Goal: Task Accomplishment & Management: Use online tool/utility

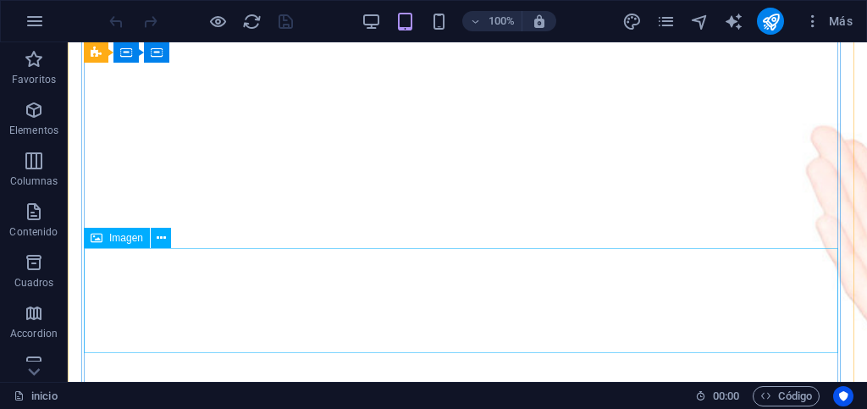
scroll to position [480, 0]
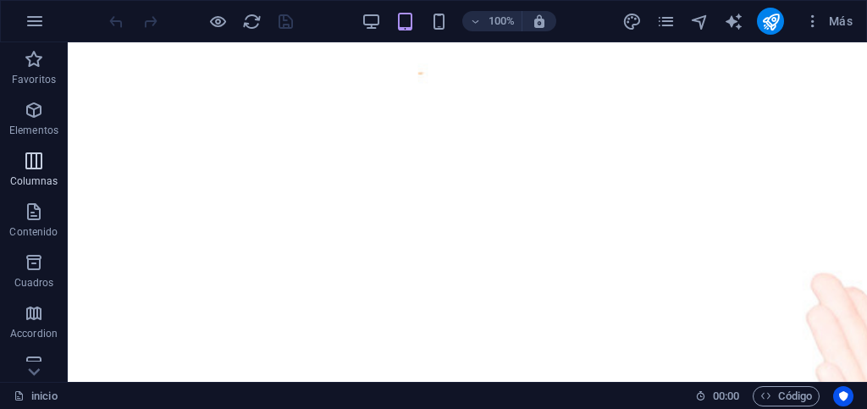
click at [30, 174] on p "Columnas" at bounding box center [34, 181] width 48 height 14
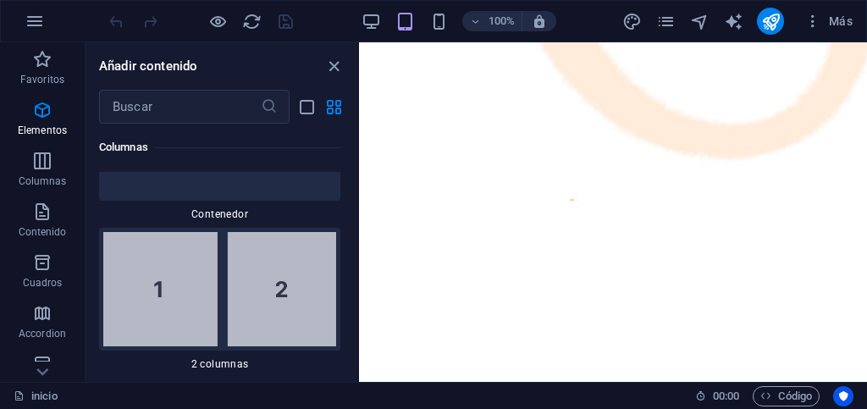
scroll to position [1062, 0]
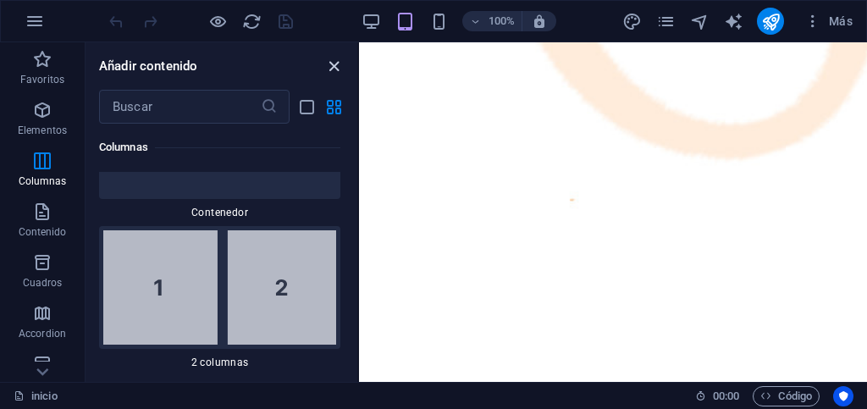
click at [334, 64] on icon "close panel" at bounding box center [333, 66] width 19 height 19
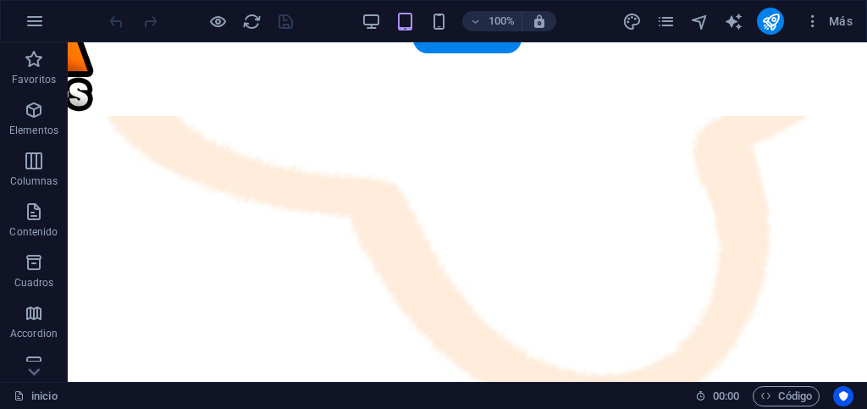
scroll to position [169, 0]
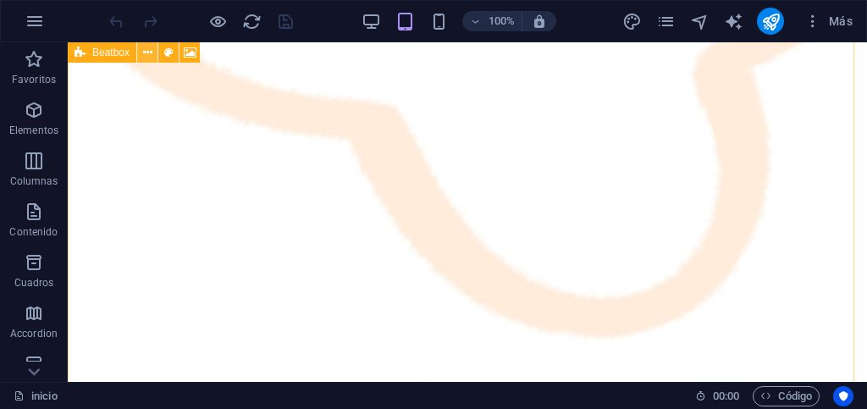
click at [146, 53] on icon at bounding box center [147, 53] width 9 height 18
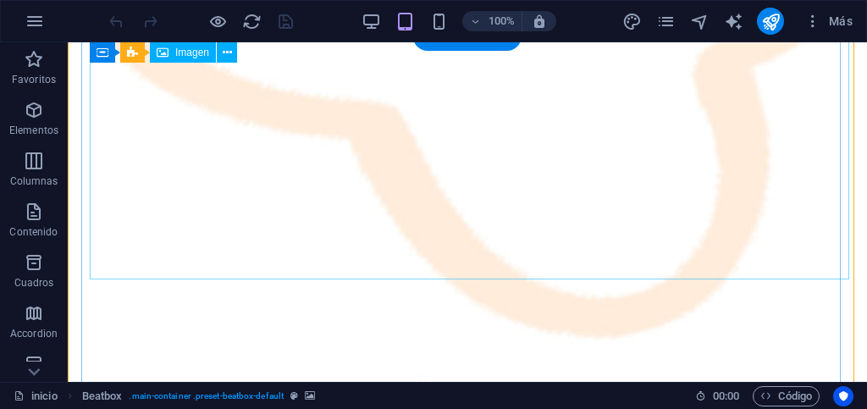
scroll to position [423, 0]
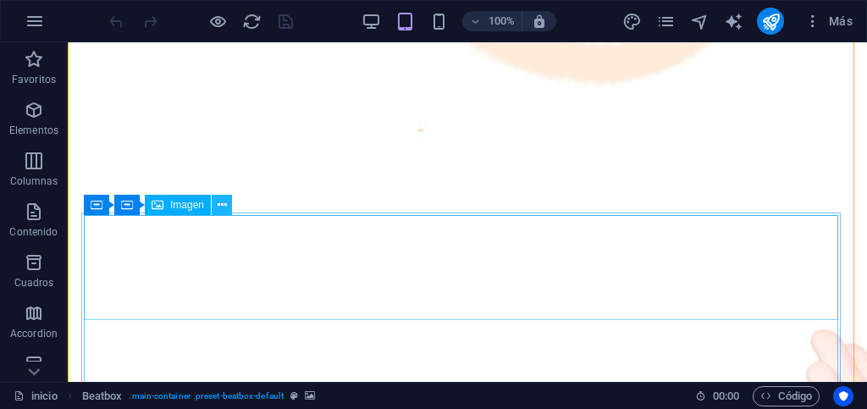
click at [219, 208] on icon at bounding box center [222, 205] width 9 height 18
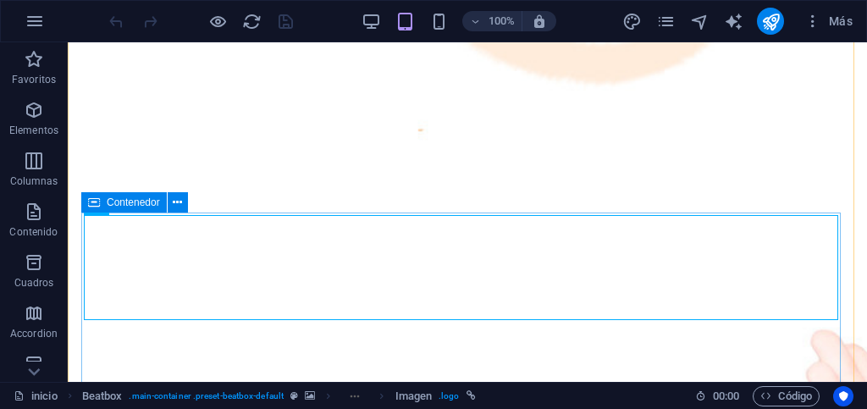
click at [113, 202] on span "Contenedor" at bounding box center [133, 202] width 53 height 10
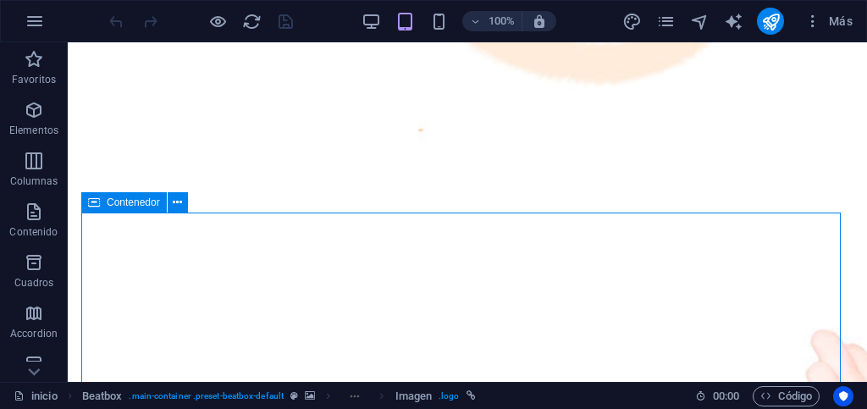
click at [113, 202] on span "Contenedor" at bounding box center [133, 202] width 53 height 10
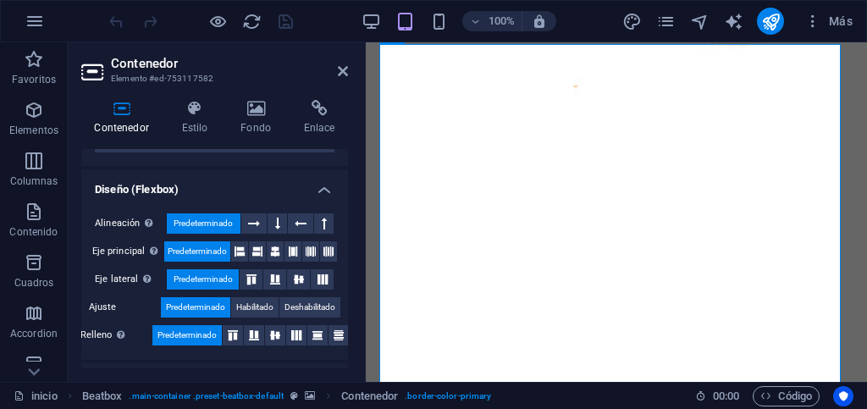
scroll to position [254, 0]
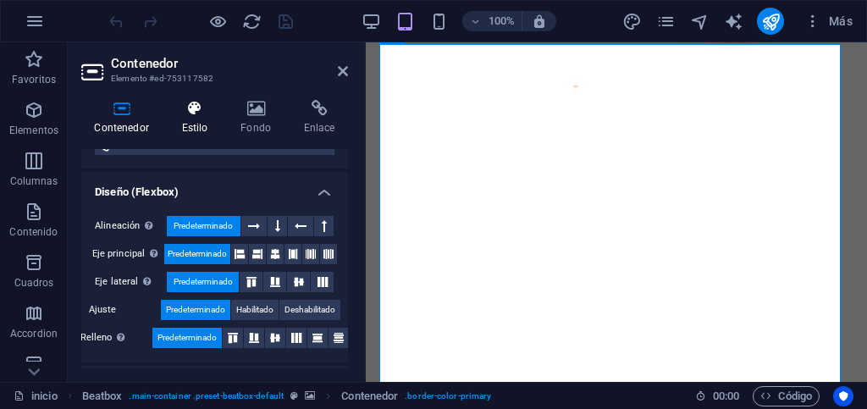
click at [193, 124] on h4 "Estilo" at bounding box center [198, 118] width 59 height 36
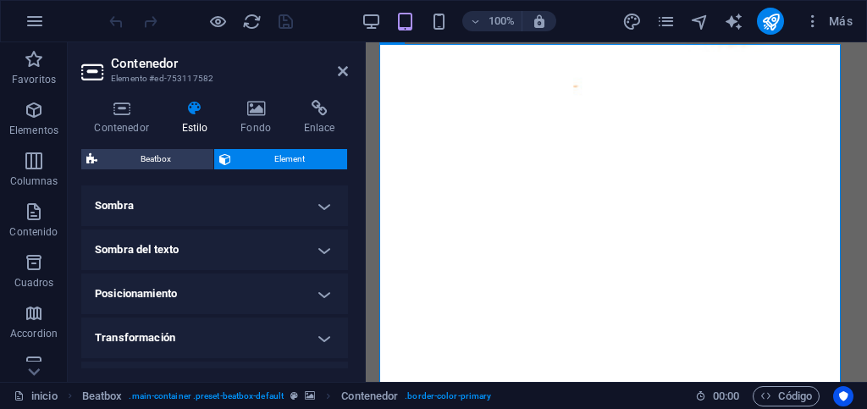
scroll to position [508, 0]
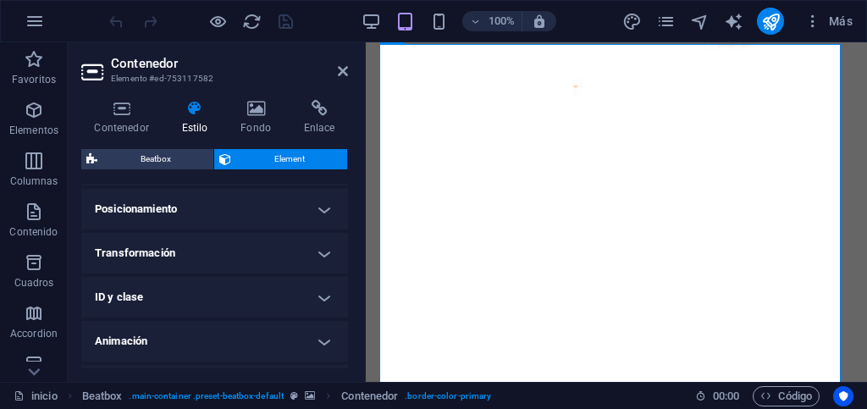
click at [169, 254] on h4 "Transformación" at bounding box center [214, 253] width 267 height 41
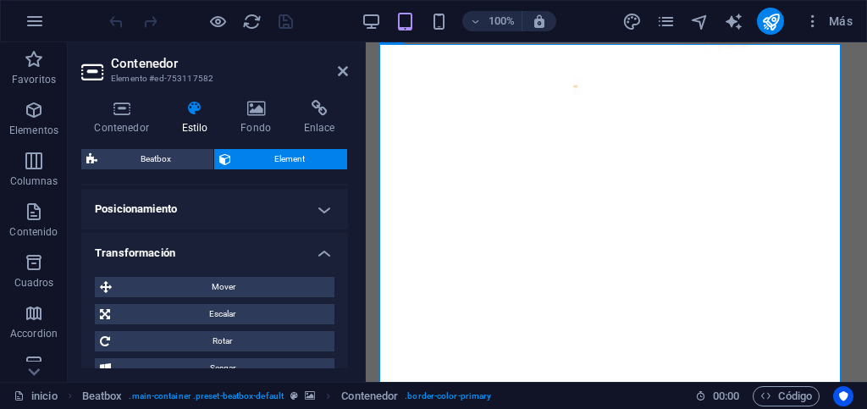
click at [169, 252] on h4 "Transformación" at bounding box center [214, 248] width 267 height 30
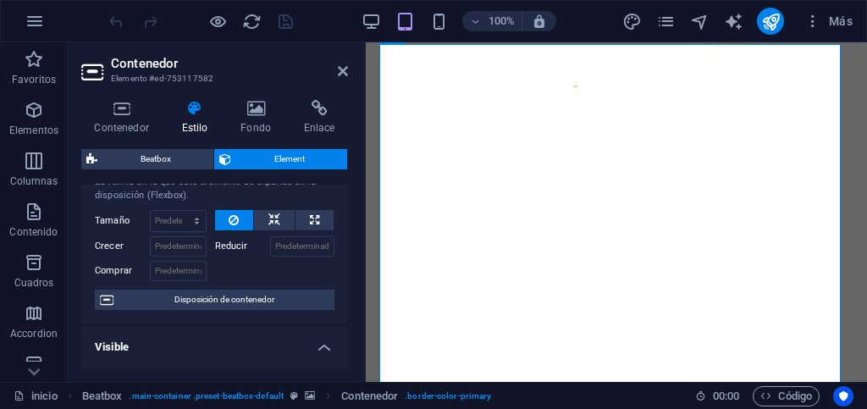
scroll to position [85, 0]
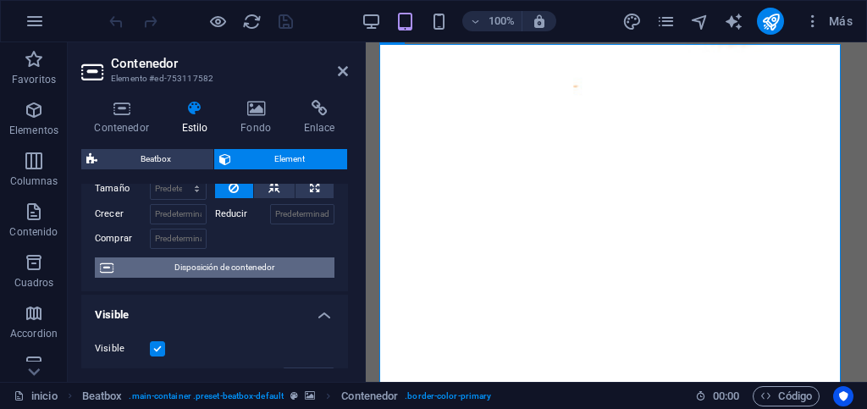
click at [161, 267] on span "Disposición de contenedor" at bounding box center [224, 267] width 211 height 20
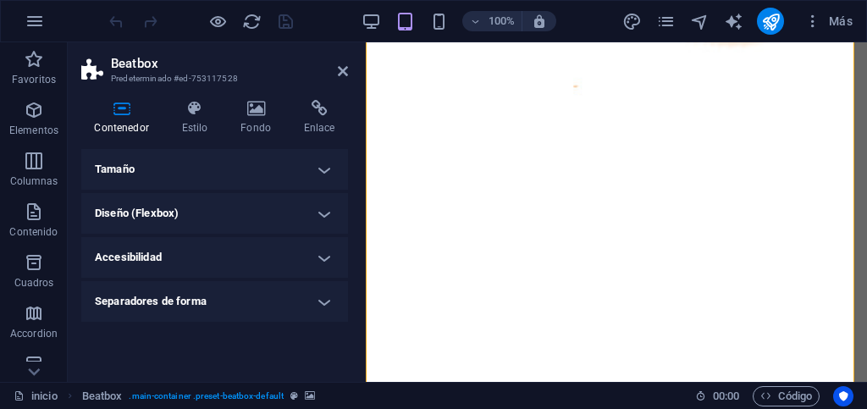
click at [324, 169] on h4 "Tamaño" at bounding box center [214, 169] width 267 height 41
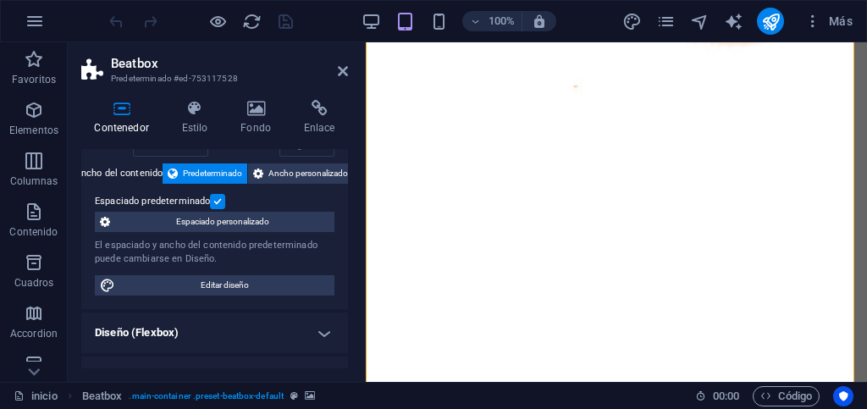
scroll to position [0, 0]
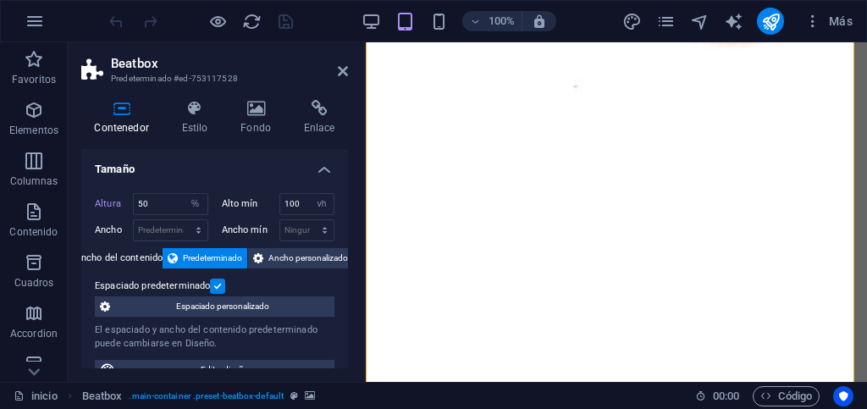
click at [328, 173] on h4 "Tamaño" at bounding box center [214, 164] width 267 height 30
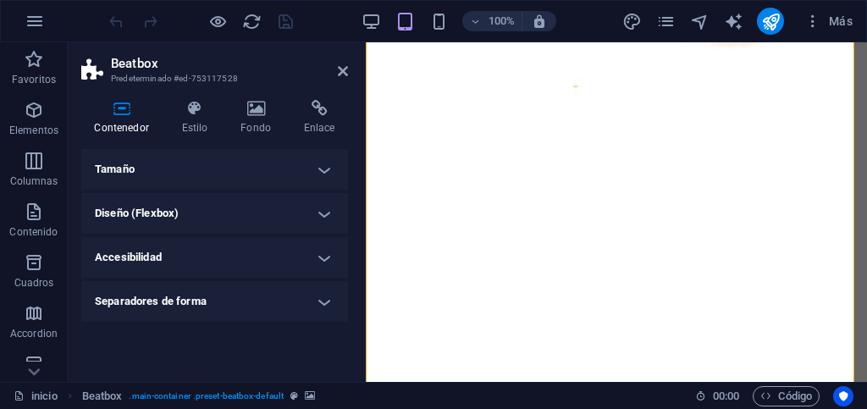
click at [323, 217] on h4 "Diseño (Flexbox)" at bounding box center [214, 213] width 267 height 41
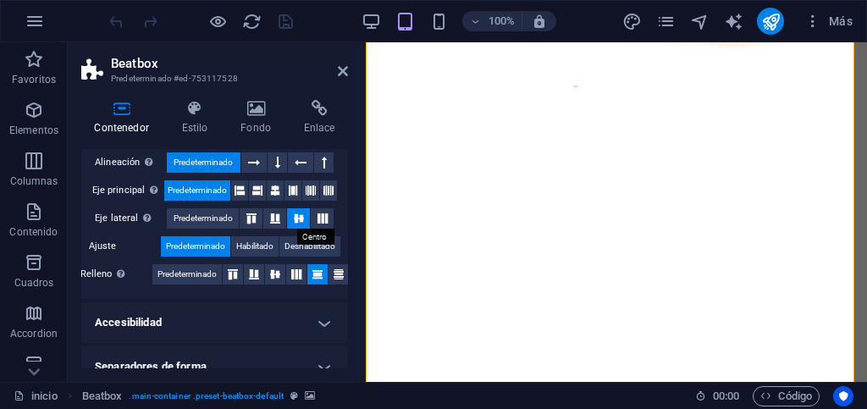
scroll to position [103, 0]
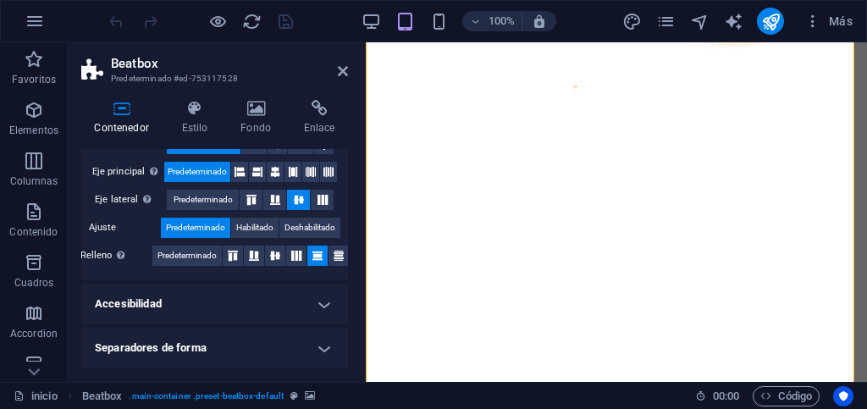
click at [314, 292] on h4 "Accesibilidad" at bounding box center [214, 304] width 267 height 41
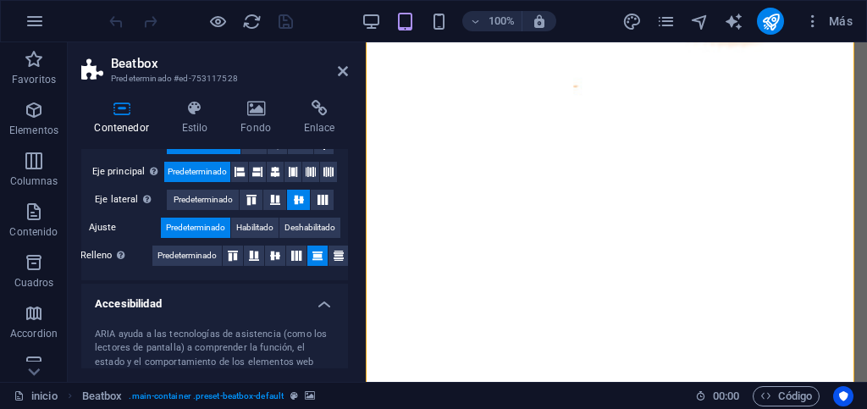
scroll to position [216, 0]
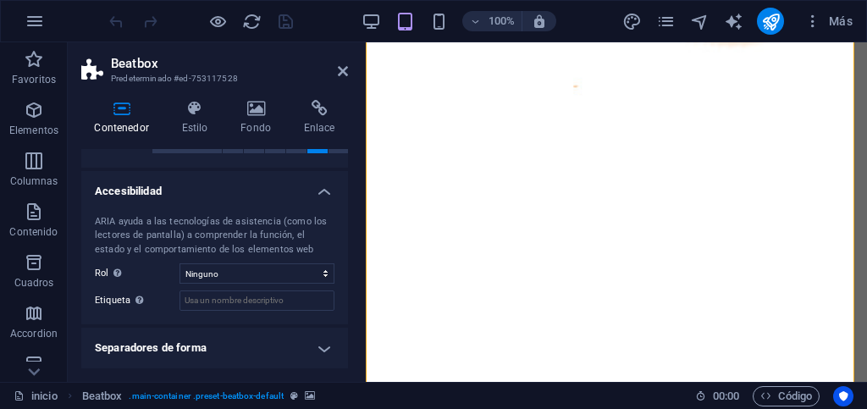
click at [322, 348] on h4 "Separadores de forma" at bounding box center [214, 348] width 267 height 41
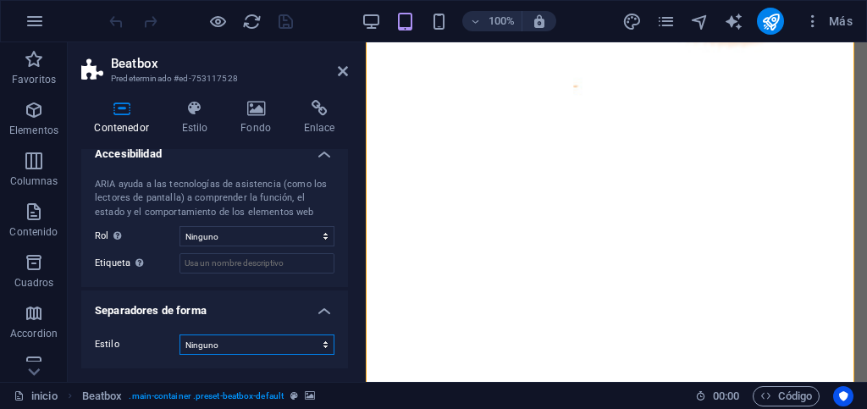
click at [285, 345] on select "Ninguno Triángulo Cuadrado Diagonal Polígono 1 Polígono 2 Zigzag Múltiples zigz…" at bounding box center [257, 345] width 155 height 20
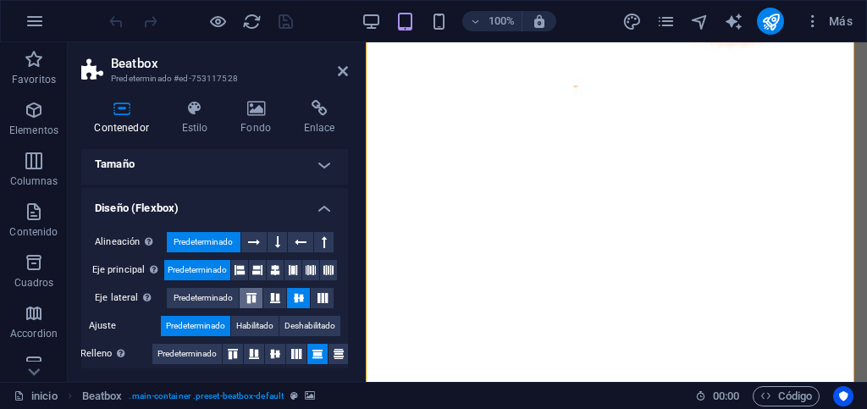
scroll to position [0, 0]
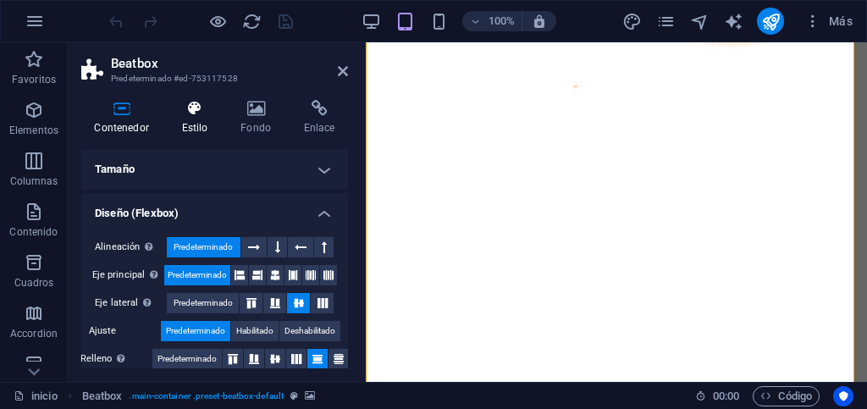
click at [199, 121] on h4 "Estilo" at bounding box center [198, 118] width 59 height 36
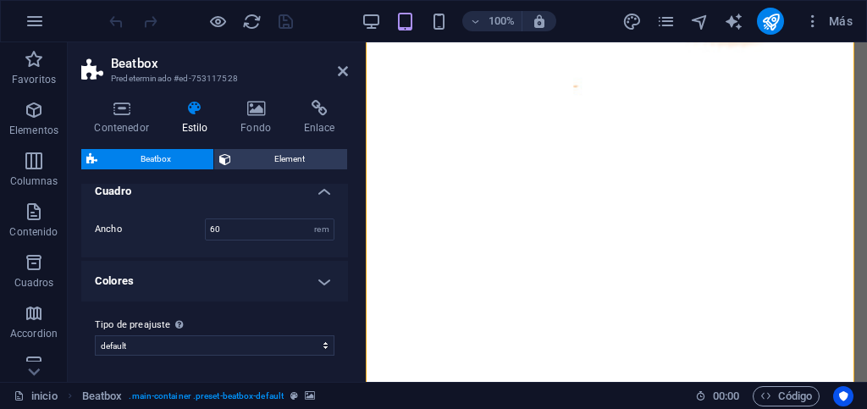
scroll to position [14, 0]
click at [253, 340] on select "default Añadir tipo de preajuste" at bounding box center [215, 345] width 240 height 20
click at [344, 72] on icon at bounding box center [343, 71] width 10 height 14
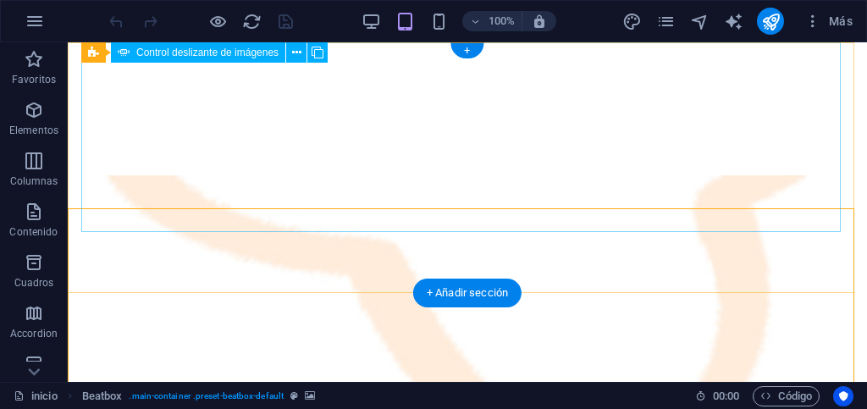
scroll to position [0, 0]
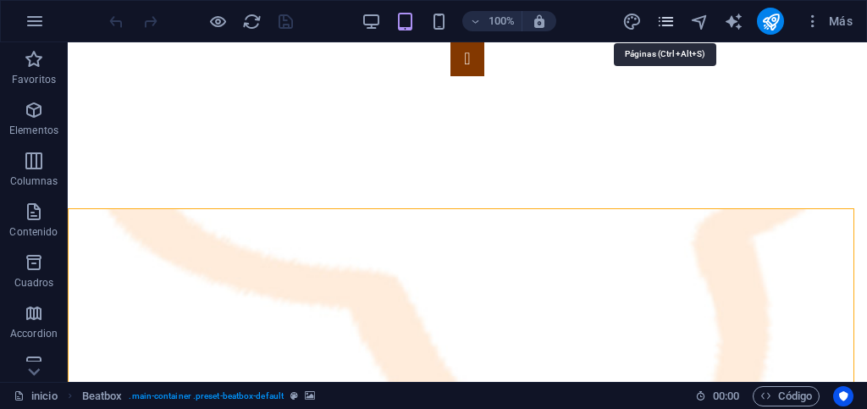
click at [669, 24] on icon "pages" at bounding box center [665, 21] width 19 height 19
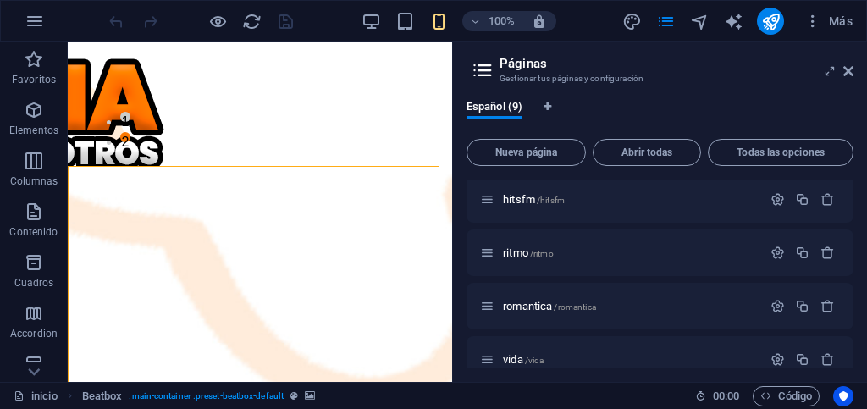
scroll to position [169, 0]
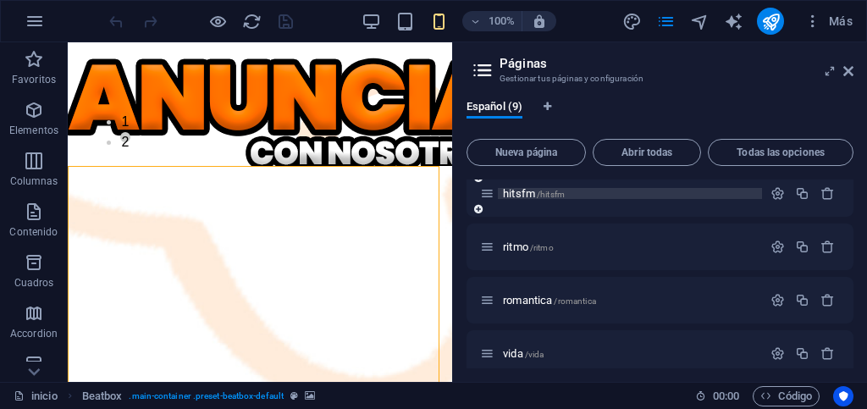
click at [592, 192] on p "hitsfm /hitsfm" at bounding box center [630, 193] width 254 height 11
click at [592, 192] on div "hitsfm /hitsfm" at bounding box center [660, 193] width 387 height 47
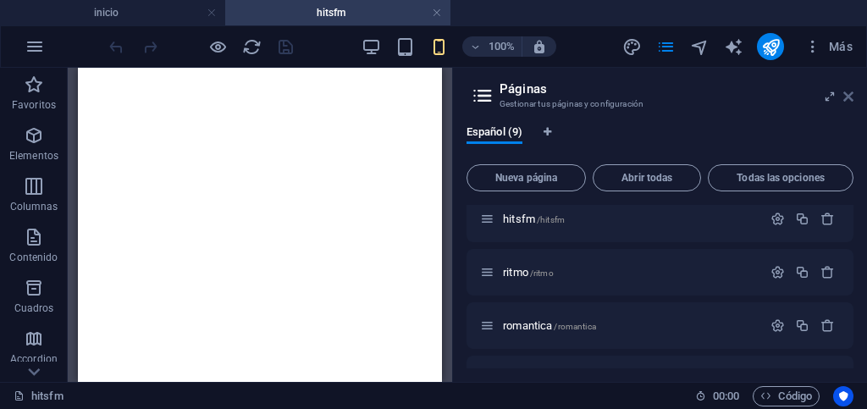
click at [851, 97] on icon at bounding box center [848, 97] width 10 height 14
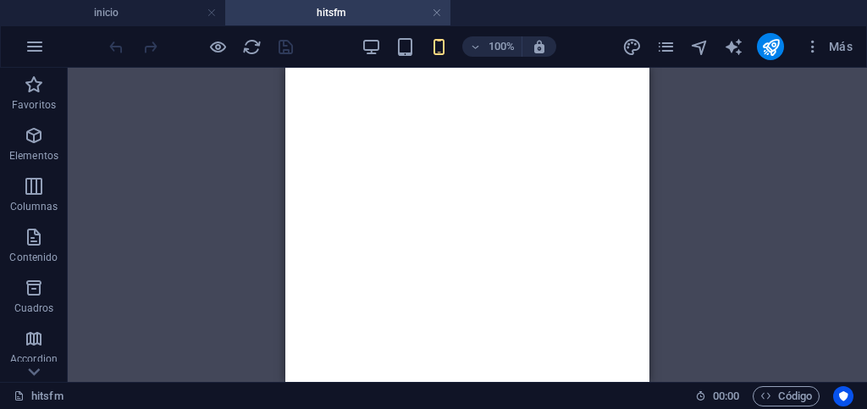
click at [210, 15] on link at bounding box center [212, 13] width 10 height 16
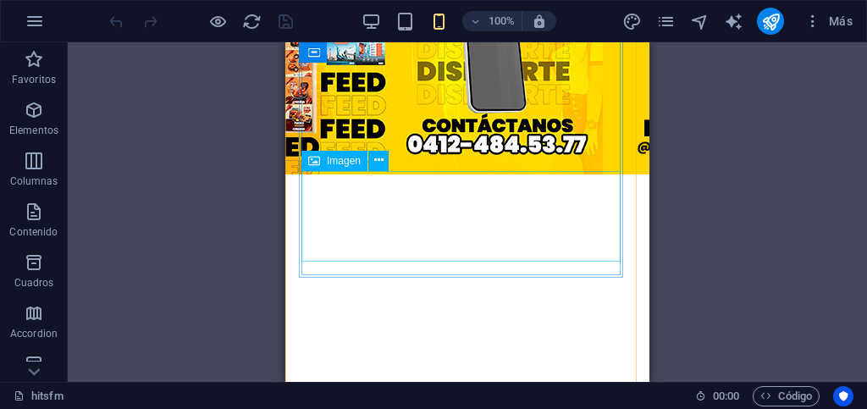
scroll to position [846, 0]
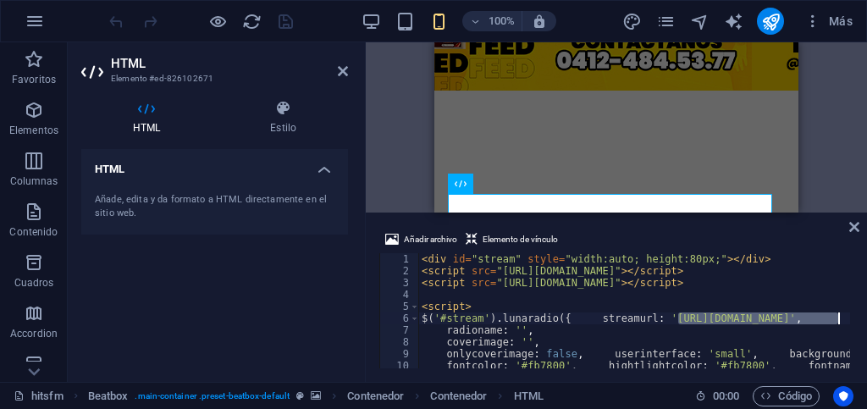
drag, startPoint x: 805, startPoint y: 321, endPoint x: 839, endPoint y: 318, distance: 34.9
click at [839, 318] on div "< div id = "stream" style = "width:auto; height:80px;" > </ div > < script src …" at bounding box center [704, 320] width 572 height 135
click at [841, 316] on div "< div id = "stream" style = "width:auto; height:80px;" > </ div > < script src …" at bounding box center [634, 310] width 432 height 115
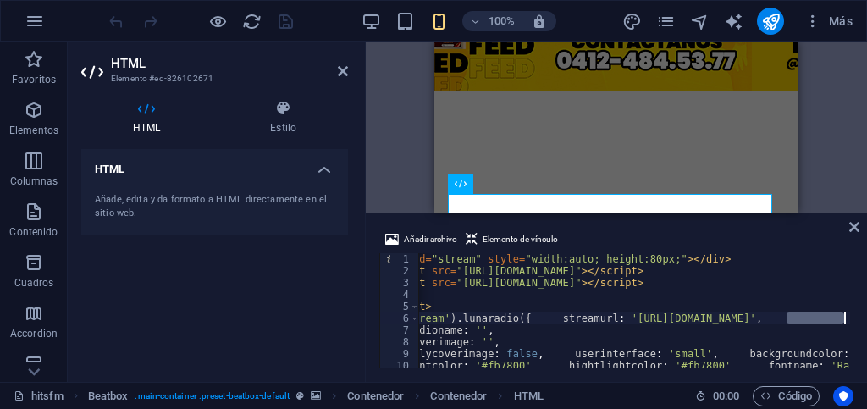
scroll to position [0, 140]
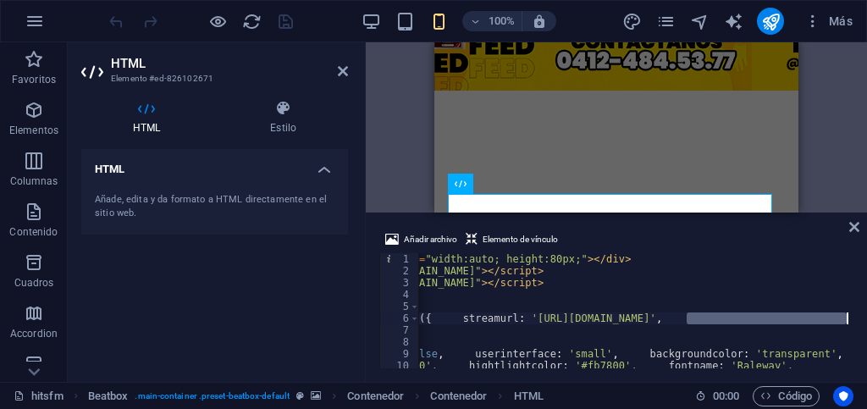
drag, startPoint x: 827, startPoint y: 318, endPoint x: 866, endPoint y: 315, distance: 39.0
click at [866, 315] on div "Añadir archivo Elemento de vínculo $('#stream').lunaradio({ streamurl: 'https:/…" at bounding box center [616, 299] width 501 height 166
click at [811, 321] on div "< div id = "stream" style = "width:auto; height:80px;" > </ div > < script src …" at bounding box center [634, 310] width 432 height 115
click at [830, 317] on div "< div id = "stream" style = "width:auto; height:80px;" > </ div > < script src …" at bounding box center [565, 320] width 572 height 135
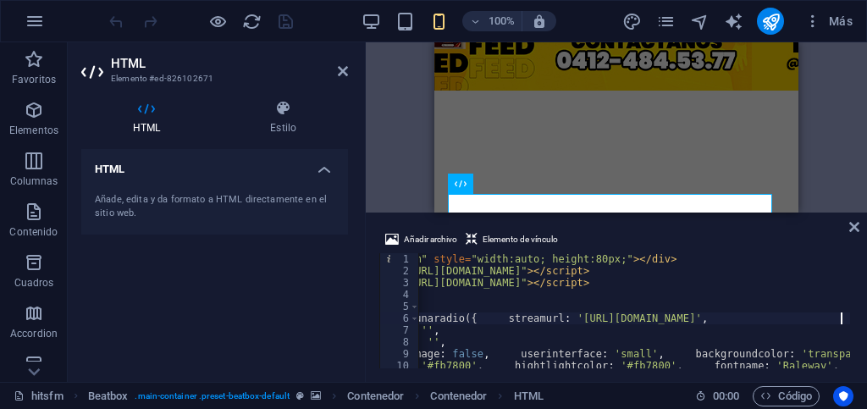
scroll to position [0, 41]
type textarea "$('#stream').lunaradio({ streamurl: 'https://centova.hostingelectrica.net/proxy…"
click at [328, 329] on div "HTML Añade, edita y da formato a HTML directamente en el sitio web." at bounding box center [214, 258] width 267 height 219
click at [854, 228] on icon at bounding box center [854, 227] width 10 height 14
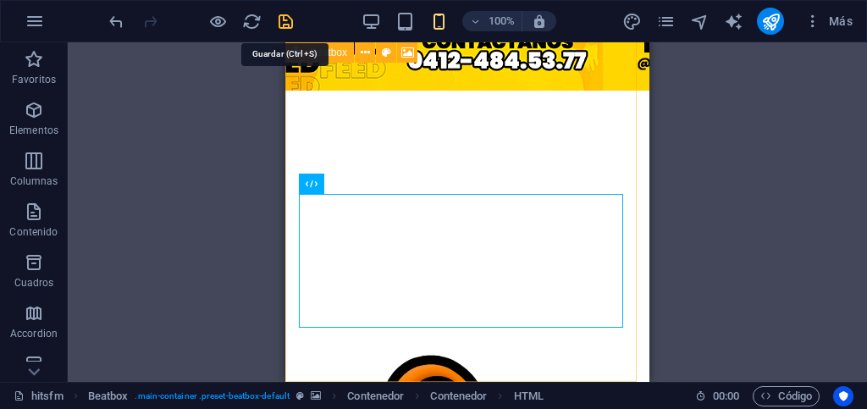
click at [288, 23] on icon "save" at bounding box center [285, 21] width 19 height 19
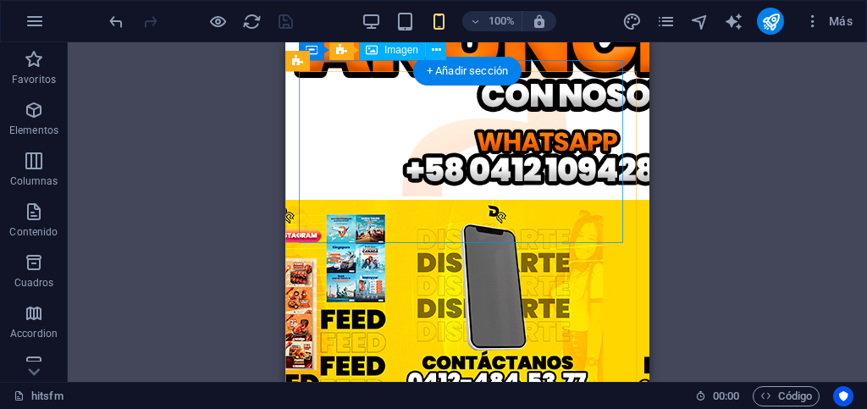
scroll to position [0, 0]
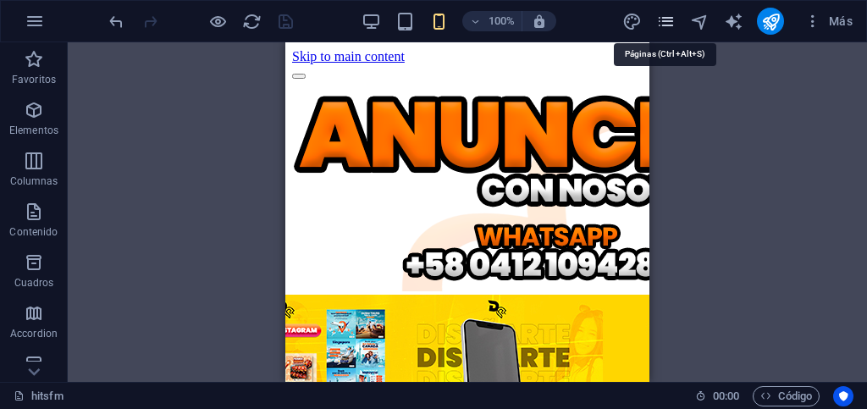
click at [668, 25] on icon "pages" at bounding box center [665, 21] width 19 height 19
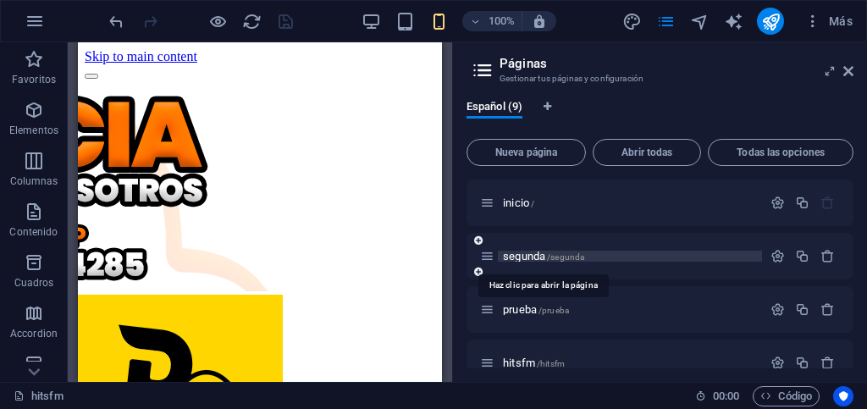
click at [578, 256] on span "/segunda" at bounding box center [565, 256] width 37 height 9
click at [578, 256] on div "segunda /segunda" at bounding box center [660, 256] width 387 height 47
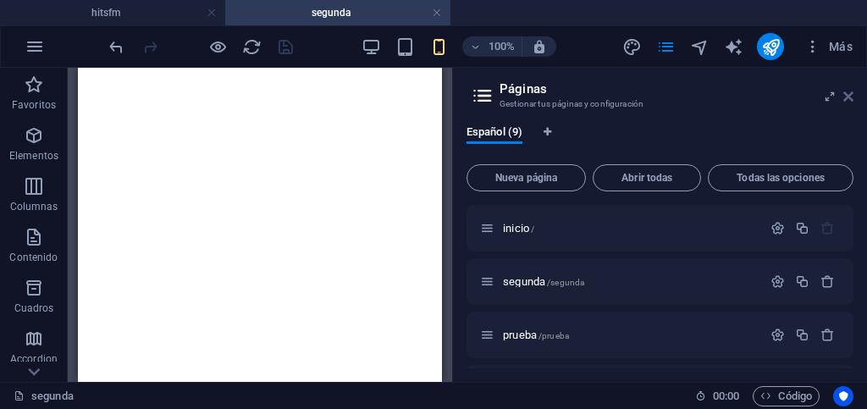
click at [848, 96] on icon at bounding box center [848, 97] width 10 height 14
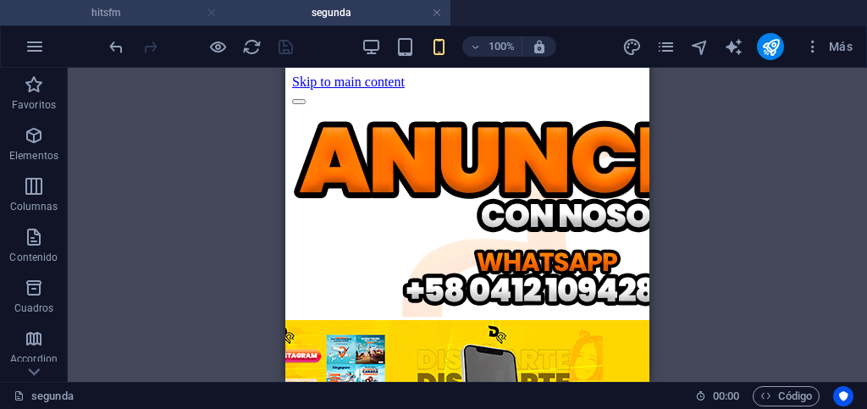
click at [209, 13] on link at bounding box center [212, 13] width 10 height 16
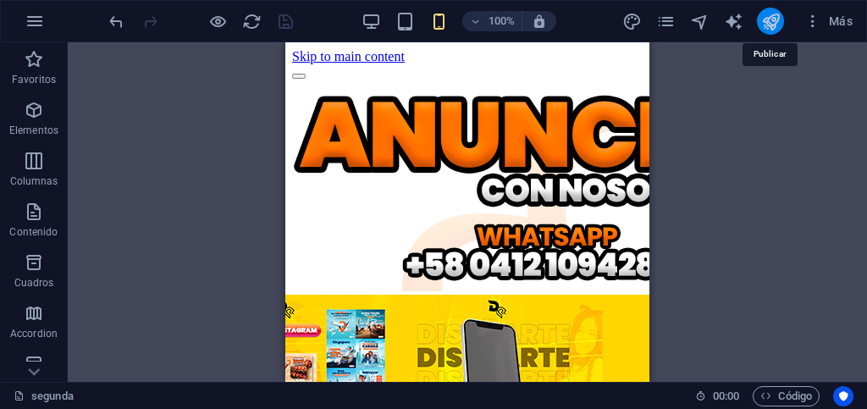
click at [771, 19] on icon "publish" at bounding box center [770, 21] width 19 height 19
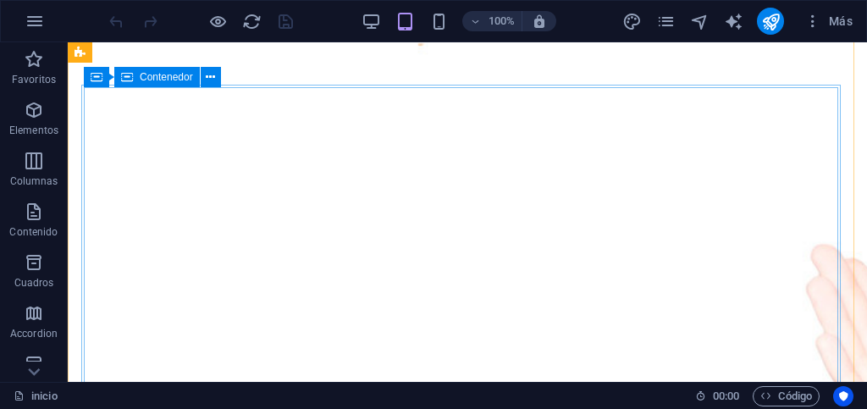
scroll to position [508, 0]
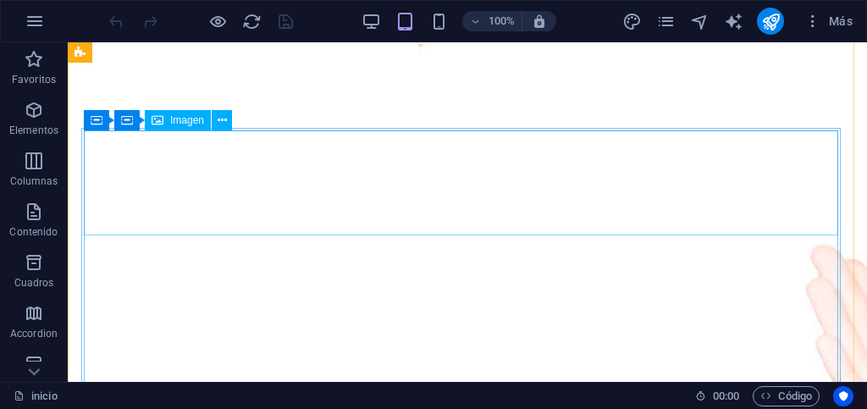
click at [195, 123] on span "Imagen" at bounding box center [187, 120] width 34 height 10
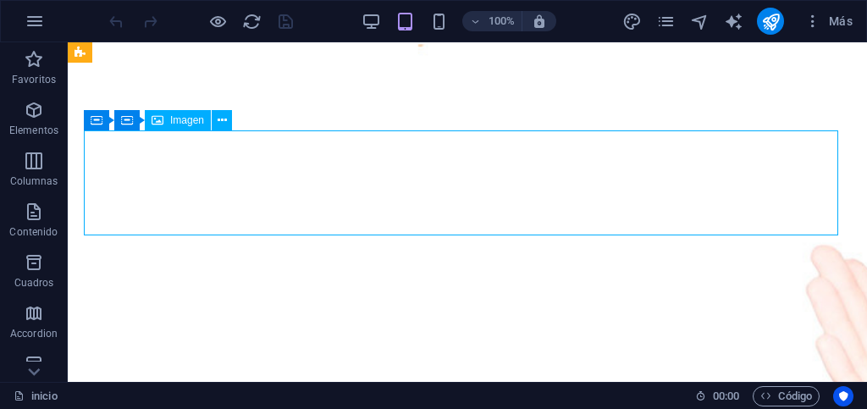
click at [195, 123] on span "Imagen" at bounding box center [187, 120] width 34 height 10
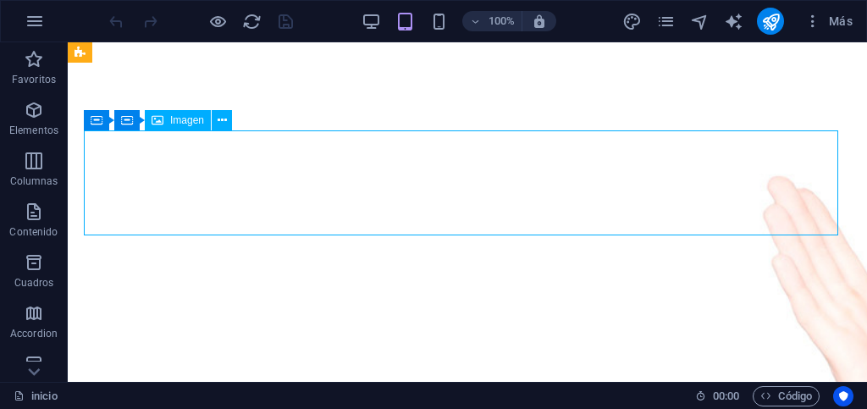
select select "px"
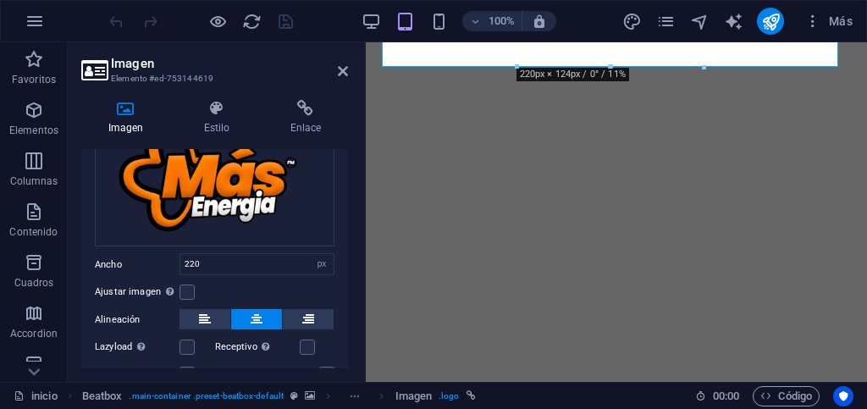
scroll to position [180, 0]
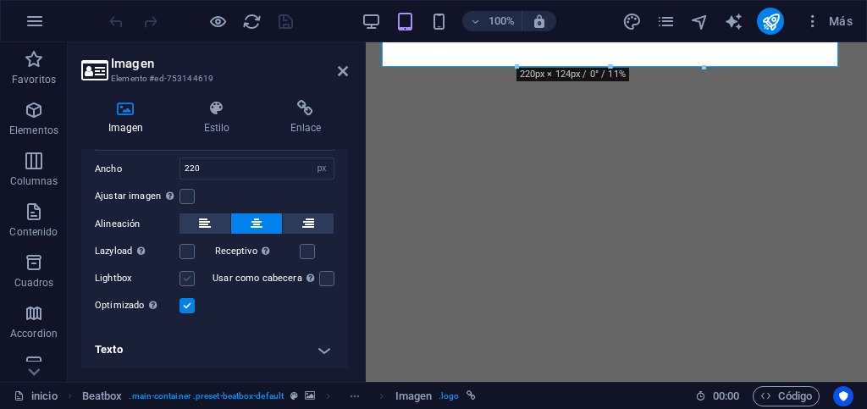
click at [188, 279] on label at bounding box center [187, 278] width 15 height 15
click at [0, 0] on input "Lightbox" at bounding box center [0, 0] width 0 height 0
click at [188, 279] on label at bounding box center [187, 278] width 15 height 15
click at [0, 0] on input "Lightbox" at bounding box center [0, 0] width 0 height 0
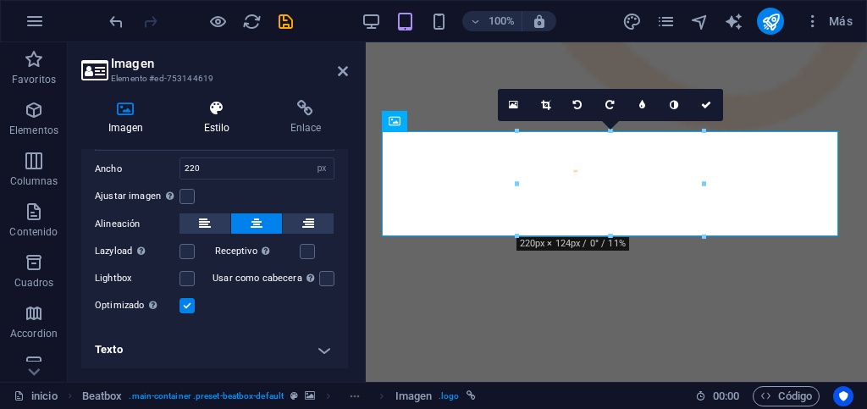
click at [220, 118] on h4 "Estilo" at bounding box center [220, 118] width 86 height 36
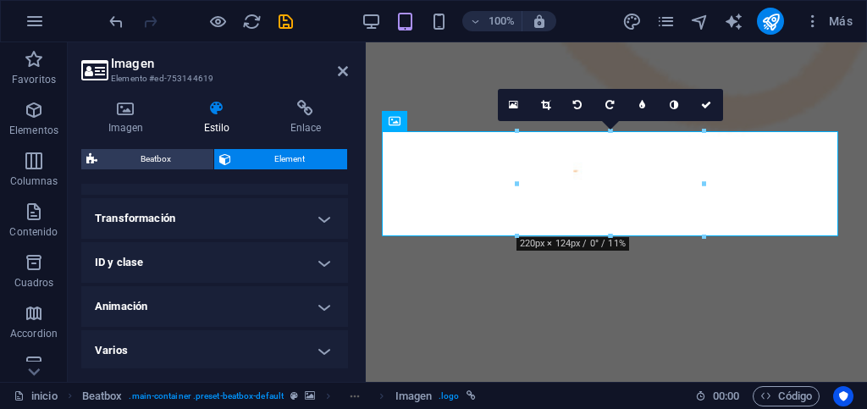
scroll to position [545, 0]
click at [319, 214] on h4 "Transformación" at bounding box center [214, 216] width 267 height 41
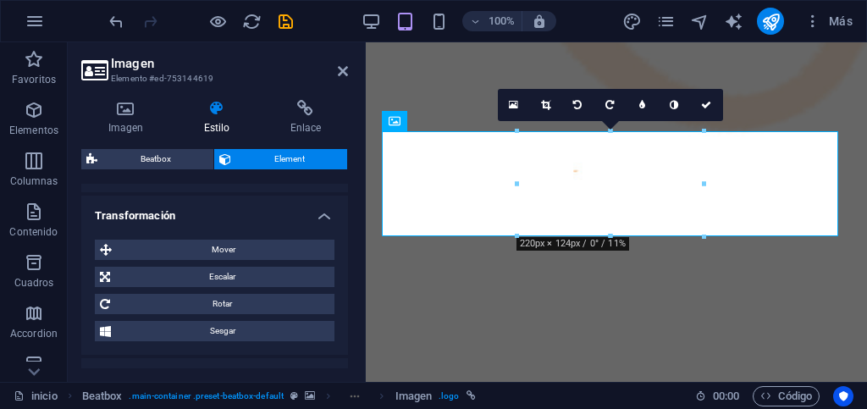
click at [319, 214] on h4 "Transformación" at bounding box center [214, 211] width 267 height 30
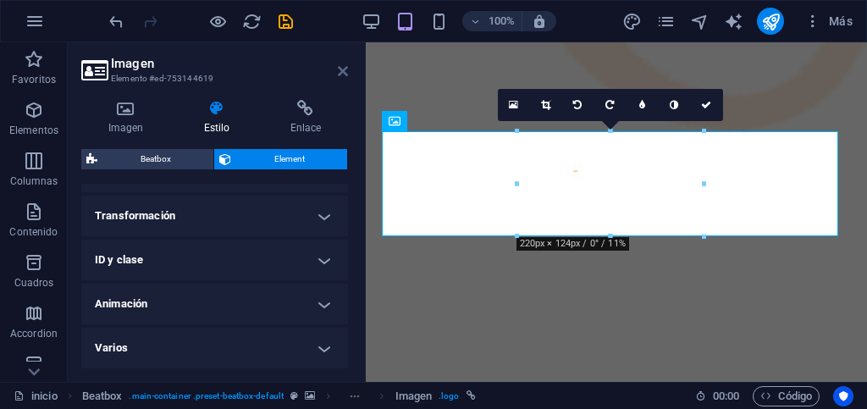
click at [340, 71] on icon at bounding box center [343, 71] width 10 height 14
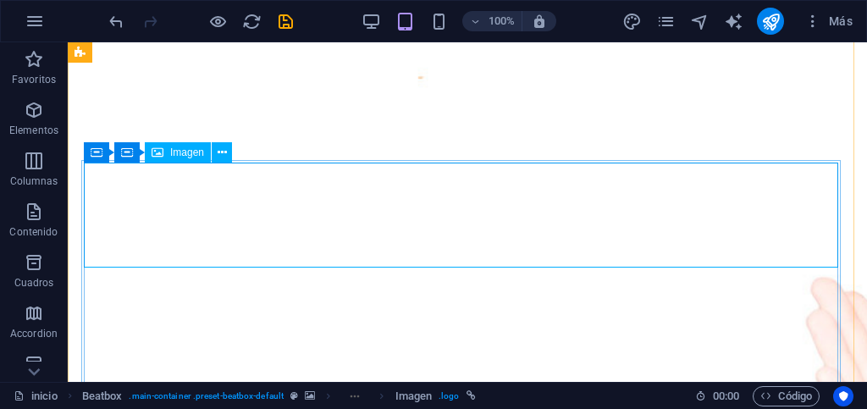
scroll to position [593, 0]
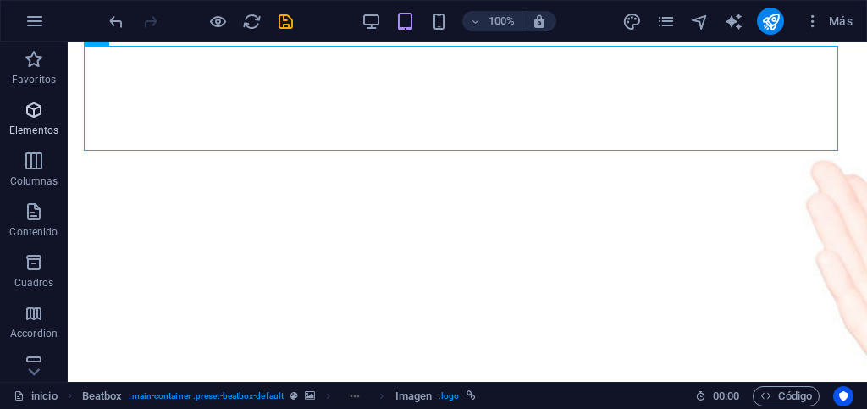
click at [33, 126] on p "Elementos" at bounding box center [33, 131] width 49 height 14
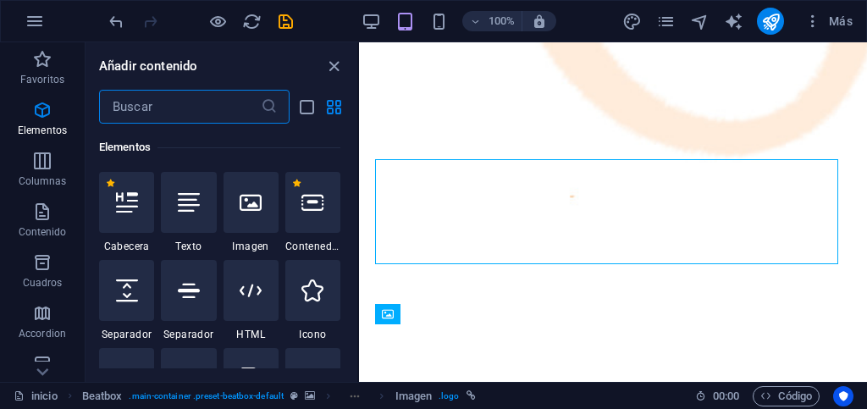
scroll to position [319, 0]
drag, startPoint x: 334, startPoint y: 69, endPoint x: 6, endPoint y: 205, distance: 354.6
click at [334, 69] on icon "close panel" at bounding box center [333, 66] width 19 height 19
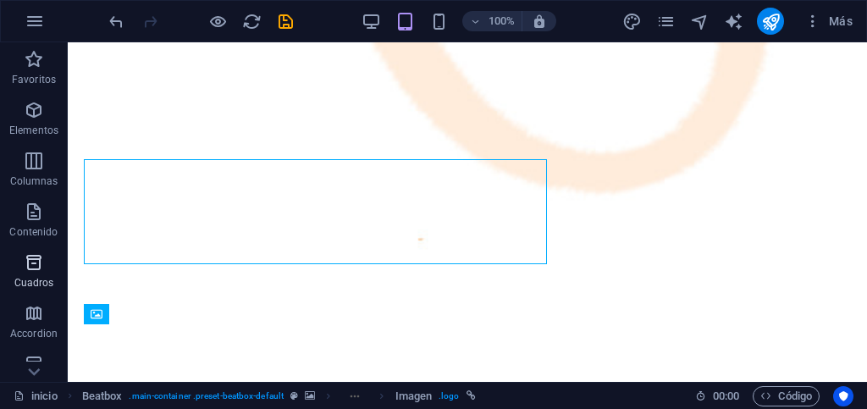
click at [37, 273] on span "Cuadros" at bounding box center [34, 272] width 68 height 41
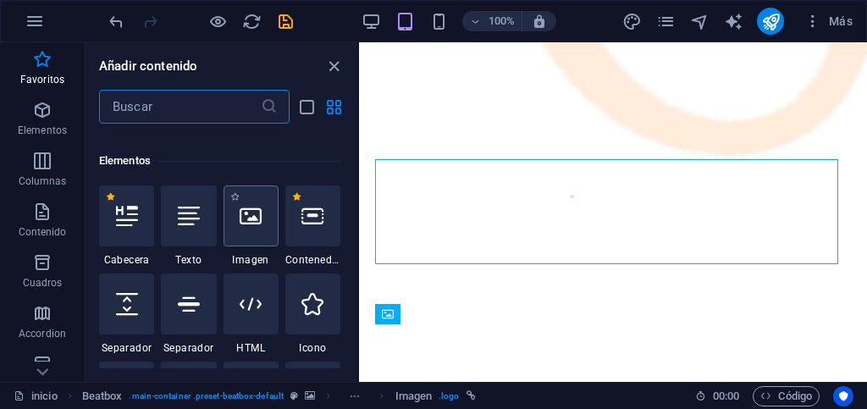
scroll to position [339, 0]
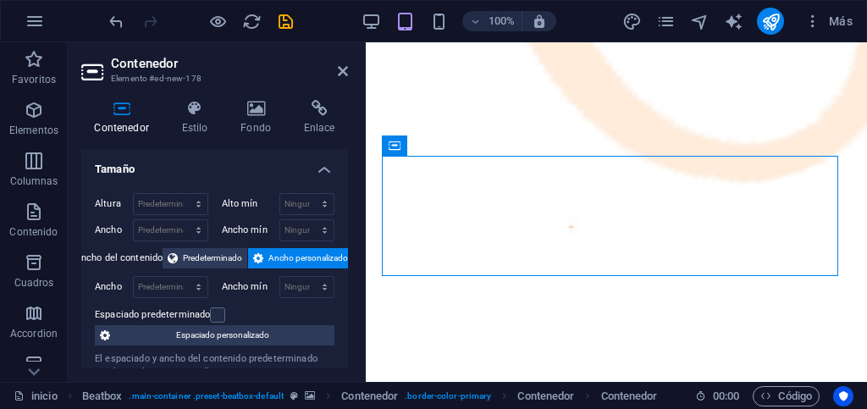
click at [319, 168] on h4 "Tamaño" at bounding box center [214, 164] width 267 height 30
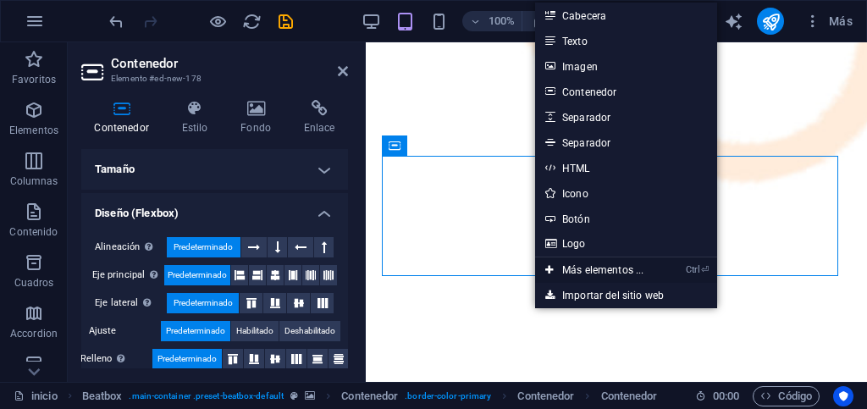
click at [600, 271] on link "Ctrl ⏎ Más elementos ..." at bounding box center [594, 269] width 119 height 25
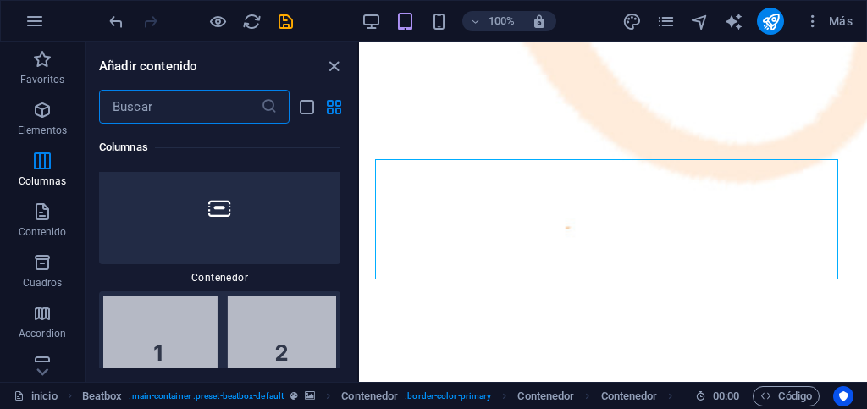
scroll to position [1081, 0]
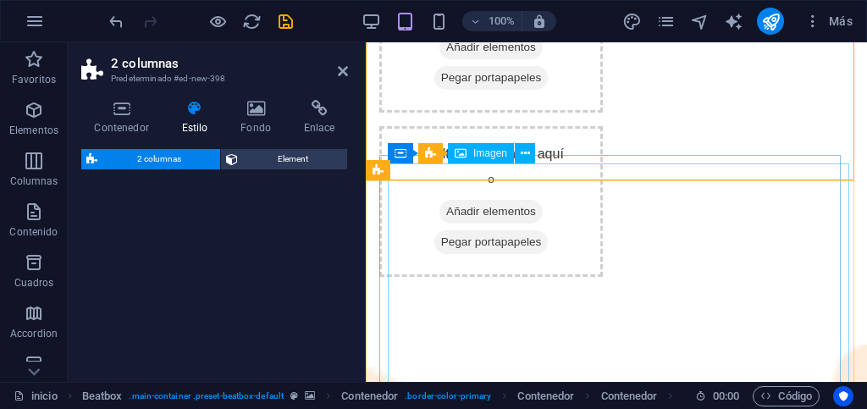
select select "rem"
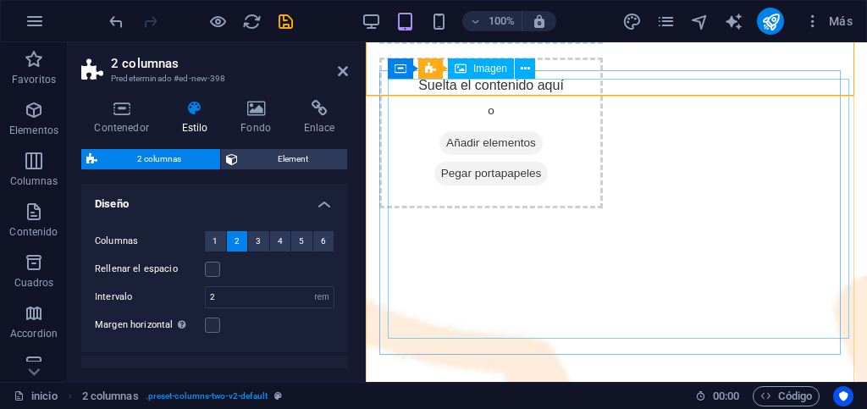
scroll to position [399, 0]
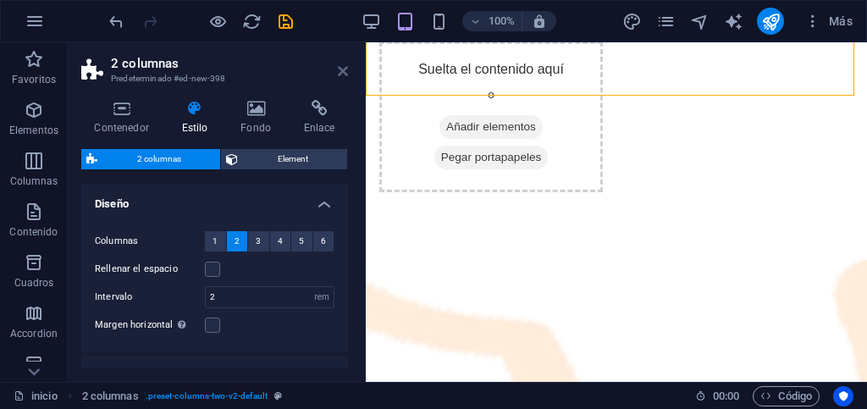
click at [343, 73] on icon at bounding box center [343, 71] width 10 height 14
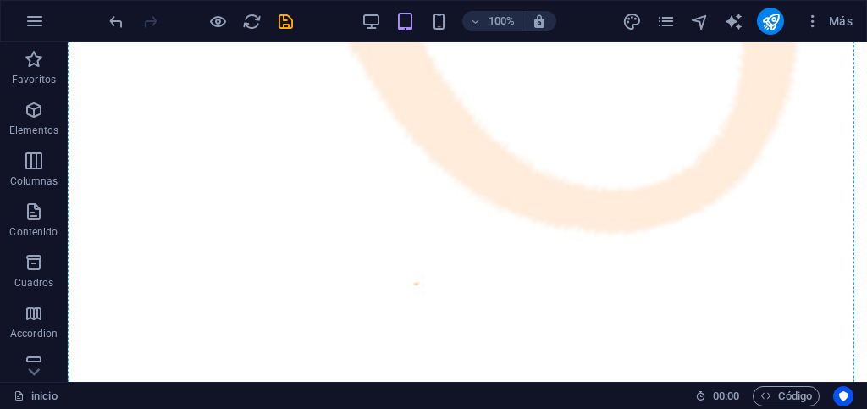
scroll to position [775, 0]
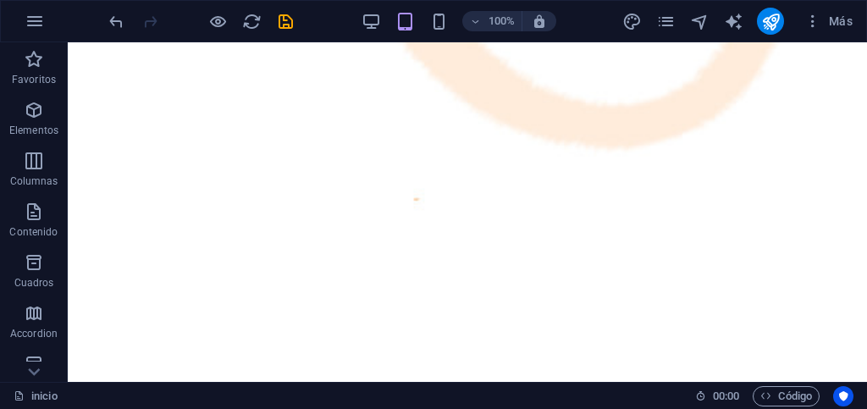
drag, startPoint x: 208, startPoint y: 280, endPoint x: 277, endPoint y: 219, distance: 91.8
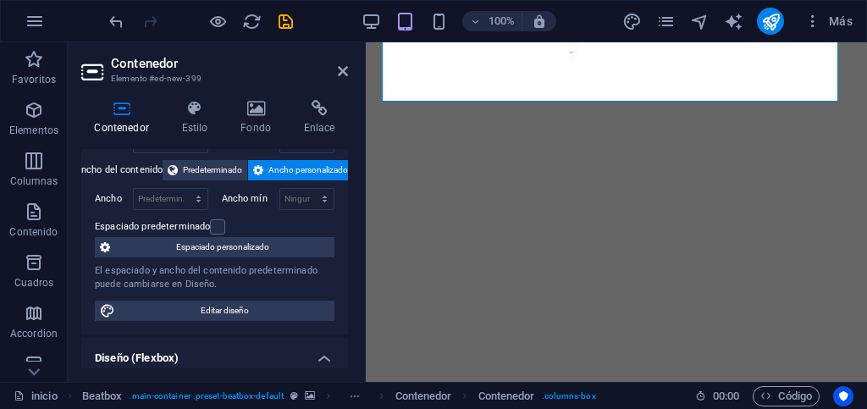
scroll to position [0, 0]
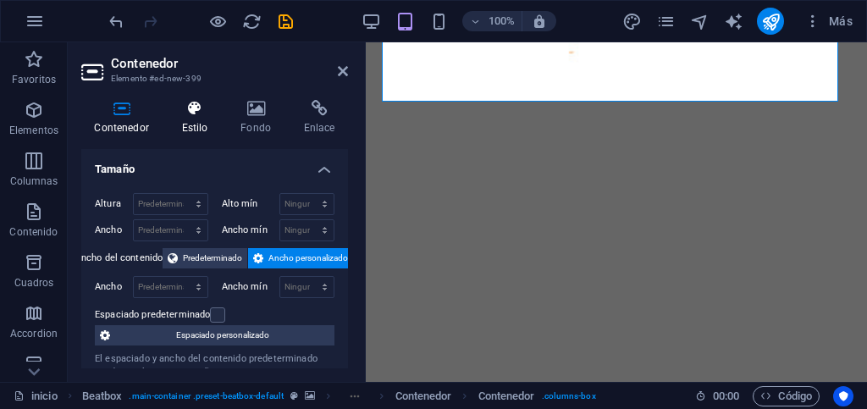
click at [193, 128] on h4 "Estilo" at bounding box center [198, 118] width 59 height 36
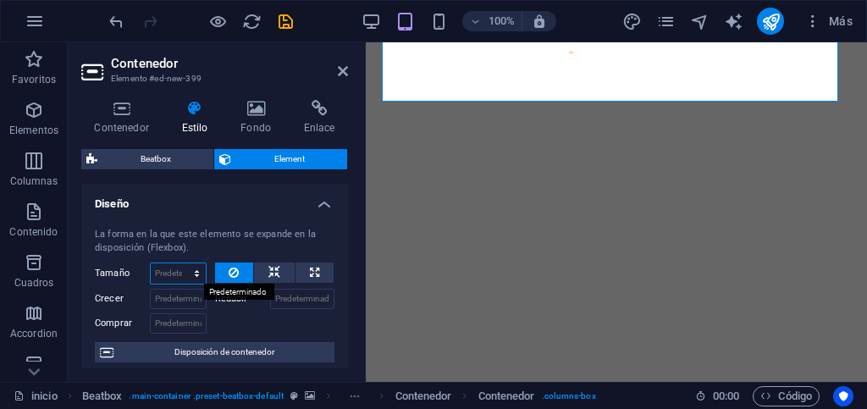
click at [196, 271] on select "Predeterminado automático px % 1/1 1/2 1/3 1/4 1/5 1/6 1/7 1/8 1/9 1/10" at bounding box center [178, 273] width 55 height 20
select select "1/2"
click at [180, 263] on select "Predeterminado automático px % 1/1 1/2 1/3 1/4 1/5 1/6 1/7 1/8 1/9 1/10" at bounding box center [178, 273] width 55 height 20
type input "50"
select select "%"
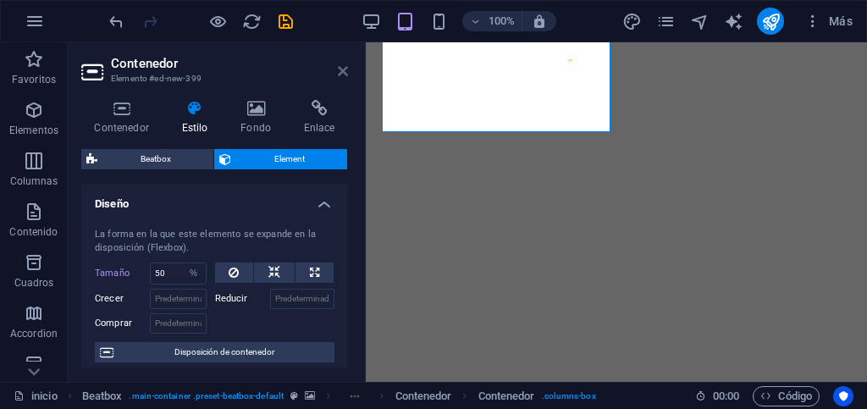
click at [342, 73] on icon at bounding box center [343, 71] width 10 height 14
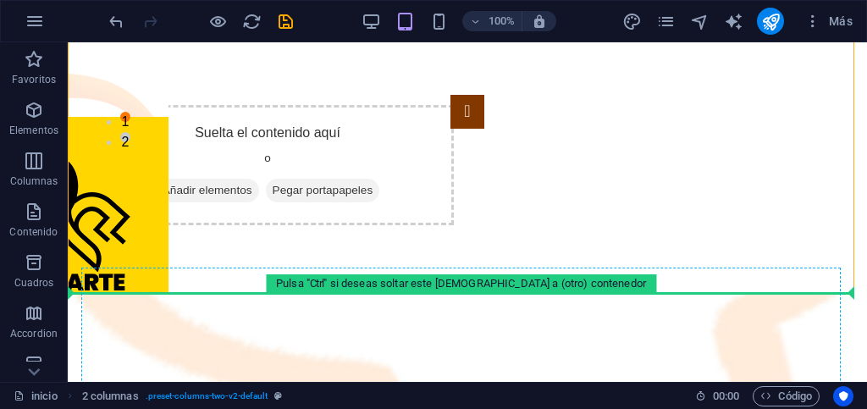
scroll to position [199, 0]
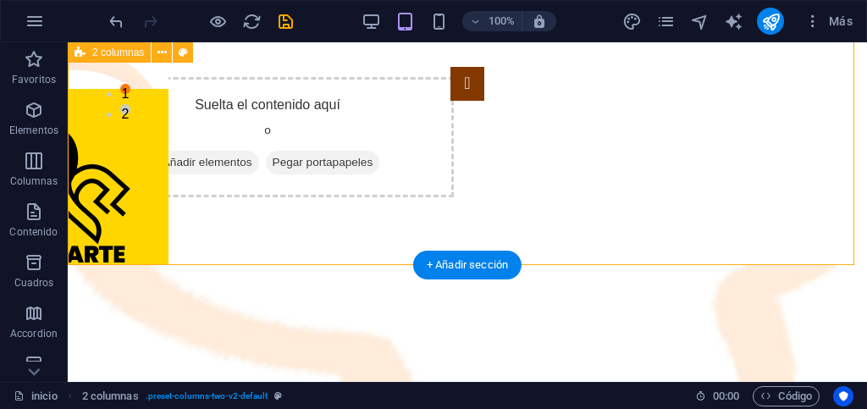
drag, startPoint x: 213, startPoint y: 213, endPoint x: 377, endPoint y: 182, distance: 167.1
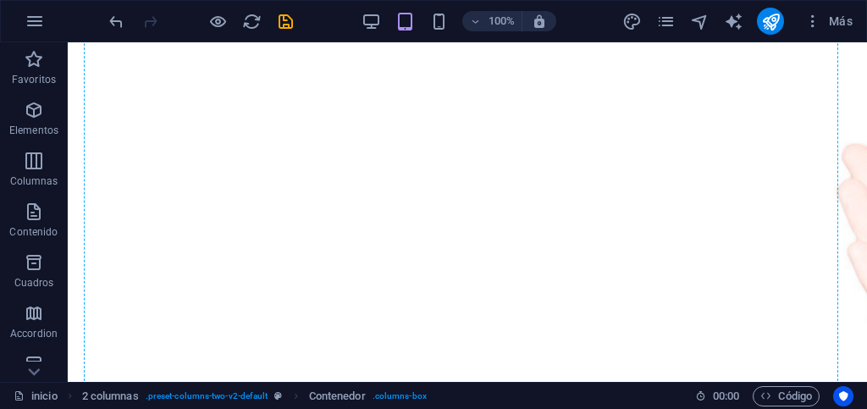
scroll to position [840, 0]
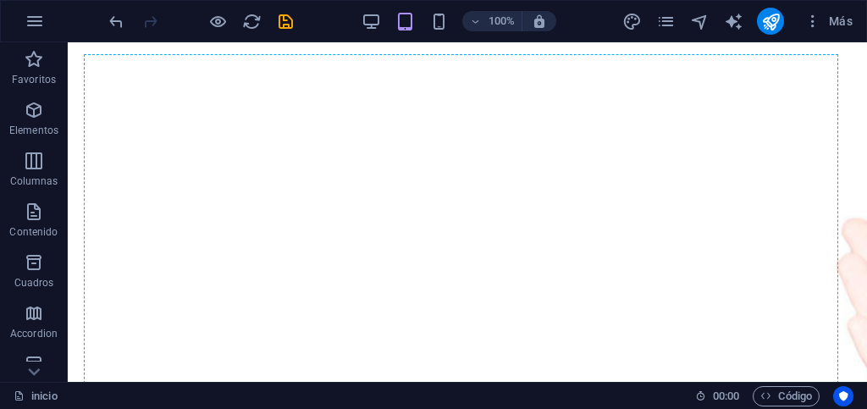
drag, startPoint x: 307, startPoint y: 329, endPoint x: 546, endPoint y: 147, distance: 300.3
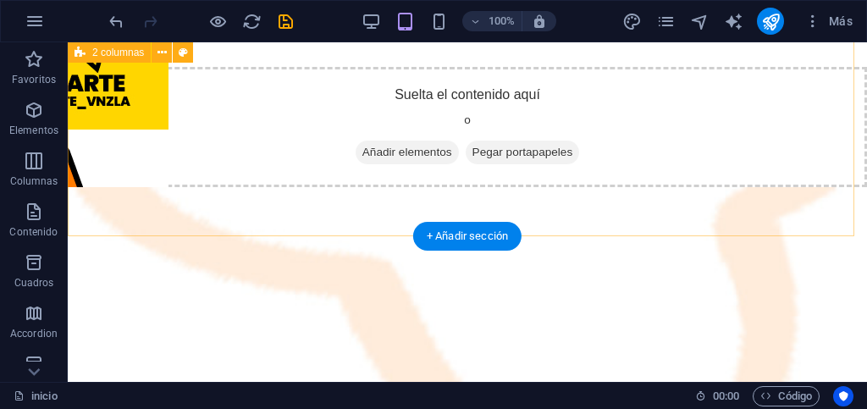
scroll to position [201, 0]
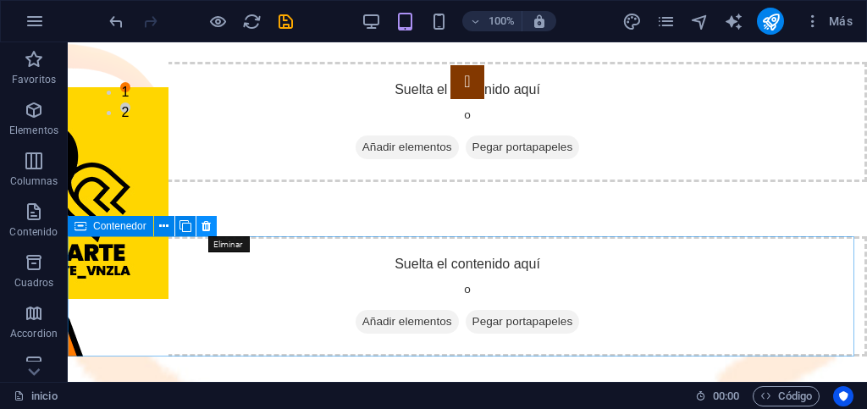
click at [203, 228] on icon at bounding box center [206, 227] width 9 height 18
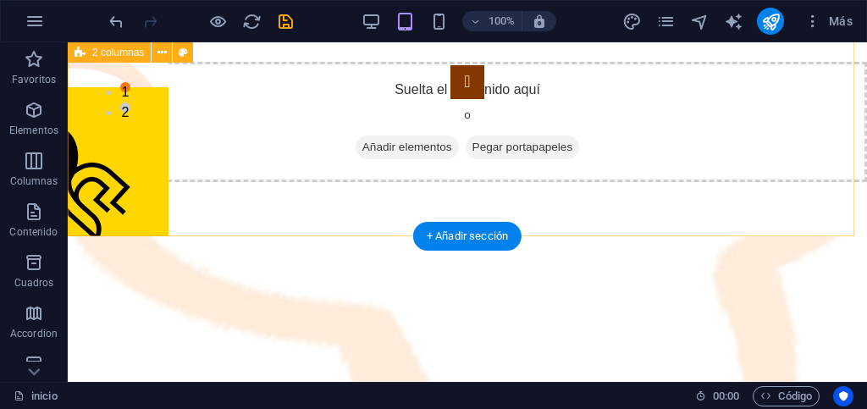
scroll to position [31, 0]
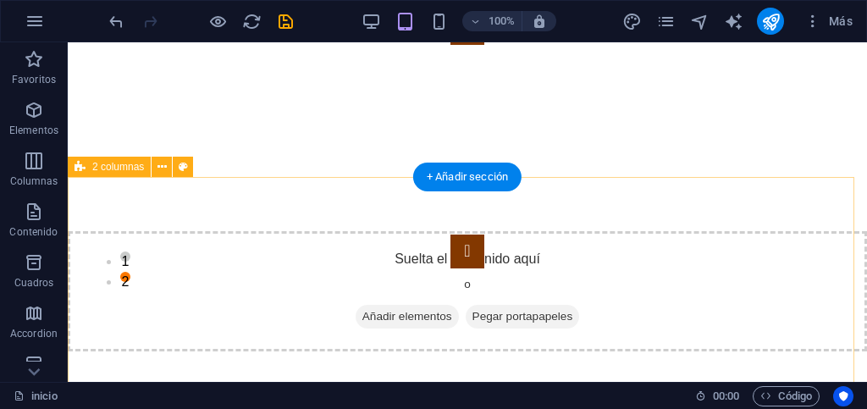
click at [163, 285] on div "Suelta el contenido aquí o Añadir elementos Pegar portapapeles" at bounding box center [467, 291] width 799 height 120
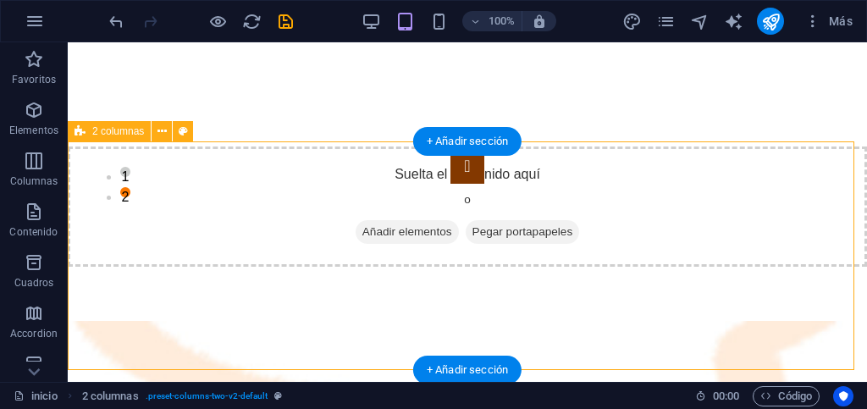
scroll to position [0, 0]
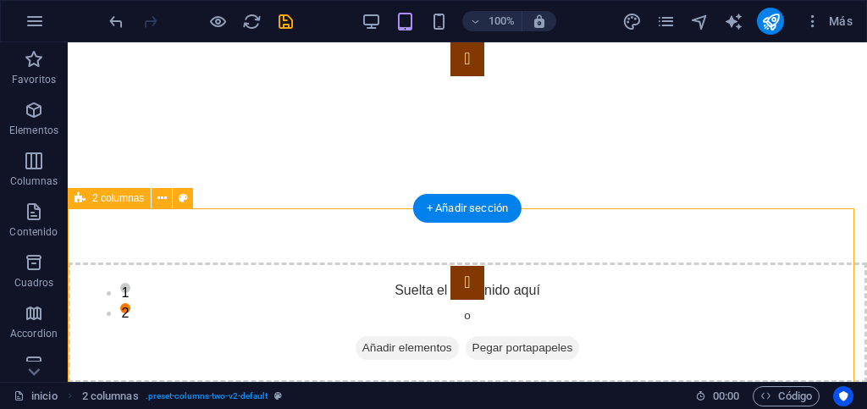
click at [101, 262] on div "Suelta el contenido aquí o Añadir elementos Pegar portapapeles" at bounding box center [467, 322] width 799 height 229
click at [158, 197] on icon at bounding box center [162, 199] width 9 height 18
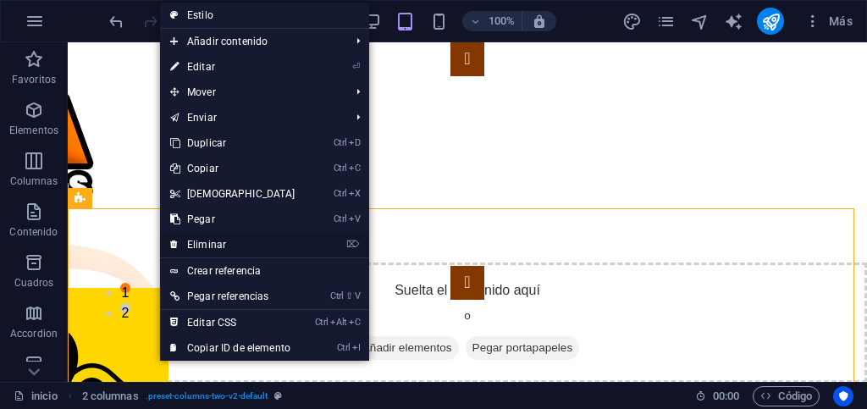
drag, startPoint x: 186, startPoint y: 240, endPoint x: 119, endPoint y: 198, distance: 79.4
click at [186, 240] on link "⌦ Eliminar" at bounding box center [233, 244] width 146 height 25
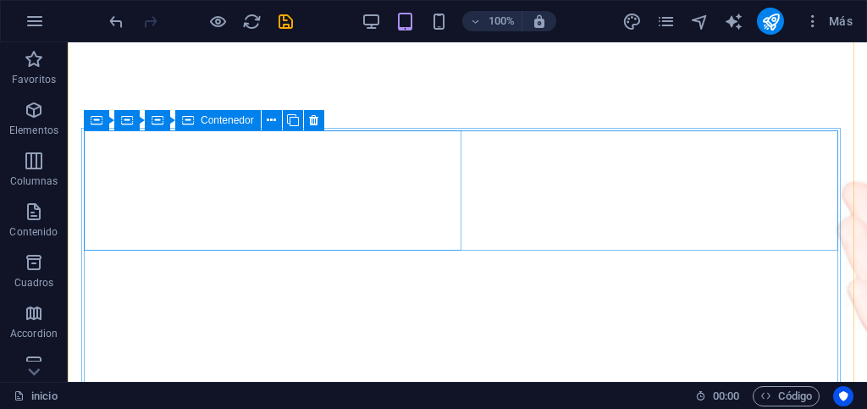
scroll to position [508, 0]
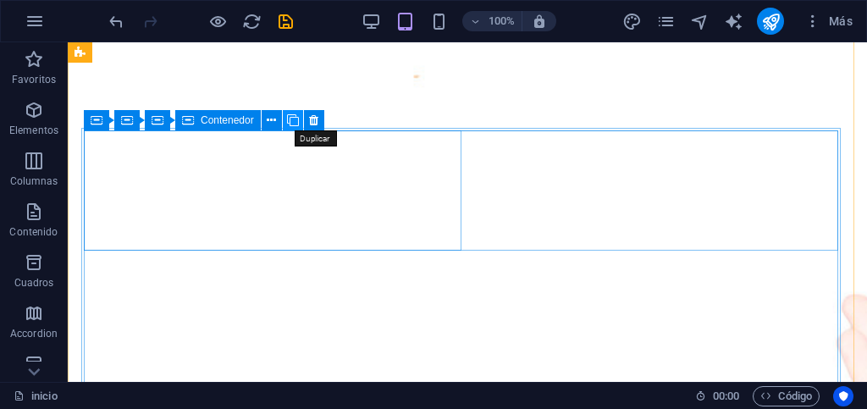
click at [290, 121] on icon at bounding box center [293, 121] width 12 height 18
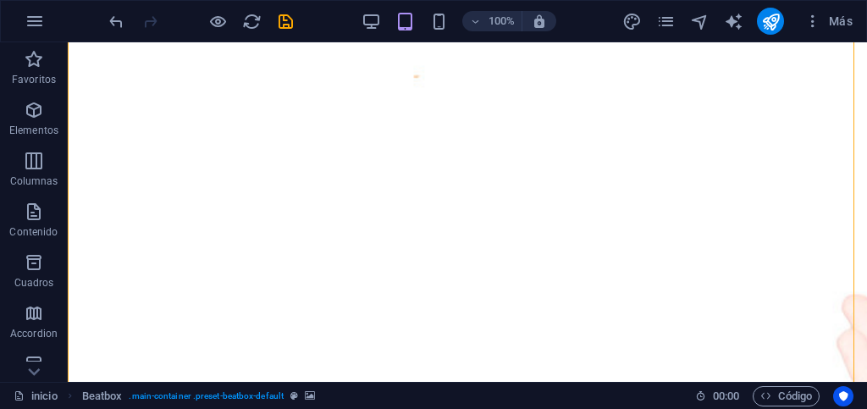
drag, startPoint x: 445, startPoint y: 307, endPoint x: 281, endPoint y: 185, distance: 204.4
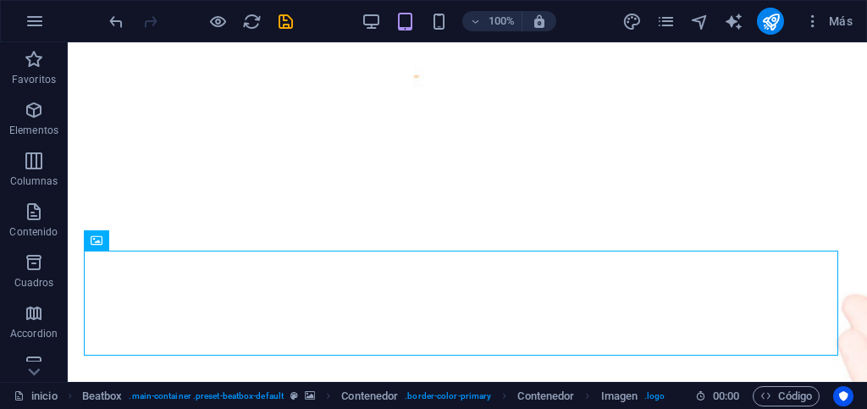
drag, startPoint x: 186, startPoint y: 211, endPoint x: 218, endPoint y: 196, distance: 35.6
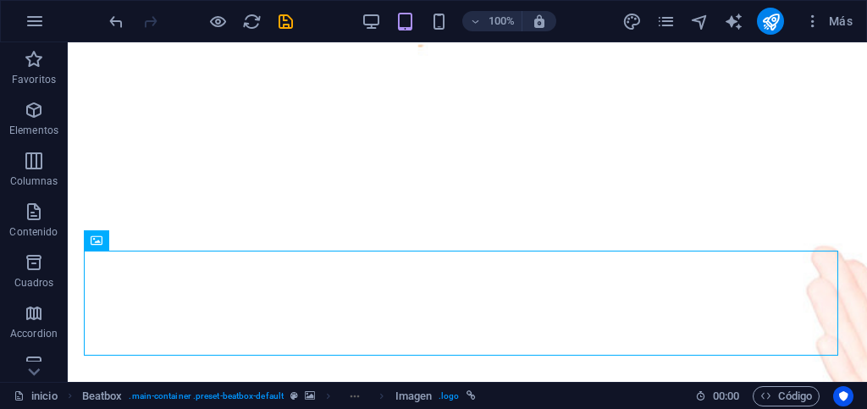
drag, startPoint x: 187, startPoint y: 285, endPoint x: 537, endPoint y: 187, distance: 363.1
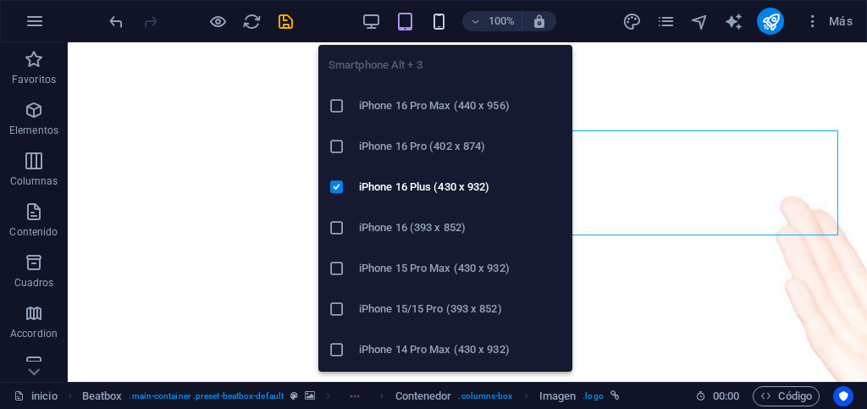
click at [437, 26] on icon "button" at bounding box center [438, 21] width 19 height 19
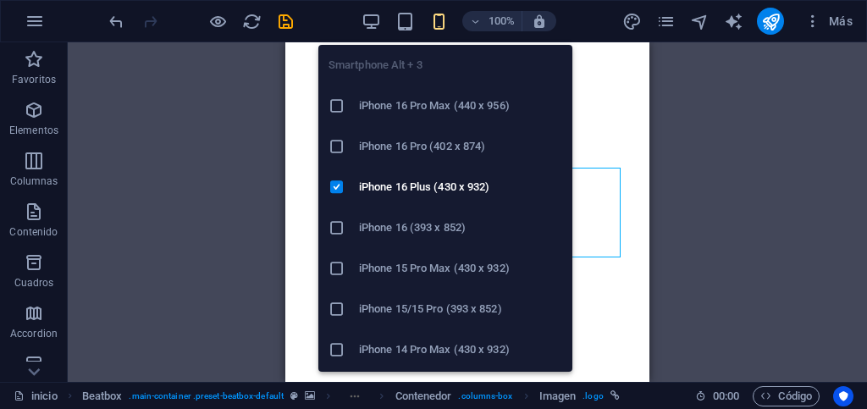
scroll to position [185, 0]
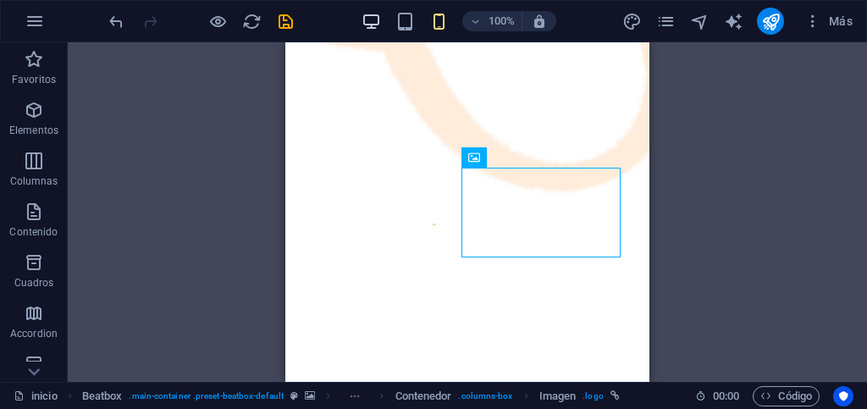
click at [373, 30] on icon "button" at bounding box center [371, 21] width 19 height 19
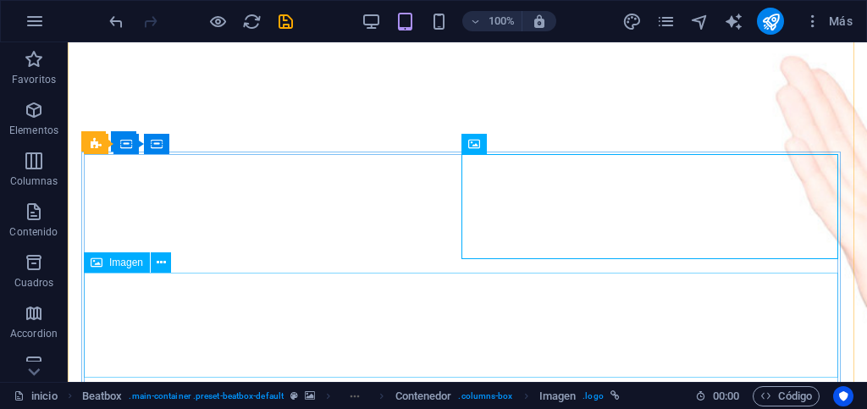
scroll to position [479, 0]
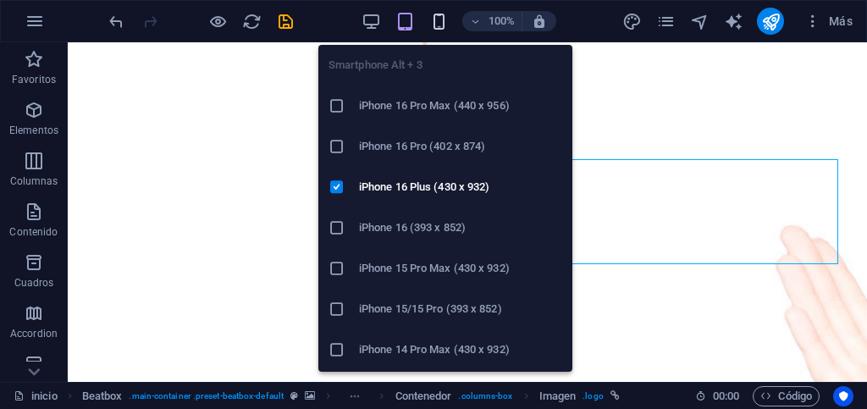
click at [436, 28] on icon "button" at bounding box center [438, 21] width 19 height 19
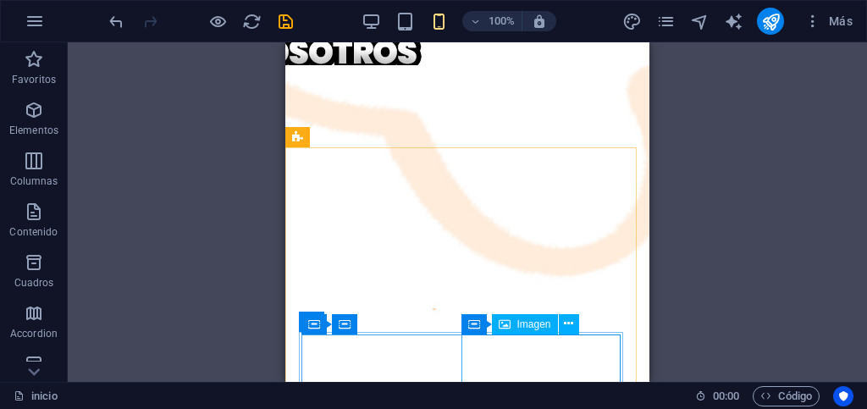
scroll to position [16, 0]
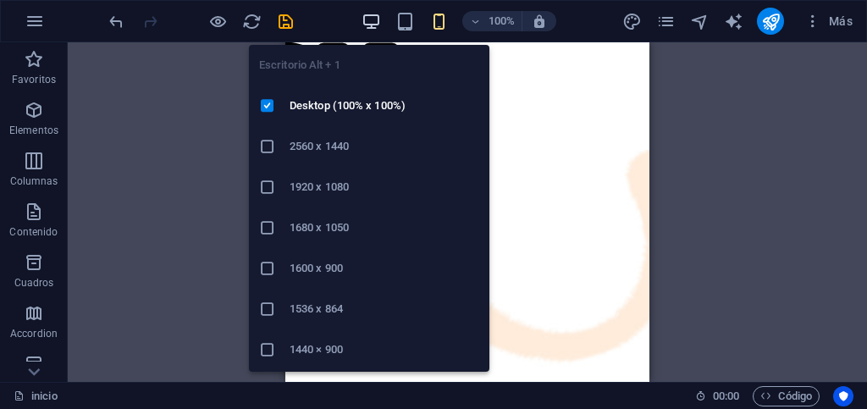
click at [364, 21] on icon "button" at bounding box center [371, 21] width 19 height 19
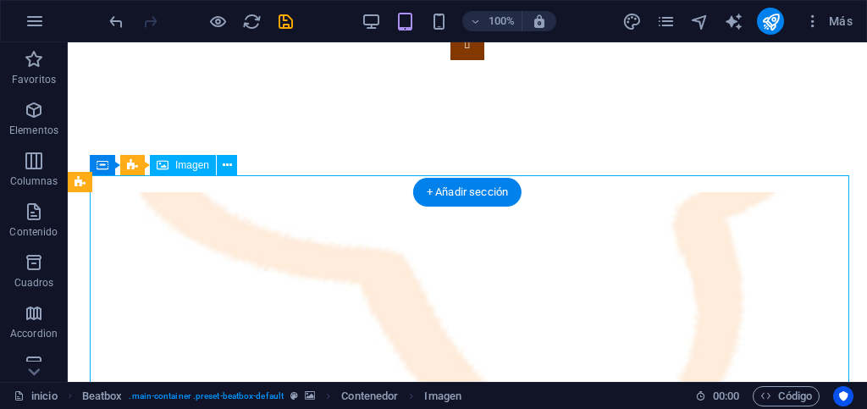
drag, startPoint x: 194, startPoint y: 245, endPoint x: 263, endPoint y: 288, distance: 81.1
select select "px"
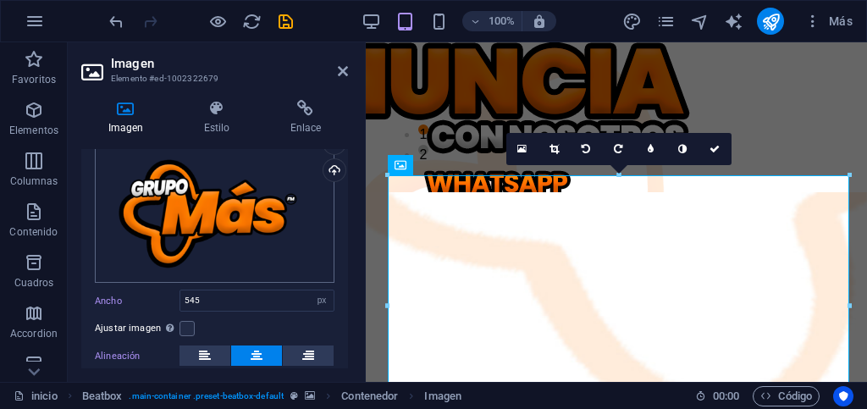
scroll to position [0, 0]
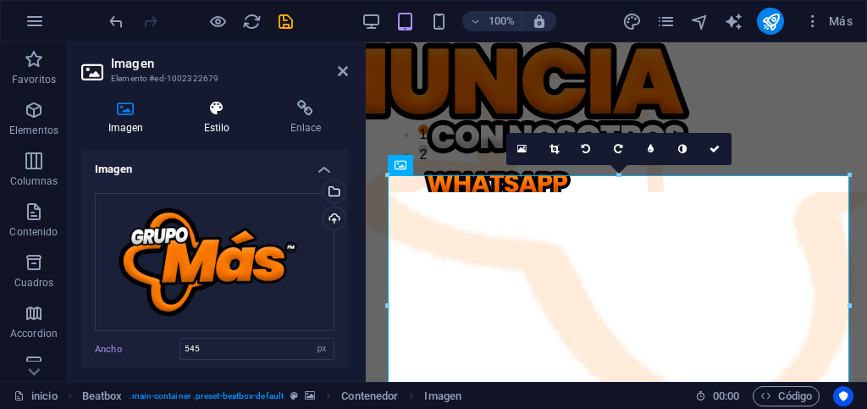
click at [207, 120] on h4 "Estilo" at bounding box center [220, 118] width 86 height 36
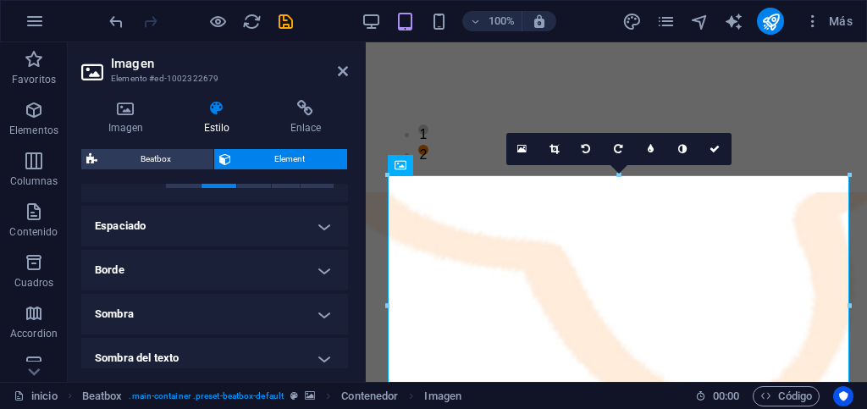
scroll to position [291, 0]
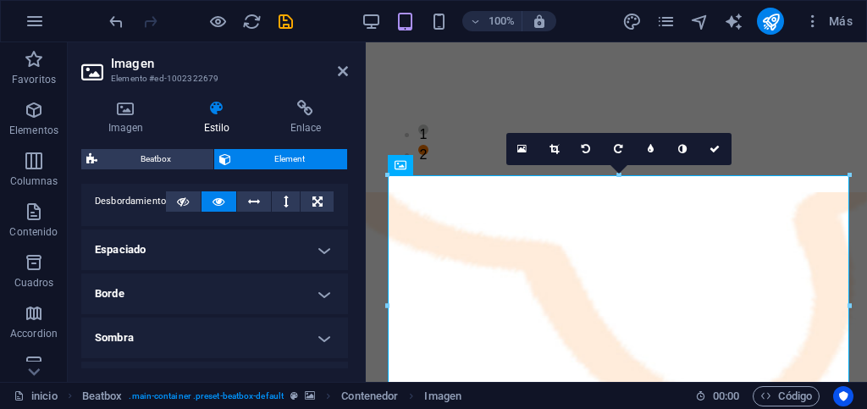
click at [159, 244] on h4 "Espaciado" at bounding box center [214, 249] width 267 height 41
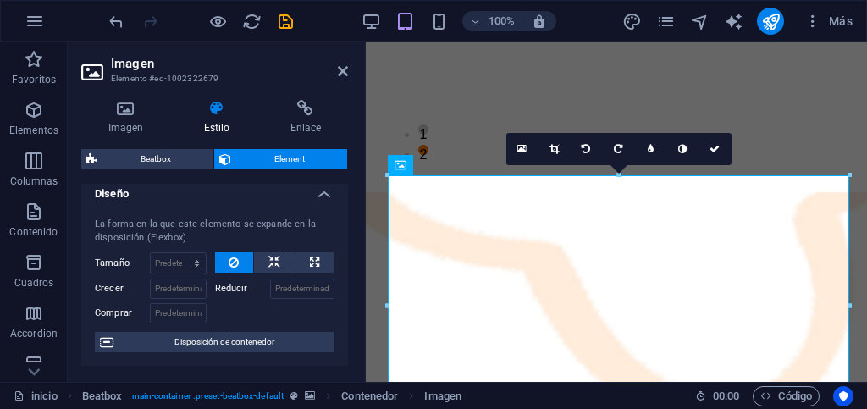
scroll to position [0, 0]
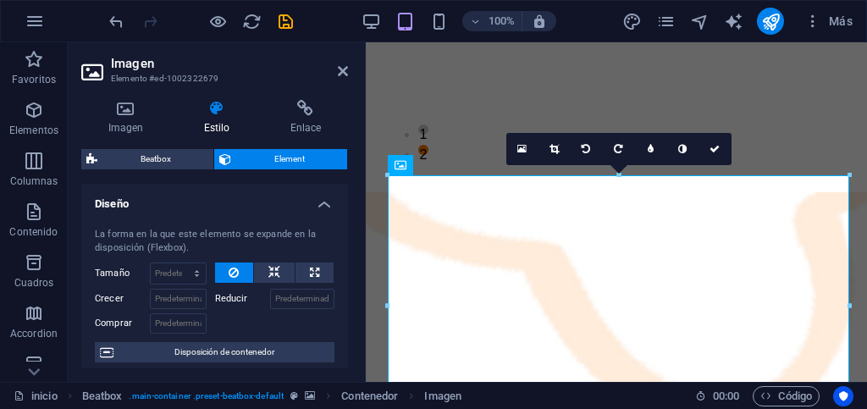
click at [319, 203] on h4 "Diseño" at bounding box center [214, 199] width 267 height 30
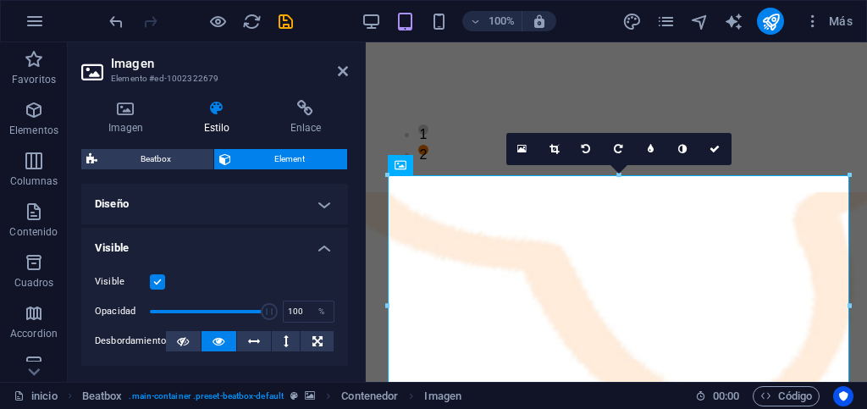
click at [314, 249] on h4 "Visible" at bounding box center [214, 243] width 267 height 30
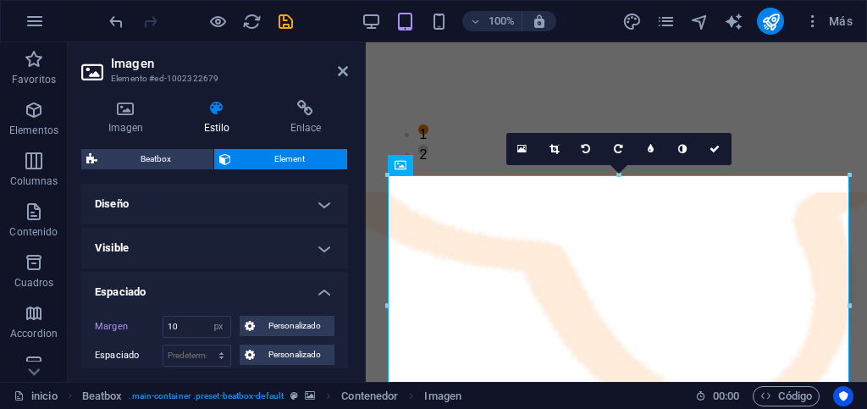
scroll to position [85, 0]
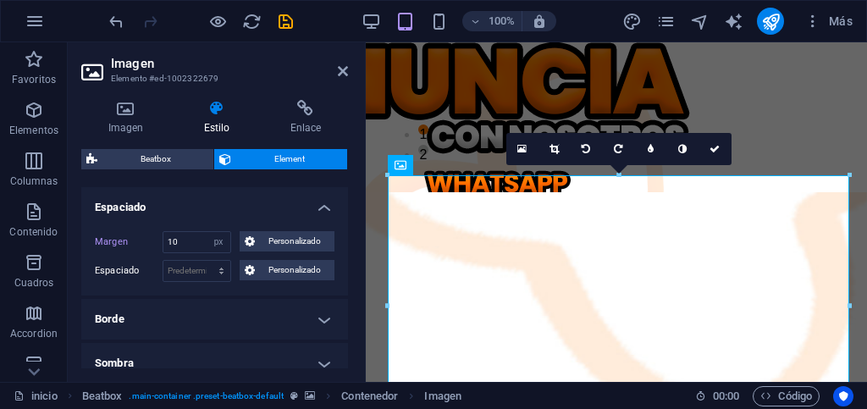
click at [322, 209] on h4 "Espaciado" at bounding box center [214, 202] width 267 height 30
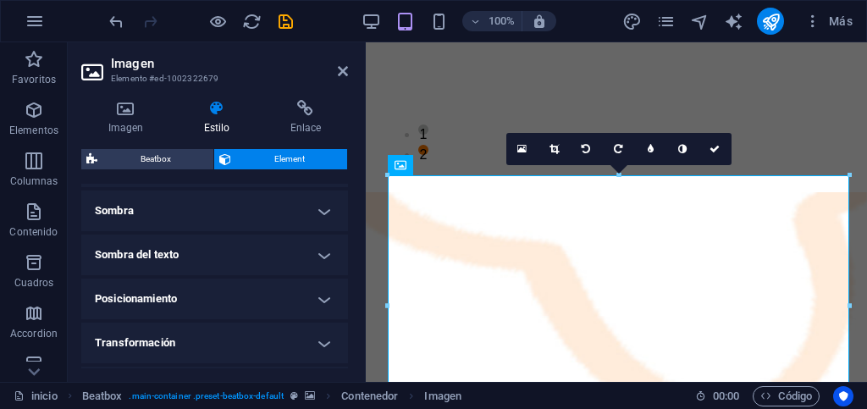
scroll to position [254, 0]
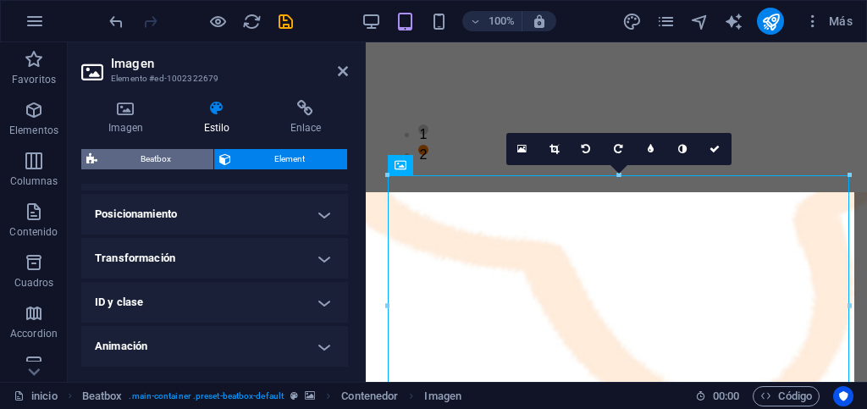
click at [169, 161] on span "Beatbox" at bounding box center [155, 159] width 106 height 20
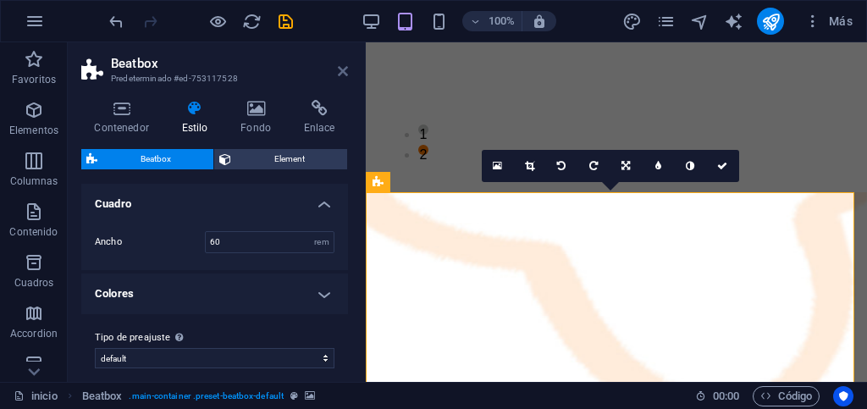
click at [340, 73] on icon at bounding box center [343, 71] width 10 height 14
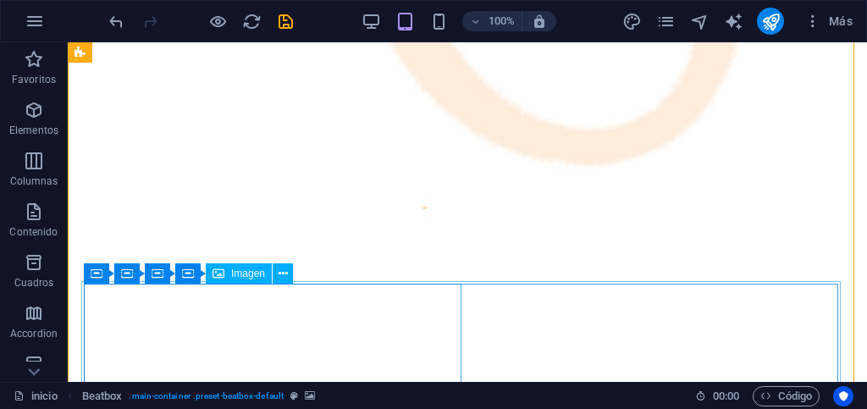
scroll to position [355, 0]
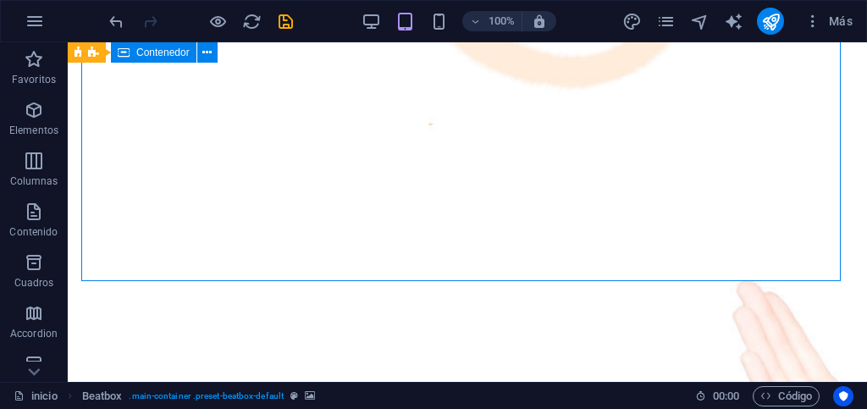
select select "vw"
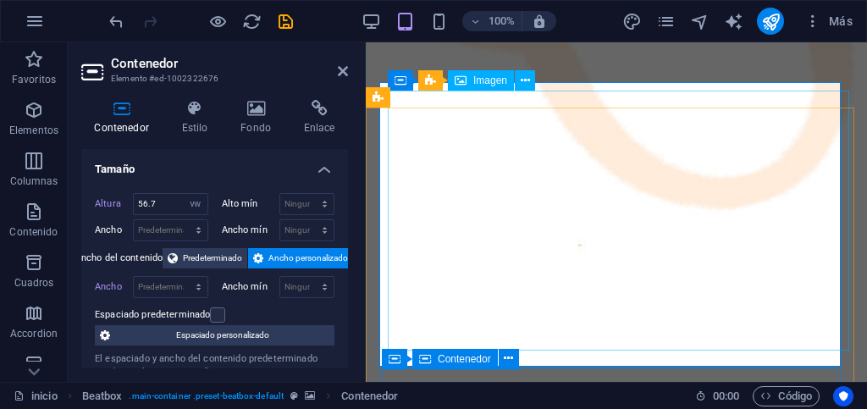
scroll to position [101, 0]
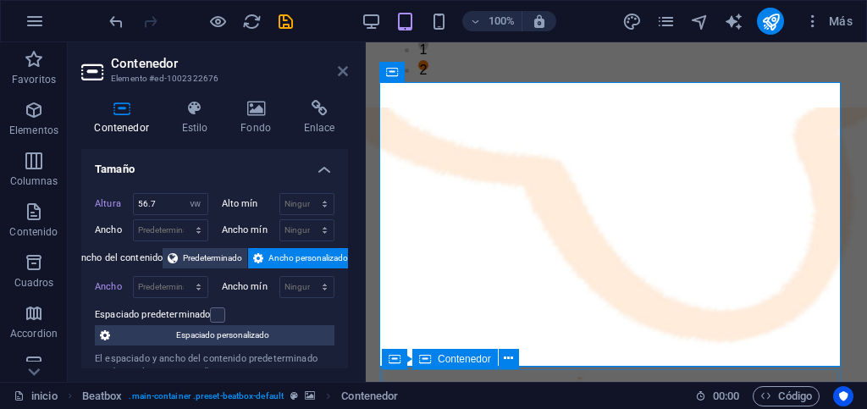
click at [340, 75] on icon at bounding box center [343, 71] width 10 height 14
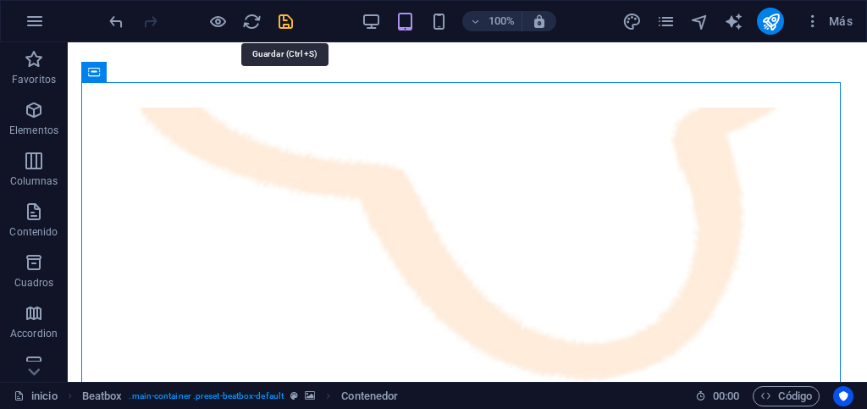
click at [285, 22] on icon "save" at bounding box center [285, 21] width 19 height 19
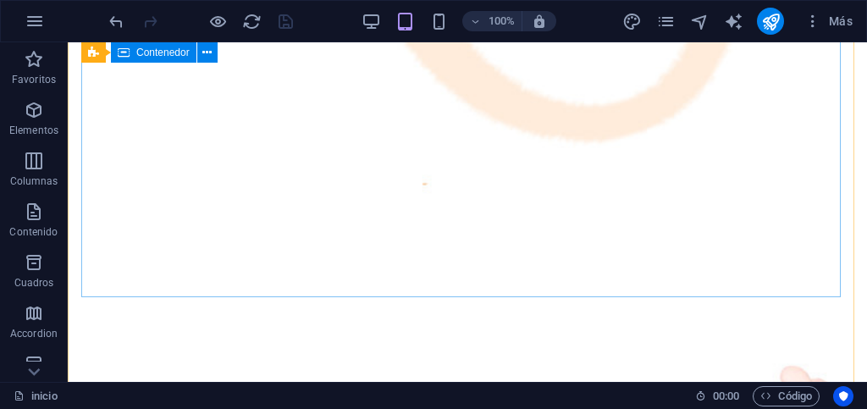
scroll to position [254, 0]
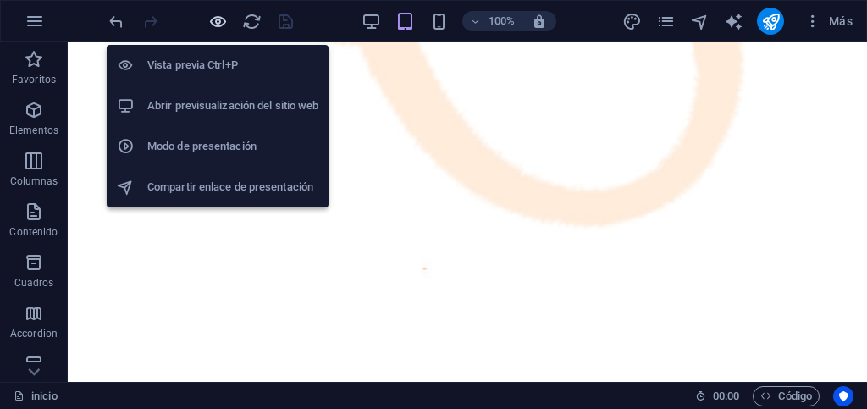
click at [218, 23] on icon "button" at bounding box center [217, 21] width 19 height 19
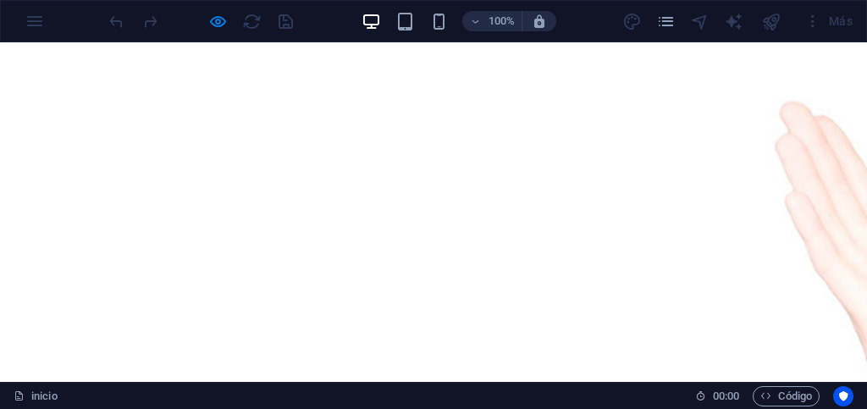
scroll to position [622, 0]
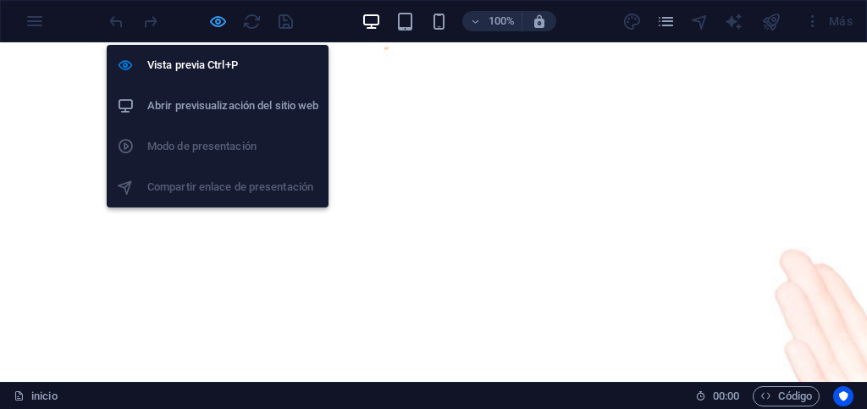
click at [217, 22] on icon "button" at bounding box center [217, 21] width 19 height 19
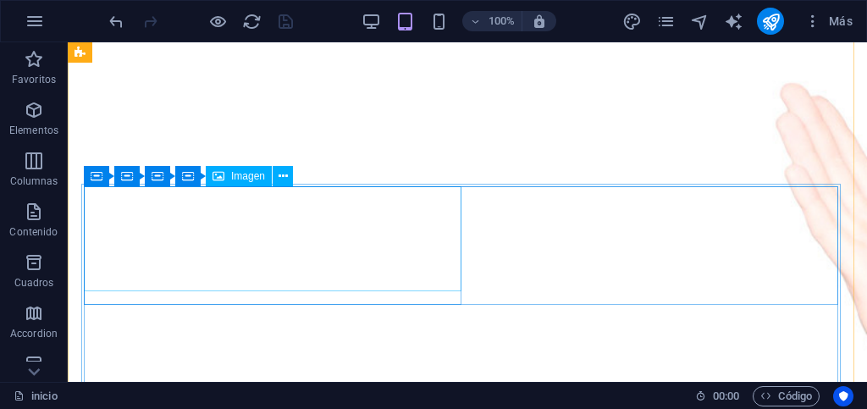
scroll to position [452, 0]
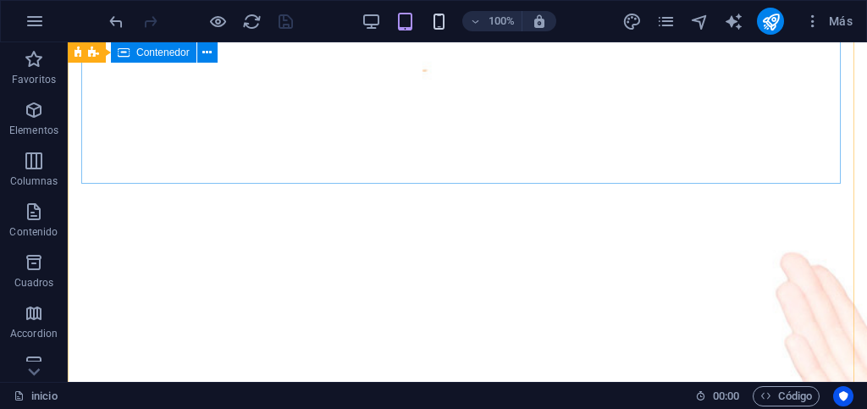
click at [437, 29] on icon "button" at bounding box center [438, 21] width 19 height 19
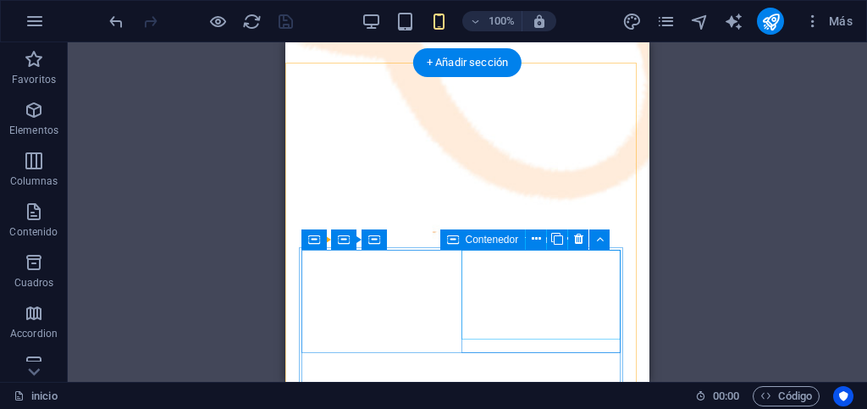
scroll to position [29, 0]
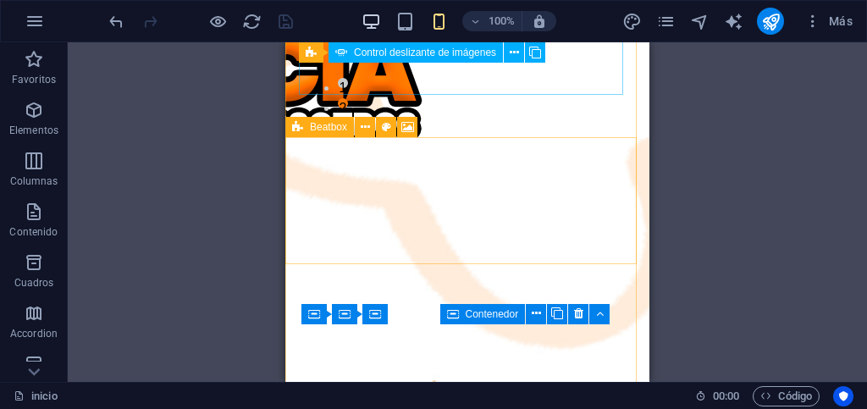
click at [370, 16] on icon "button" at bounding box center [371, 21] width 19 height 19
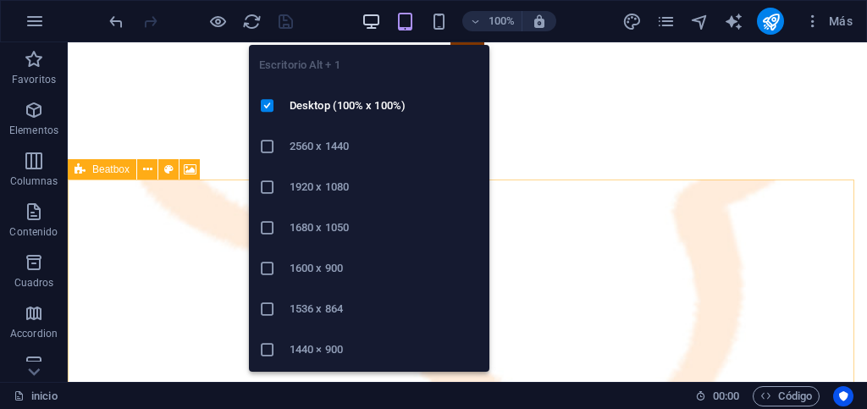
click at [371, 25] on icon "button" at bounding box center [371, 21] width 19 height 19
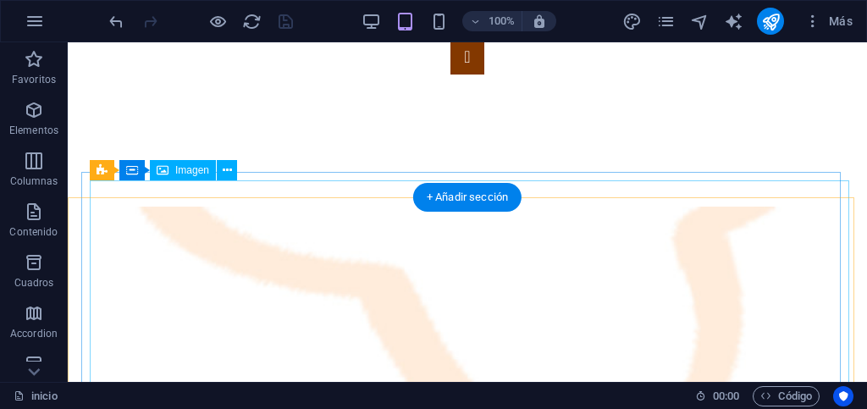
scroll to position [0, 0]
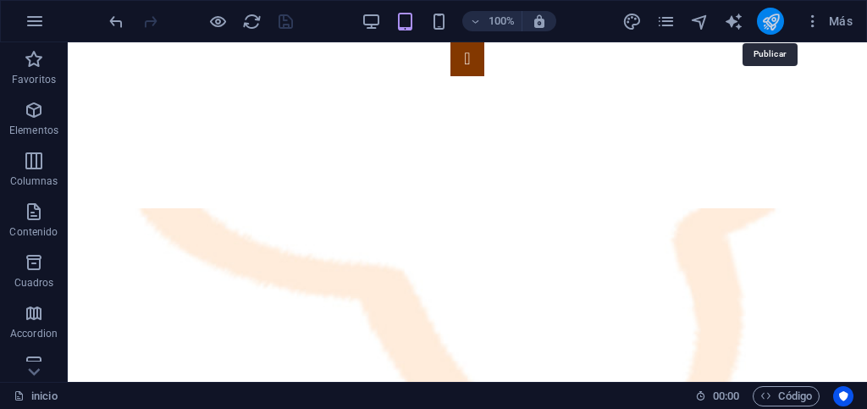
click at [768, 25] on icon "publish" at bounding box center [770, 21] width 19 height 19
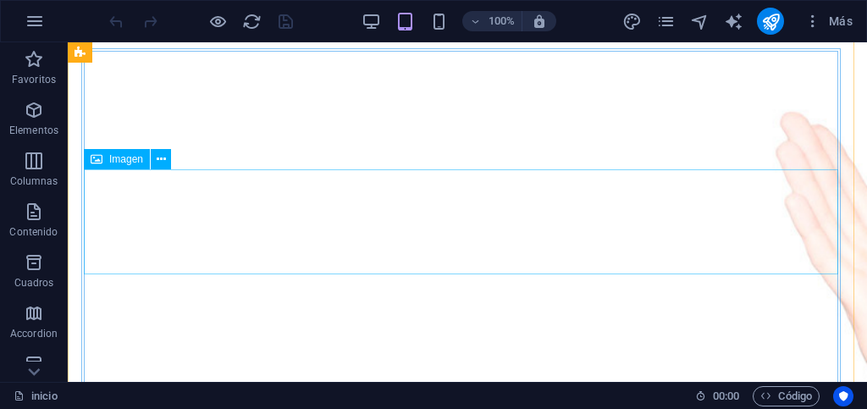
scroll to position [508, 0]
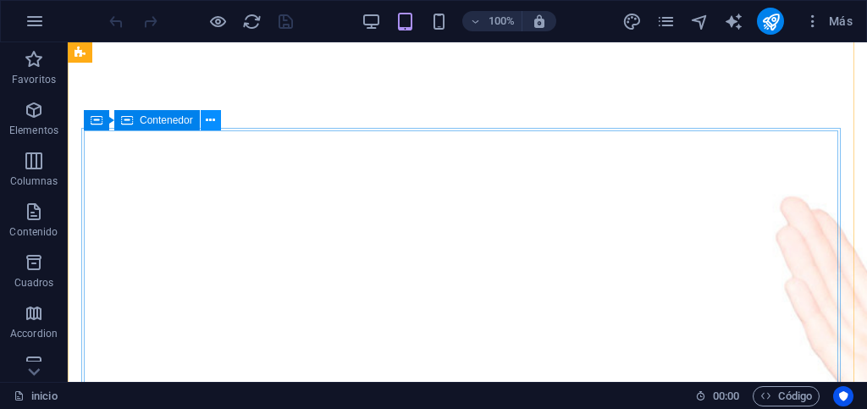
click at [211, 119] on icon at bounding box center [210, 121] width 9 height 18
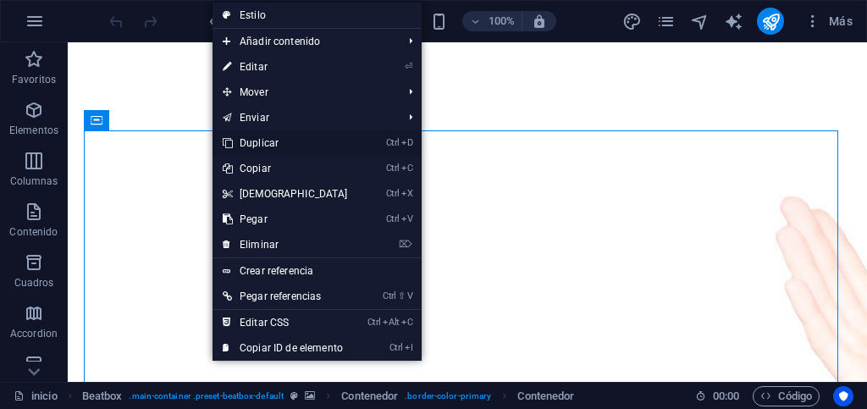
drag, startPoint x: 252, startPoint y: 136, endPoint x: 184, endPoint y: 97, distance: 78.6
click at [252, 137] on link "Ctrl D Duplicar" at bounding box center [286, 142] width 146 height 25
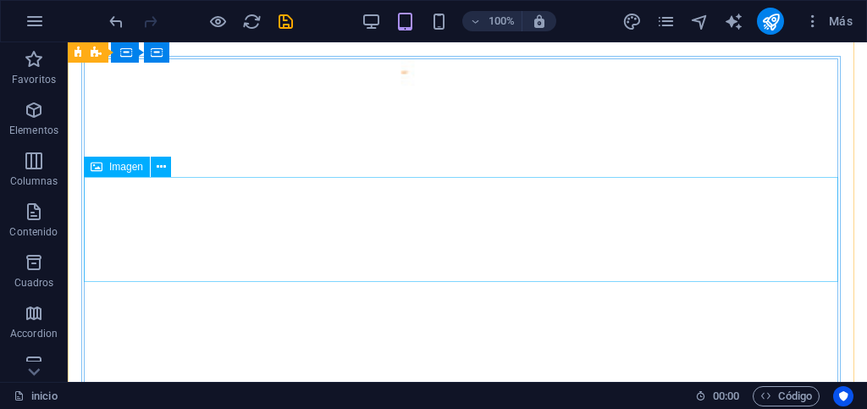
scroll to position [432, 0]
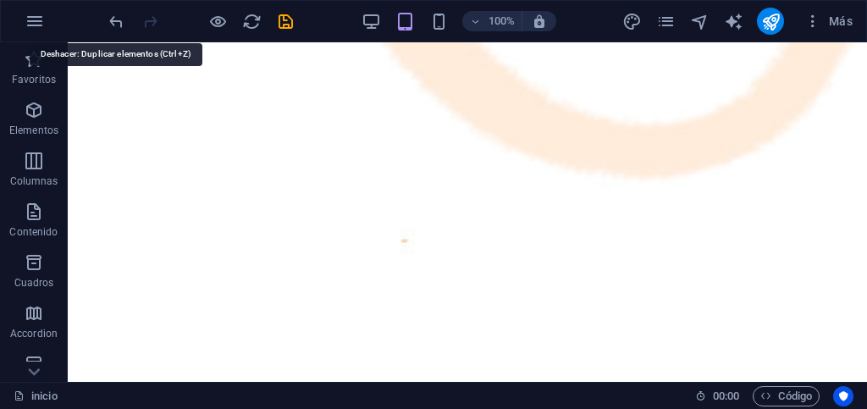
click at [110, 25] on icon "undo" at bounding box center [116, 21] width 19 height 19
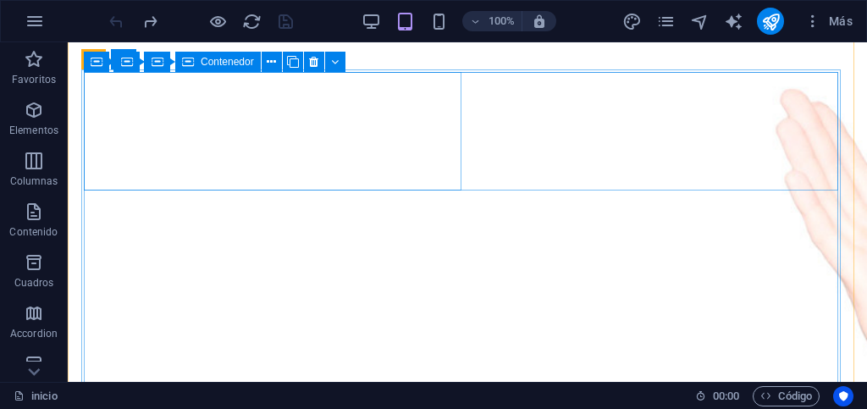
scroll to position [446, 0]
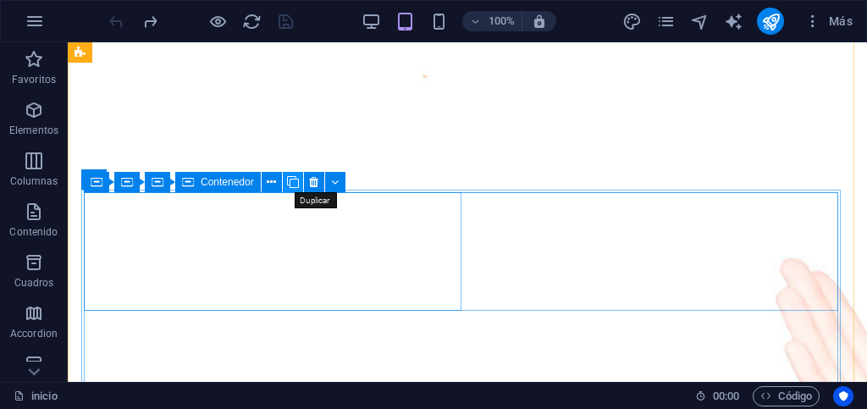
click at [294, 181] on icon at bounding box center [293, 183] width 12 height 18
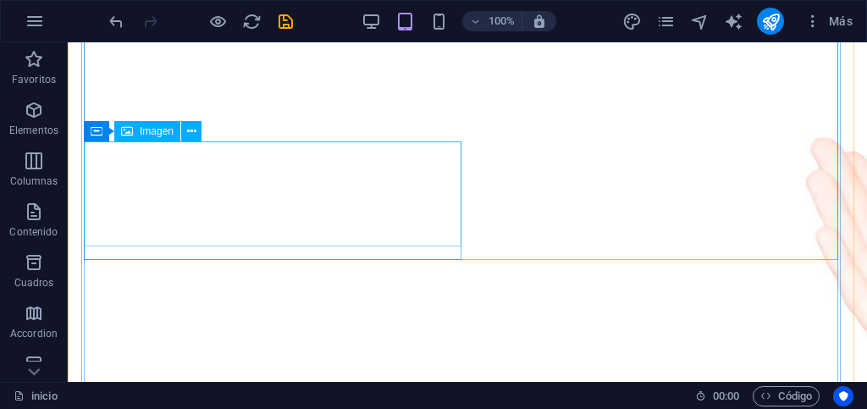
scroll to position [531, 0]
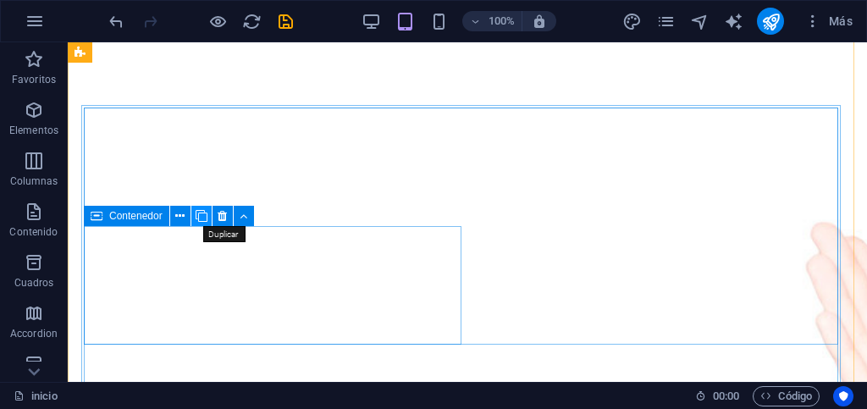
click at [199, 218] on icon at bounding box center [202, 216] width 12 height 18
click at [201, 218] on icon at bounding box center [202, 216] width 12 height 18
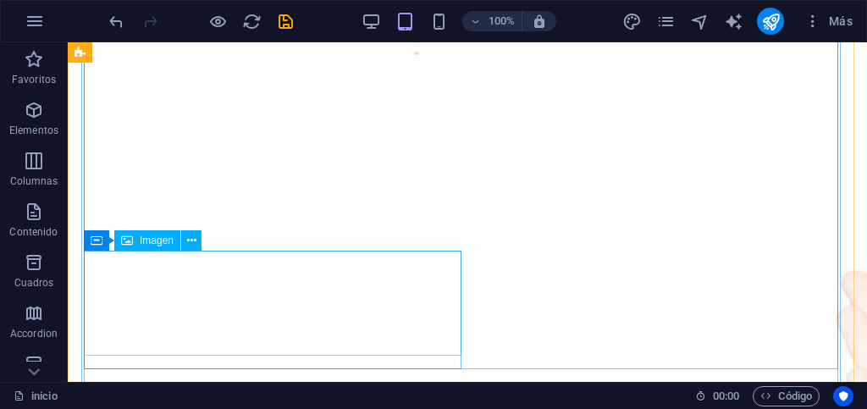
scroll to position [700, 0]
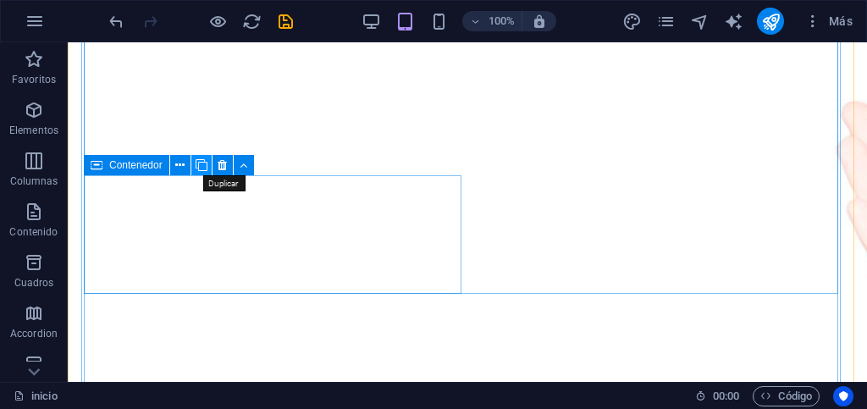
click at [198, 164] on icon at bounding box center [202, 166] width 12 height 18
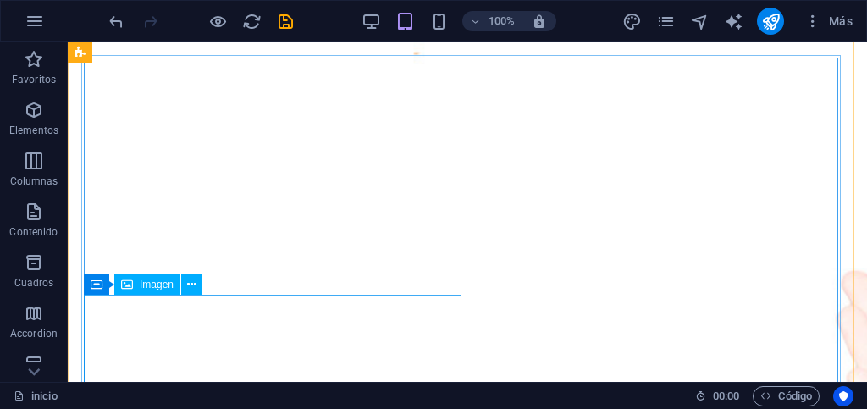
scroll to position [616, 0]
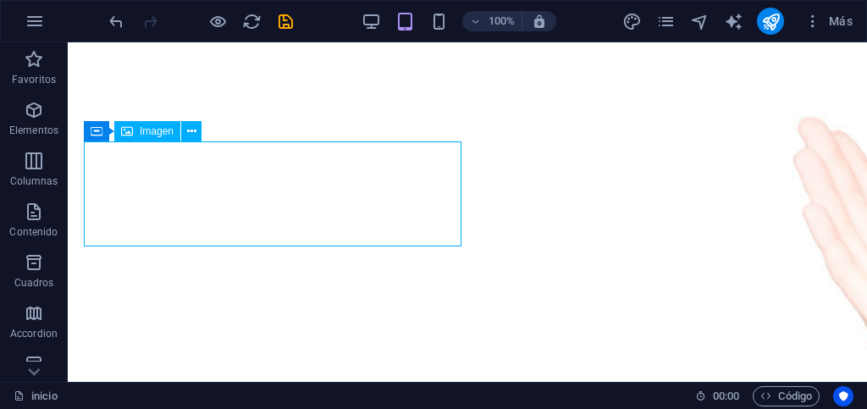
select select "px"
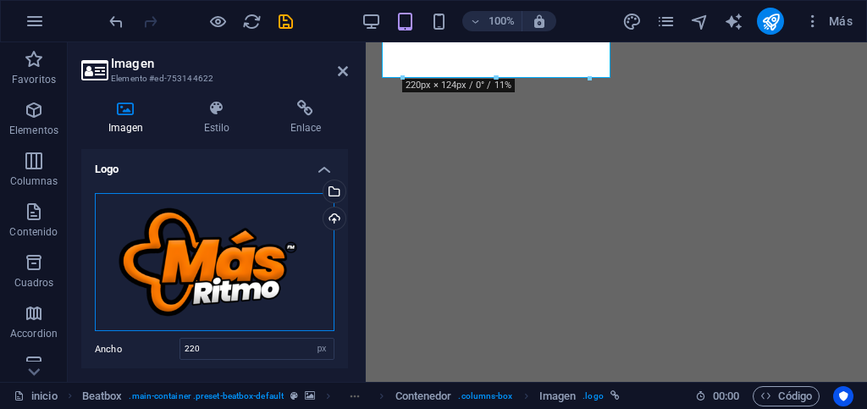
drag, startPoint x: 240, startPoint y: 261, endPoint x: 241, endPoint y: 276, distance: 15.3
click at [240, 261] on div "Arrastra archivos aquí, haz clic para escoger archivos o selecciona archivos de…" at bounding box center [215, 262] width 240 height 139
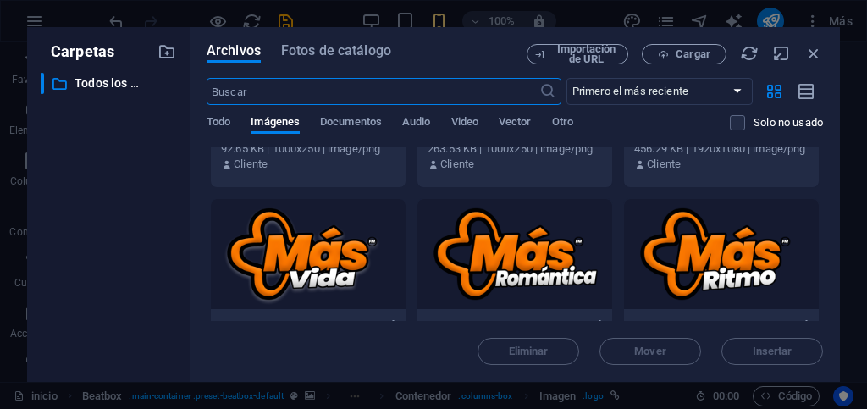
scroll to position [375, 0]
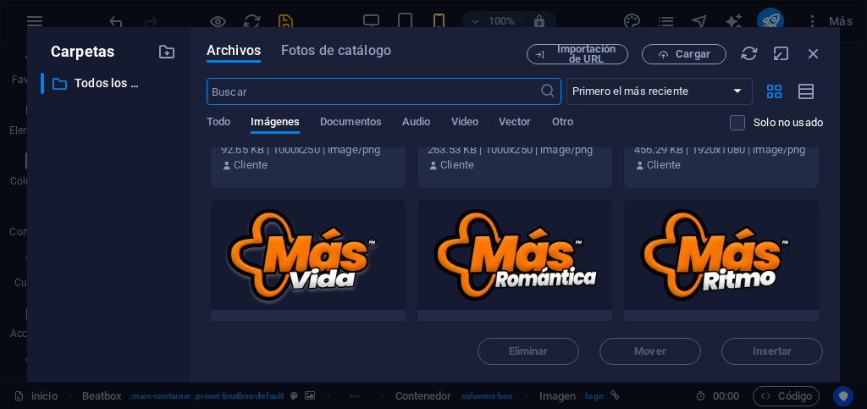
click at [507, 257] on div at bounding box center [514, 255] width 195 height 110
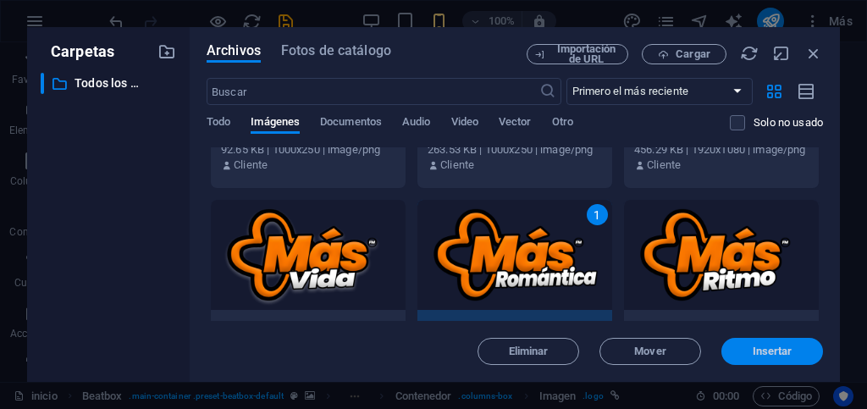
drag, startPoint x: 757, startPoint y: 353, endPoint x: 52, endPoint y: 248, distance: 713.2
click at [757, 353] on span "Insertar" at bounding box center [773, 351] width 40 height 10
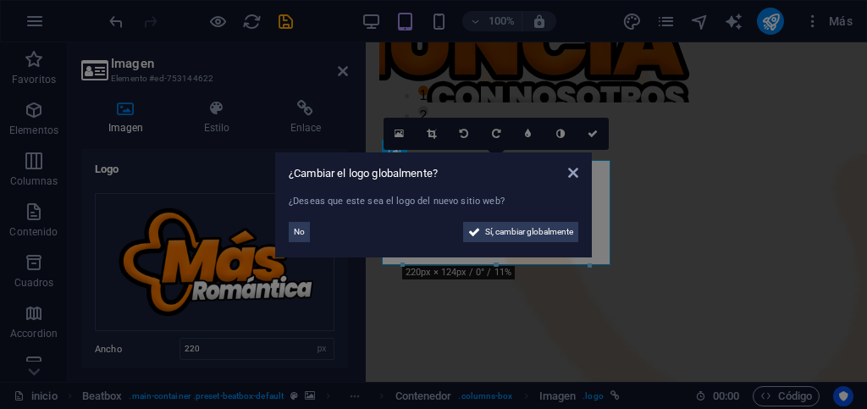
scroll to position [429, 0]
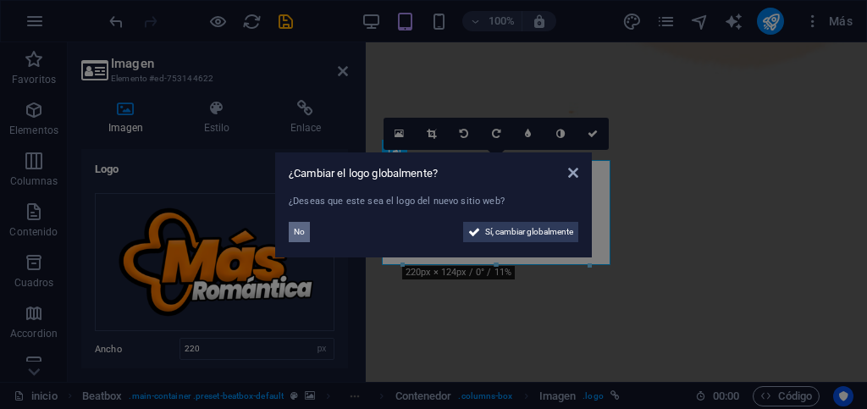
click at [301, 232] on span "No" at bounding box center [299, 232] width 11 height 20
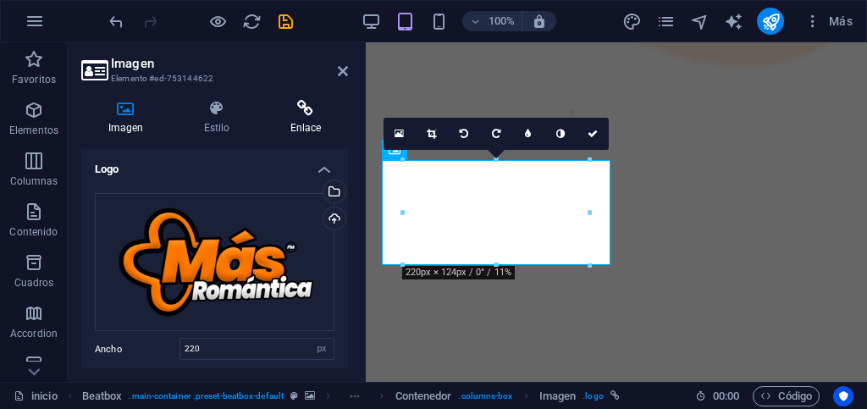
click at [292, 121] on h4 "Enlace" at bounding box center [305, 118] width 85 height 36
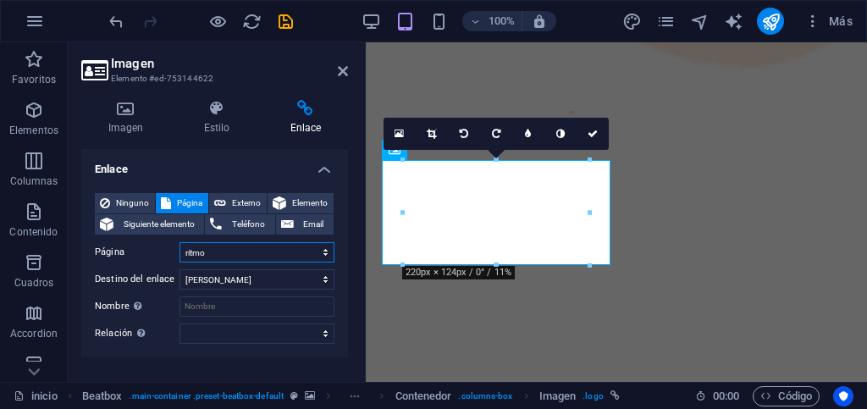
click at [242, 252] on select "inicio segunda prueba hitsfm ritmo romantica vida venezolanisima Privacy" at bounding box center [257, 252] width 155 height 20
select select "5"
click at [180, 242] on select "inicio segunda prueba hitsfm ritmo romantica vida venezolanisima Privacy" at bounding box center [257, 252] width 155 height 20
click at [202, 357] on div "Ninguno Página Externo Elemento Siguiente elemento Teléfono Email Página inicio…" at bounding box center [214, 269] width 267 height 178
click at [340, 68] on icon at bounding box center [343, 71] width 10 height 14
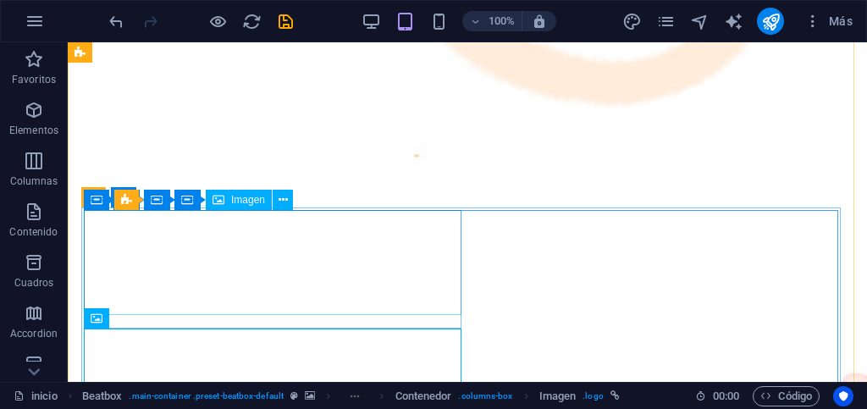
scroll to position [513, 0]
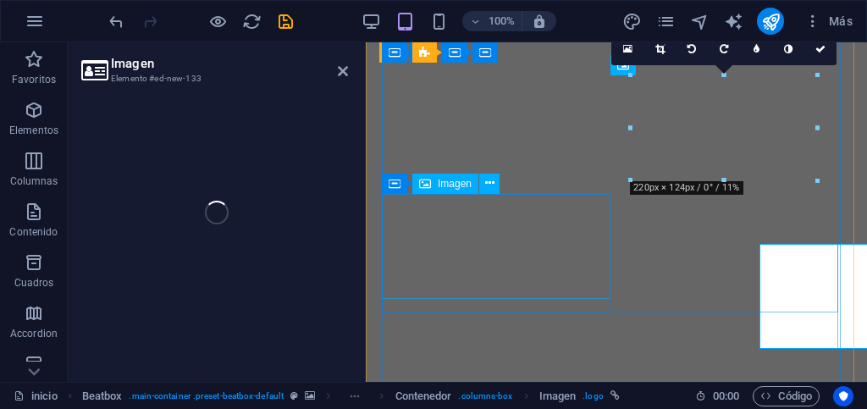
select select "px"
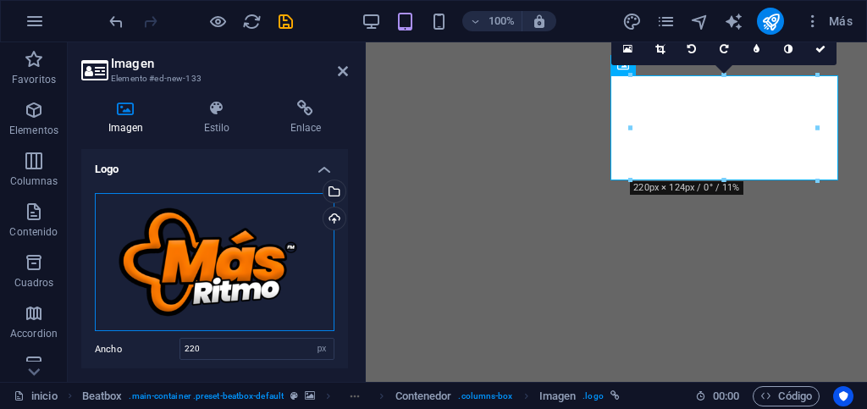
click at [253, 256] on div "Arrastra archivos aquí, haz clic para escoger archivos o selecciona archivos de…" at bounding box center [215, 262] width 240 height 139
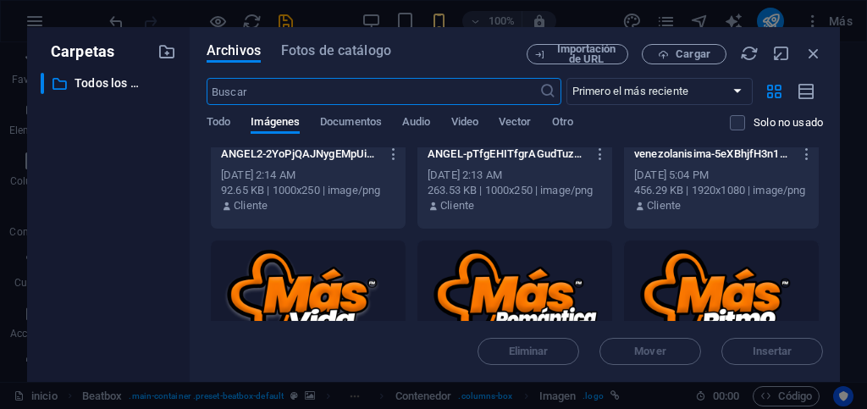
scroll to position [423, 0]
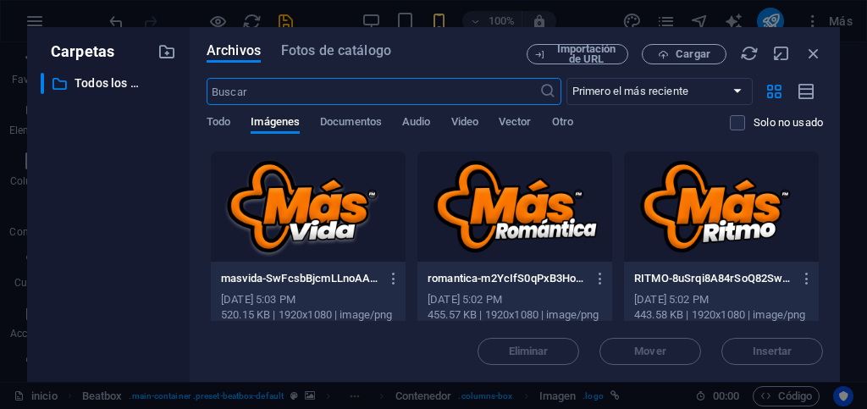
click at [314, 216] on div at bounding box center [308, 207] width 195 height 110
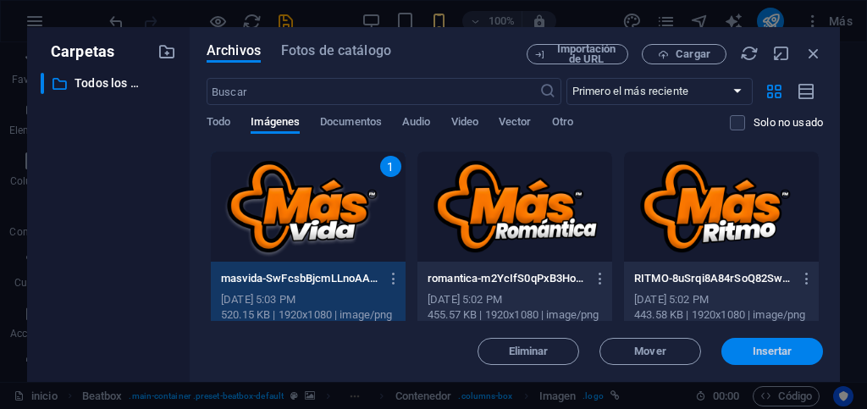
click at [755, 346] on span "Insertar" at bounding box center [773, 351] width 40 height 10
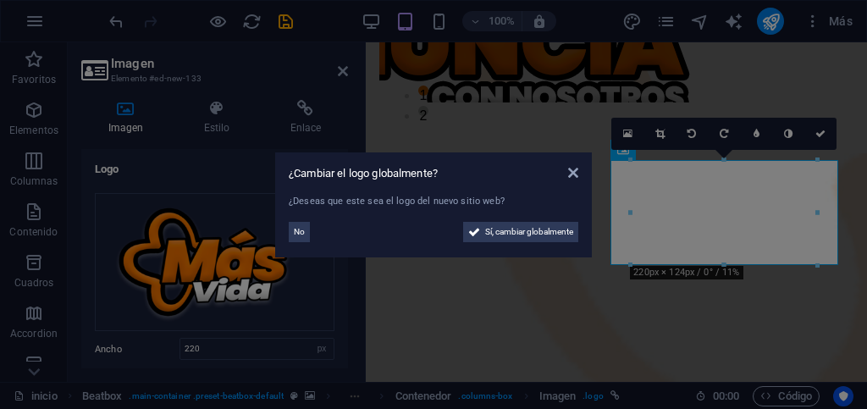
scroll to position [429, 0]
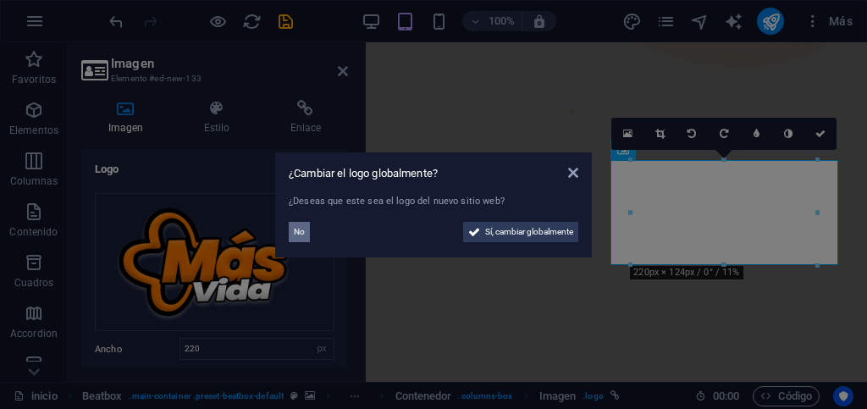
click at [296, 232] on span "No" at bounding box center [299, 232] width 11 height 20
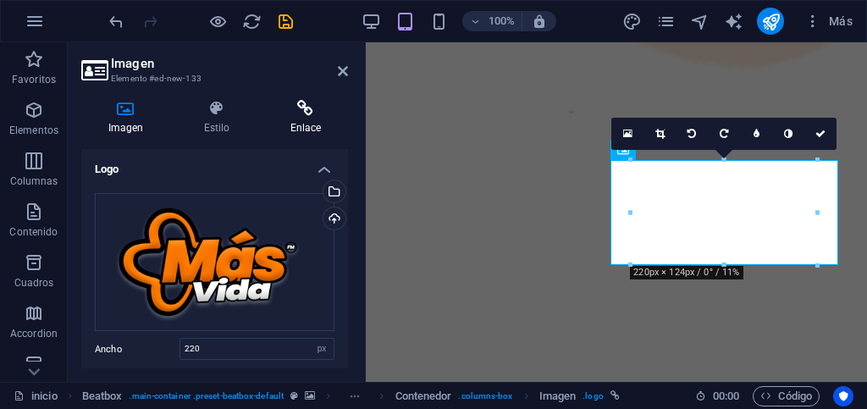
click at [289, 125] on h4 "Enlace" at bounding box center [305, 118] width 85 height 36
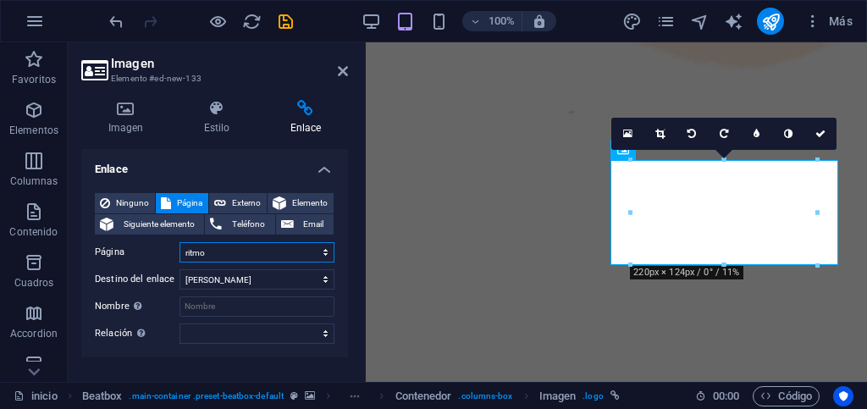
click at [225, 252] on select "inicio segunda prueba hitsfm ritmo romantica vida venezolanisima Privacy" at bounding box center [257, 252] width 155 height 20
select select "6"
click at [180, 242] on select "inicio segunda prueba hitsfm ritmo romantica vida venezolanisima Privacy" at bounding box center [257, 252] width 155 height 20
click at [141, 363] on div "Enlace Ninguno Página Externo Elemento Siguiente elemento Teléfono Email Página…" at bounding box center [214, 258] width 267 height 219
click at [338, 71] on icon at bounding box center [343, 71] width 10 height 14
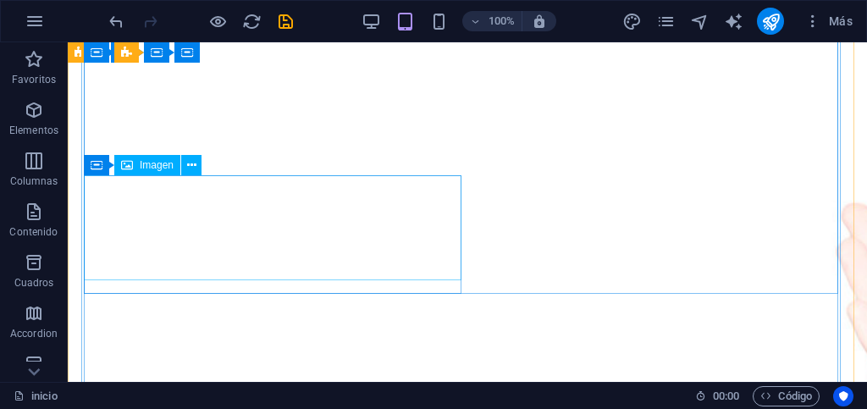
scroll to position [767, 0]
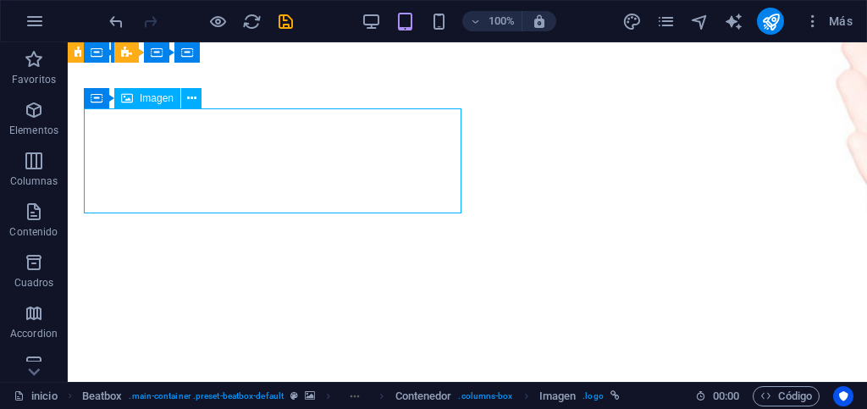
select select "px"
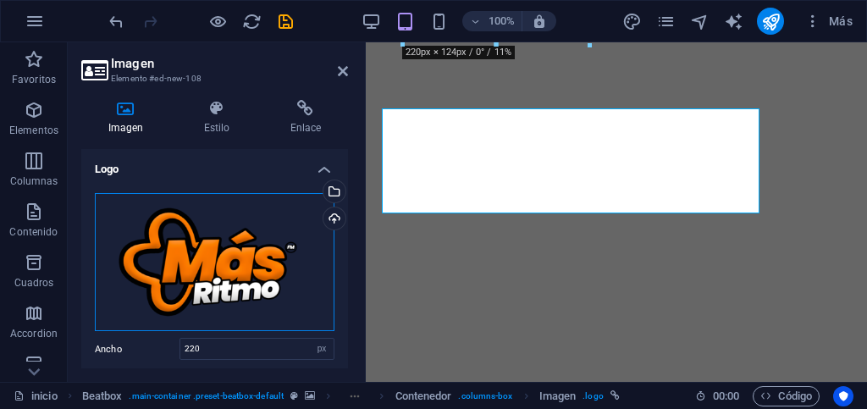
click at [235, 256] on div "Arrastra archivos aquí, haz clic para escoger archivos o selecciona archivos de…" at bounding box center [215, 262] width 240 height 139
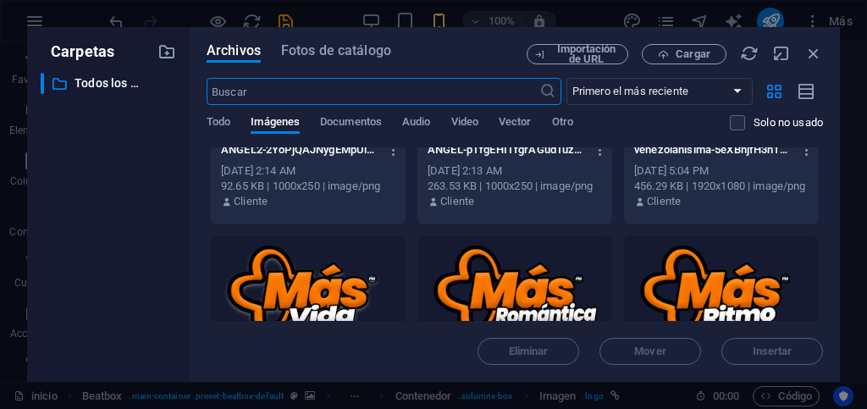
scroll to position [169, 0]
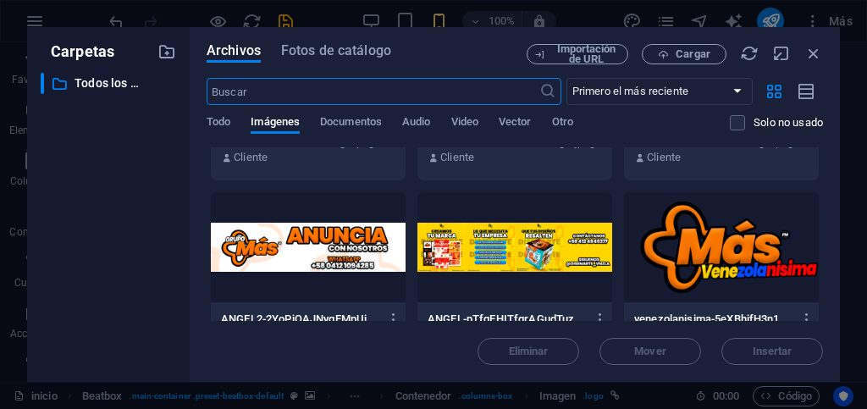
click at [677, 241] on div at bounding box center [721, 247] width 195 height 110
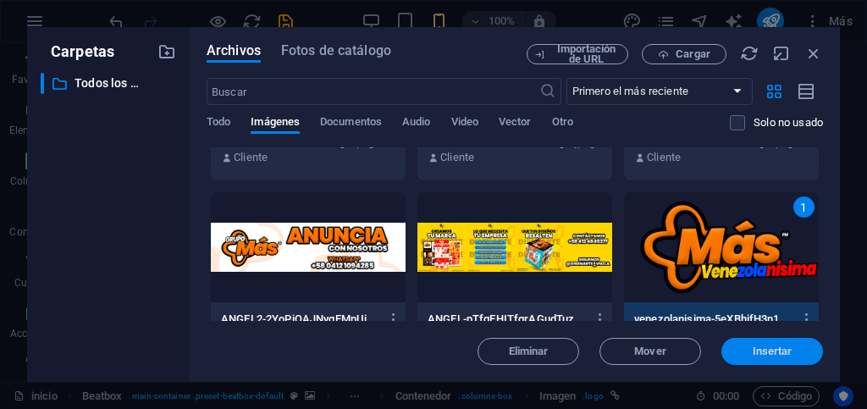
drag, startPoint x: 767, startPoint y: 350, endPoint x: 73, endPoint y: 230, distance: 704.6
click at [767, 350] on span "Insertar" at bounding box center [773, 351] width 40 height 10
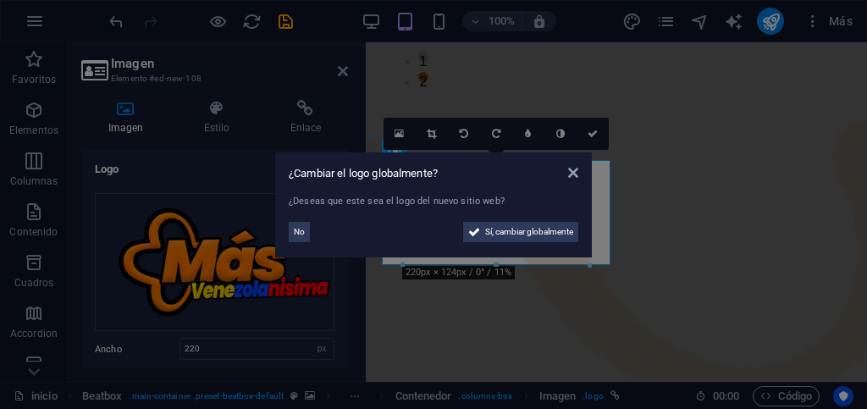
scroll to position [547, 0]
click at [295, 239] on span "No" at bounding box center [299, 232] width 11 height 20
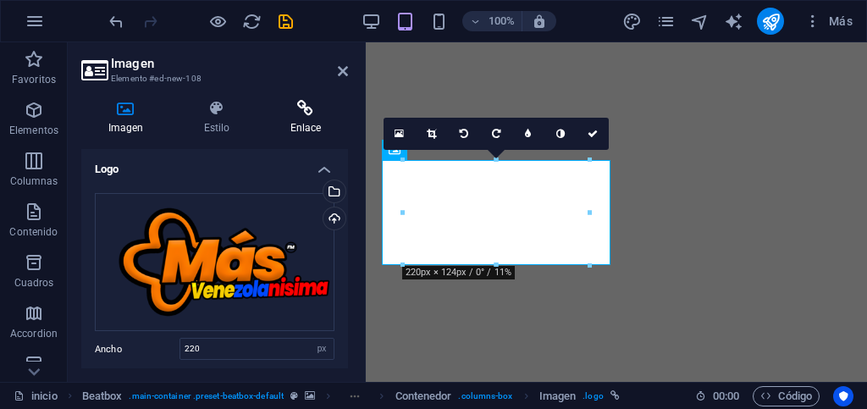
click at [307, 123] on h4 "Enlace" at bounding box center [305, 118] width 85 height 36
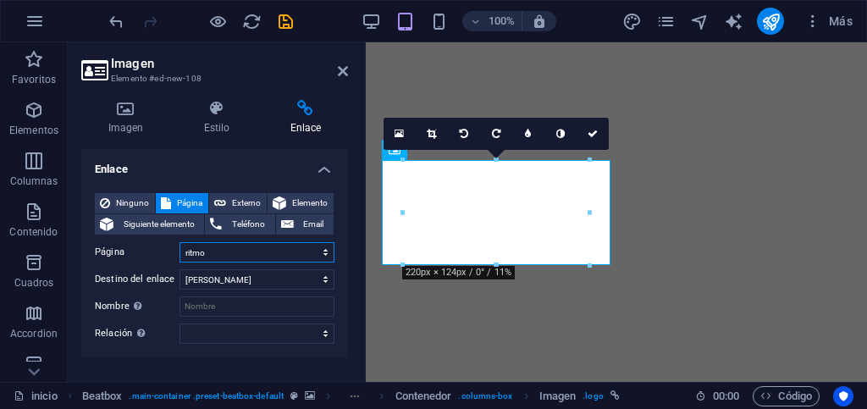
click at [211, 254] on select "inicio segunda prueba hitsfm ritmo romantica vida venezolanisima Privacy" at bounding box center [257, 252] width 155 height 20
select select "7"
click at [180, 242] on select "inicio segunda prueba hitsfm ritmo romantica vida venezolanisima Privacy" at bounding box center [257, 252] width 155 height 20
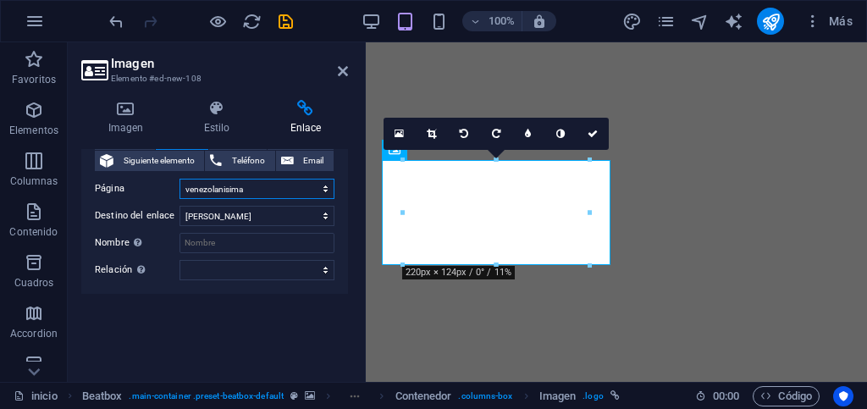
scroll to position [0, 0]
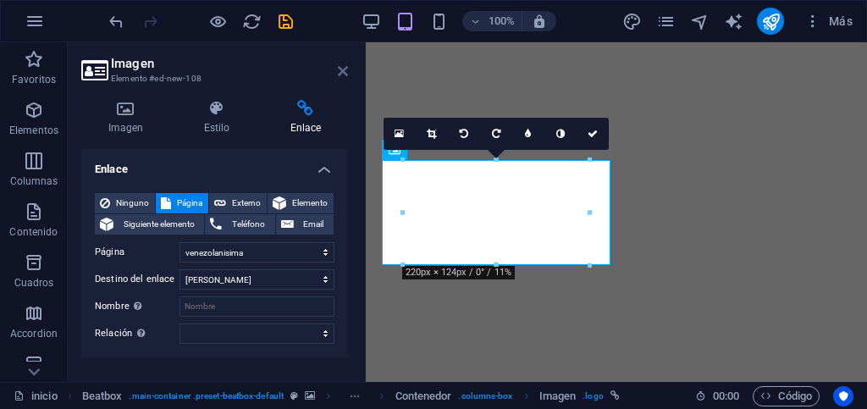
click at [343, 67] on icon at bounding box center [343, 71] width 10 height 14
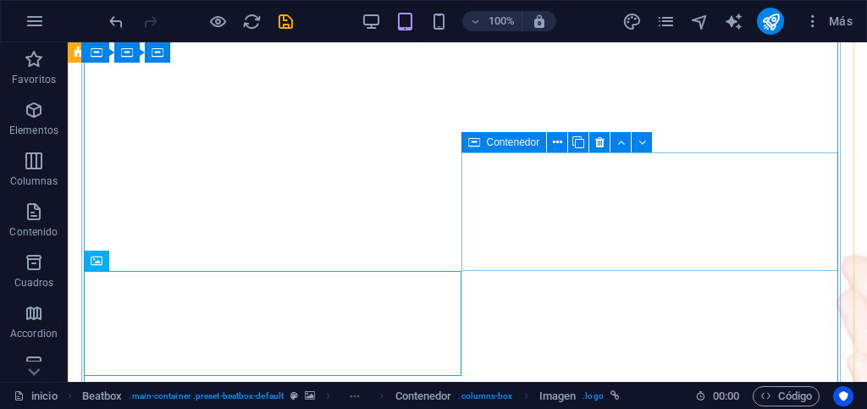
scroll to position [716, 0]
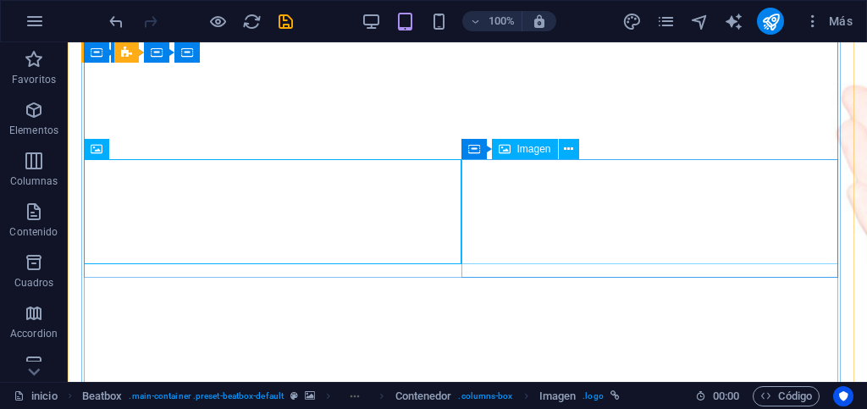
select select "4"
select select
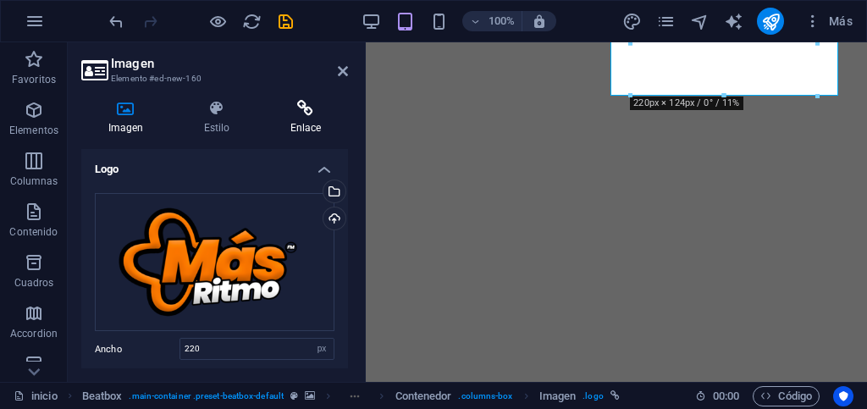
click at [301, 118] on h4 "Enlace" at bounding box center [305, 118] width 85 height 36
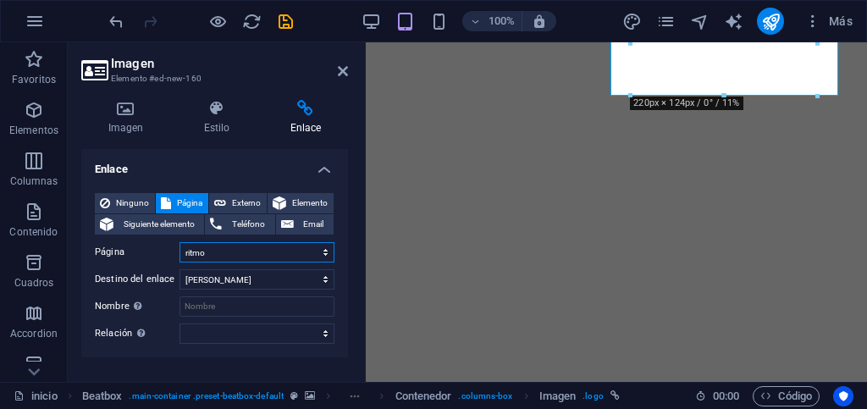
click at [211, 254] on select "inicio segunda prueba hitsfm ritmo romantica vida venezolanisima Privacy" at bounding box center [257, 252] width 155 height 20
click at [107, 360] on div "Enlace Ninguno Página Externo Elemento Siguiente elemento Teléfono Email Página…" at bounding box center [214, 258] width 267 height 219
click at [115, 120] on h4 "Imagen" at bounding box center [129, 118] width 96 height 36
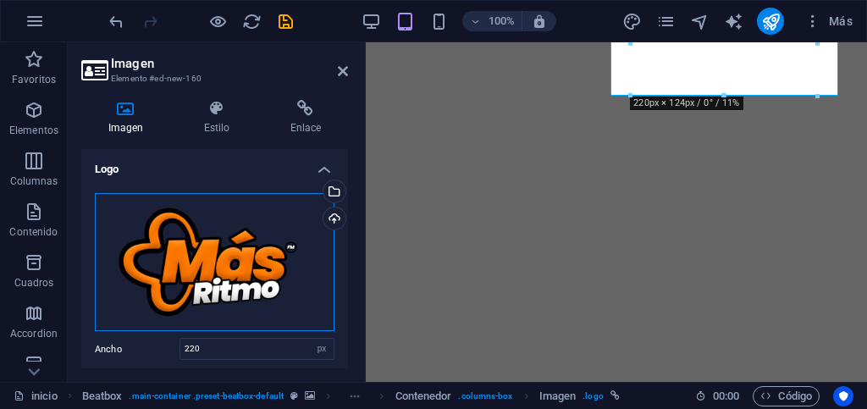
click at [202, 271] on div "Arrastra archivos aquí, haz clic para escoger archivos o selecciona archivos de…" at bounding box center [215, 262] width 240 height 139
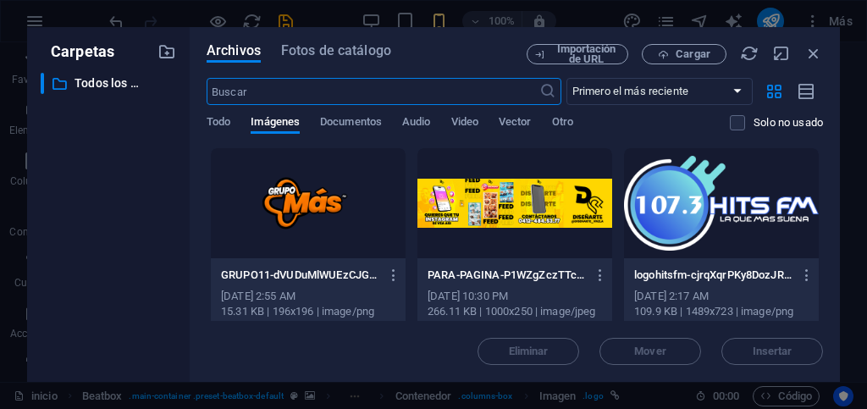
scroll to position [89, 0]
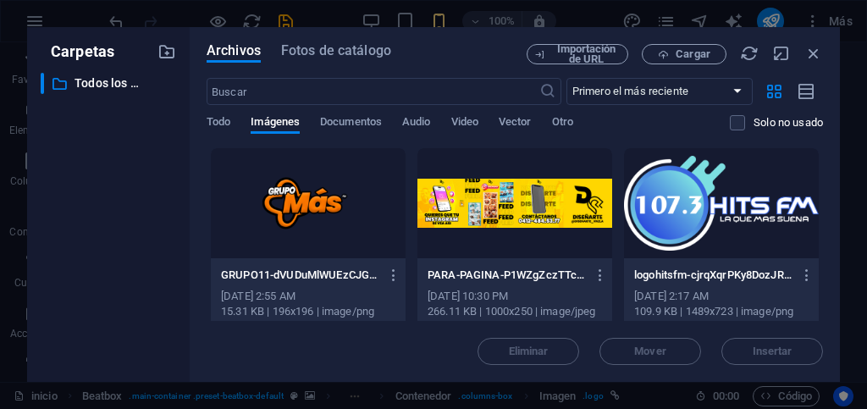
click at [696, 209] on div at bounding box center [721, 203] width 195 height 110
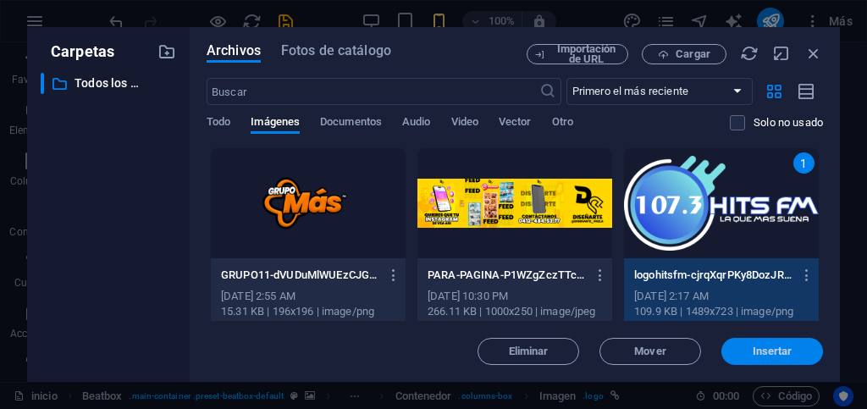
drag, startPoint x: 749, startPoint y: 351, endPoint x: 318, endPoint y: 299, distance: 434.1
click at [749, 351] on span "Insertar" at bounding box center [772, 351] width 88 height 10
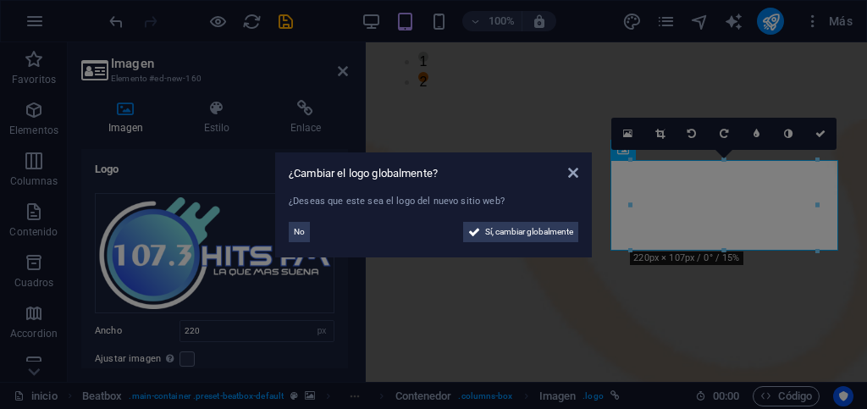
scroll to position [547, 0]
click at [301, 231] on span "No" at bounding box center [299, 232] width 11 height 20
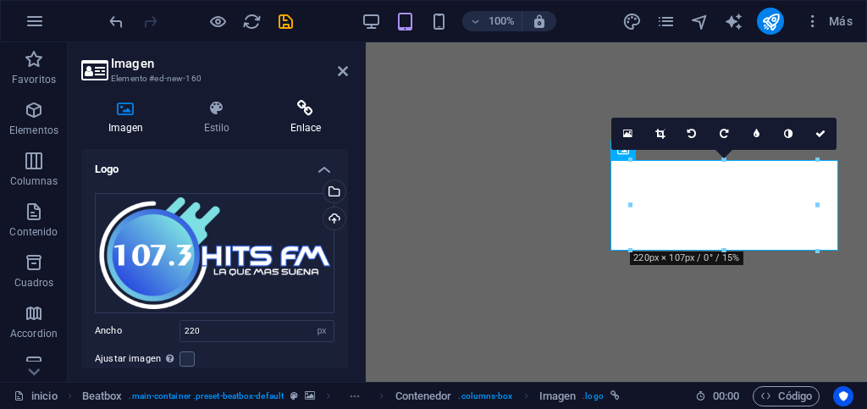
click at [294, 118] on h4 "Enlace" at bounding box center [305, 118] width 85 height 36
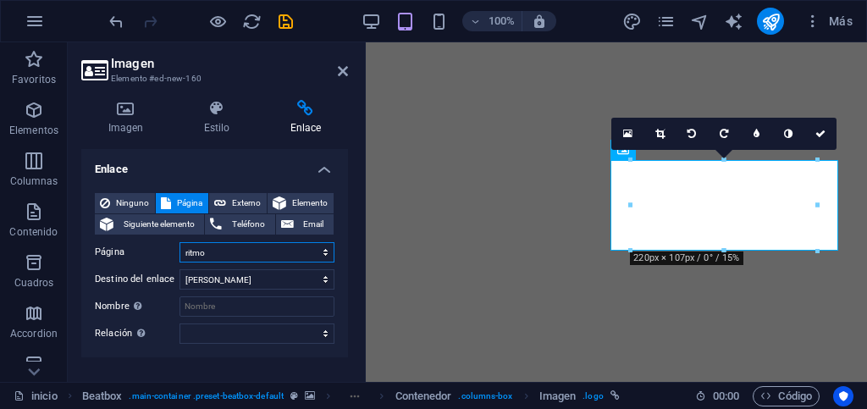
click at [227, 249] on select "inicio segunda prueba hitsfm ritmo romantica vida venezolanisima Privacy" at bounding box center [257, 252] width 155 height 20
select select "3"
click at [180, 242] on select "inicio segunda prueba hitsfm ritmo romantica vida venezolanisima Privacy" at bounding box center [257, 252] width 155 height 20
click at [154, 349] on div "Ninguno Página Externo Elemento Siguiente elemento Teléfono Email Página inicio…" at bounding box center [214, 269] width 267 height 178
click at [336, 70] on h2 "Imagen" at bounding box center [229, 63] width 237 height 15
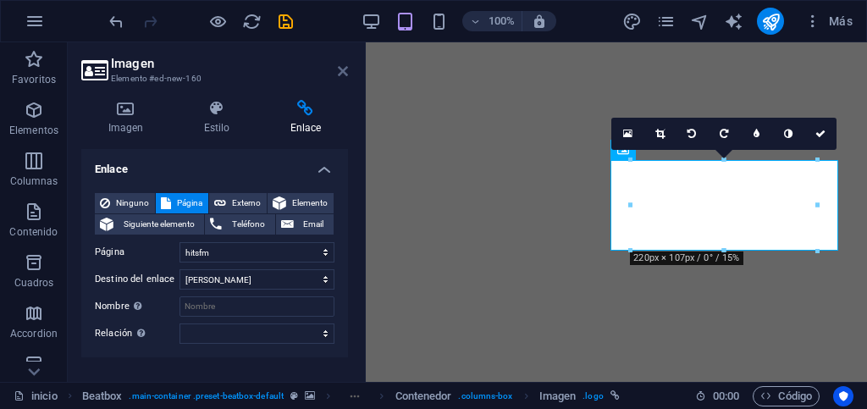
click at [342, 71] on icon at bounding box center [343, 71] width 10 height 14
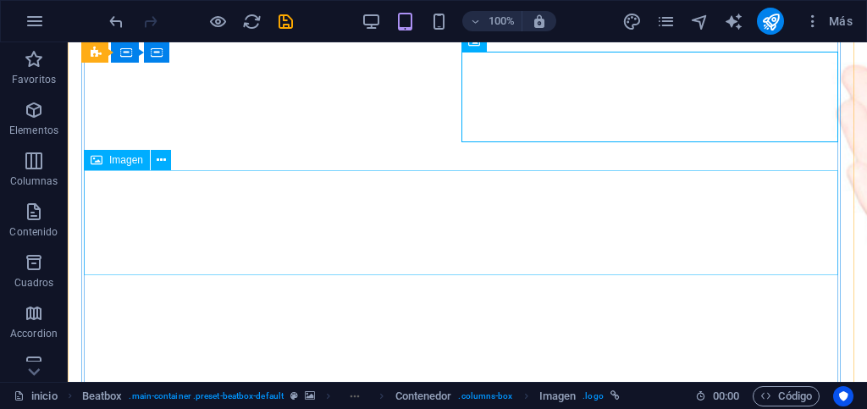
scroll to position [886, 0]
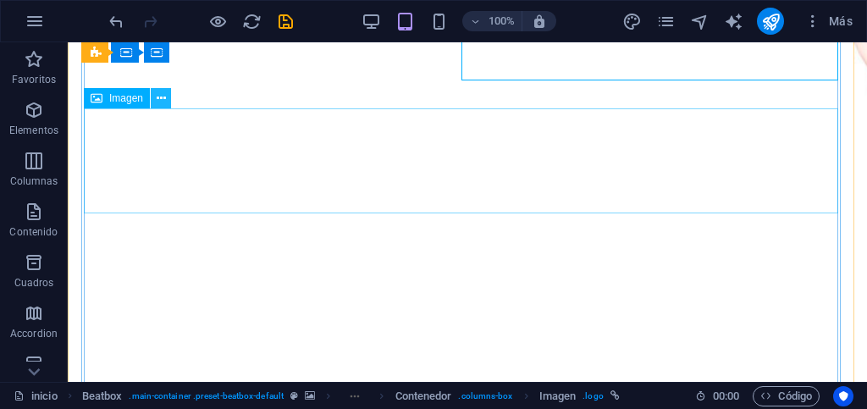
click at [163, 101] on icon at bounding box center [161, 99] width 9 height 18
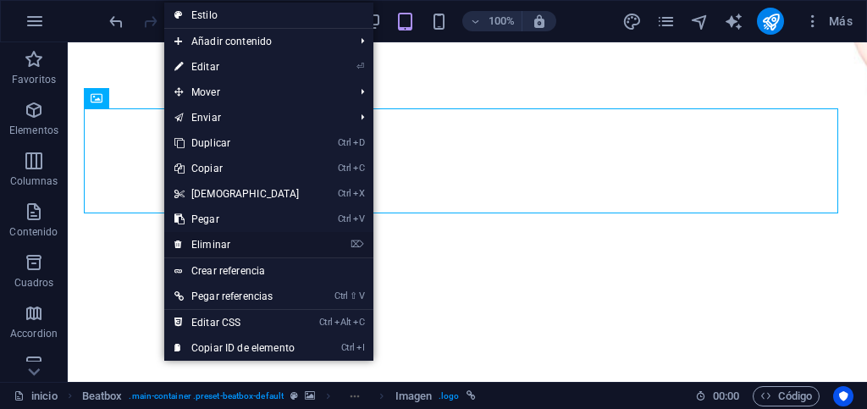
click at [207, 241] on link "⌦ Eliminar" at bounding box center [237, 244] width 146 height 25
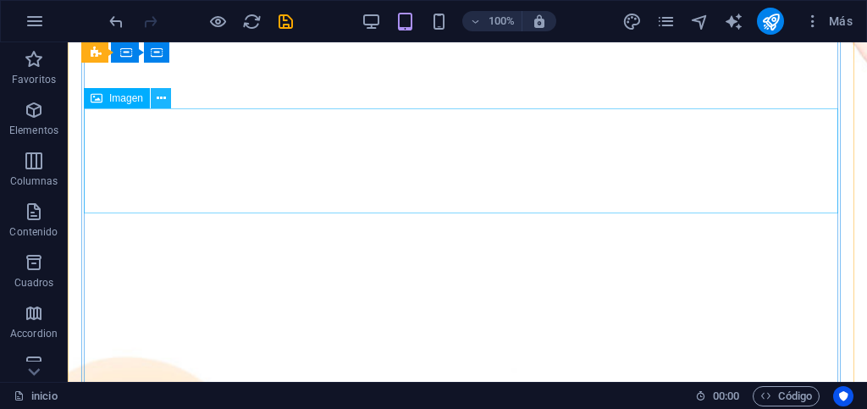
click at [159, 101] on icon at bounding box center [161, 99] width 9 height 18
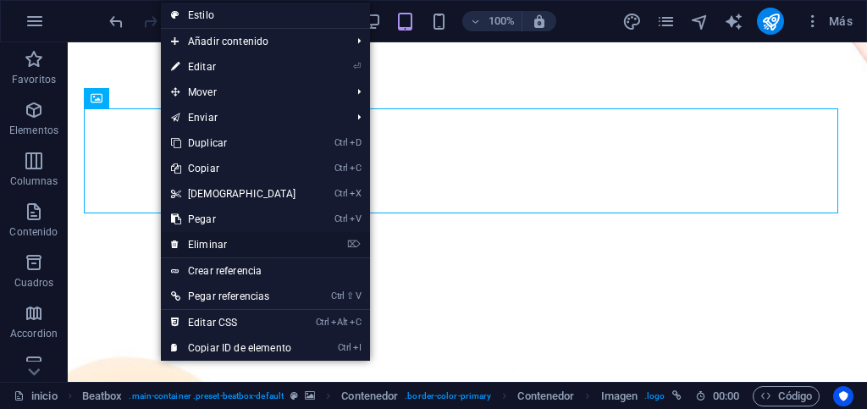
click at [202, 243] on link "⌦ Eliminar" at bounding box center [234, 244] width 146 height 25
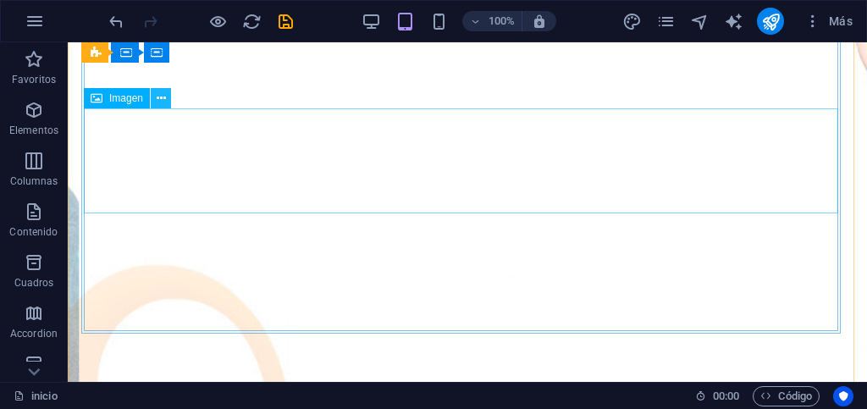
click at [166, 103] on button at bounding box center [161, 98] width 20 height 20
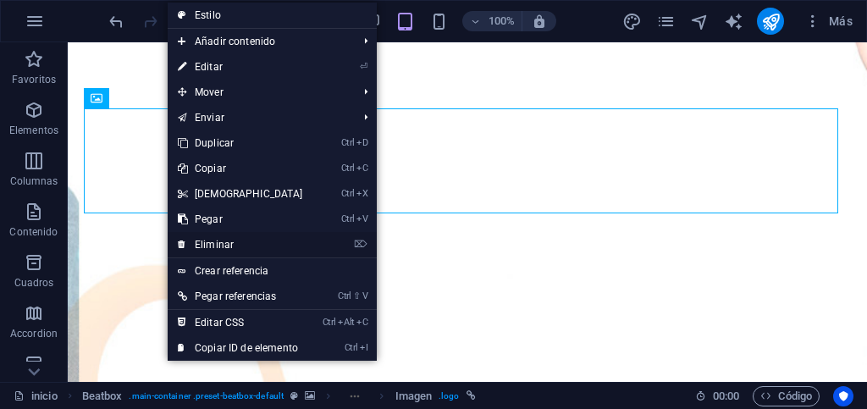
click at [208, 239] on link "⌦ Eliminar" at bounding box center [241, 244] width 146 height 25
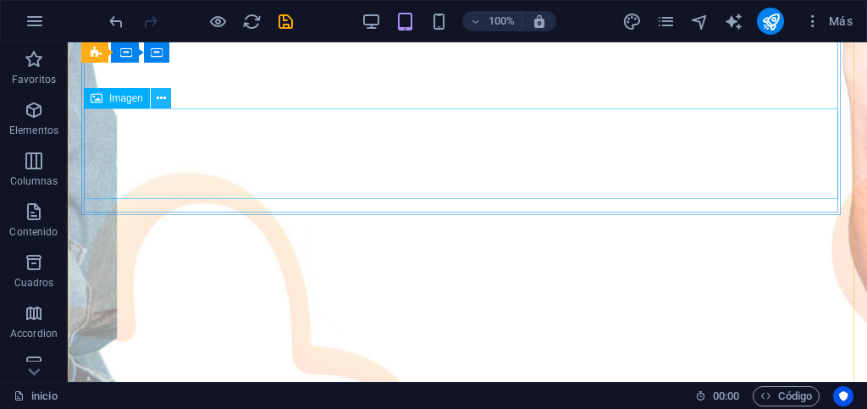
click at [166, 103] on button at bounding box center [161, 98] width 20 height 20
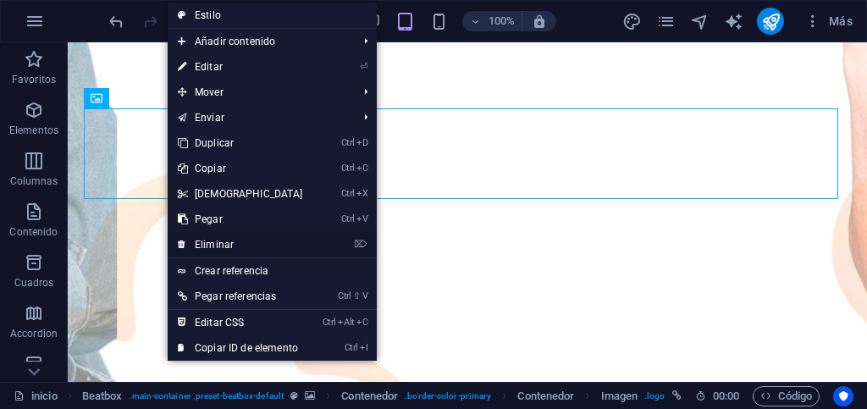
drag, startPoint x: 204, startPoint y: 240, endPoint x: 139, endPoint y: 199, distance: 76.8
click at [205, 240] on link "⌦ Eliminar" at bounding box center [241, 244] width 146 height 25
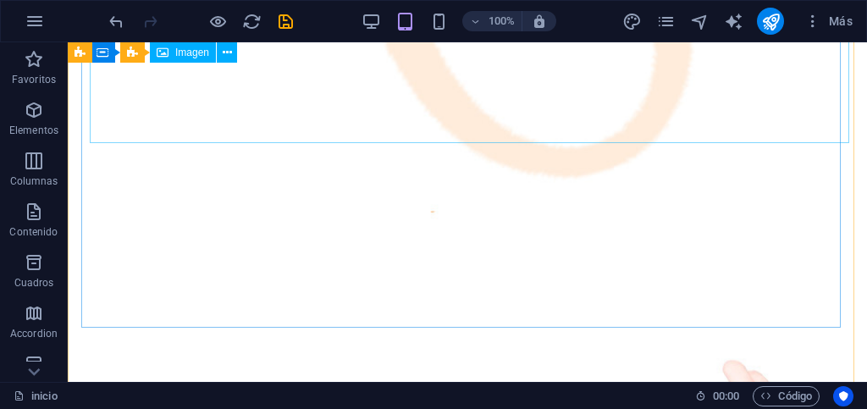
scroll to position [224, 0]
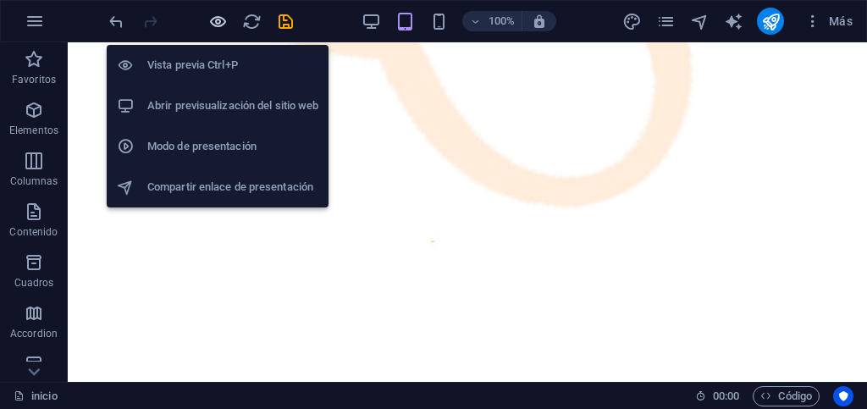
click at [221, 25] on icon "button" at bounding box center [217, 21] width 19 height 19
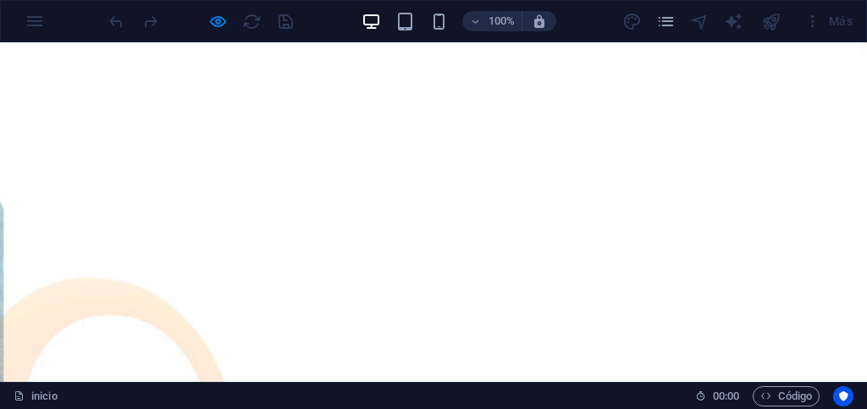
scroll to position [876, 0]
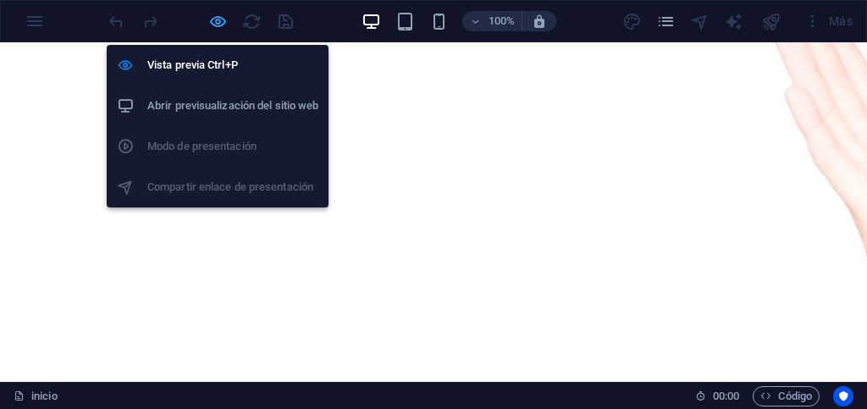
click at [223, 23] on icon "button" at bounding box center [217, 21] width 19 height 19
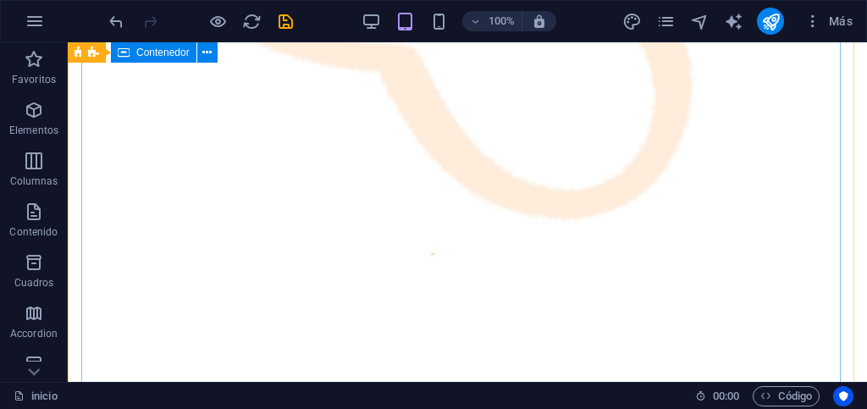
scroll to position [339, 0]
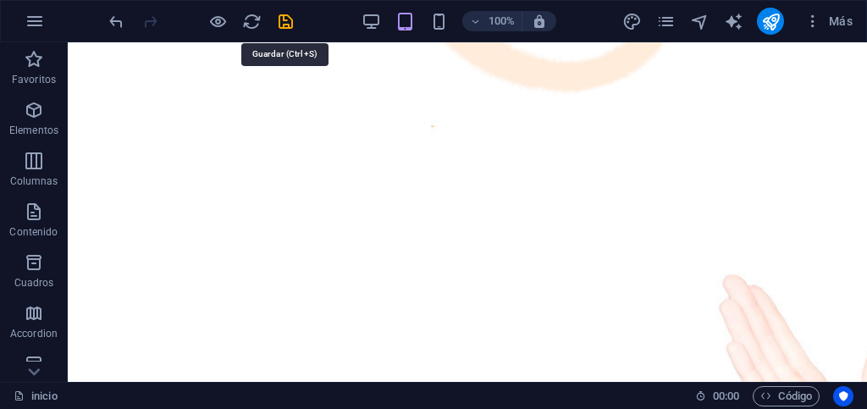
click at [285, 22] on icon "save" at bounding box center [285, 21] width 19 height 19
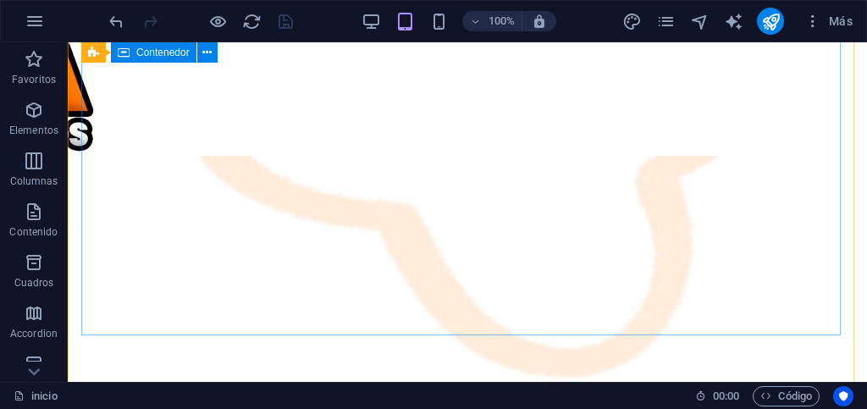
scroll to position [0, 0]
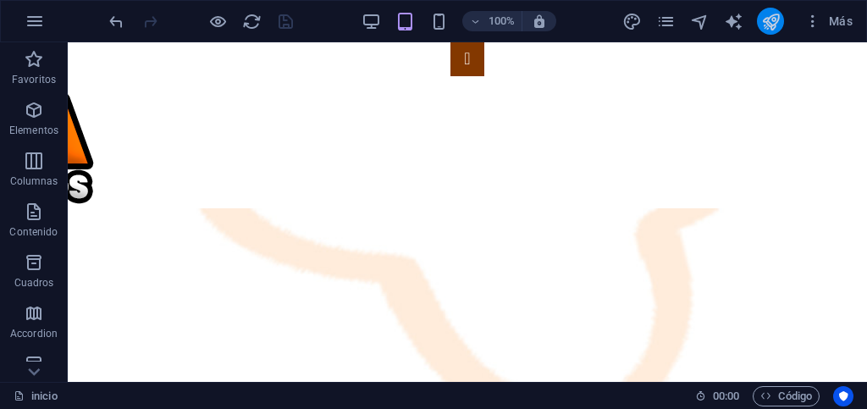
click at [767, 23] on icon "publish" at bounding box center [770, 21] width 19 height 19
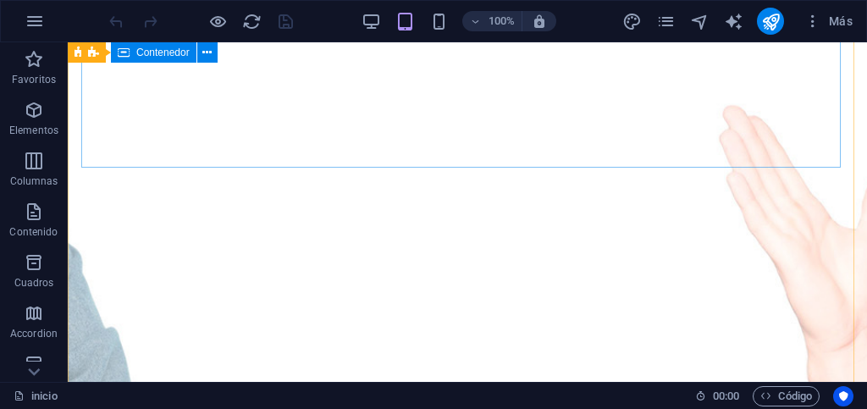
scroll to position [423, 0]
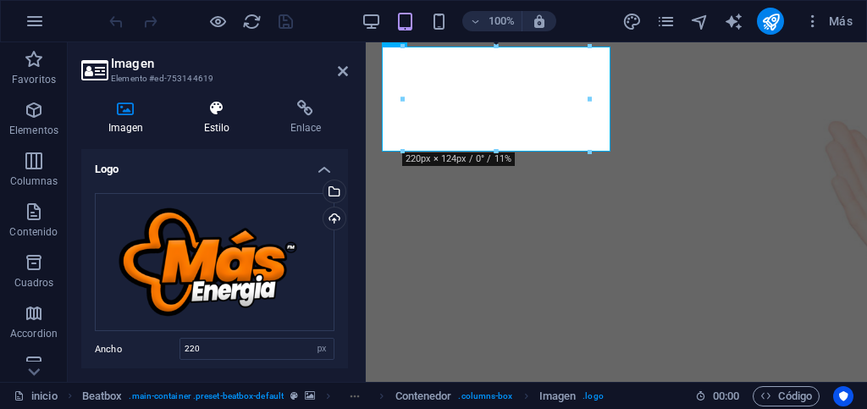
click at [206, 120] on h4 "Estilo" at bounding box center [220, 118] width 86 height 36
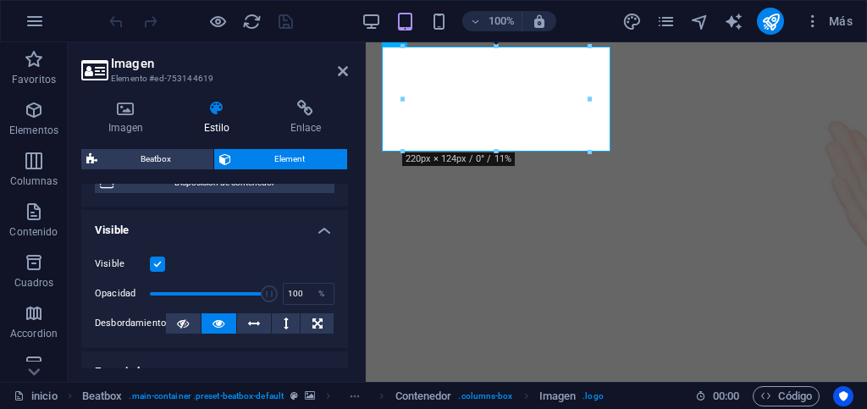
scroll to position [254, 0]
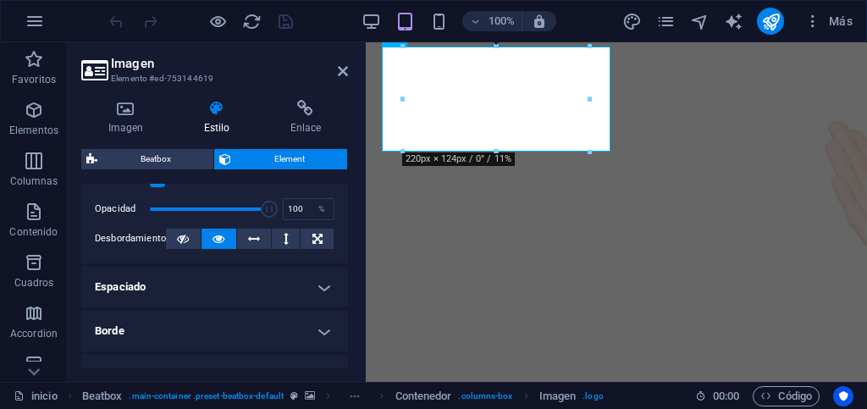
click at [240, 294] on h4 "Espaciado" at bounding box center [214, 287] width 267 height 41
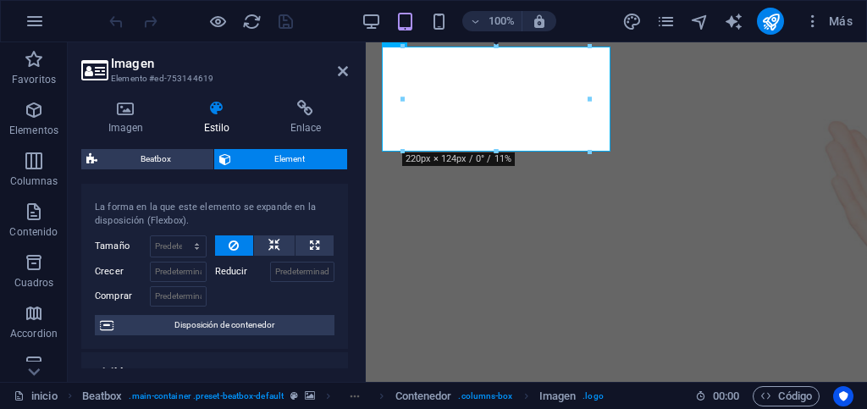
scroll to position [0, 0]
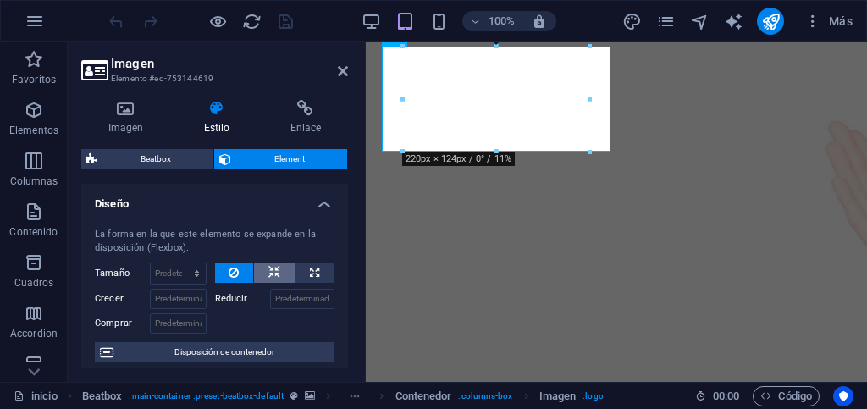
click at [268, 271] on icon at bounding box center [274, 273] width 12 height 20
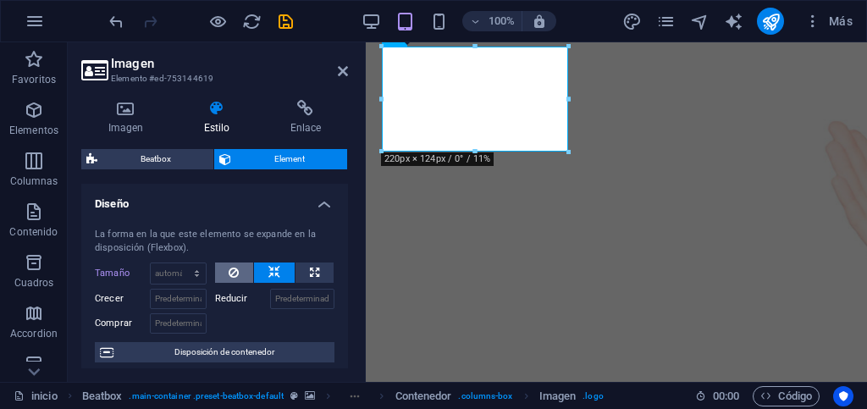
click at [231, 270] on icon at bounding box center [234, 273] width 10 height 20
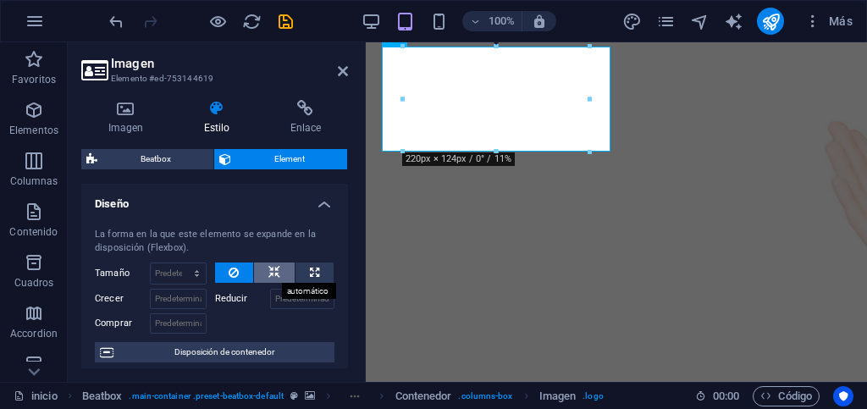
click at [268, 269] on icon at bounding box center [274, 273] width 12 height 20
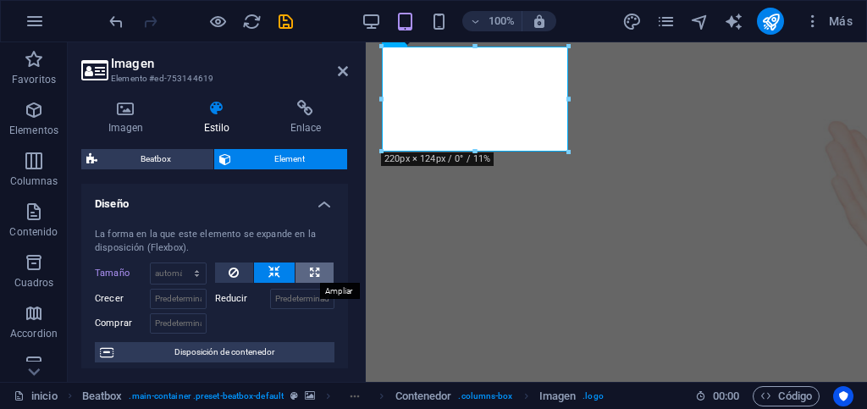
click at [303, 269] on button at bounding box center [315, 273] width 38 height 20
type input "100"
select select "%"
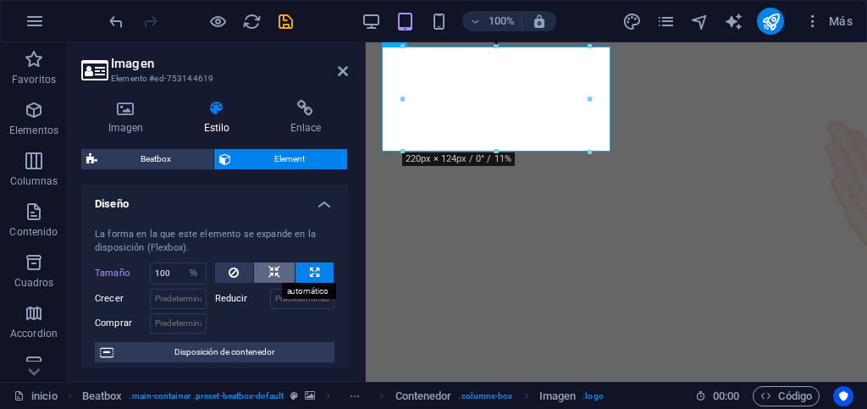
click at [268, 270] on icon at bounding box center [274, 273] width 12 height 20
select select "DISABLED_OPTION_VALUE"
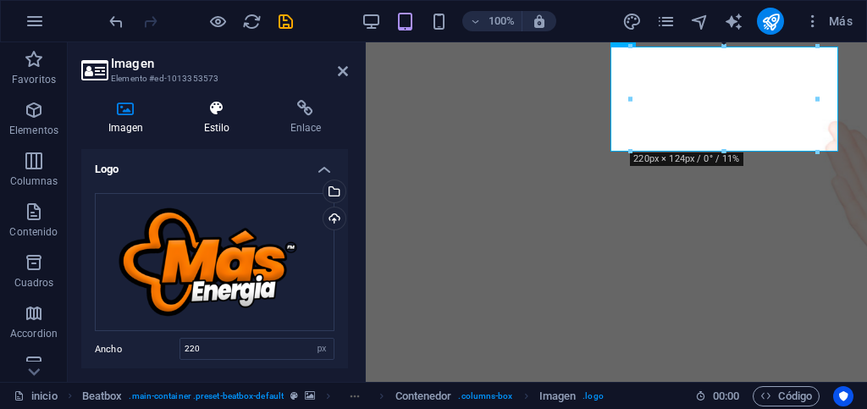
click at [218, 132] on h4 "Estilo" at bounding box center [220, 118] width 86 height 36
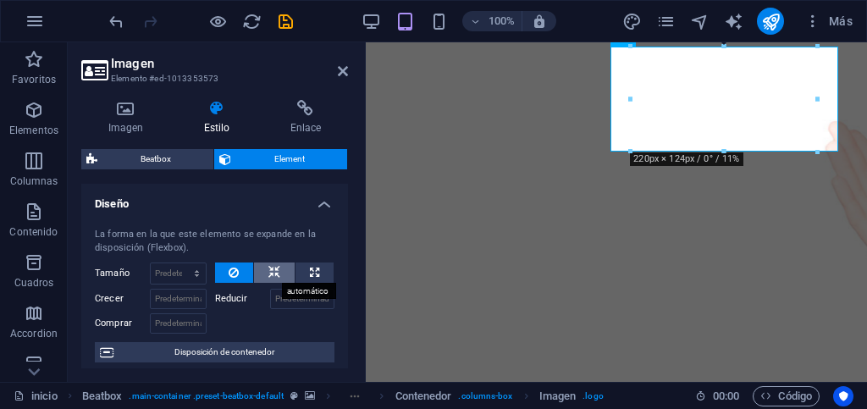
click at [269, 274] on icon at bounding box center [274, 273] width 12 height 20
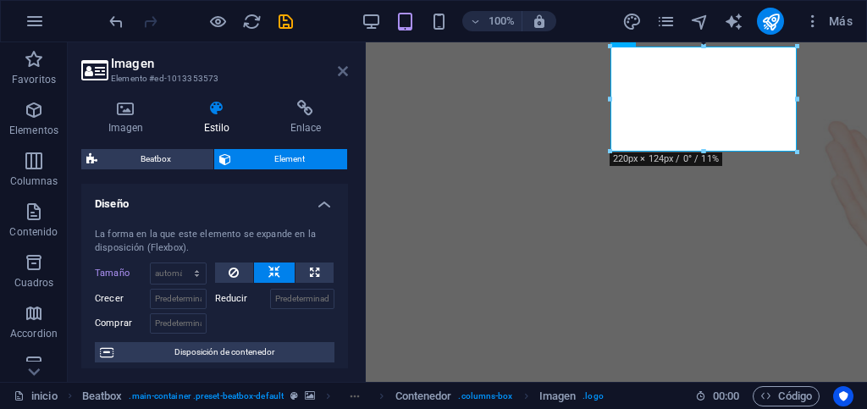
click at [342, 71] on icon at bounding box center [343, 71] width 10 height 14
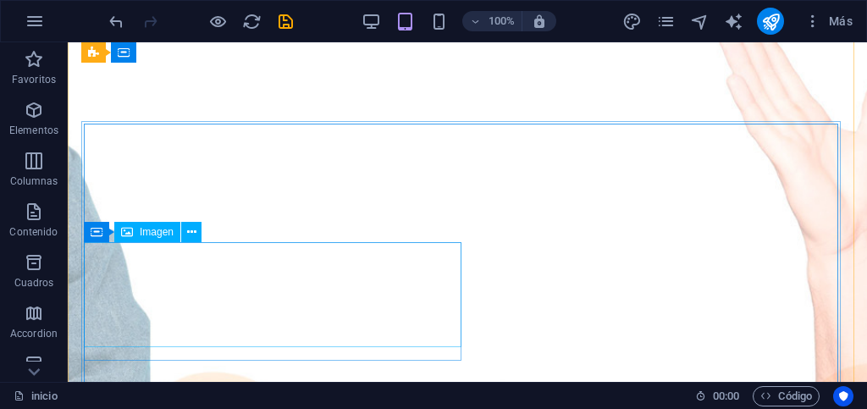
scroll to position [508, 0]
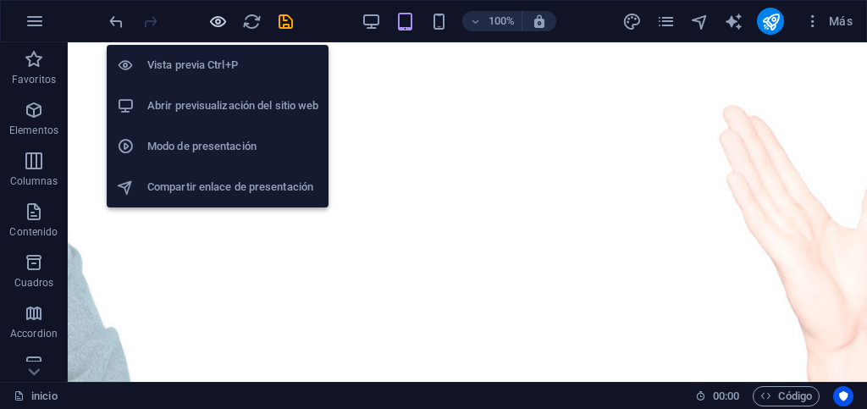
click at [216, 25] on icon "button" at bounding box center [217, 21] width 19 height 19
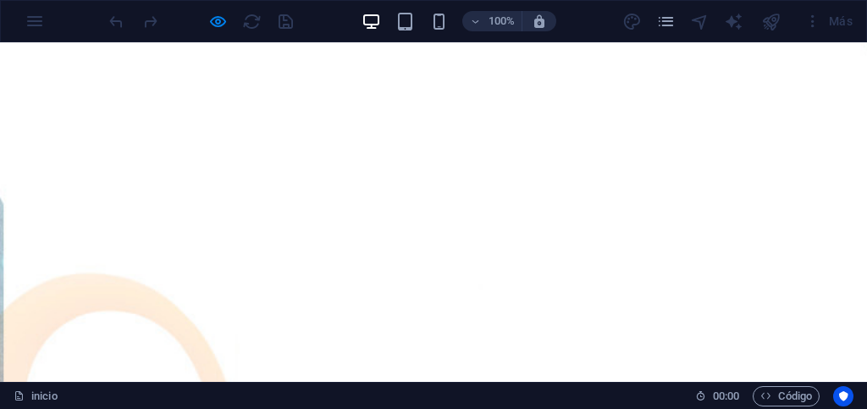
scroll to position [1101, 0]
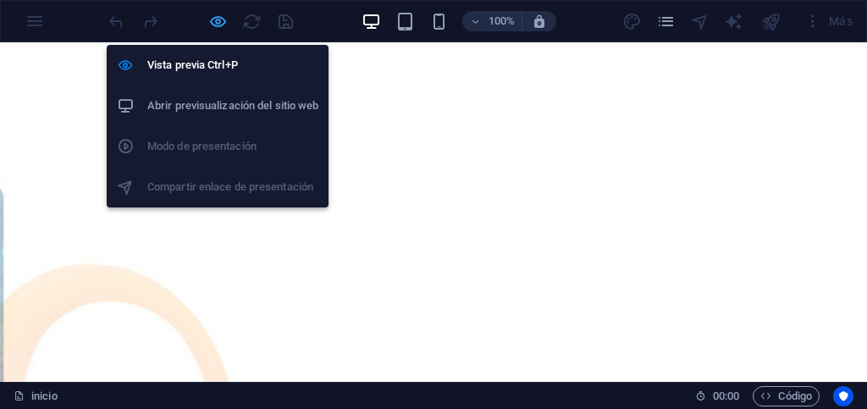
click at [217, 20] on icon "button" at bounding box center [217, 21] width 19 height 19
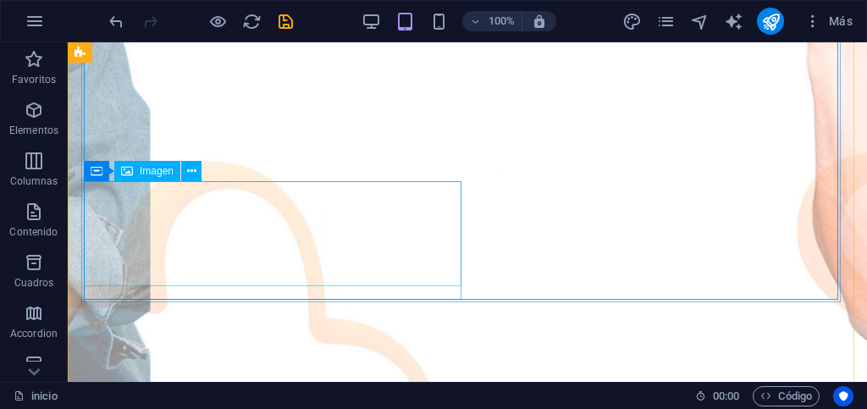
scroll to position [562, 0]
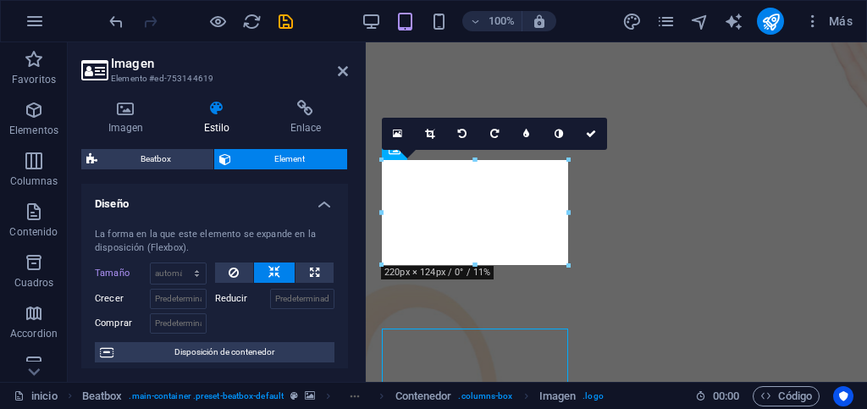
scroll to position [310, 0]
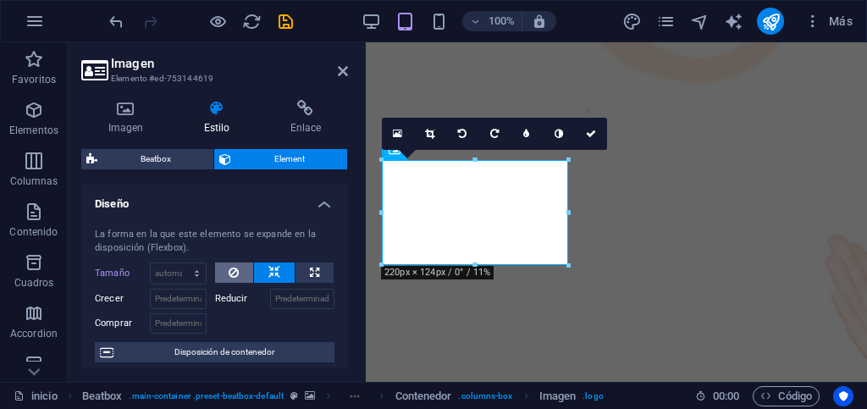
click at [229, 268] on icon at bounding box center [234, 273] width 10 height 20
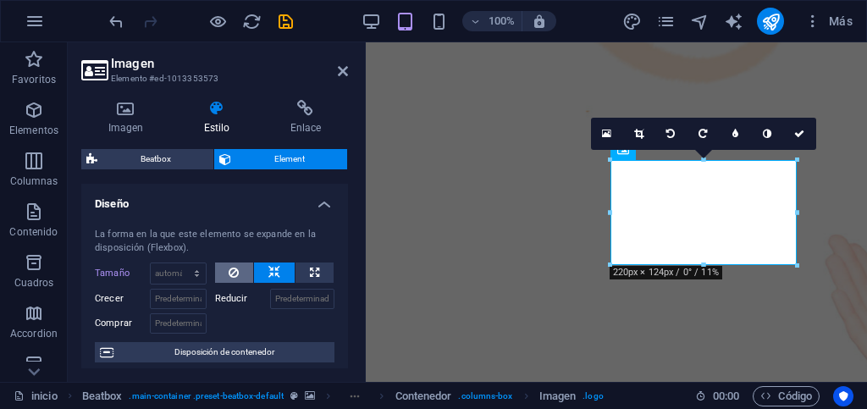
click at [235, 273] on icon at bounding box center [234, 273] width 10 height 20
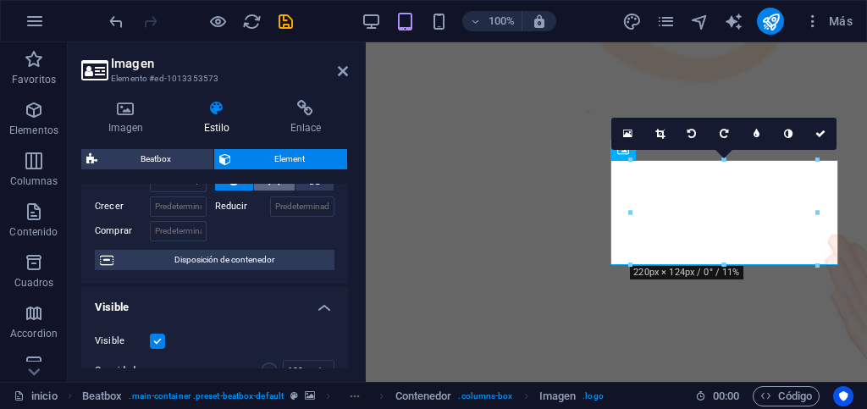
scroll to position [0, 0]
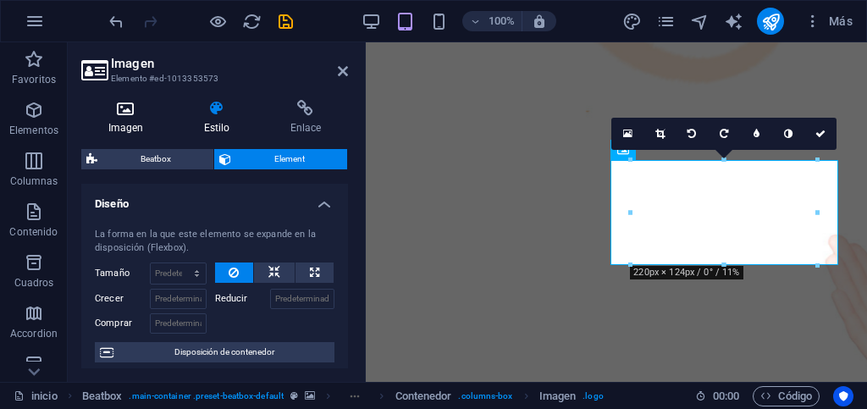
click at [133, 121] on h4 "Imagen" at bounding box center [129, 118] width 96 height 36
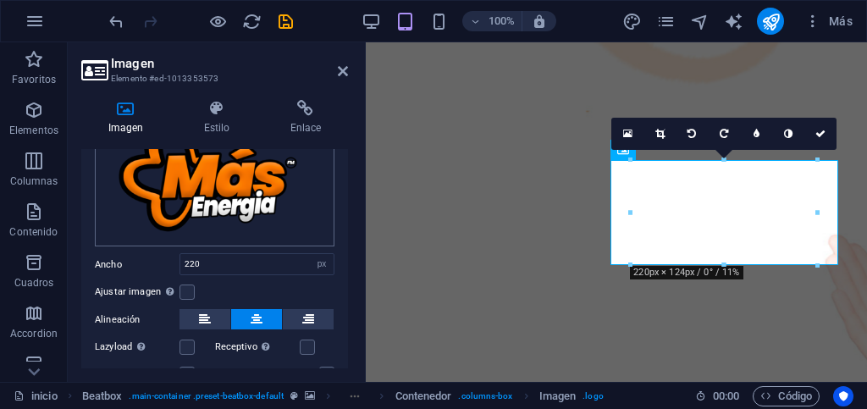
scroll to position [169, 0]
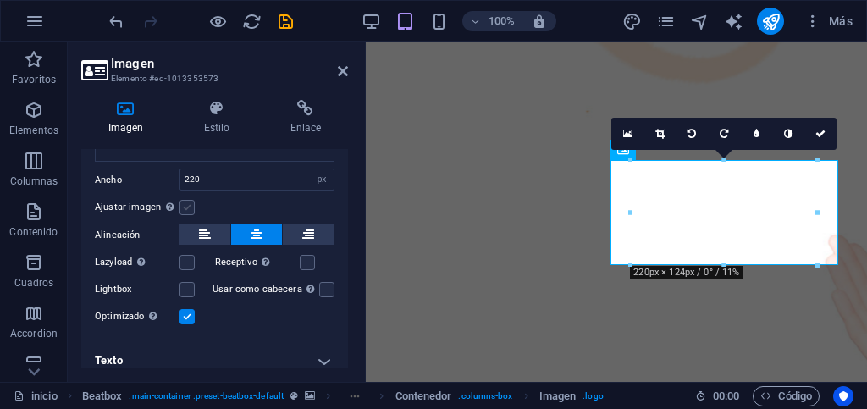
click at [184, 206] on label at bounding box center [187, 207] width 15 height 15
click at [0, 0] on input "Ajustar imagen Ajustar imagen automáticamente a un ancho y alto fijo" at bounding box center [0, 0] width 0 height 0
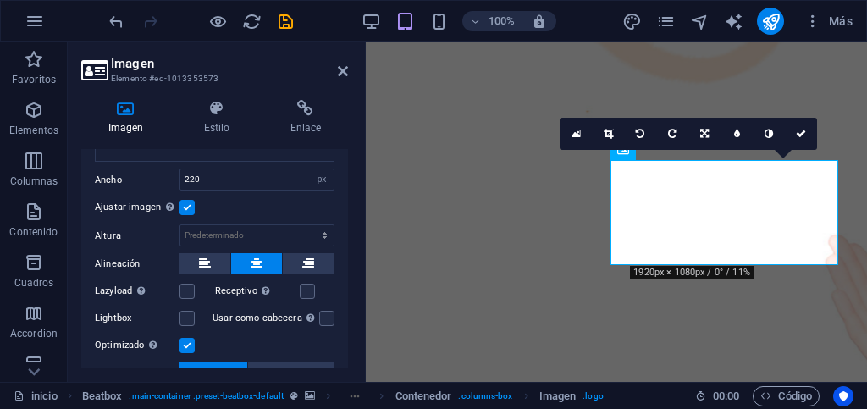
click at [184, 206] on label at bounding box center [187, 207] width 15 height 15
click at [0, 0] on input "Ajustar imagen Ajustar imagen automáticamente a un ancho y alto fijo" at bounding box center [0, 0] width 0 height 0
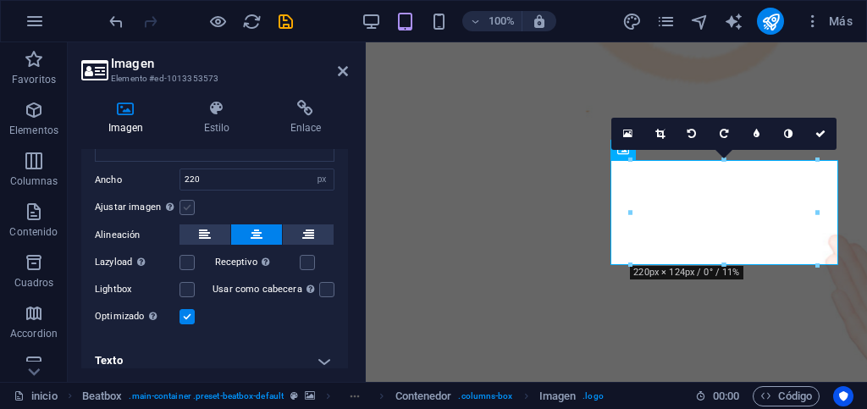
click at [184, 207] on label at bounding box center [187, 207] width 15 height 15
click at [0, 0] on input "Ajustar imagen Ajustar imagen automáticamente a un ancho y alto fijo" at bounding box center [0, 0] width 0 height 0
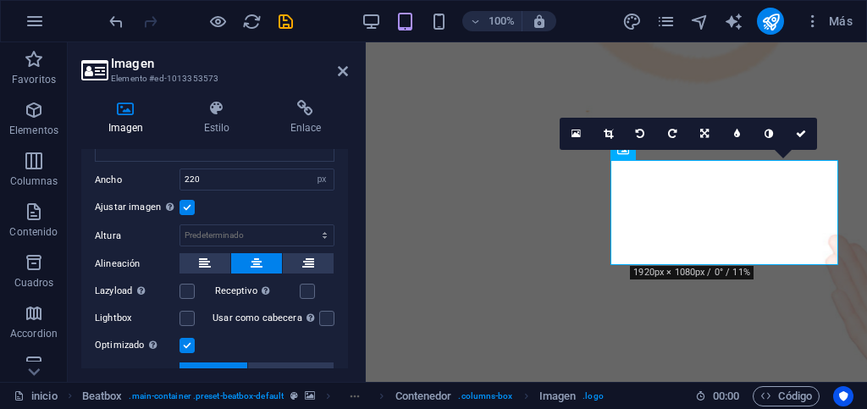
click at [183, 208] on label at bounding box center [187, 207] width 15 height 15
click at [0, 0] on input "Ajustar imagen Ajustar imagen automáticamente a un ancho y alto fijo" at bounding box center [0, 0] width 0 height 0
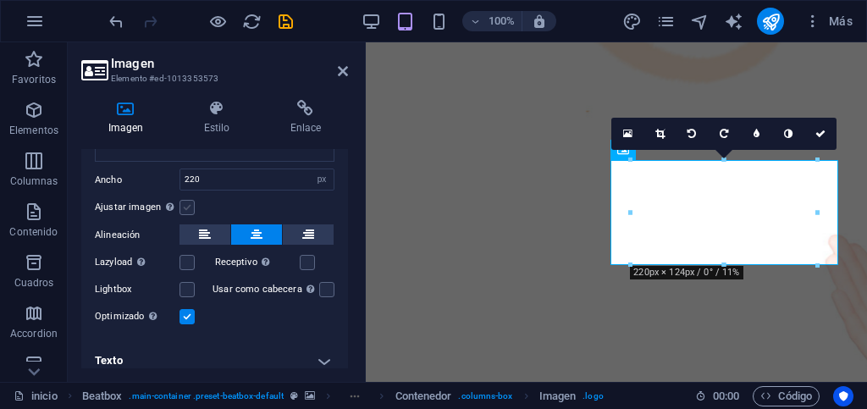
click at [185, 206] on label at bounding box center [187, 207] width 15 height 15
click at [0, 0] on input "Ajustar imagen Ajustar imagen automáticamente a un ancho y alto fijo" at bounding box center [0, 0] width 0 height 0
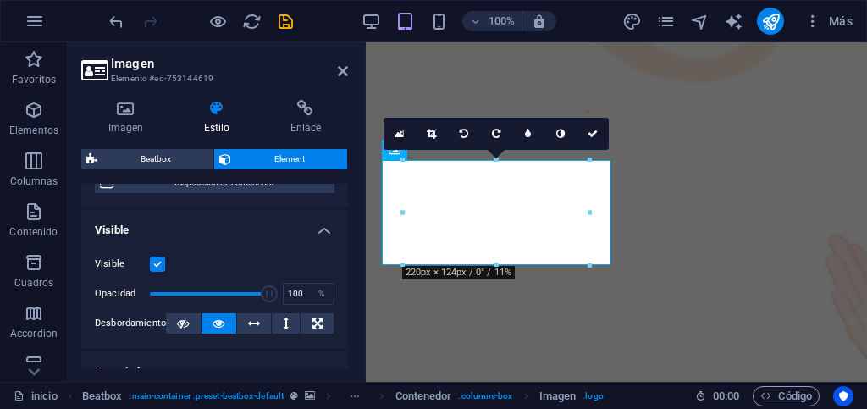
scroll to position [0, 0]
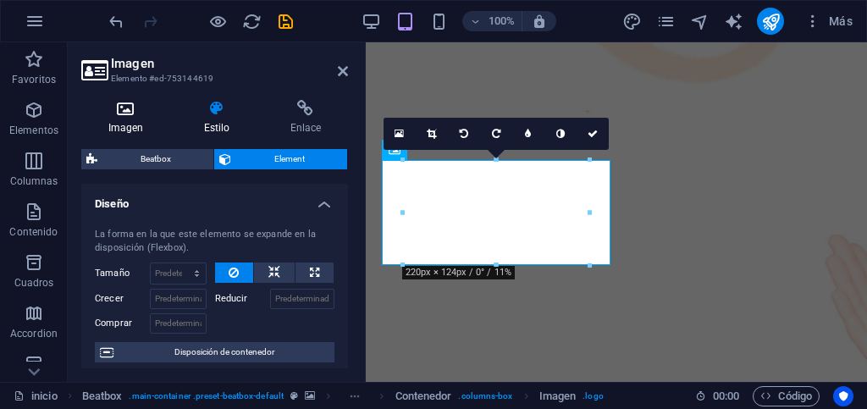
click at [129, 128] on h4 "Imagen" at bounding box center [129, 118] width 96 height 36
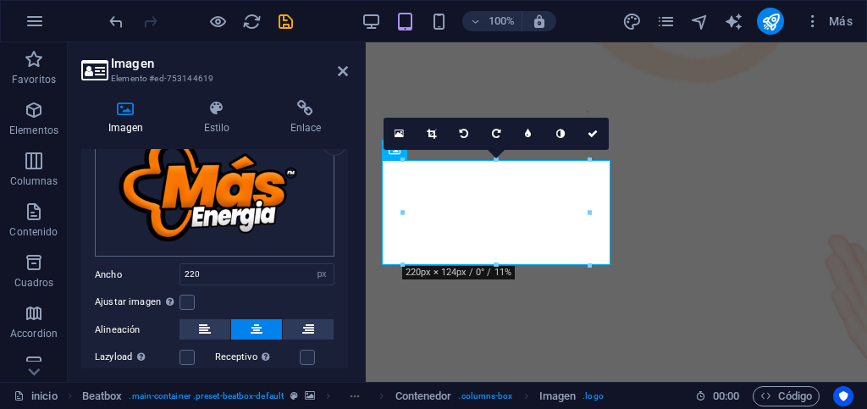
scroll to position [169, 0]
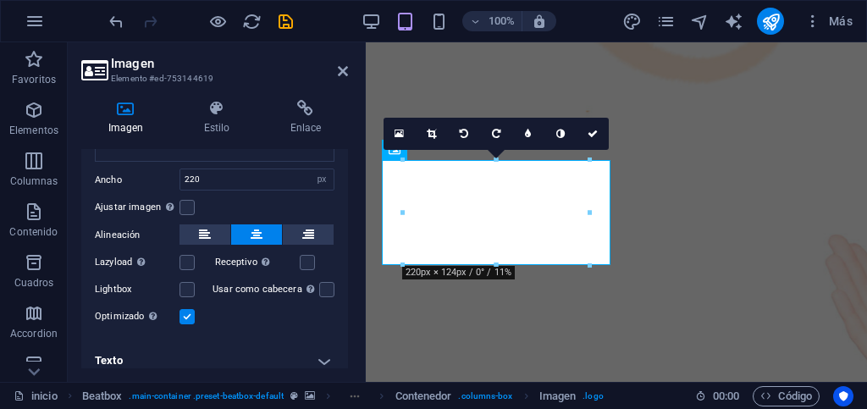
click at [179, 204] on label "Ajustar imagen Ajustar imagen automáticamente a un ancho y alto fijo" at bounding box center [137, 207] width 85 height 20
click at [0, 0] on input "Ajustar imagen Ajustar imagen automáticamente a un ancho y alto fijo" at bounding box center [0, 0] width 0 height 0
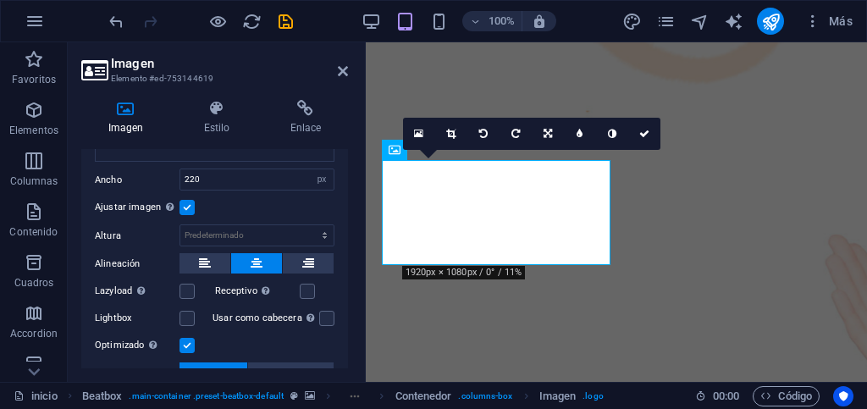
click at [185, 207] on label at bounding box center [187, 207] width 15 height 15
click at [0, 0] on input "Ajustar imagen Ajustar imagen automáticamente a un ancho y alto fijo" at bounding box center [0, 0] width 0 height 0
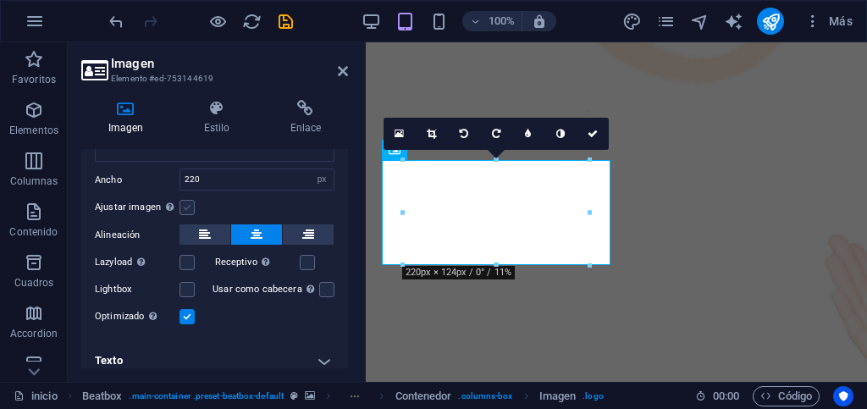
click at [185, 207] on label at bounding box center [187, 207] width 15 height 15
click at [0, 0] on input "Ajustar imagen Ajustar imagen automáticamente a un ancho y alto fijo" at bounding box center [0, 0] width 0 height 0
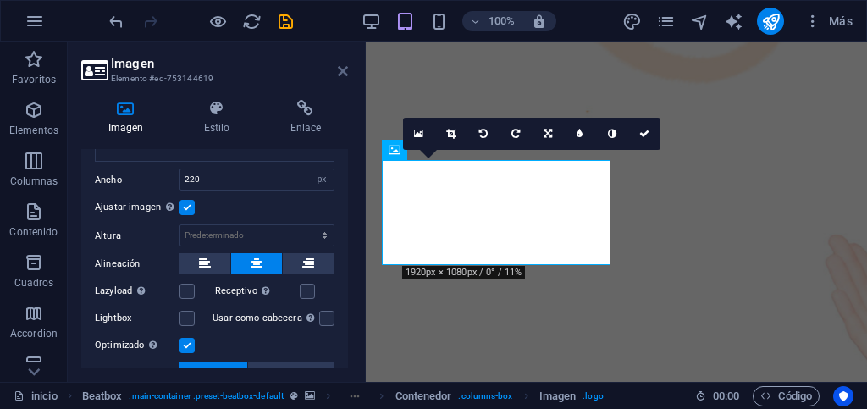
click at [343, 70] on icon at bounding box center [343, 71] width 10 height 14
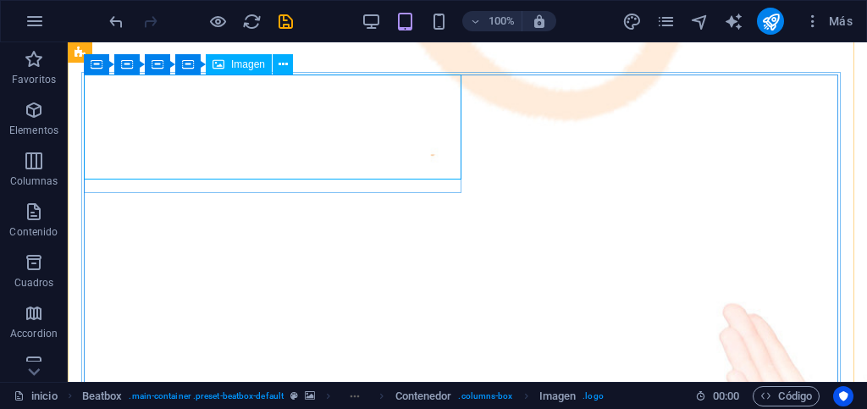
scroll to position [564, 0]
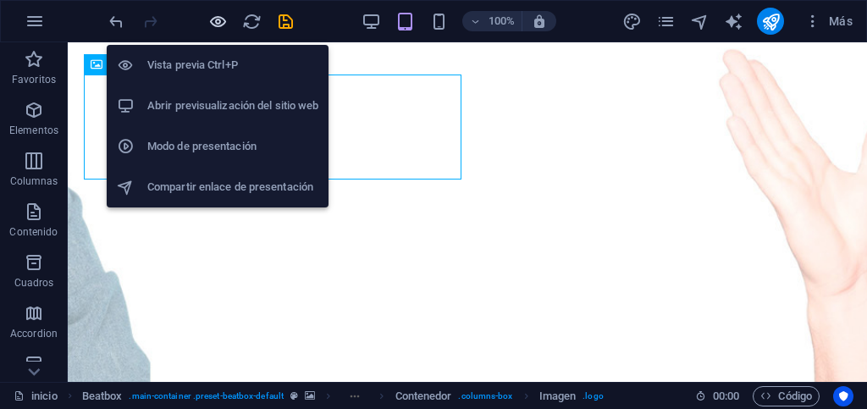
click at [218, 23] on icon "button" at bounding box center [217, 21] width 19 height 19
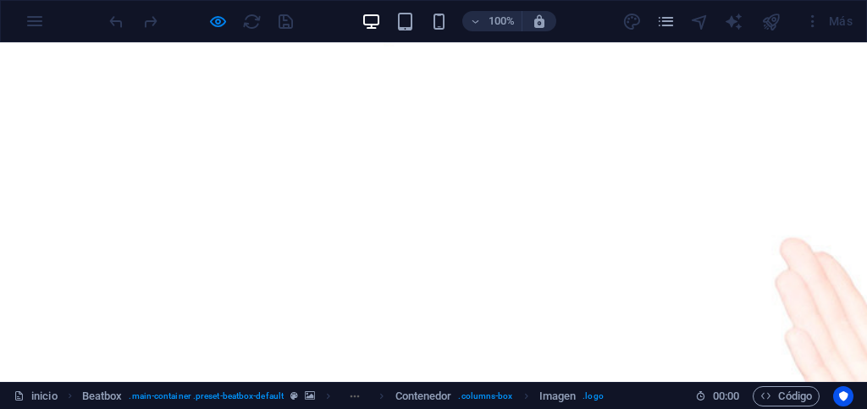
scroll to position [368, 0]
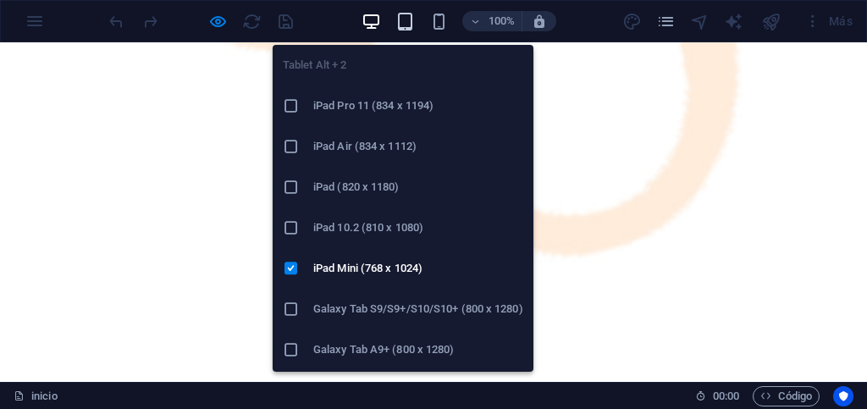
click at [408, 24] on icon "button" at bounding box center [404, 21] width 19 height 19
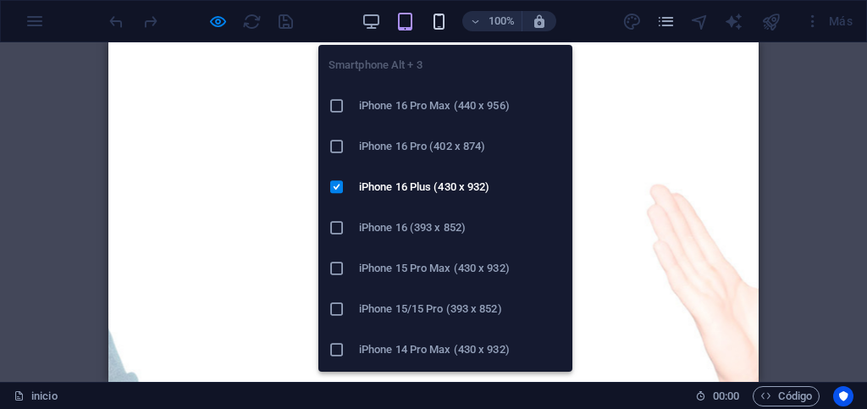
click at [434, 25] on icon "button" at bounding box center [438, 21] width 19 height 19
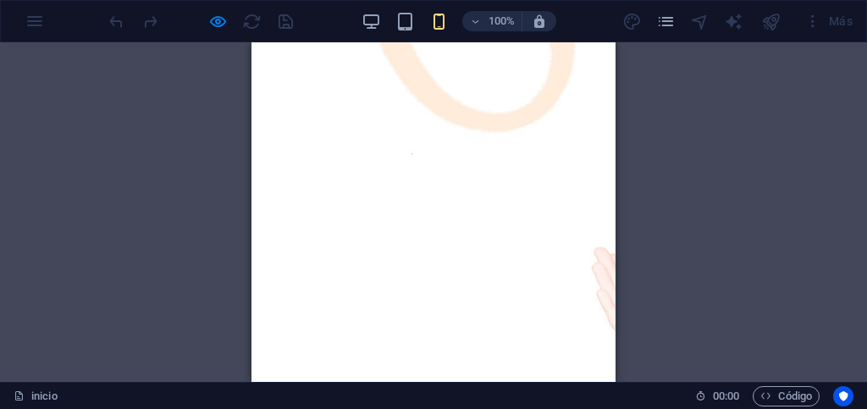
scroll to position [29, 0]
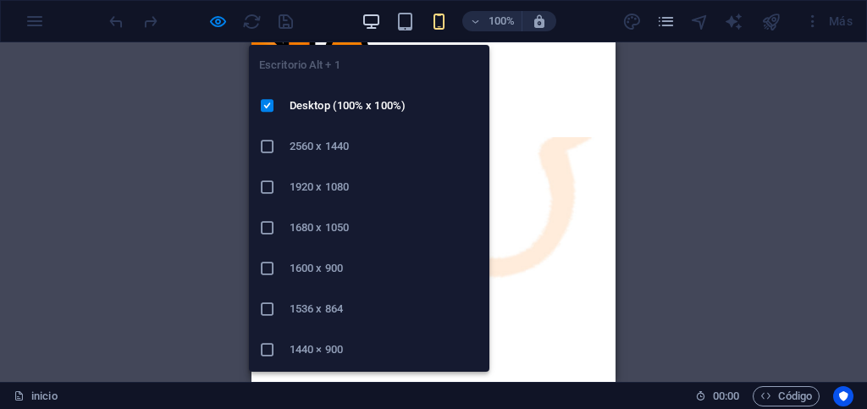
click at [368, 25] on icon "button" at bounding box center [371, 21] width 19 height 19
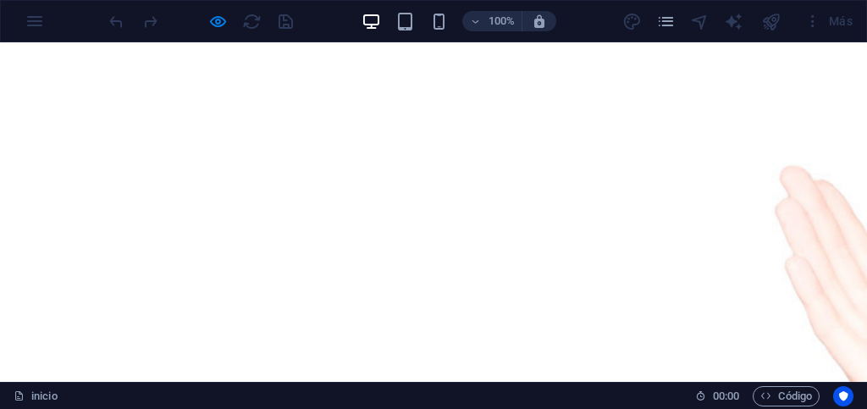
scroll to position [706, 0]
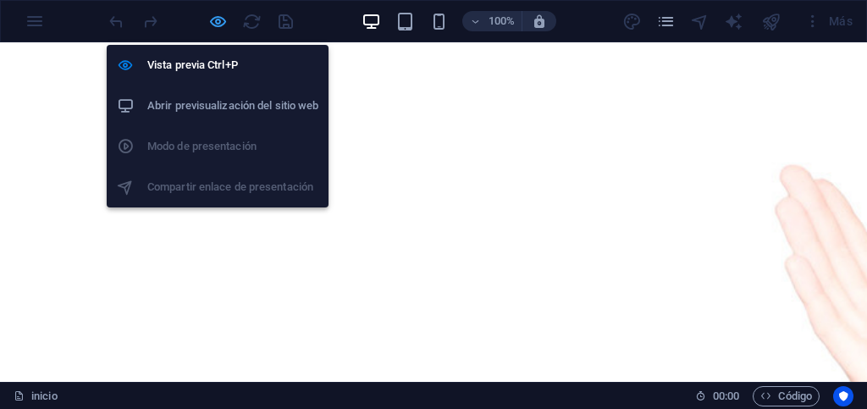
click at [220, 25] on icon "button" at bounding box center [217, 21] width 19 height 19
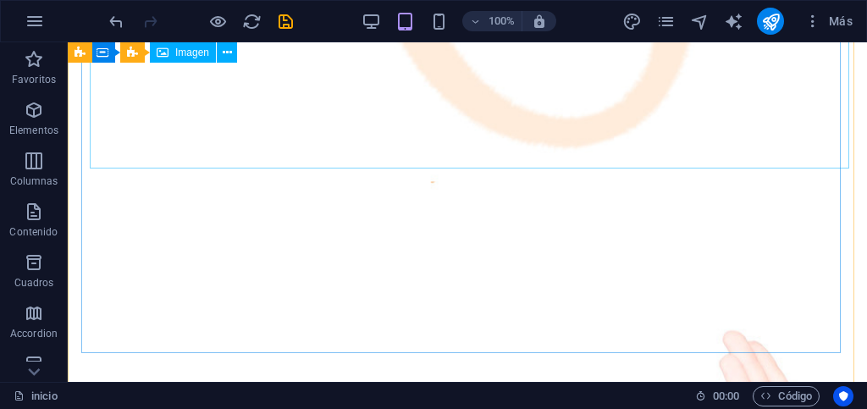
scroll to position [452, 0]
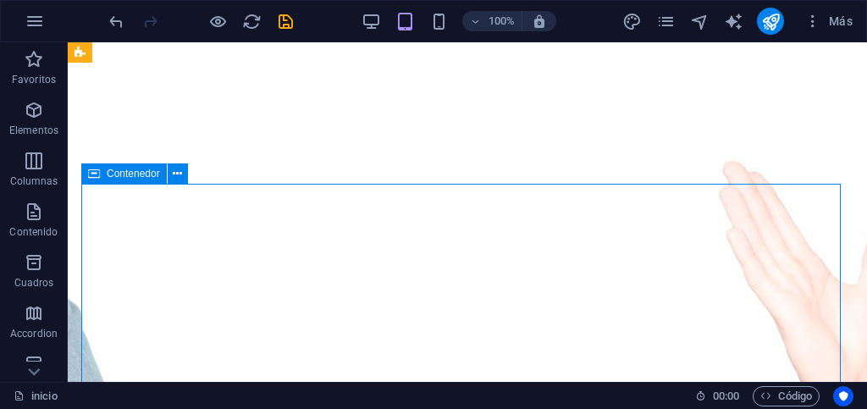
drag, startPoint x: 81, startPoint y: 208, endPoint x: 167, endPoint y: 243, distance: 92.3
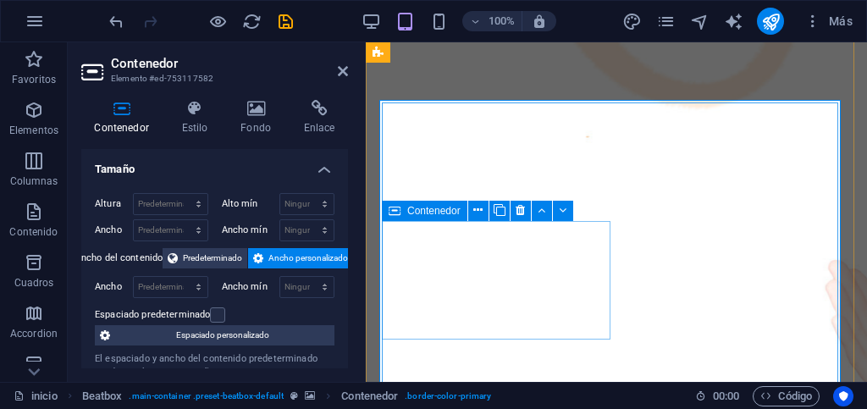
scroll to position [368, 0]
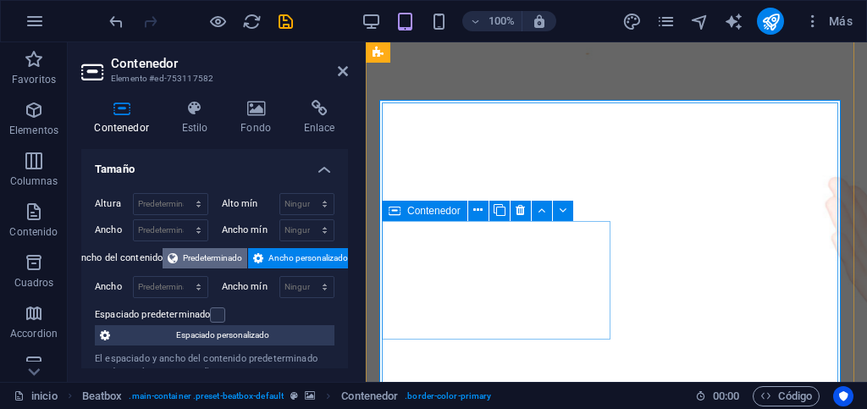
click at [198, 257] on span "Predeterminado" at bounding box center [212, 258] width 59 height 20
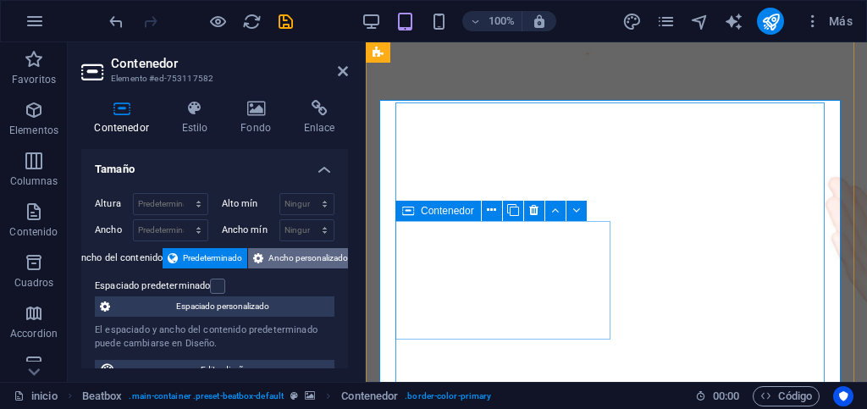
click at [286, 259] on span "Ancho personalizado" at bounding box center [308, 258] width 80 height 20
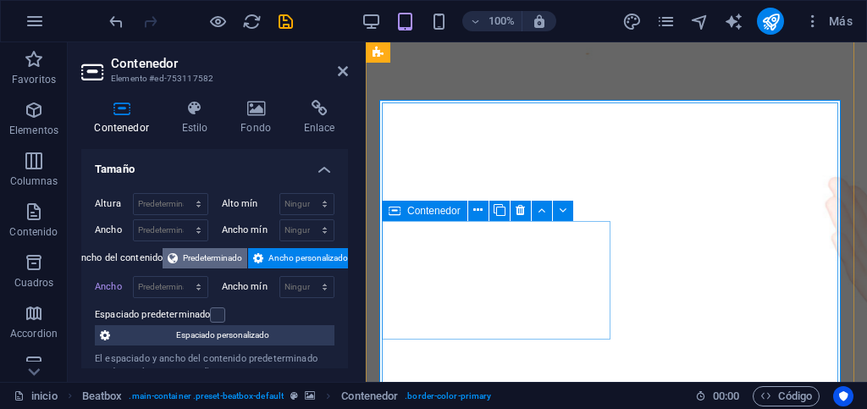
click at [196, 253] on span "Predeterminado" at bounding box center [212, 258] width 59 height 20
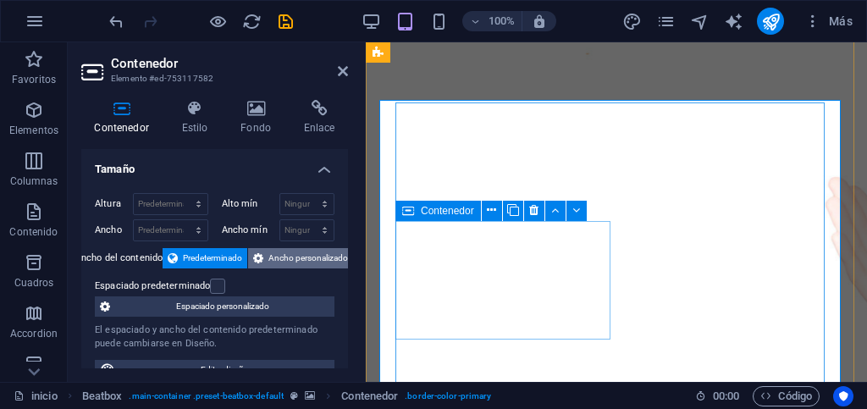
click at [268, 258] on span "Ancho personalizado" at bounding box center [308, 258] width 80 height 20
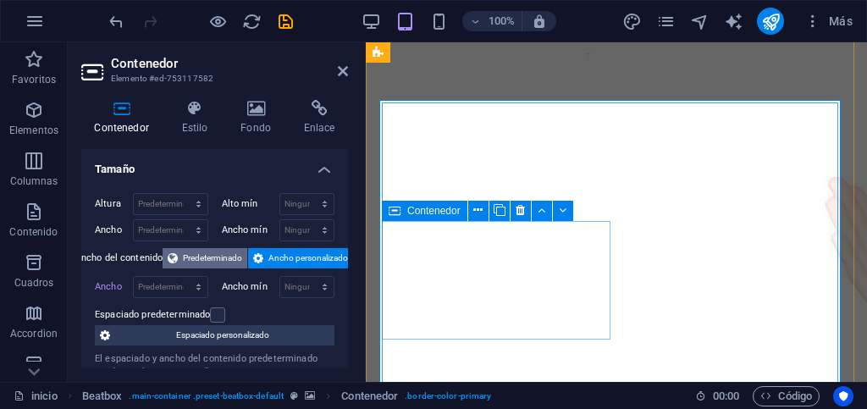
click at [198, 254] on span "Predeterminado" at bounding box center [212, 258] width 59 height 20
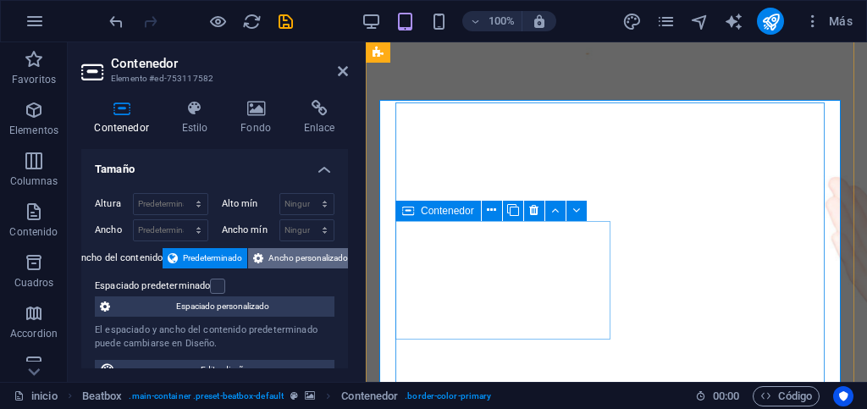
click at [288, 257] on span "Ancho personalizado" at bounding box center [308, 258] width 80 height 20
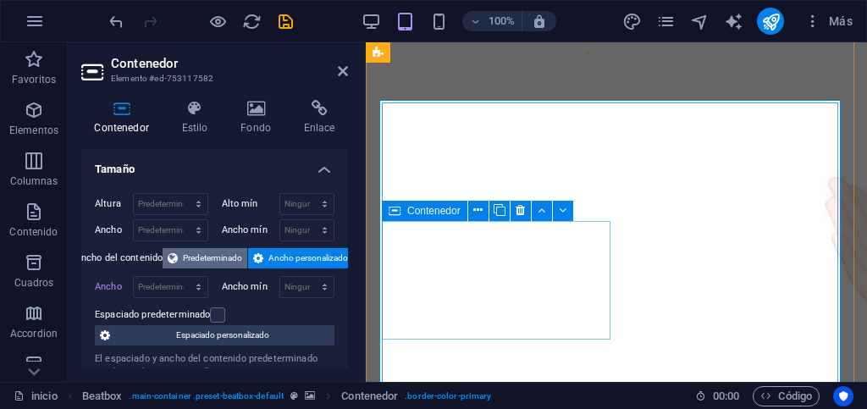
click at [202, 253] on span "Predeterminado" at bounding box center [212, 258] width 59 height 20
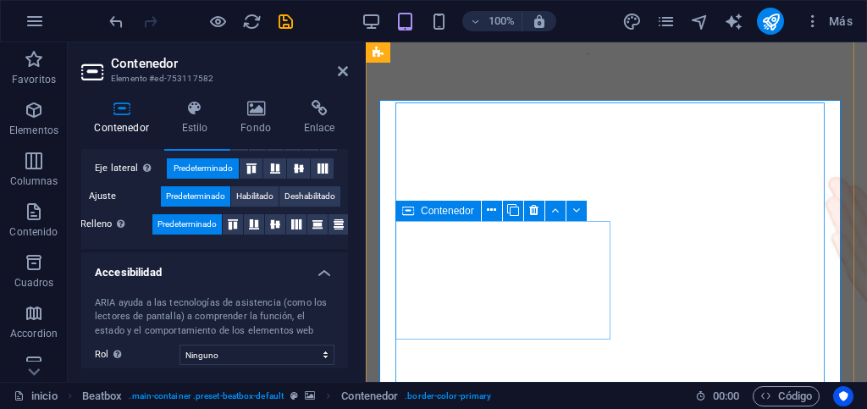
scroll to position [423, 0]
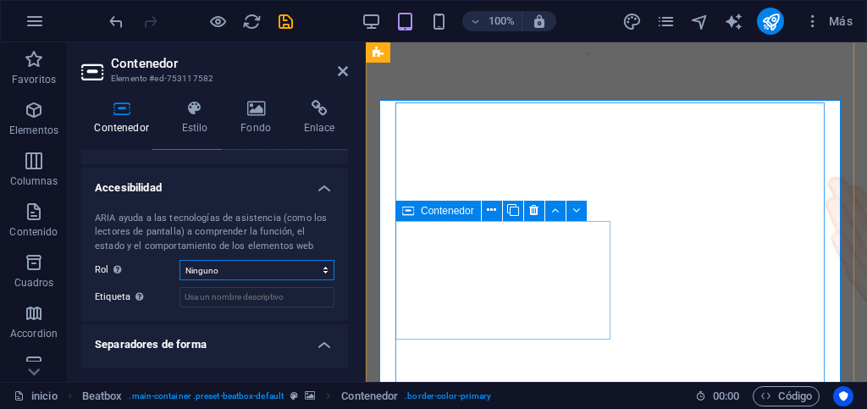
click at [220, 270] on select "Ninguno Alert Article Banner Comment Complementary Dialog Encabezado Marquee Pi…" at bounding box center [257, 270] width 155 height 20
click at [222, 268] on select "Ninguno Alert Article Banner Comment Complementary Dialog Encabezado Marquee Pi…" at bounding box center [257, 270] width 155 height 20
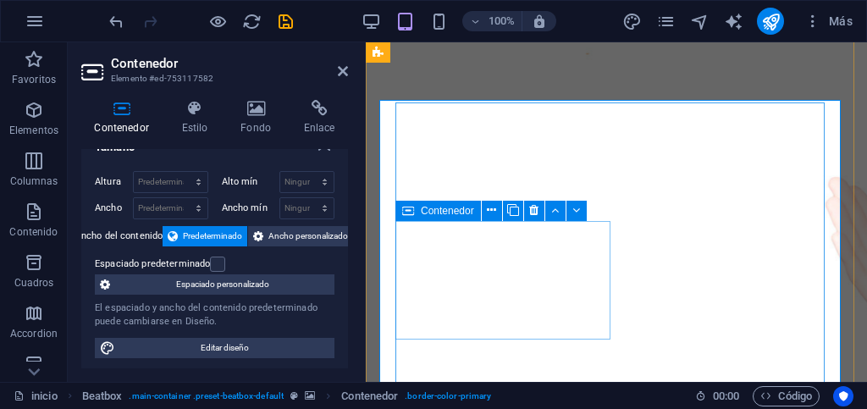
scroll to position [0, 0]
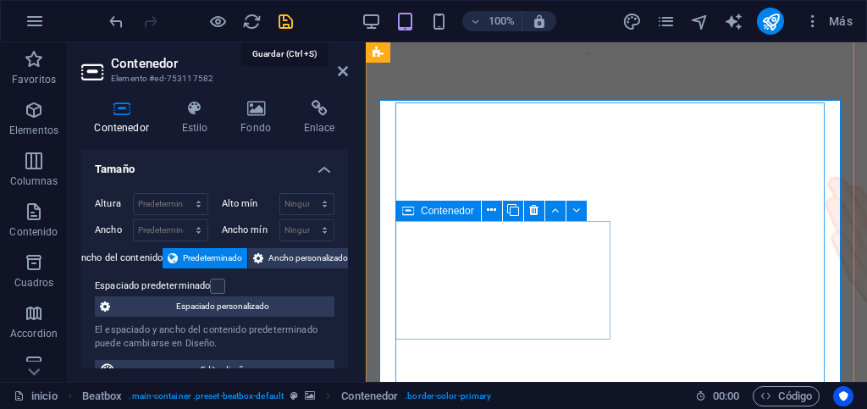
click at [290, 24] on icon "save" at bounding box center [285, 21] width 19 height 19
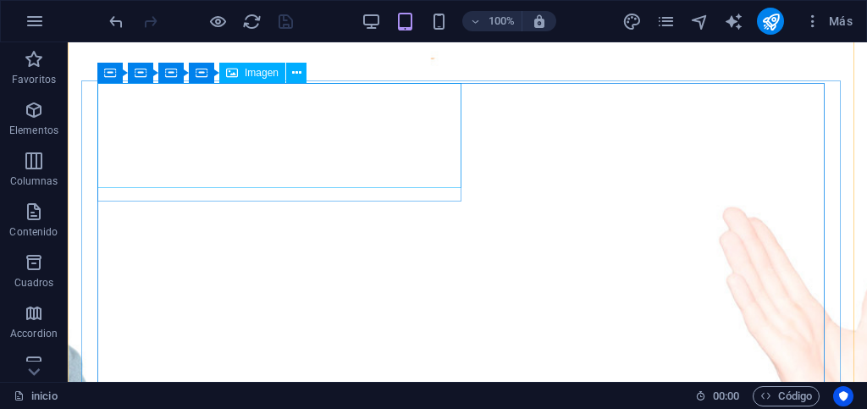
scroll to position [283, 0]
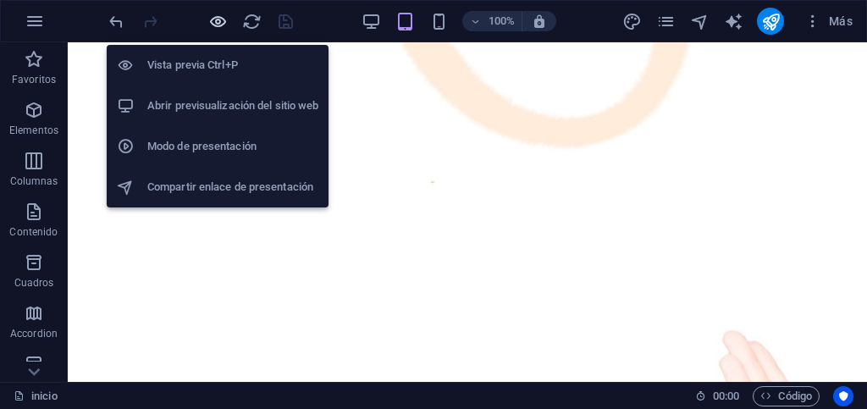
click at [218, 26] on icon "button" at bounding box center [217, 21] width 19 height 19
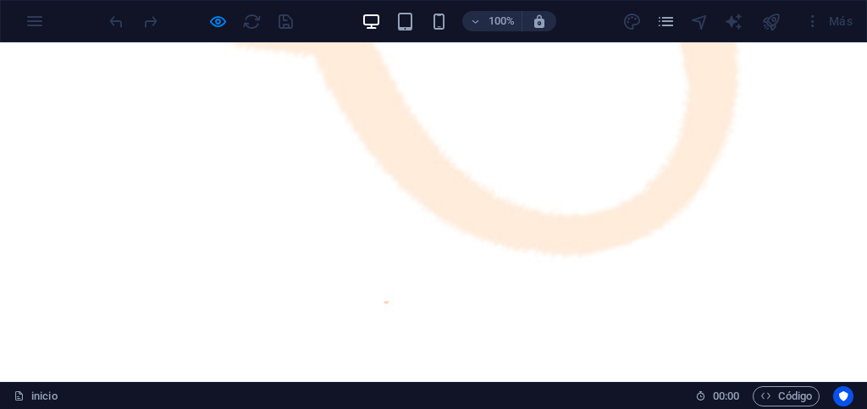
scroll to position [0, 0]
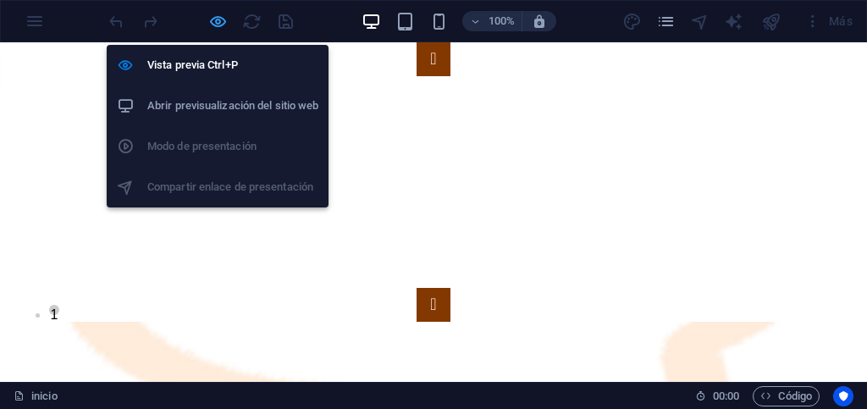
click at [212, 22] on icon "button" at bounding box center [217, 21] width 19 height 19
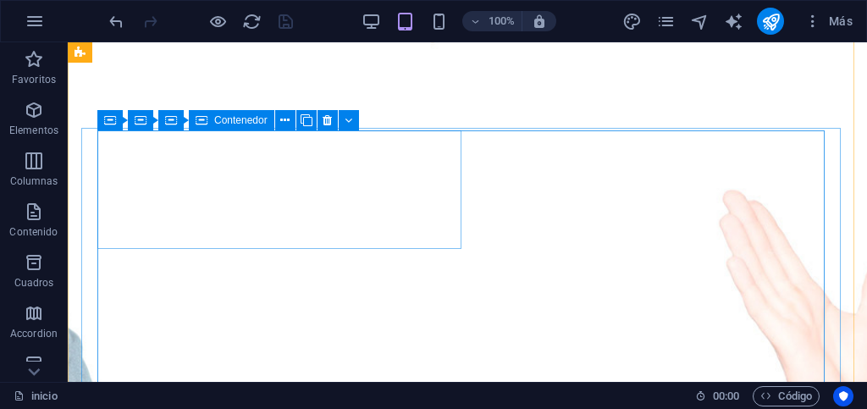
scroll to position [508, 0]
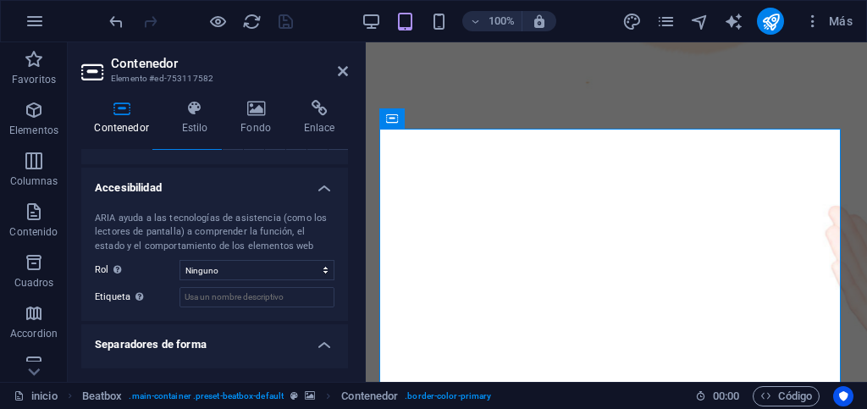
scroll to position [457, 0]
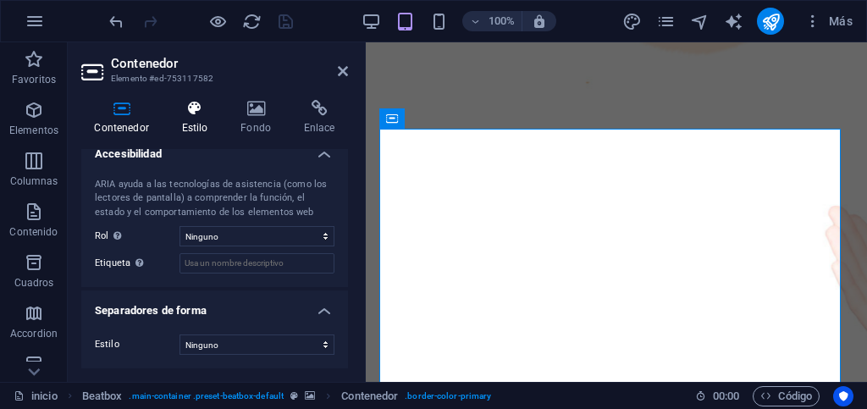
click at [201, 114] on icon at bounding box center [195, 108] width 53 height 17
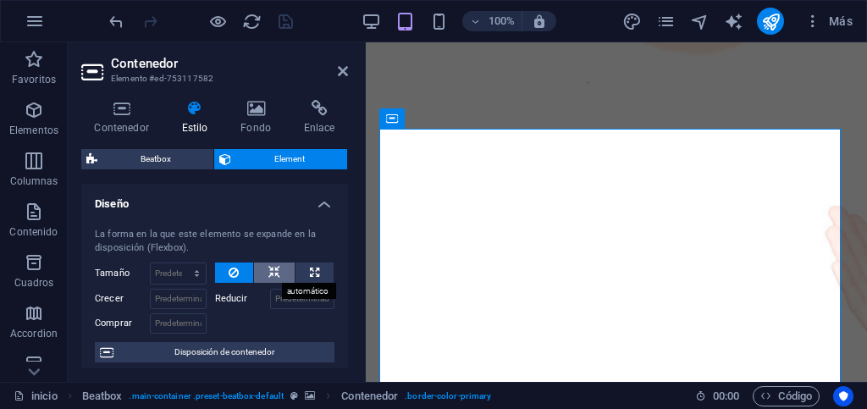
click at [271, 275] on icon at bounding box center [274, 273] width 12 height 20
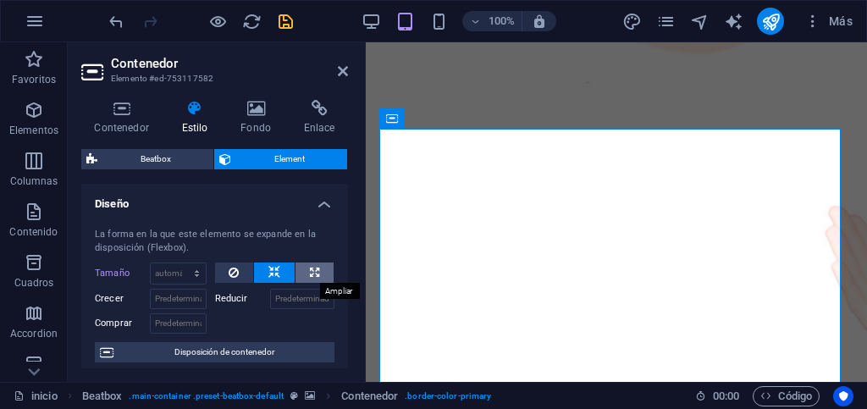
click at [312, 269] on icon at bounding box center [314, 273] width 9 height 20
type input "100"
select select "%"
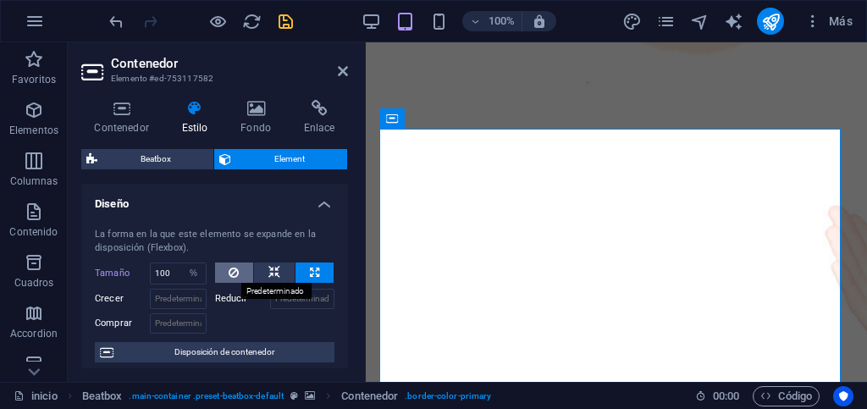
click at [236, 274] on icon at bounding box center [234, 273] width 10 height 20
select select "DISABLED_OPTION_VALUE"
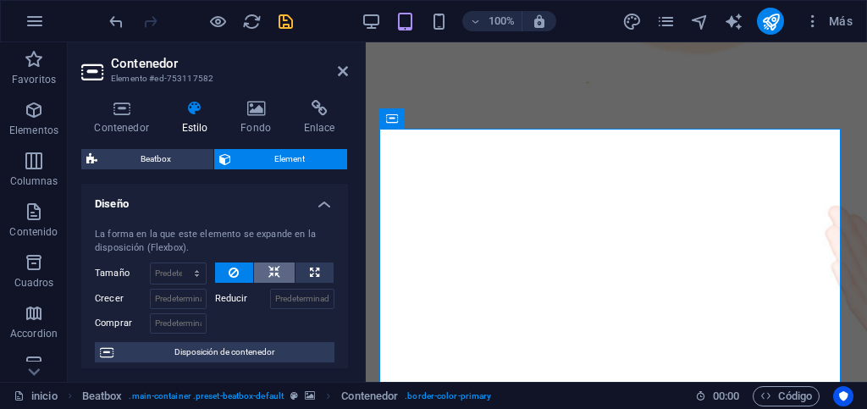
click at [272, 272] on icon at bounding box center [274, 273] width 12 height 20
click at [303, 272] on button at bounding box center [315, 273] width 38 height 20
type input "100"
select select "%"
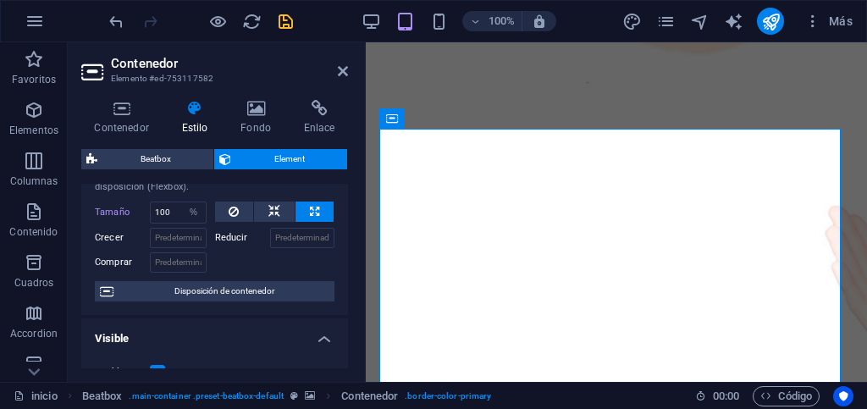
scroll to position [85, 0]
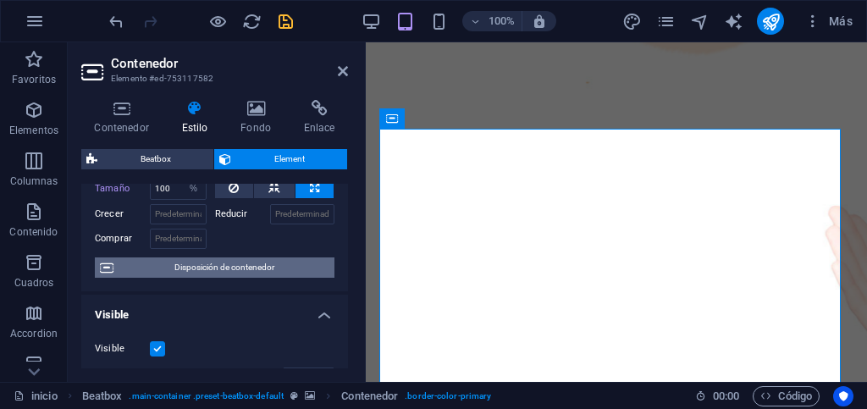
click at [244, 268] on span "Disposición de contenedor" at bounding box center [224, 267] width 211 height 20
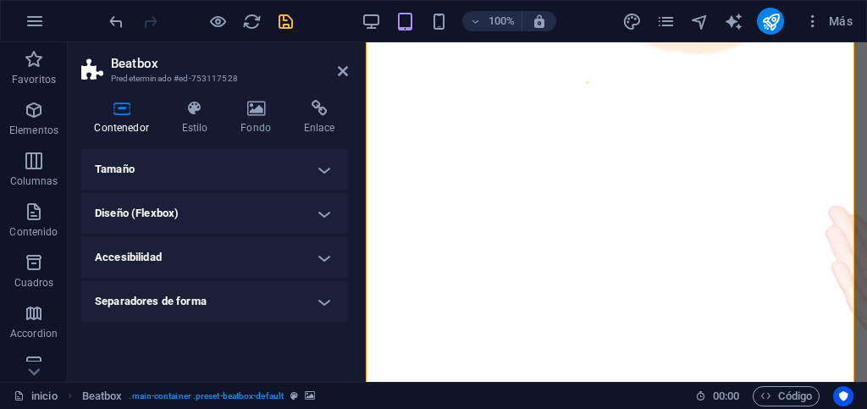
click at [322, 170] on h4 "Tamaño" at bounding box center [214, 169] width 267 height 41
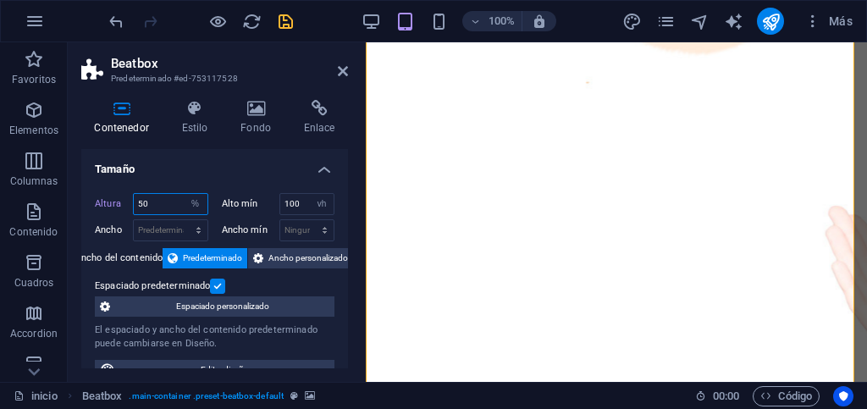
drag, startPoint x: 152, startPoint y: 203, endPoint x: 133, endPoint y: 204, distance: 18.6
click at [133, 204] on div "50 Predeterminado px rem % vh vw" at bounding box center [170, 204] width 75 height 22
type input "100"
click at [87, 185] on div "Altura 100 Predeterminado px rem % vh vw Alto mín 100 Ninguno px rem % vh vw An…" at bounding box center [214, 287] width 267 height 214
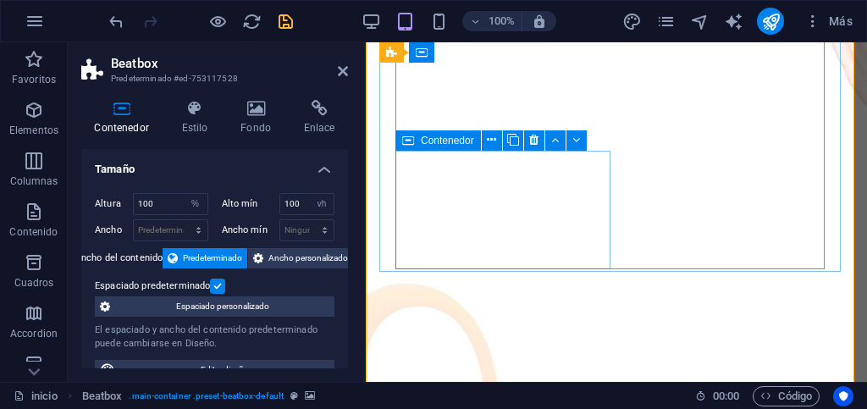
scroll to position [394, 0]
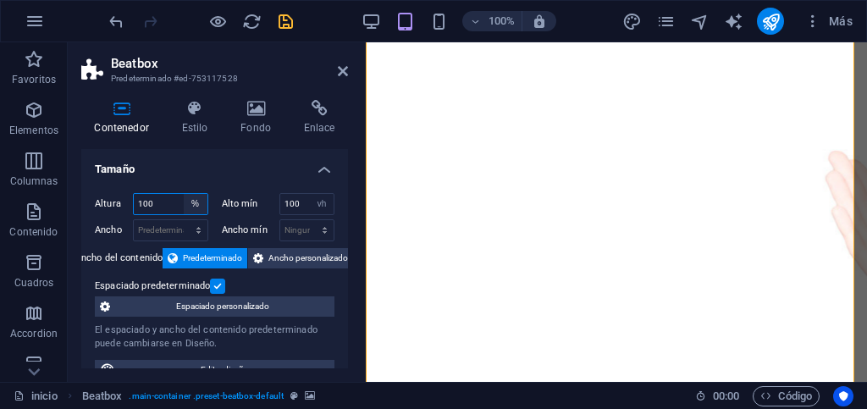
click at [194, 205] on select "Predeterminado px rem % vh vw" at bounding box center [196, 204] width 24 height 20
select select "default"
click at [184, 194] on select "Predeterminado px rem % vh vw" at bounding box center [196, 204] width 24 height 20
type input "100"
select select "%"
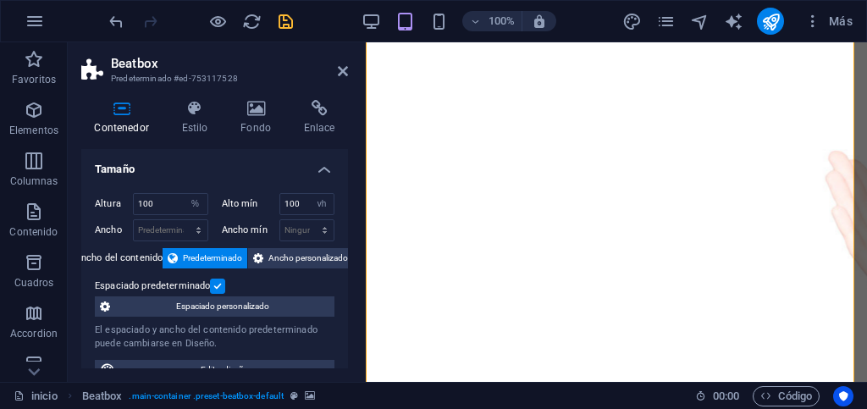
click at [84, 239] on div "Altura 100 Predeterminado px rem % vh vw Alto mín 100 Ninguno px rem % vh vw An…" at bounding box center [214, 287] width 267 height 214
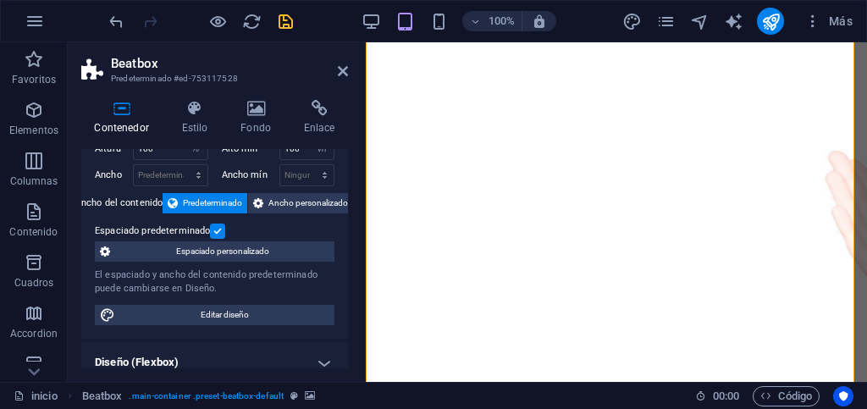
scroll to position [85, 0]
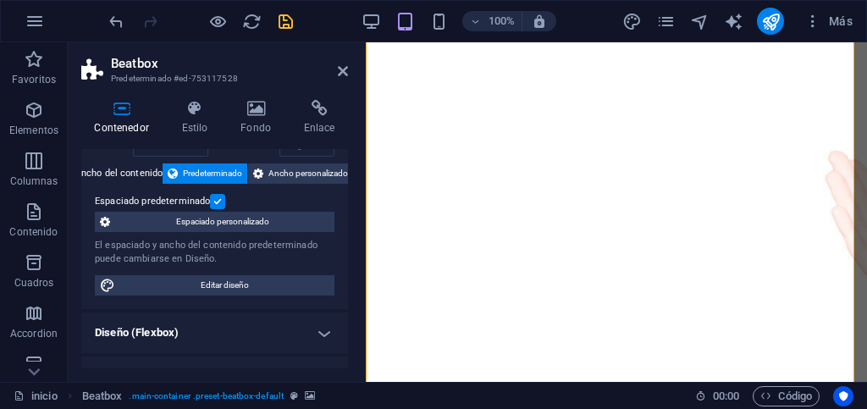
click at [215, 198] on label at bounding box center [217, 201] width 15 height 15
click at [0, 0] on input "Espaciado predeterminado" at bounding box center [0, 0] width 0 height 0
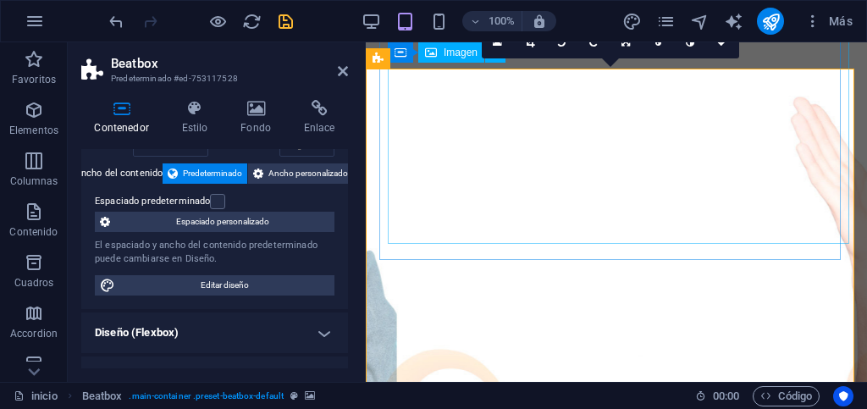
scroll to position [140, 0]
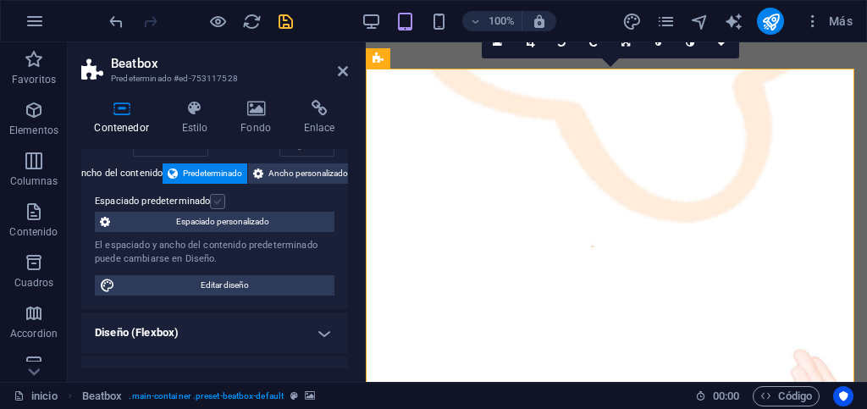
click at [219, 203] on label at bounding box center [217, 201] width 15 height 15
click at [0, 0] on input "Espaciado predeterminado" at bounding box center [0, 0] width 0 height 0
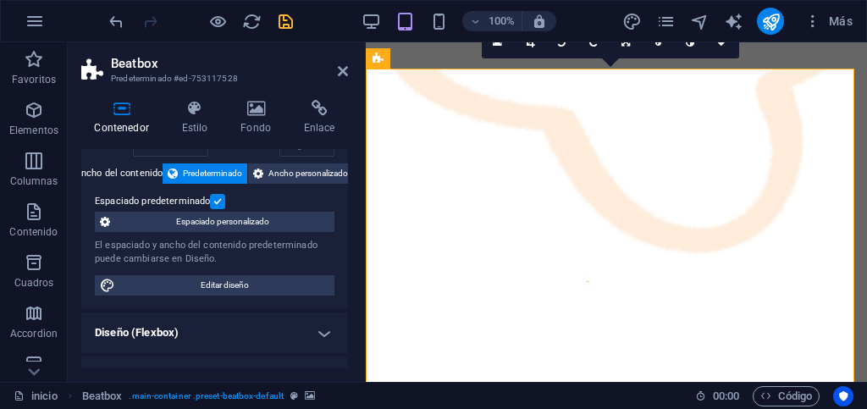
click at [219, 203] on label at bounding box center [217, 201] width 15 height 15
click at [0, 0] on input "Espaciado predeterminado" at bounding box center [0, 0] width 0 height 0
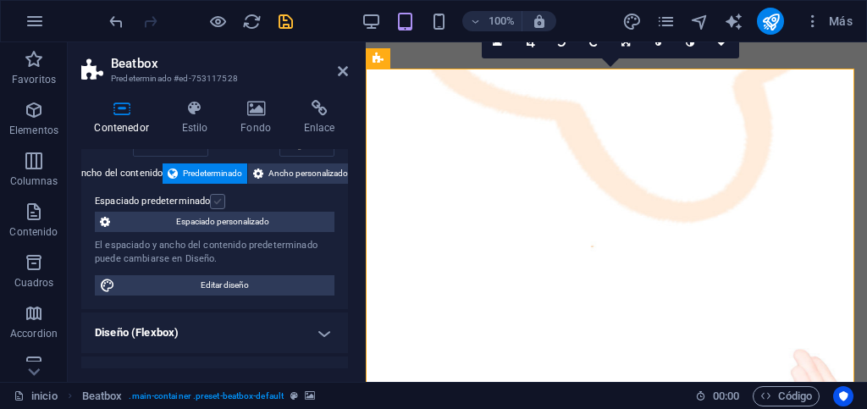
click at [219, 203] on label at bounding box center [217, 201] width 15 height 15
click at [0, 0] on input "Espaciado predeterminado" at bounding box center [0, 0] width 0 height 0
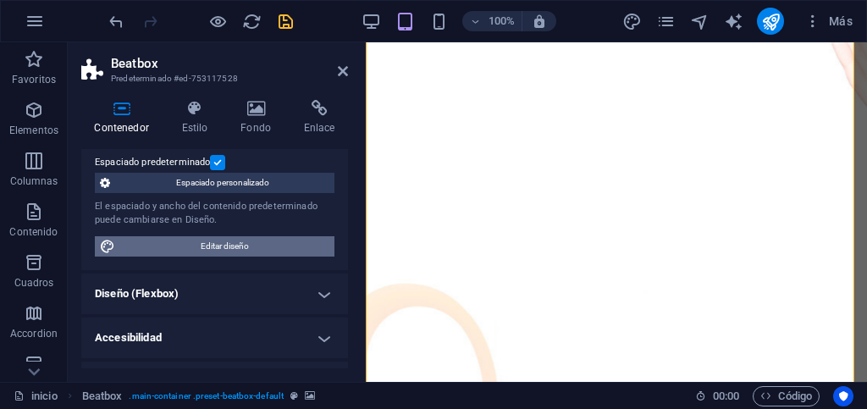
scroll to position [158, 0]
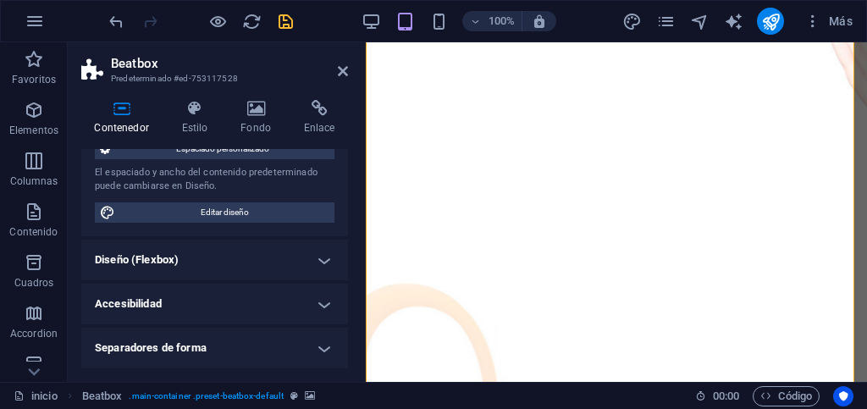
click at [311, 256] on h4 "Diseño (Flexbox)" at bounding box center [214, 260] width 267 height 41
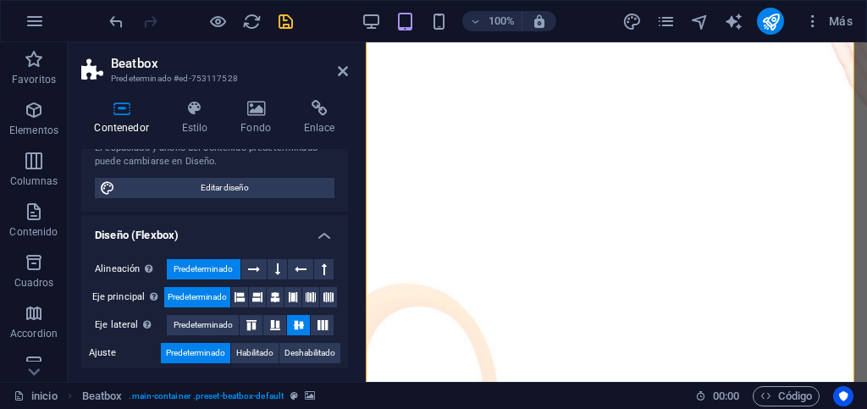
scroll to position [242, 0]
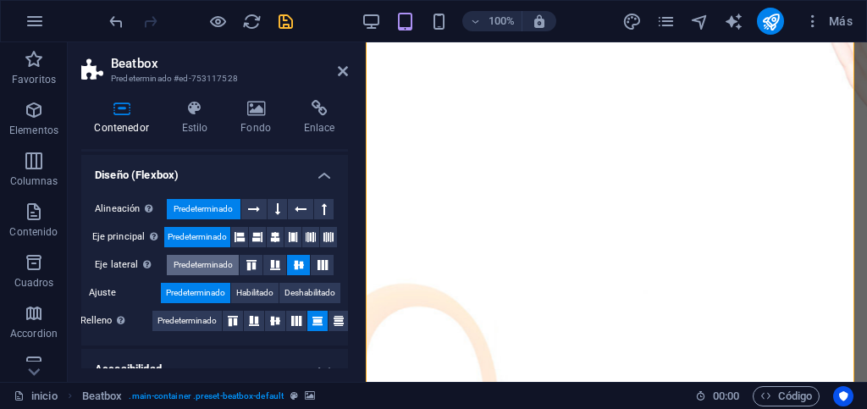
click at [213, 268] on span "Predeterminado" at bounding box center [203, 265] width 59 height 20
click at [208, 269] on span "Predeterminado" at bounding box center [203, 265] width 59 height 20
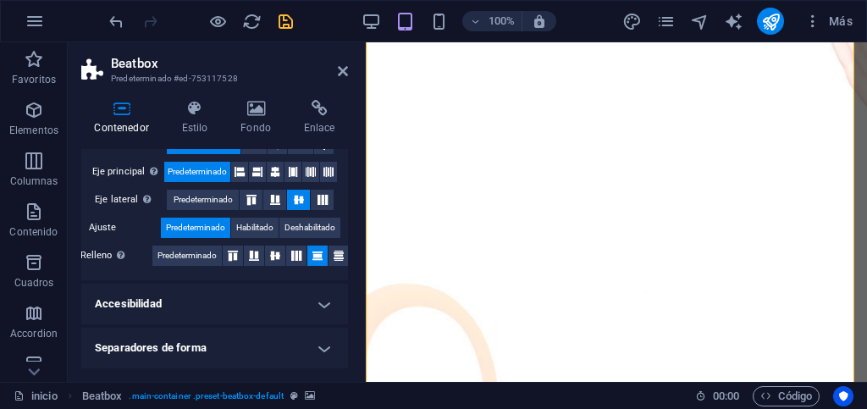
click at [323, 306] on h4 "Accesibilidad" at bounding box center [214, 304] width 267 height 41
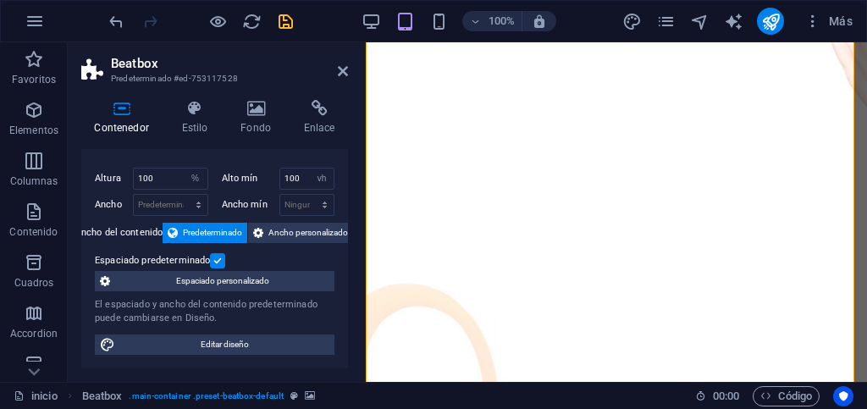
scroll to position [0, 0]
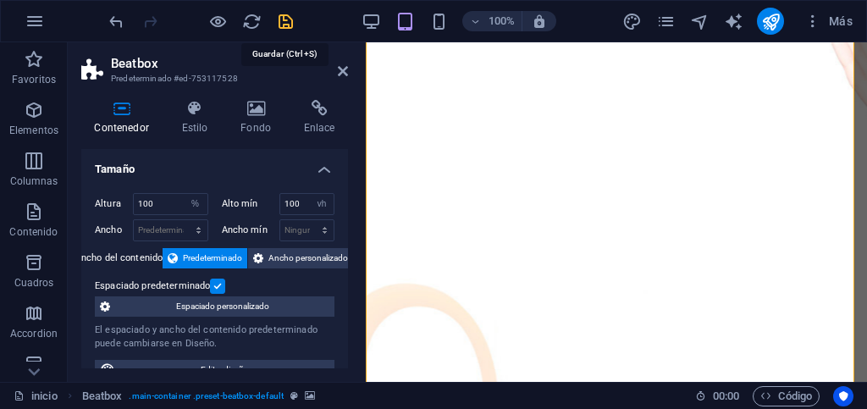
click at [280, 21] on icon "save" at bounding box center [285, 21] width 19 height 19
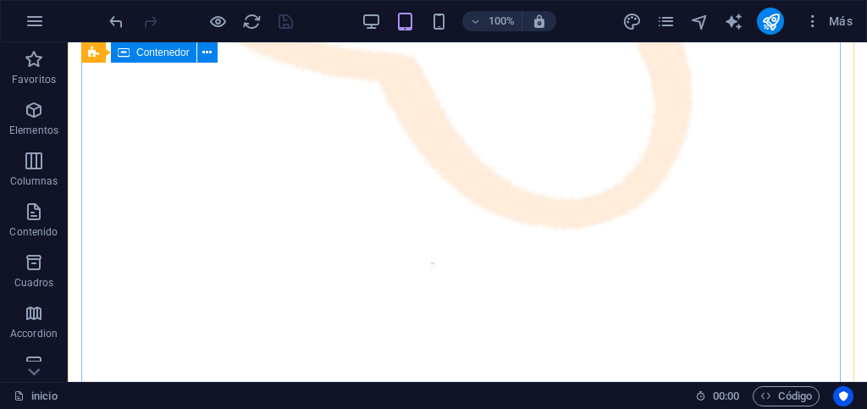
scroll to position [308, 0]
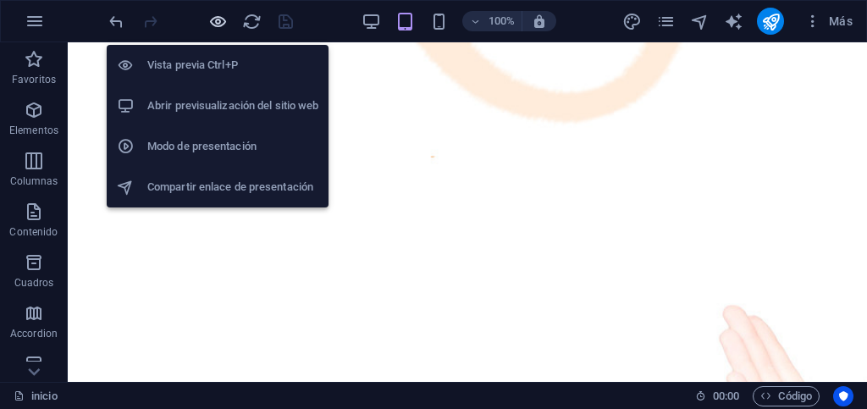
click at [224, 19] on icon "button" at bounding box center [217, 21] width 19 height 19
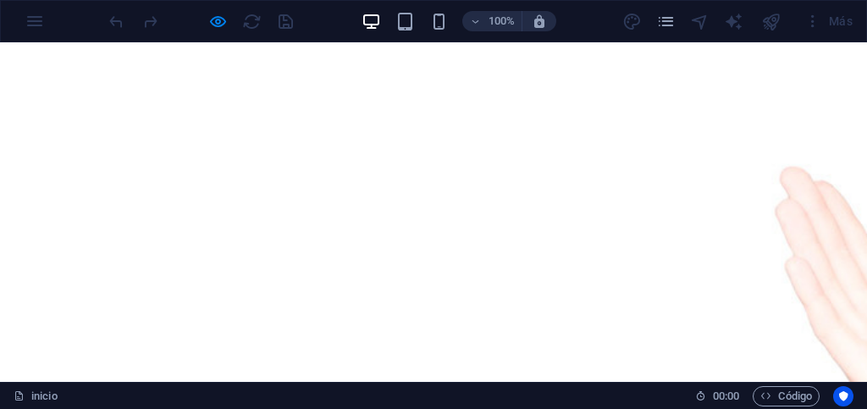
scroll to position [816, 0]
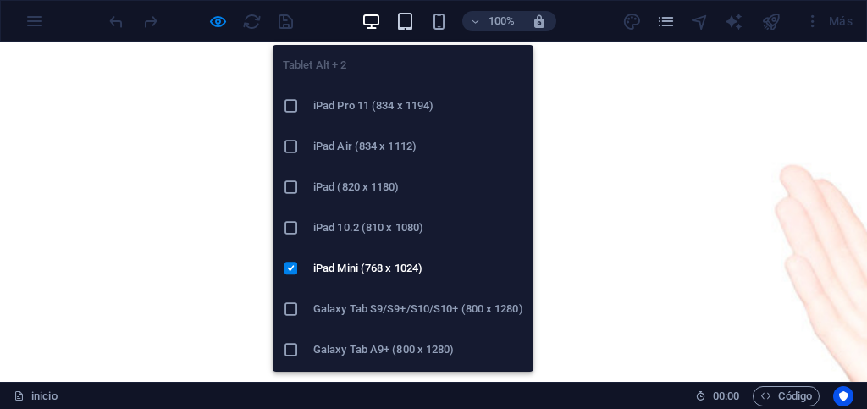
click at [400, 21] on icon "button" at bounding box center [404, 21] width 19 height 19
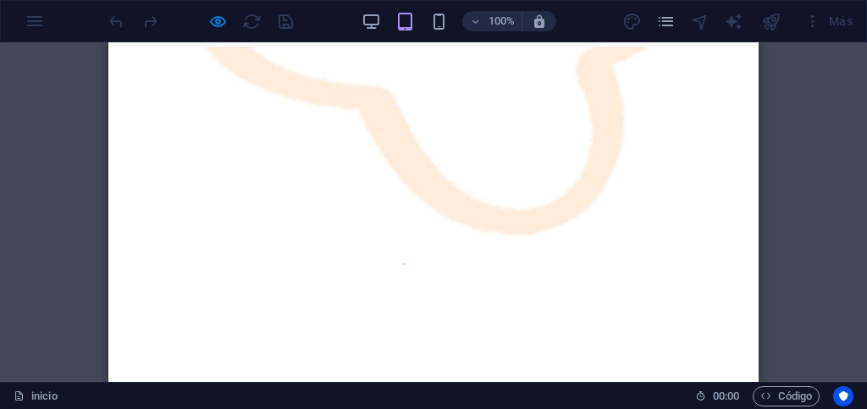
scroll to position [73, 0]
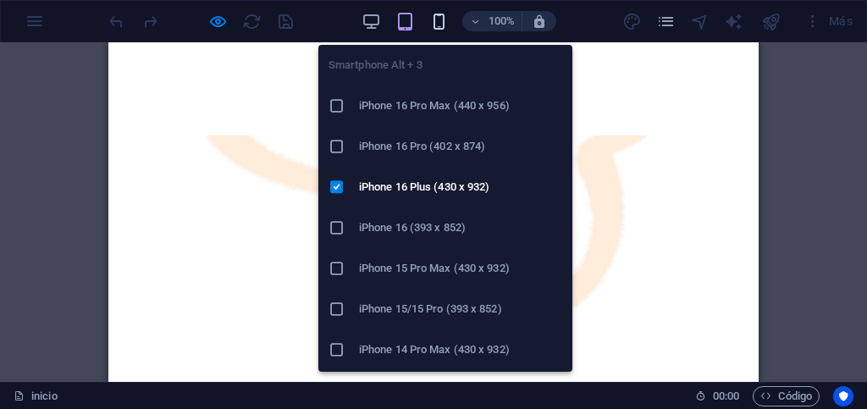
click at [440, 19] on icon "button" at bounding box center [438, 21] width 19 height 19
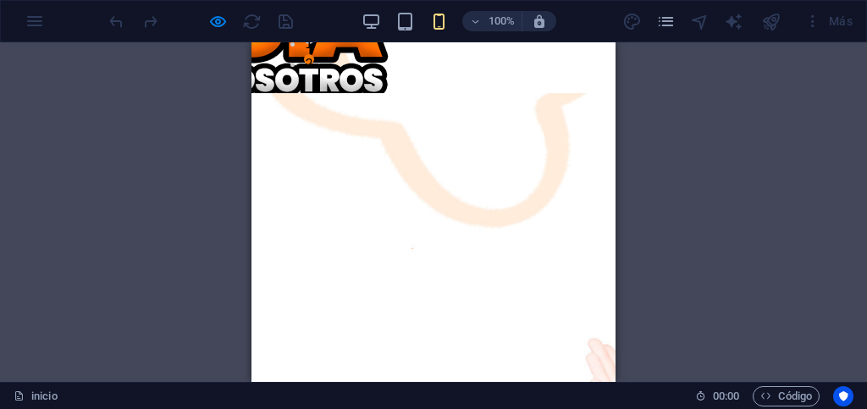
scroll to position [383, 0]
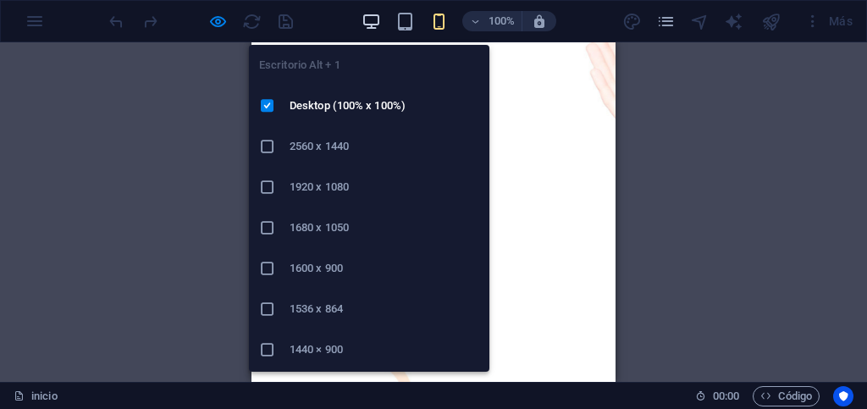
click at [368, 18] on icon "button" at bounding box center [371, 21] width 19 height 19
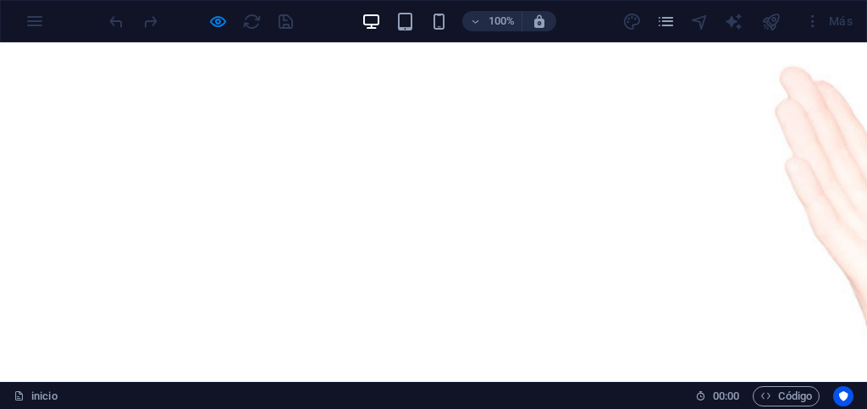
scroll to position [806, 0]
click at [213, 19] on icon "button" at bounding box center [217, 21] width 19 height 19
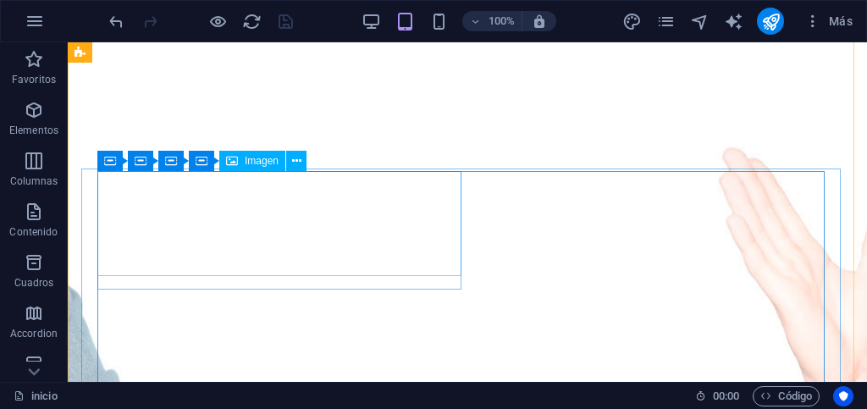
scroll to position [467, 0]
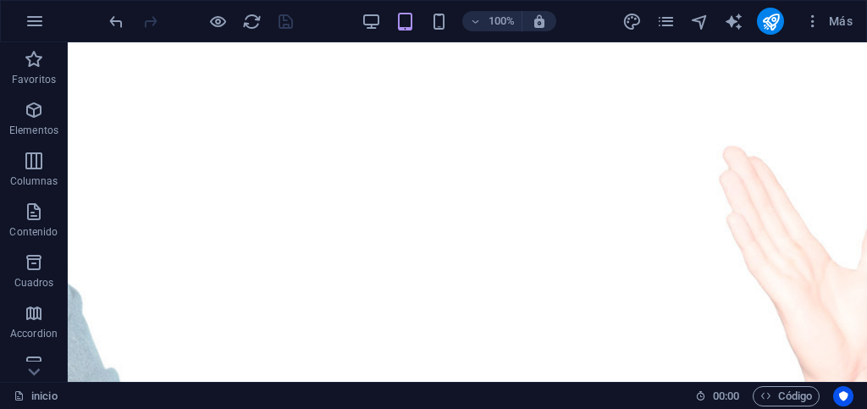
click at [74, 184] on figure at bounding box center [467, 236] width 799 height 990
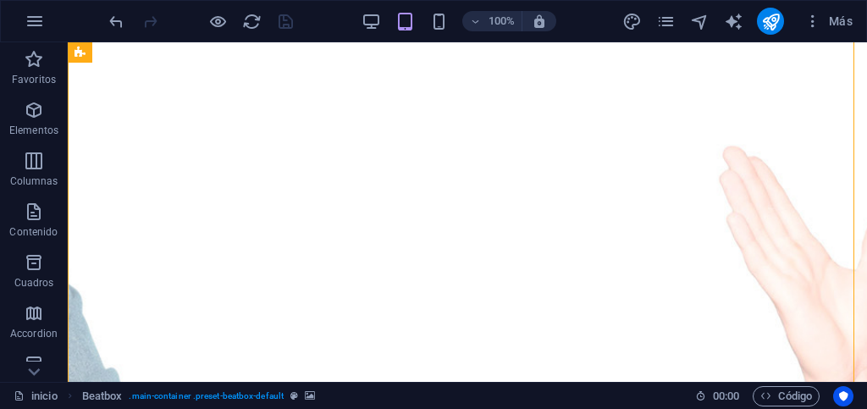
click at [74, 184] on figure at bounding box center [467, 236] width 799 height 990
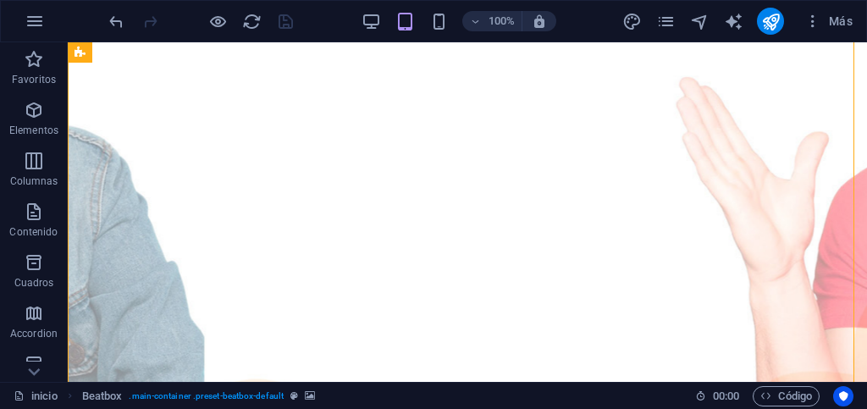
select select "%"
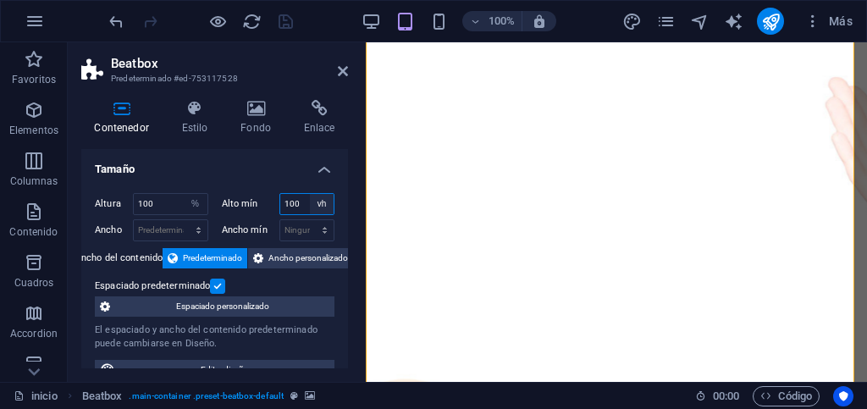
click at [323, 204] on select "Ninguno px rem % vh vw" at bounding box center [322, 204] width 24 height 20
select select "%"
click at [310, 194] on select "Ninguno px rem % vh vw" at bounding box center [322, 204] width 24 height 20
click at [230, 170] on h4 "Tamaño" at bounding box center [214, 164] width 267 height 30
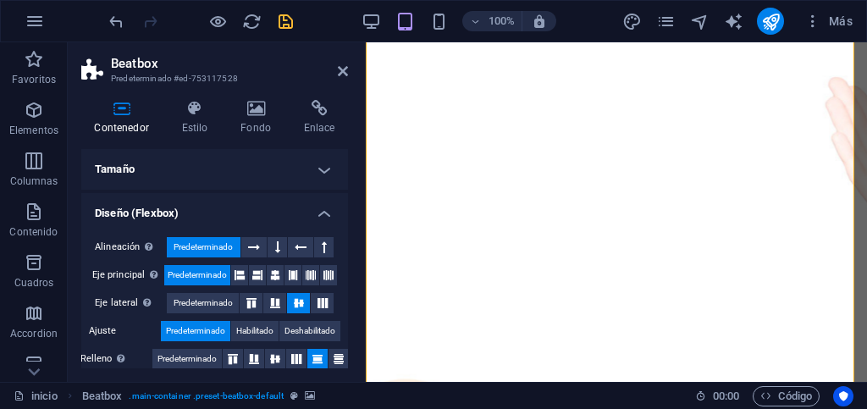
click at [230, 170] on h4 "Tamaño" at bounding box center [214, 169] width 267 height 41
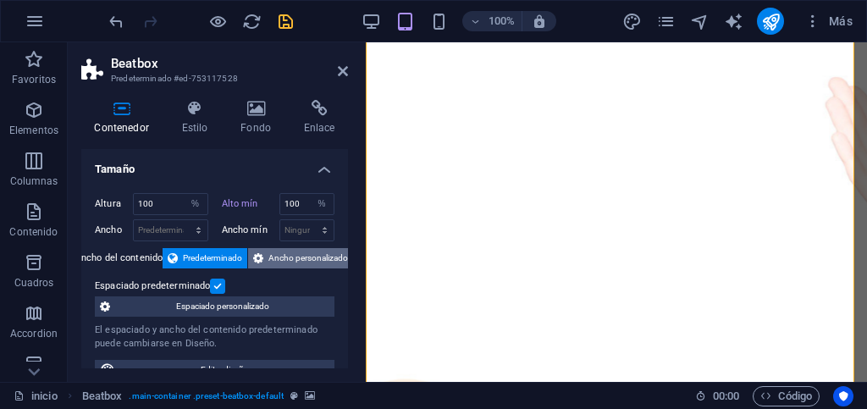
click at [294, 259] on span "Ancho personalizado" at bounding box center [308, 258] width 80 height 20
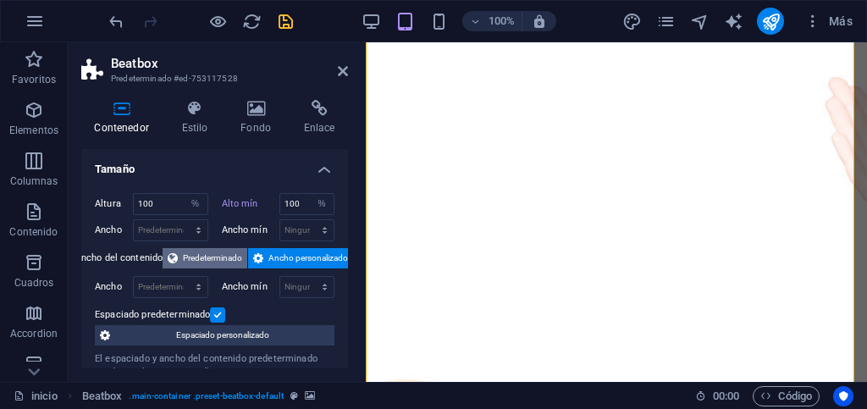
click at [214, 255] on span "Predeterminado" at bounding box center [212, 258] width 59 height 20
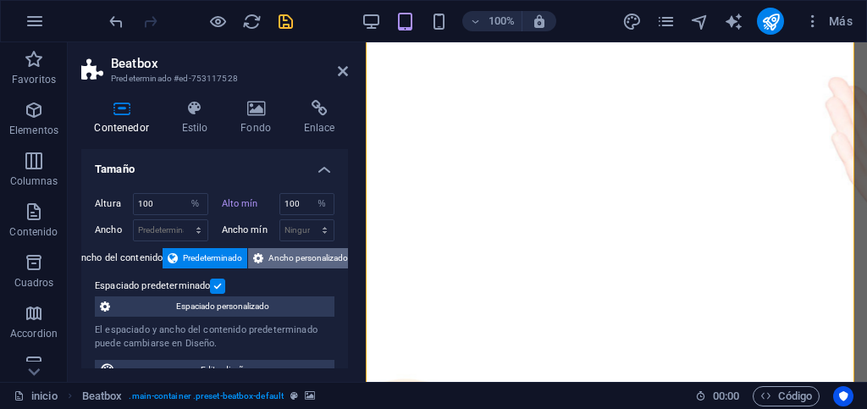
click at [273, 255] on span "Ancho personalizado" at bounding box center [308, 258] width 80 height 20
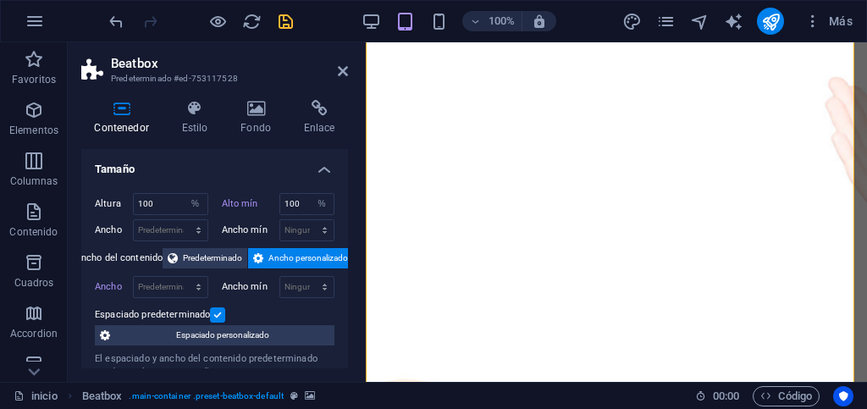
click at [218, 316] on label at bounding box center [217, 314] width 15 height 15
click at [0, 0] on input "Espaciado predeterminado" at bounding box center [0, 0] width 0 height 0
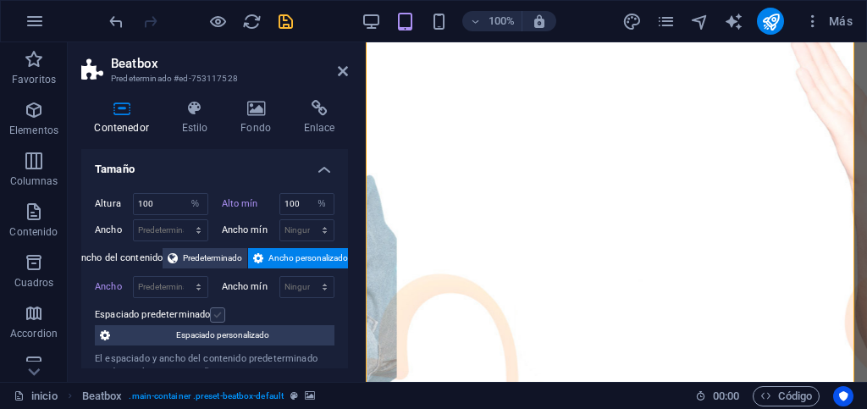
click at [219, 316] on label at bounding box center [217, 314] width 15 height 15
click at [0, 0] on input "Espaciado predeterminado" at bounding box center [0, 0] width 0 height 0
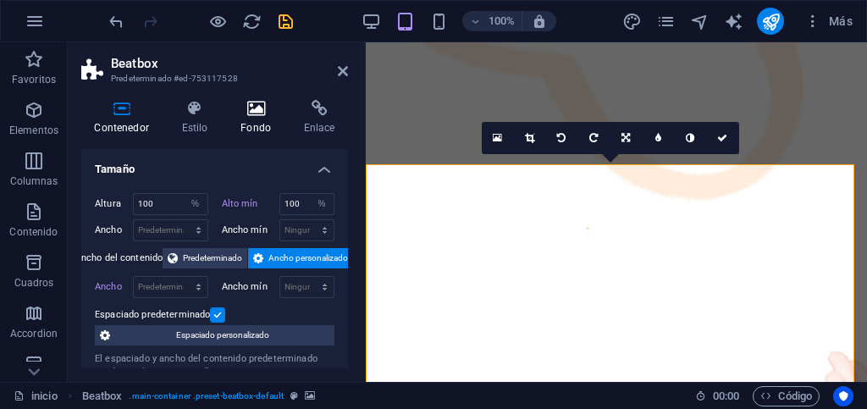
scroll to position [44, 0]
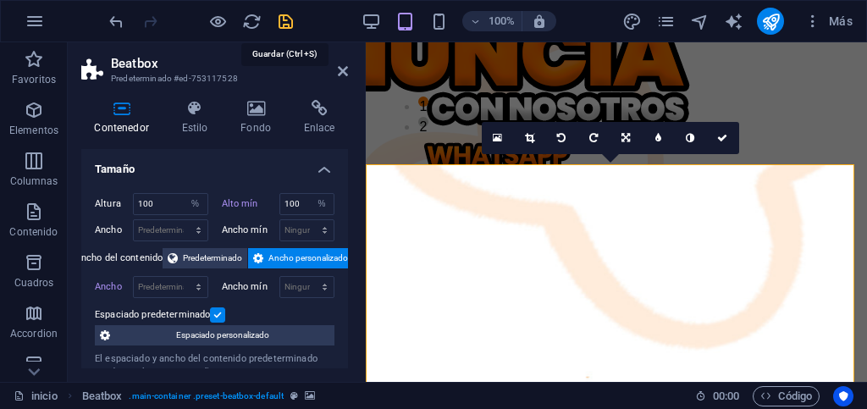
click at [281, 23] on icon "save" at bounding box center [285, 21] width 19 height 19
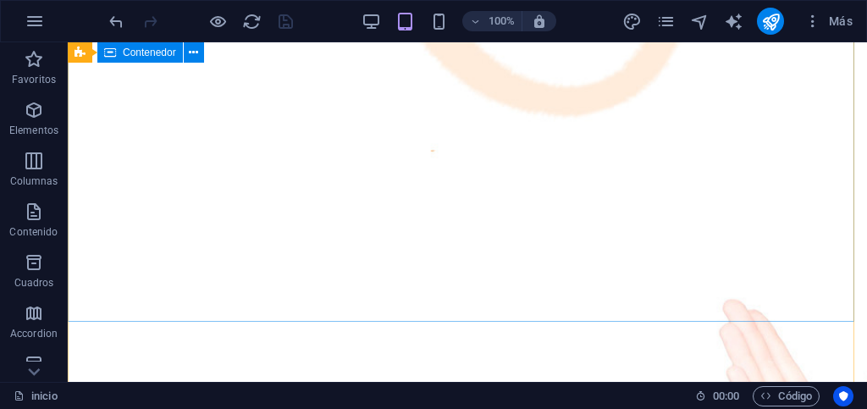
scroll to position [129, 0]
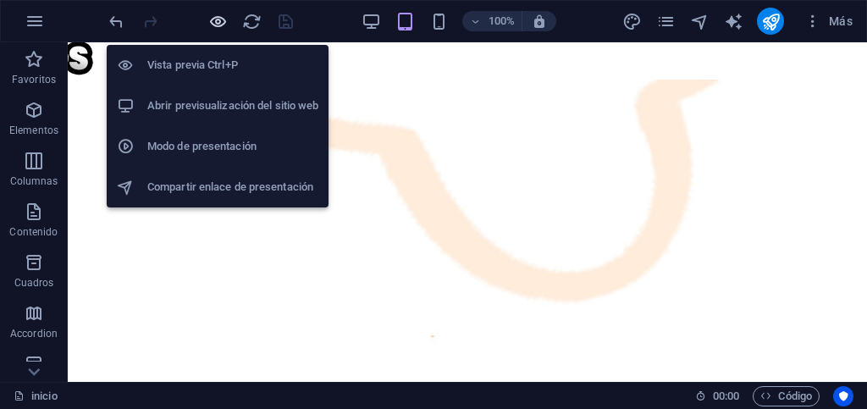
click at [213, 18] on icon "button" at bounding box center [217, 21] width 19 height 19
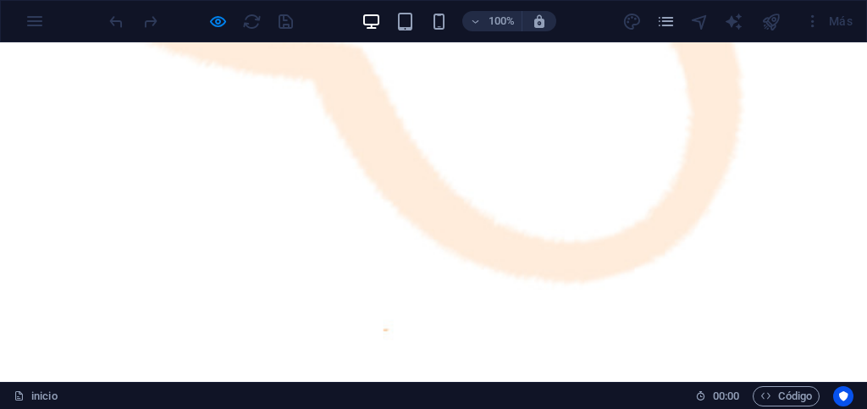
scroll to position [383, 0]
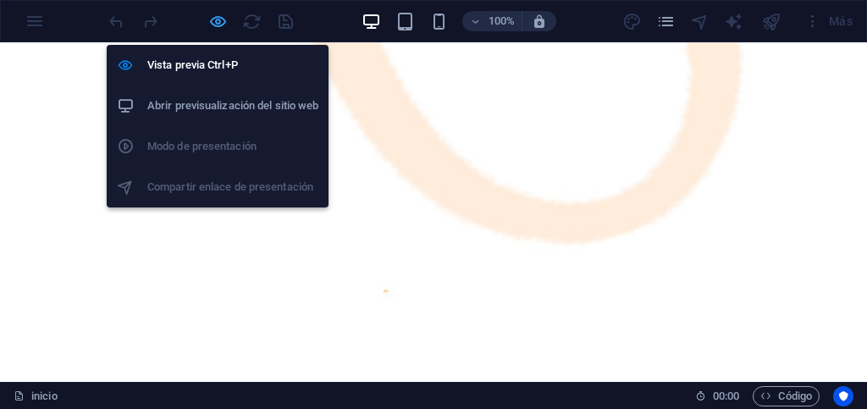
click at [213, 23] on icon "button" at bounding box center [217, 21] width 19 height 19
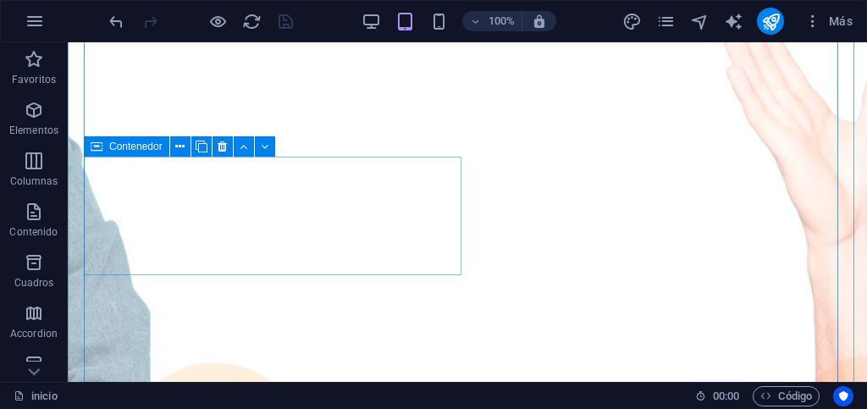
scroll to position [478, 0]
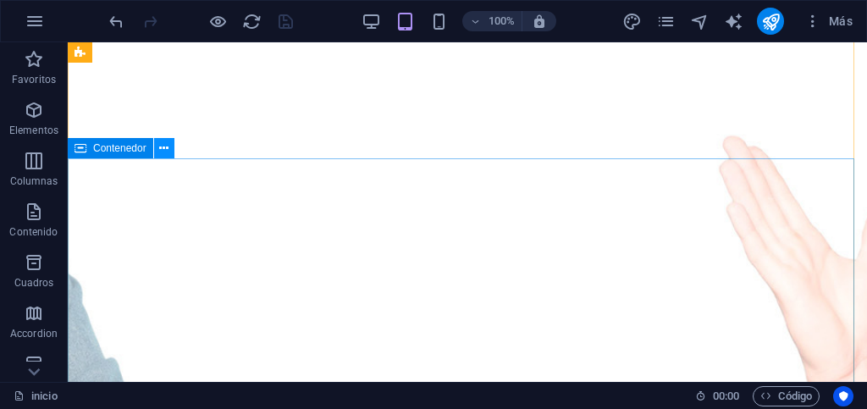
click at [158, 150] on button at bounding box center [164, 148] width 20 height 20
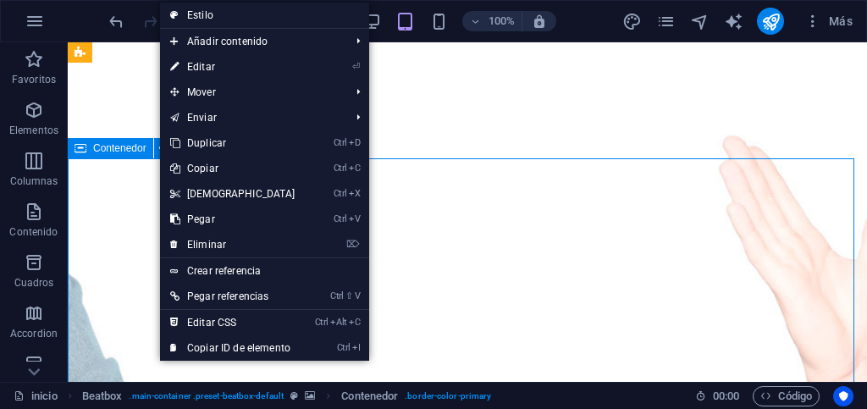
click at [115, 152] on span "Contenedor" at bounding box center [119, 148] width 53 height 10
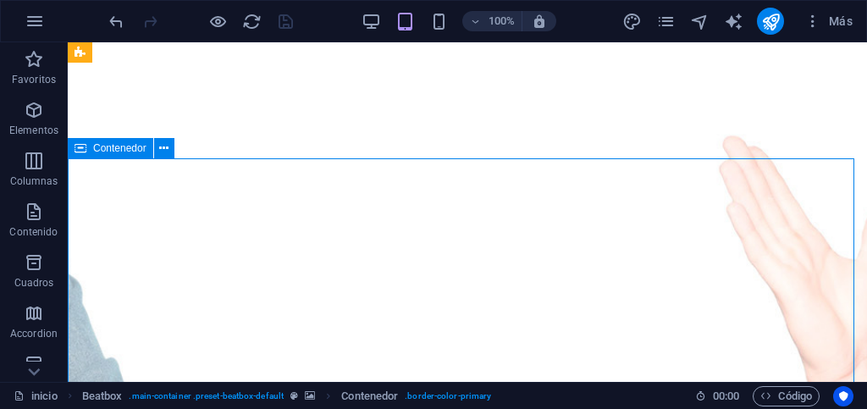
click at [115, 152] on span "Contenedor" at bounding box center [119, 148] width 53 height 10
select select "%"
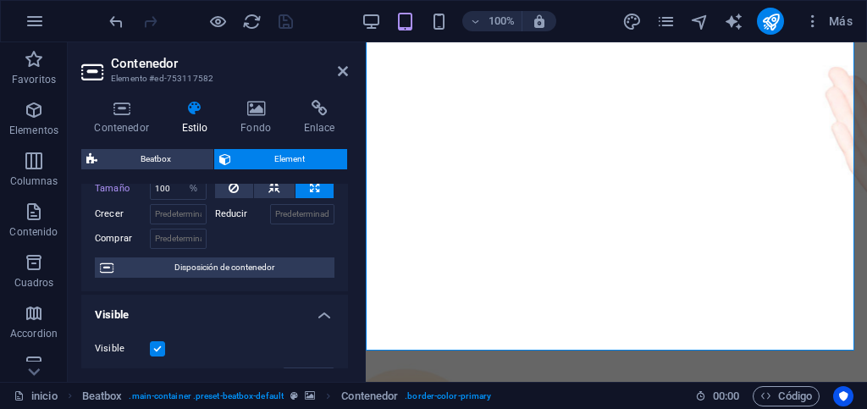
scroll to position [0, 0]
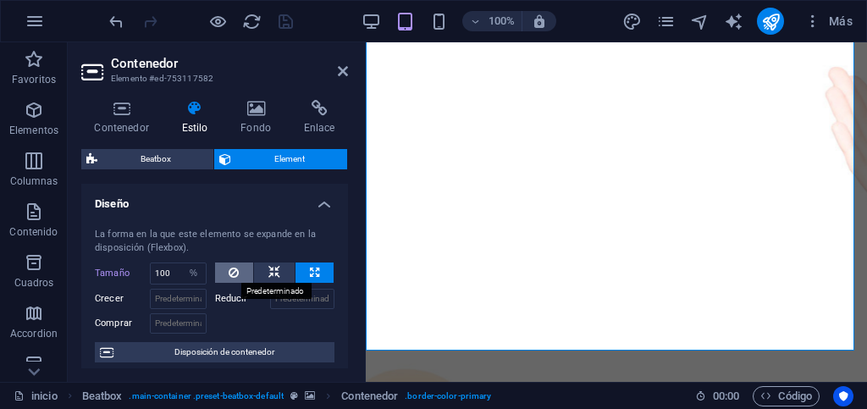
click at [230, 275] on icon at bounding box center [234, 273] width 10 height 20
select select "DISABLED_OPTION_VALUE"
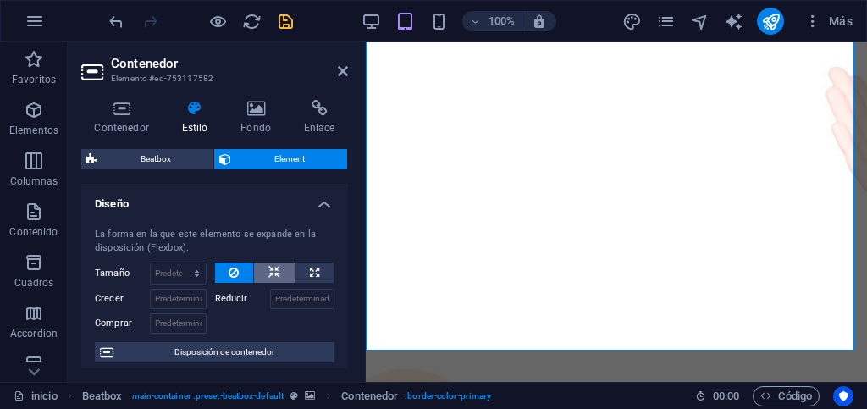
click at [268, 270] on icon at bounding box center [274, 273] width 12 height 20
click at [324, 270] on button at bounding box center [315, 273] width 38 height 20
type input "100"
select select "%"
click at [230, 272] on icon at bounding box center [234, 273] width 10 height 20
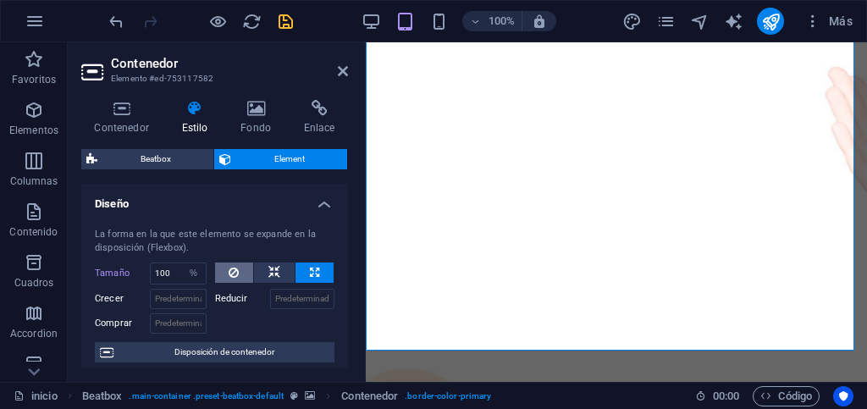
select select "DISABLED_OPTION_VALUE"
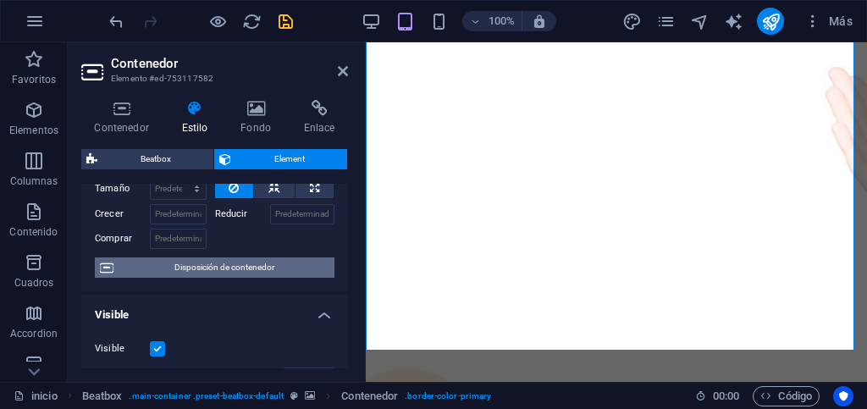
click at [257, 269] on span "Disposición de contenedor" at bounding box center [224, 267] width 211 height 20
select select "%"
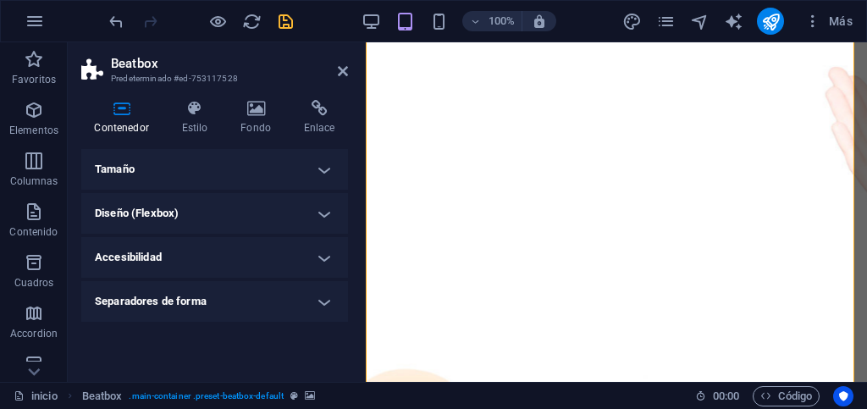
click at [248, 166] on h4 "Tamaño" at bounding box center [214, 169] width 267 height 41
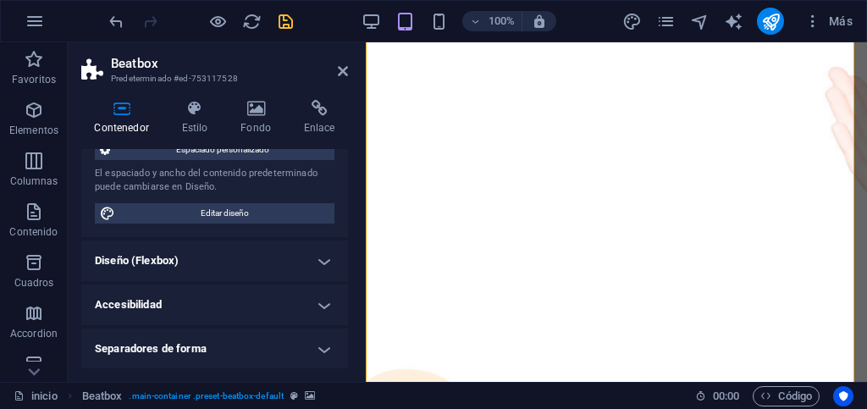
scroll to position [186, 0]
click at [266, 266] on h4 "Diseño (Flexbox)" at bounding box center [214, 260] width 267 height 41
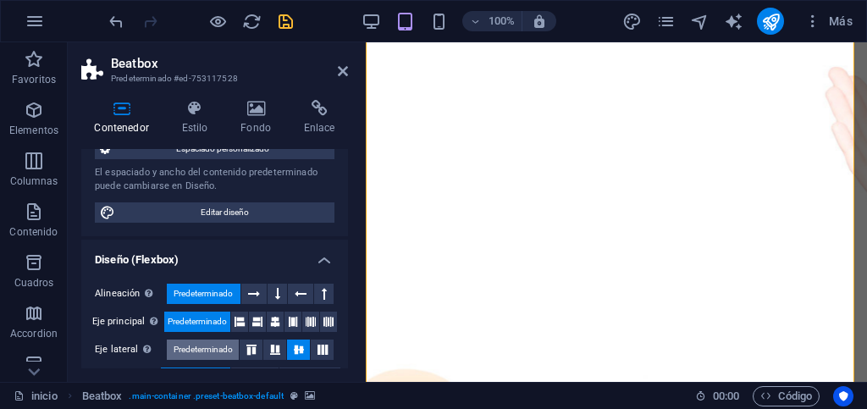
click at [215, 350] on span "Predeterminado" at bounding box center [203, 350] width 59 height 20
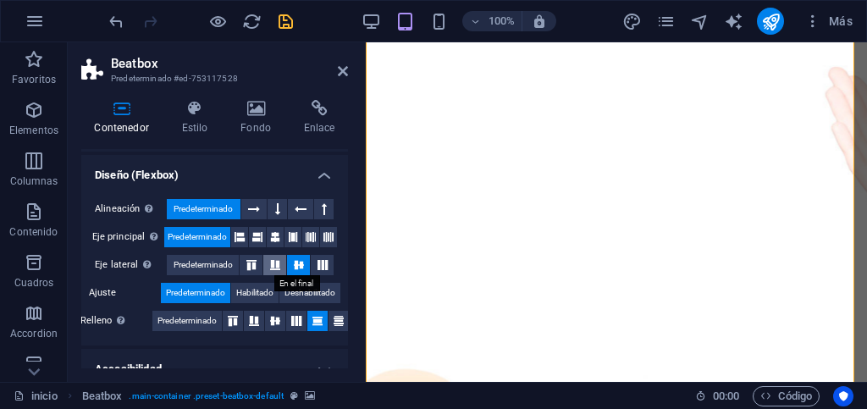
click at [270, 267] on icon at bounding box center [275, 265] width 20 height 10
click at [246, 265] on icon at bounding box center [251, 265] width 20 height 10
click at [290, 268] on icon at bounding box center [299, 265] width 20 height 10
click at [250, 265] on icon at bounding box center [251, 265] width 20 height 10
click at [287, 264] on button at bounding box center [298, 265] width 23 height 20
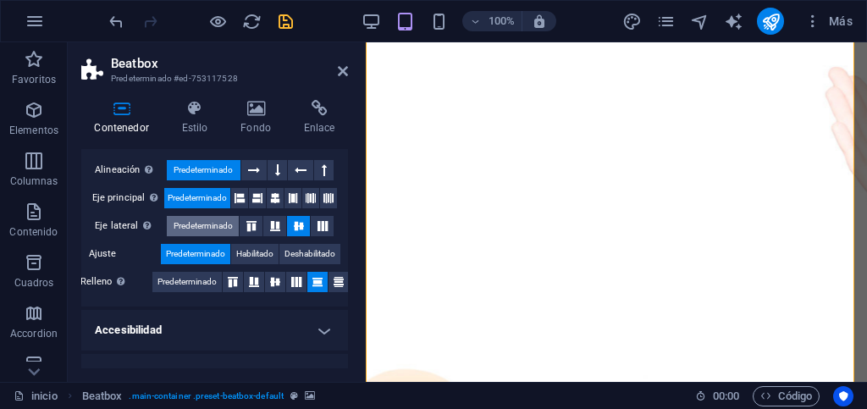
scroll to position [336, 0]
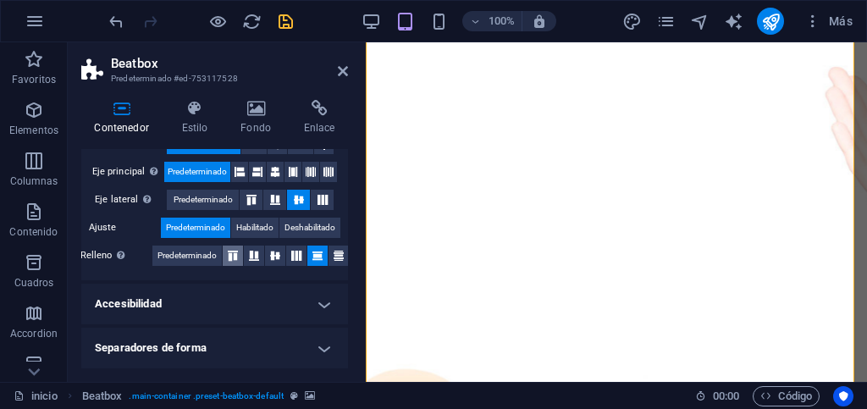
click at [231, 258] on icon at bounding box center [233, 256] width 20 height 10
click at [249, 257] on icon at bounding box center [254, 256] width 20 height 10
click at [311, 258] on icon at bounding box center [317, 256] width 20 height 10
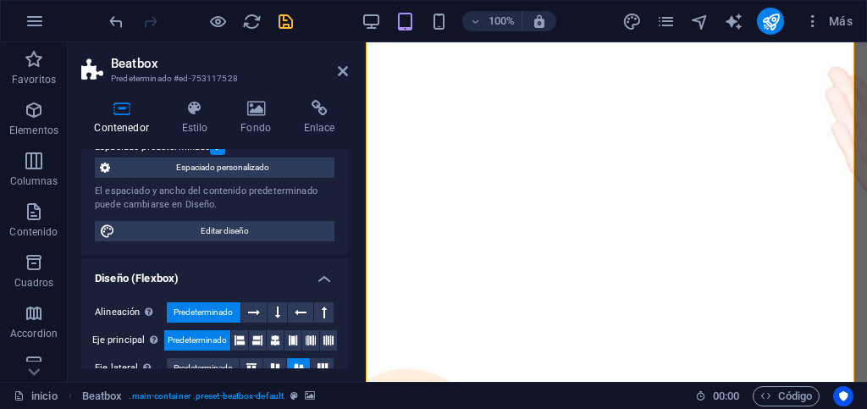
scroll to position [167, 0]
click at [321, 278] on h4 "Diseño (Flexbox)" at bounding box center [214, 274] width 267 height 30
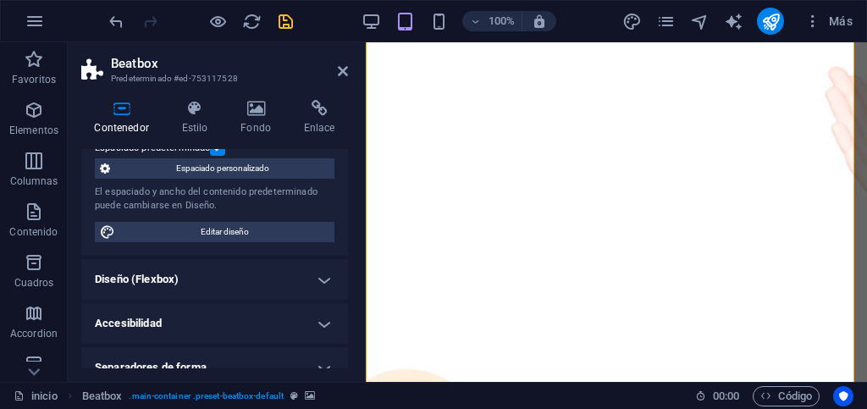
scroll to position [0, 0]
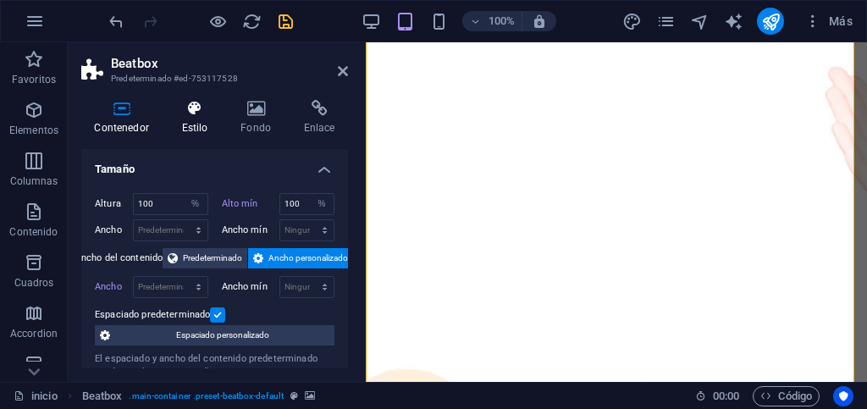
click at [194, 126] on h4 "Estilo" at bounding box center [198, 118] width 59 height 36
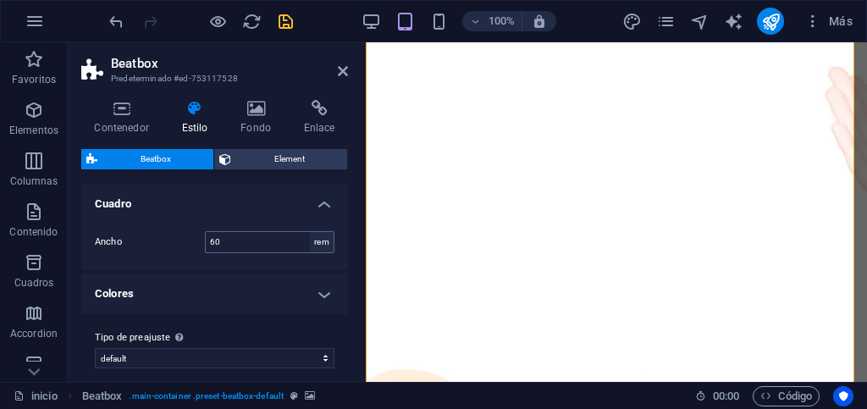
click at [313, 246] on div "rem" at bounding box center [322, 242] width 24 height 20
click at [322, 242] on div "rem" at bounding box center [322, 242] width 24 height 20
click at [227, 243] on input "60" at bounding box center [270, 242] width 128 height 20
click at [323, 244] on div "rem" at bounding box center [322, 242] width 24 height 20
drag, startPoint x: 250, startPoint y: 241, endPoint x: 204, endPoint y: 240, distance: 45.8
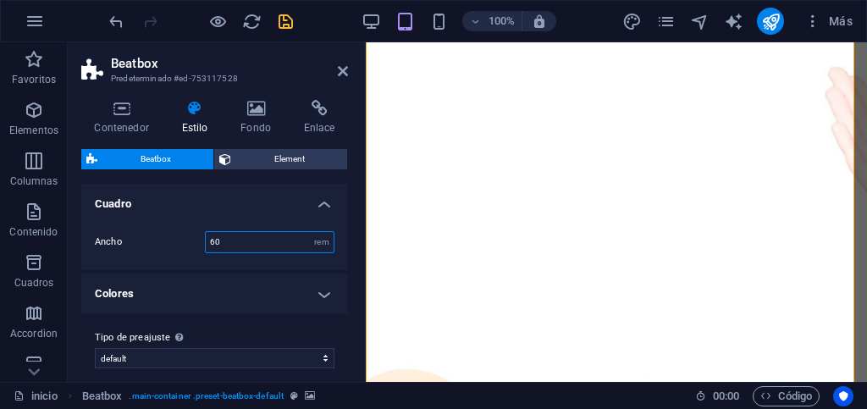
click at [204, 240] on div "Ancho 60 rem" at bounding box center [215, 242] width 240 height 22
type input "100"
click at [160, 264] on div "Ancho 100 rem" at bounding box center [215, 242] width 274 height 56
click at [173, 253] on div "Ancho 100 rem" at bounding box center [215, 242] width 274 height 56
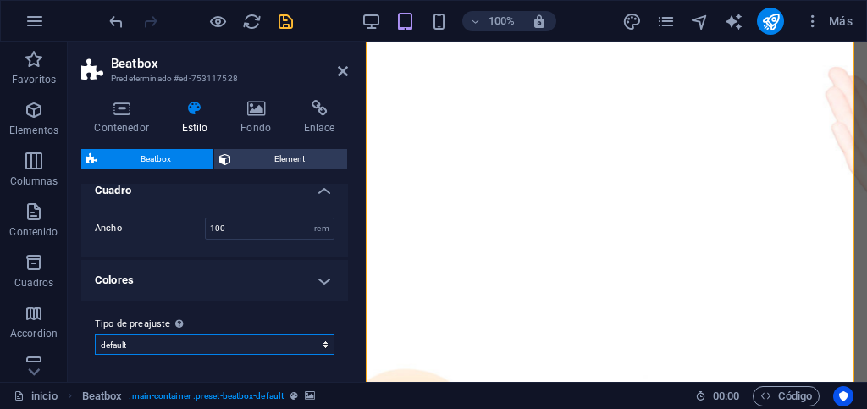
click at [321, 339] on select "default Añadir tipo de preajuste" at bounding box center [215, 345] width 240 height 20
click at [322, 339] on select "default Añadir tipo de preajuste" at bounding box center [215, 345] width 240 height 20
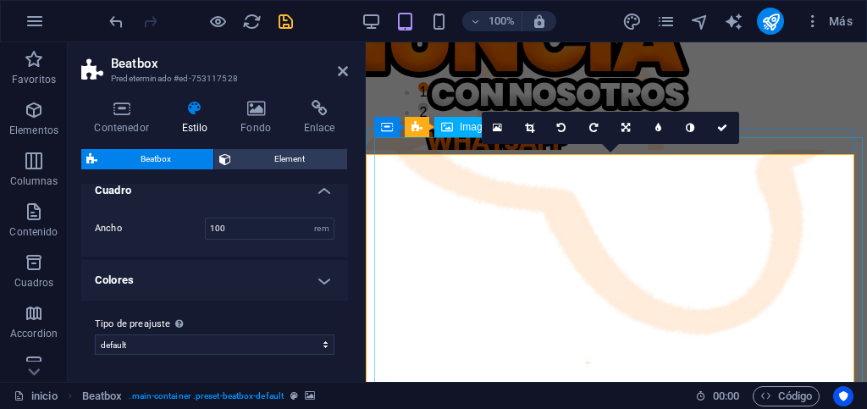
scroll to position [54, 0]
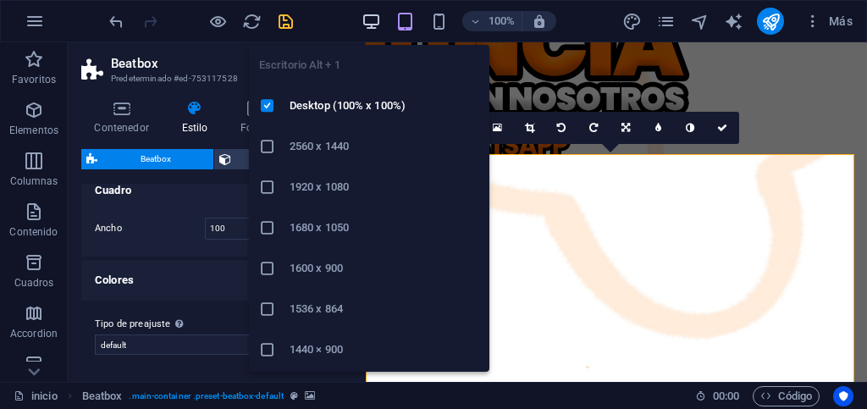
click at [376, 17] on icon "button" at bounding box center [371, 21] width 19 height 19
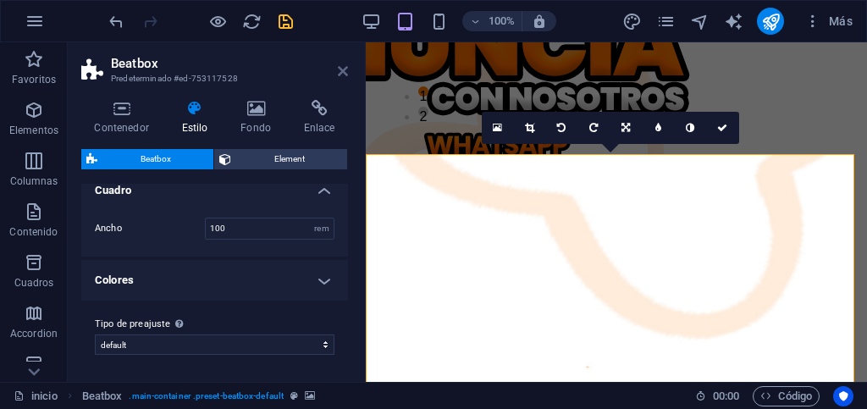
drag, startPoint x: 340, startPoint y: 74, endPoint x: 246, endPoint y: 56, distance: 94.8
click at [340, 74] on icon at bounding box center [343, 71] width 10 height 14
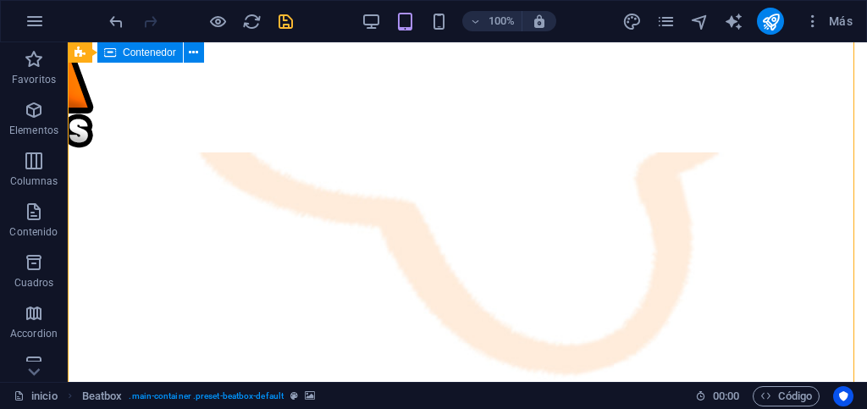
scroll to position [393, 0]
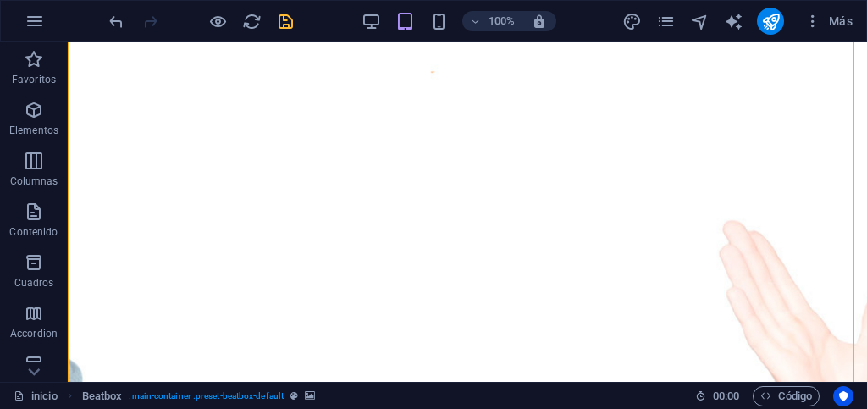
click at [285, 17] on icon "save" at bounding box center [285, 21] width 19 height 19
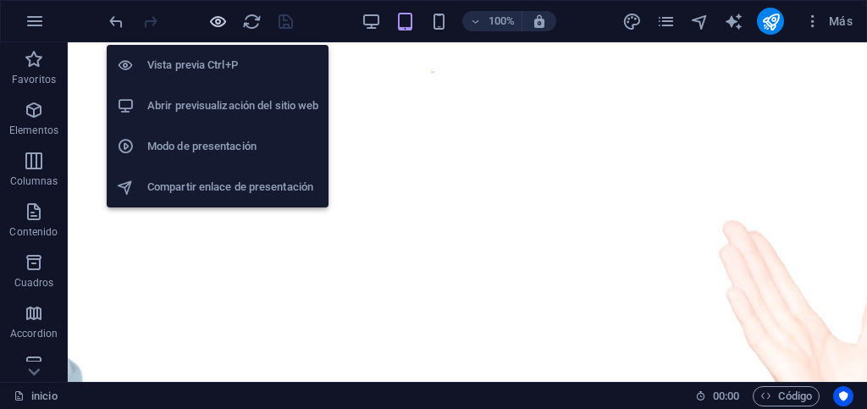
click at [210, 19] on icon "button" at bounding box center [217, 21] width 19 height 19
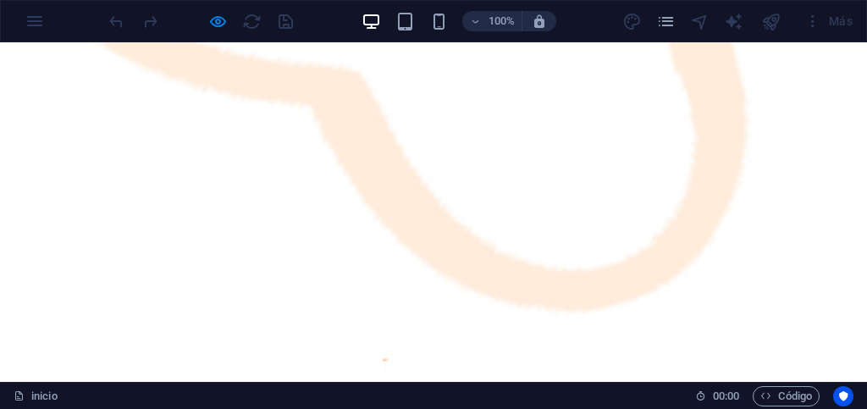
scroll to position [68, 0]
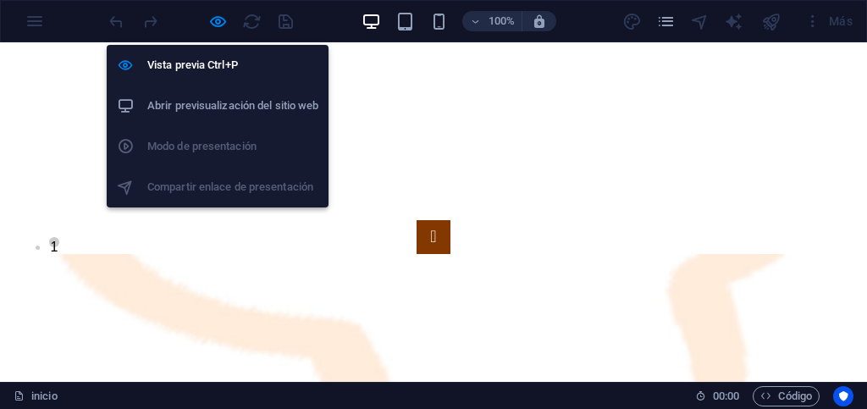
click at [211, 23] on icon "button" at bounding box center [217, 21] width 19 height 19
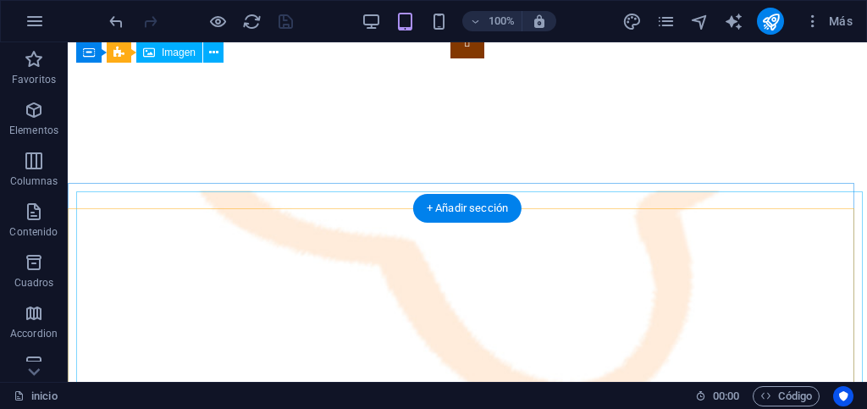
scroll to position [0, 0]
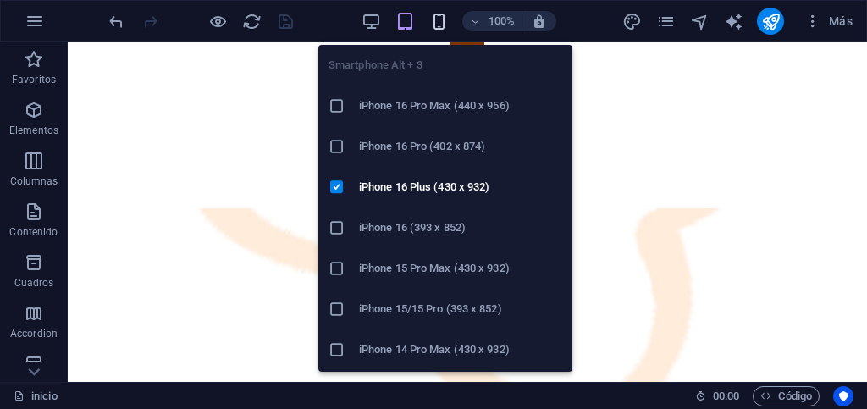
click at [437, 17] on icon "button" at bounding box center [438, 21] width 19 height 19
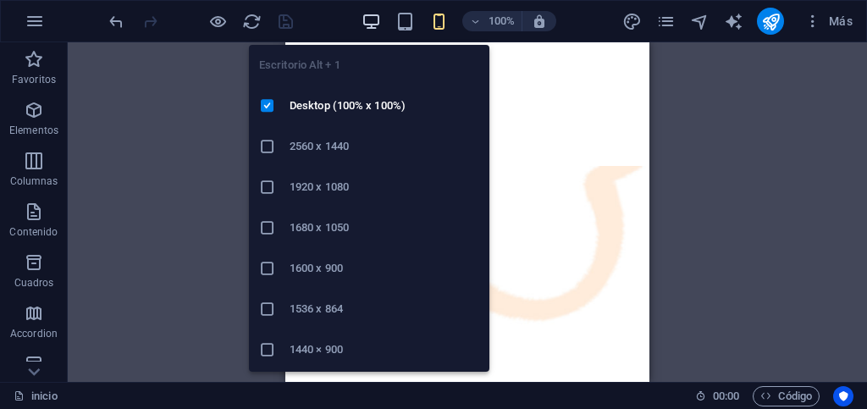
click at [371, 25] on icon "button" at bounding box center [371, 21] width 19 height 19
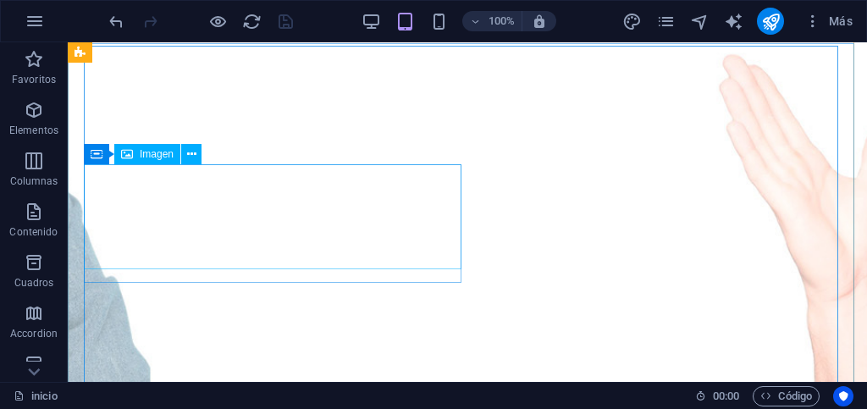
scroll to position [593, 0]
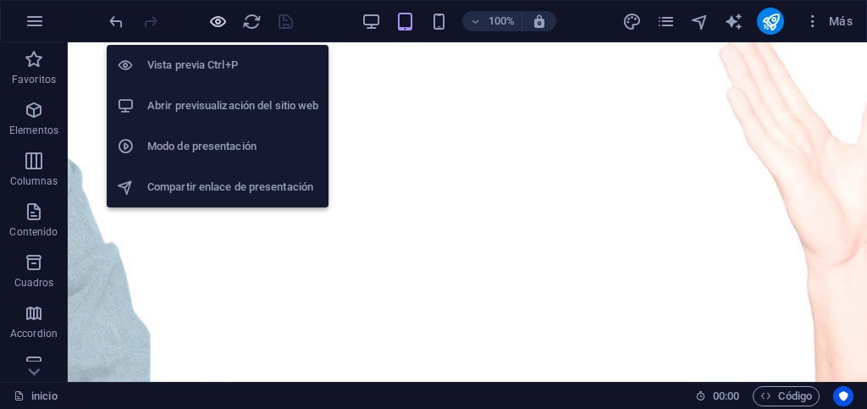
click at [220, 21] on icon "button" at bounding box center [217, 21] width 19 height 19
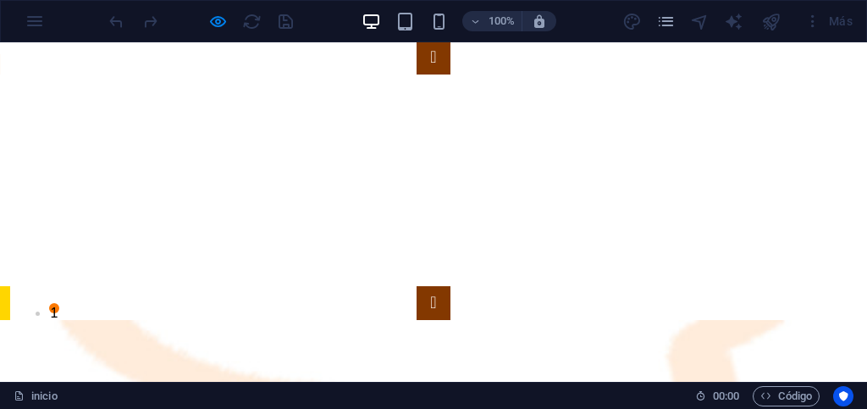
scroll to position [0, 0]
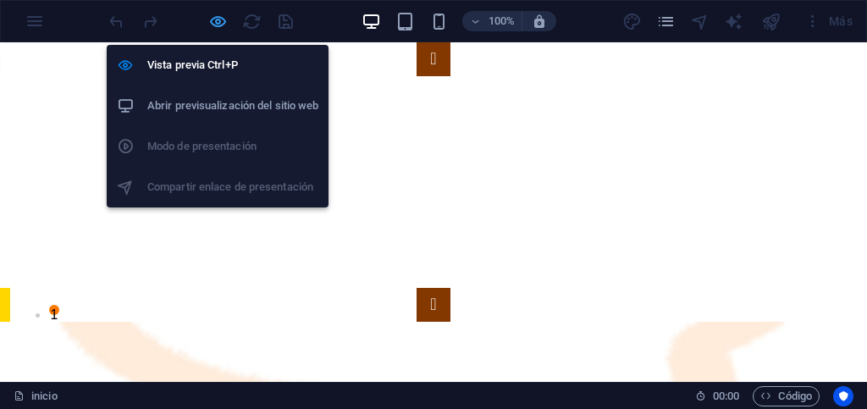
click at [218, 19] on icon "button" at bounding box center [217, 21] width 19 height 19
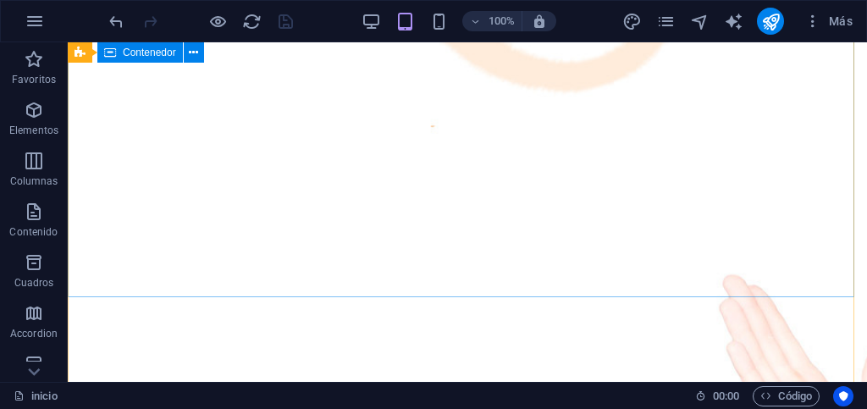
scroll to position [169, 0]
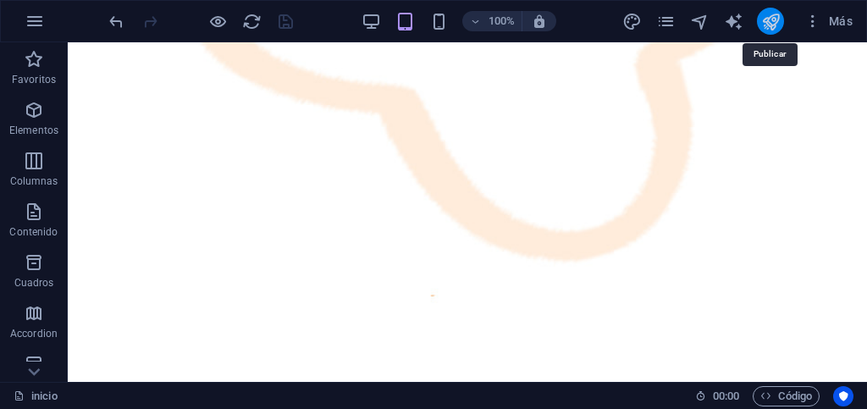
click at [770, 29] on icon "publish" at bounding box center [770, 21] width 19 height 19
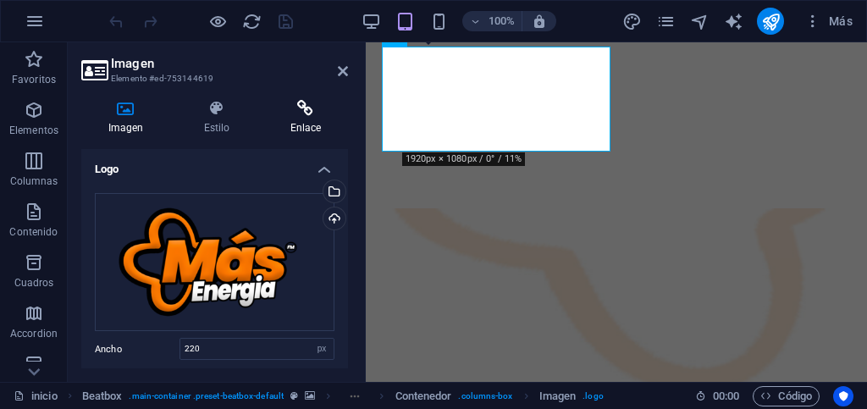
click at [305, 125] on h4 "Enlace" at bounding box center [305, 118] width 85 height 36
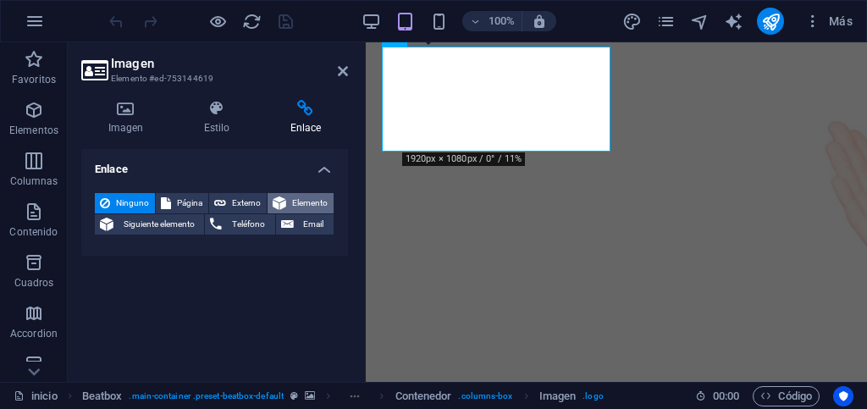
scroll to position [423, 0]
click at [218, 126] on h4 "Estilo" at bounding box center [220, 118] width 86 height 36
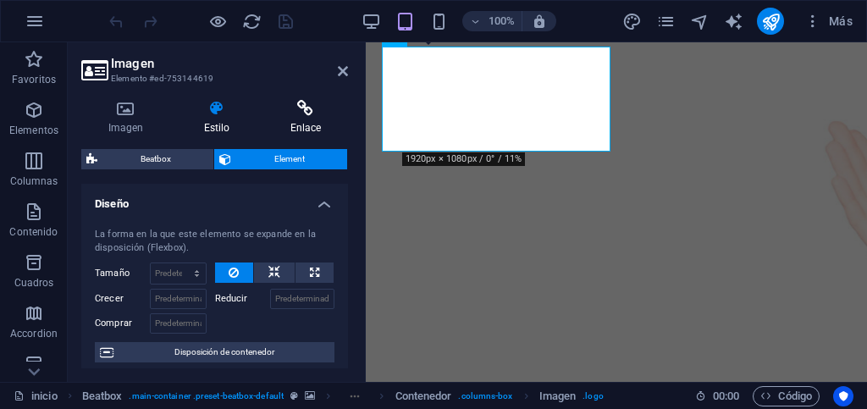
click at [294, 123] on h4 "Enlace" at bounding box center [305, 118] width 85 height 36
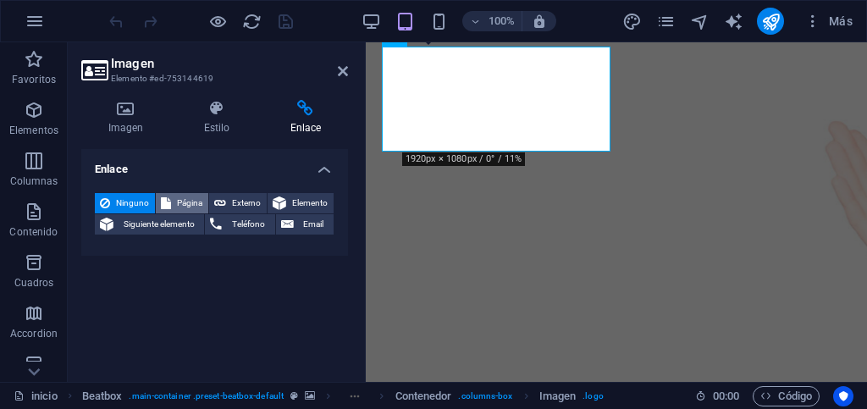
click at [182, 202] on span "Página" at bounding box center [189, 203] width 27 height 20
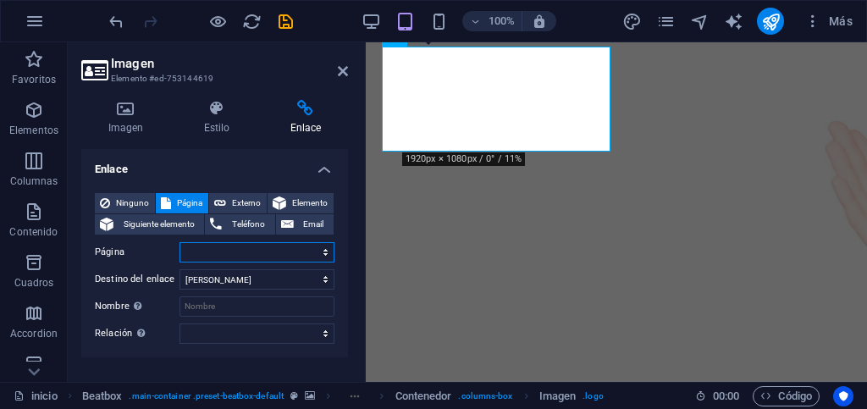
click at [226, 252] on select "inicio segunda prueba hitsfm ritmo romantica vida venezolanisima Privacy" at bounding box center [257, 252] width 155 height 20
select select "0"
click at [180, 242] on select "inicio segunda prueba hitsfm ritmo romantica vida venezolanisima Privacy" at bounding box center [257, 252] width 155 height 20
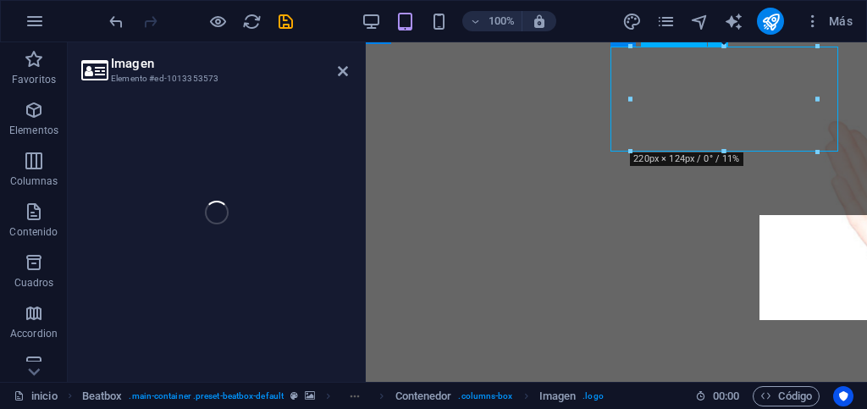
select select "px"
select select
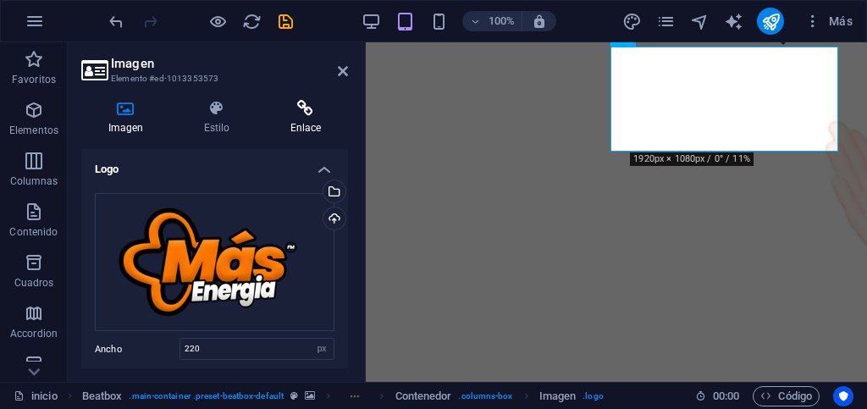
click at [299, 123] on h4 "Enlace" at bounding box center [305, 118] width 85 height 36
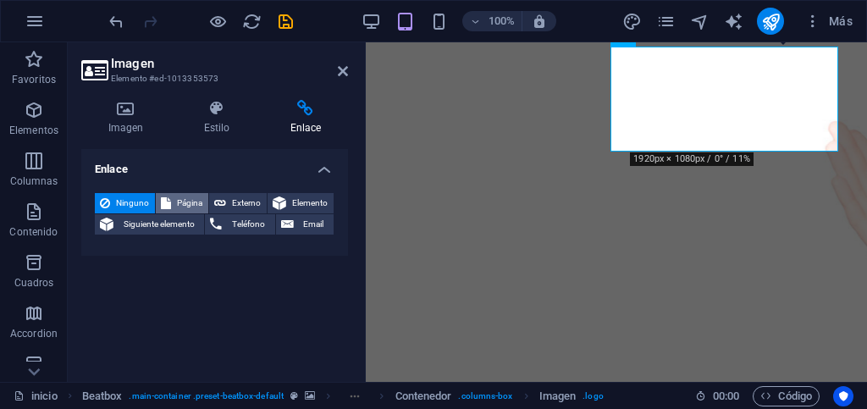
click at [180, 201] on span "Página" at bounding box center [189, 203] width 27 height 20
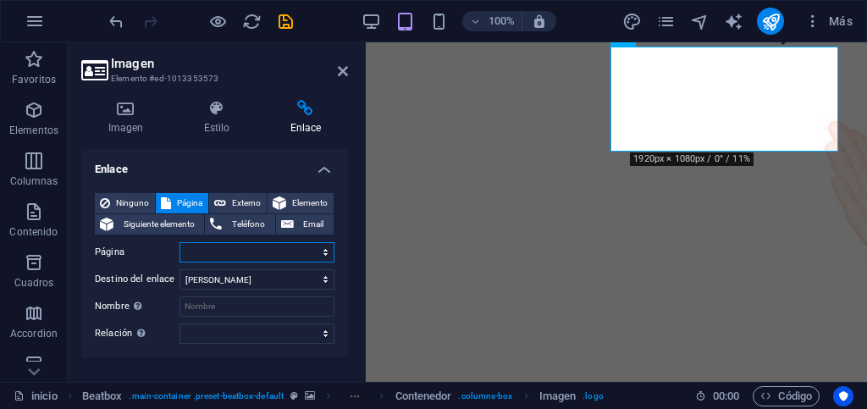
click at [266, 252] on select "inicio segunda prueba hitsfm ritmo romantica vida venezolanisima Privacy" at bounding box center [257, 252] width 155 height 20
select select "0"
click at [180, 242] on select "inicio segunda prueba hitsfm ritmo romantica vida venezolanisima Privacy" at bounding box center [257, 252] width 155 height 20
click at [339, 74] on icon at bounding box center [343, 71] width 10 height 14
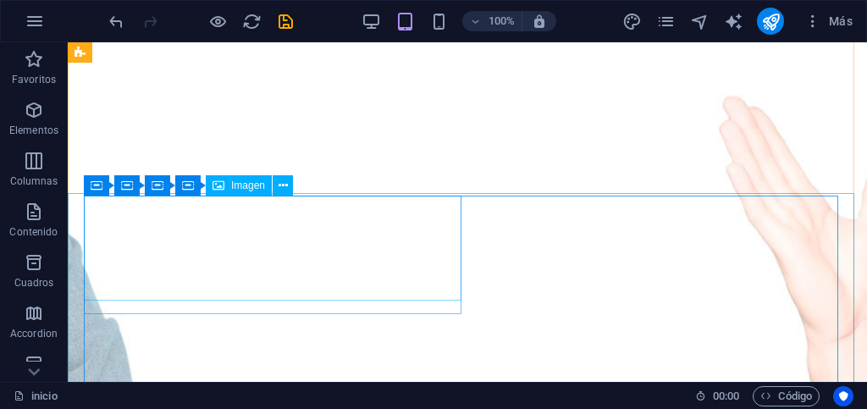
scroll to position [393, 0]
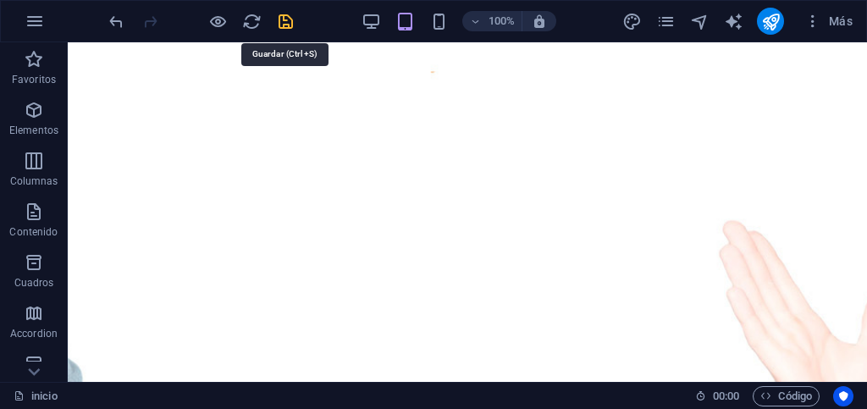
click at [281, 25] on icon "save" at bounding box center [285, 21] width 19 height 19
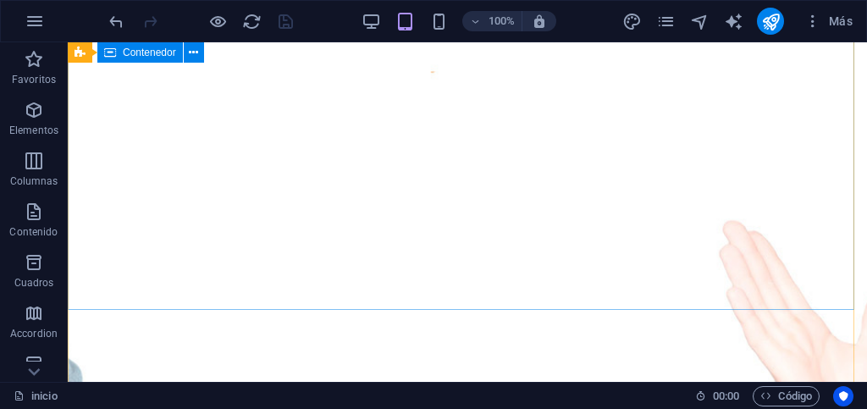
scroll to position [308, 0]
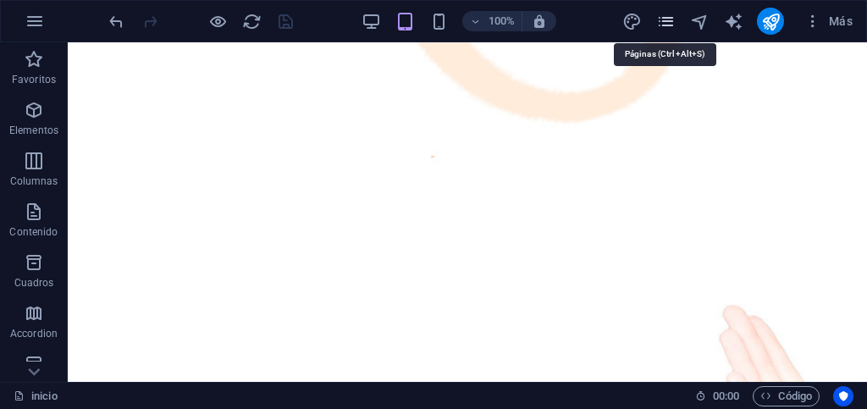
click at [669, 27] on icon "pages" at bounding box center [665, 21] width 19 height 19
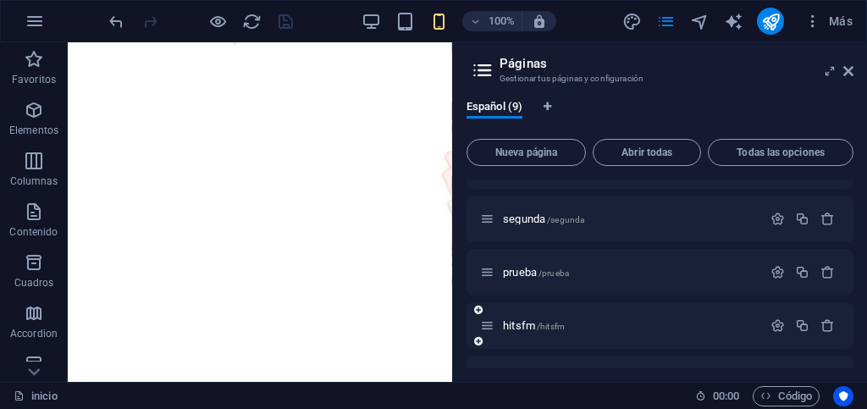
scroll to position [0, 0]
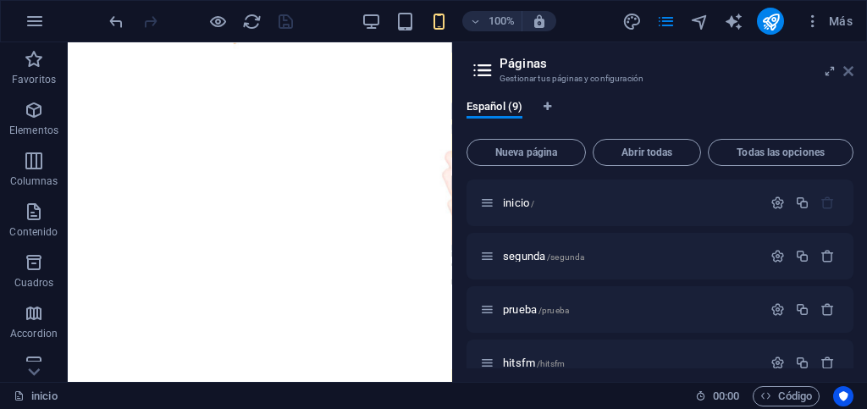
click at [852, 75] on icon at bounding box center [848, 71] width 10 height 14
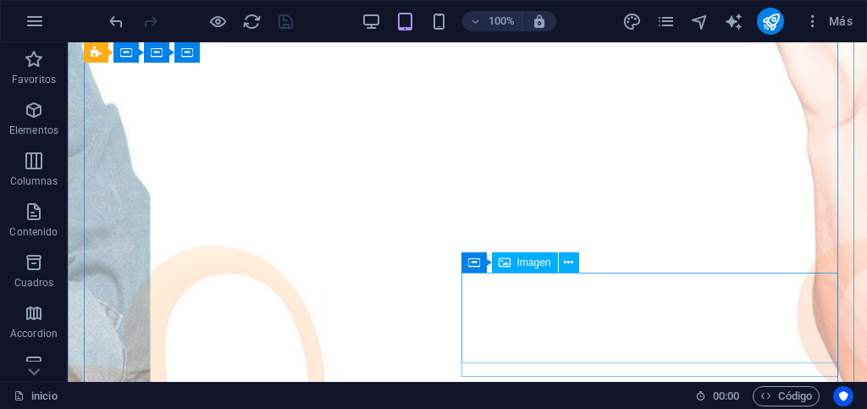
scroll to position [562, 0]
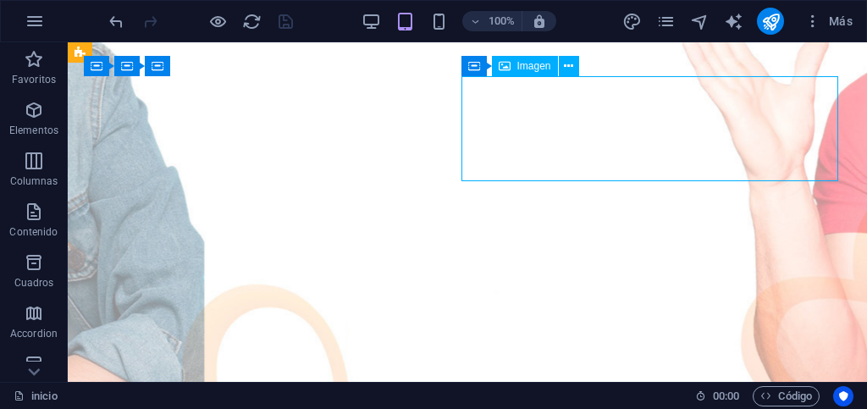
select select
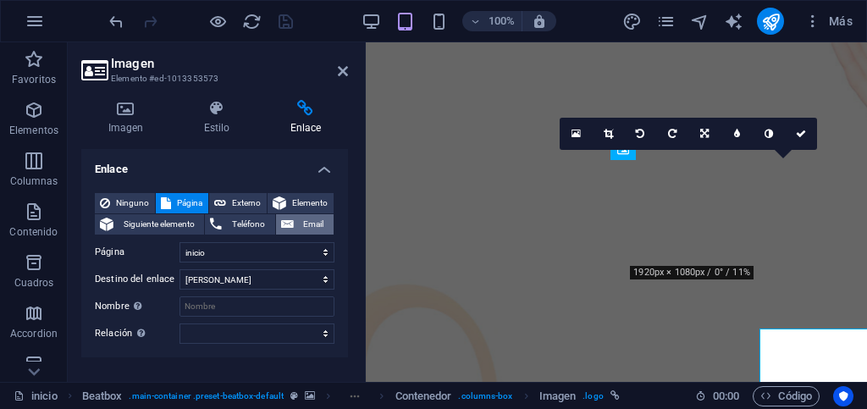
scroll to position [310, 0]
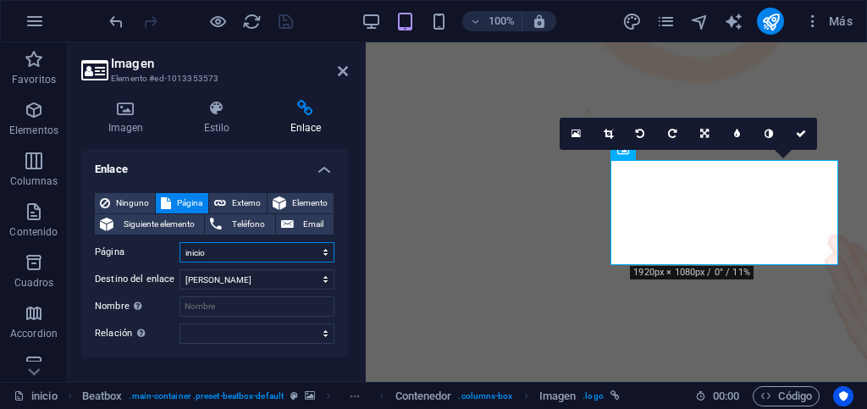
click at [218, 253] on select "inicio segunda prueba hitsfm ritmo romantica vida venezolanisima Privacy" at bounding box center [257, 252] width 155 height 20
select select "4"
click at [180, 242] on select "inicio segunda prueba hitsfm ritmo romantica vida venezolanisima Privacy" at bounding box center [257, 252] width 155 height 20
click at [131, 122] on h4 "Imagen" at bounding box center [129, 118] width 96 height 36
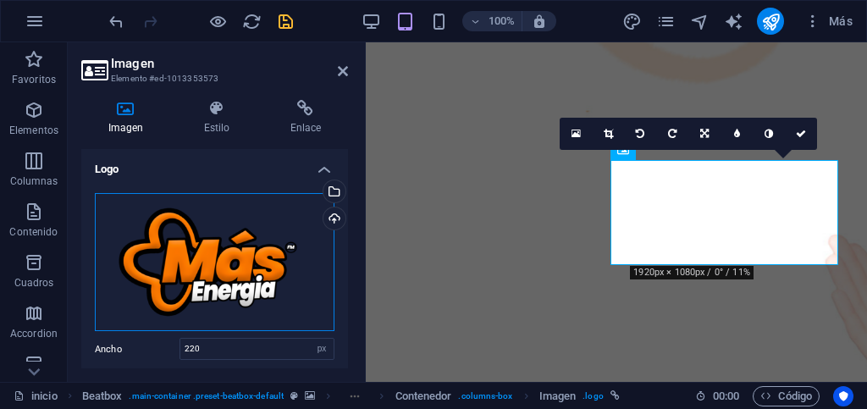
click at [218, 257] on div "Arrastra archivos aquí, haz clic para escoger archivos o selecciona archivos de…" at bounding box center [215, 262] width 240 height 139
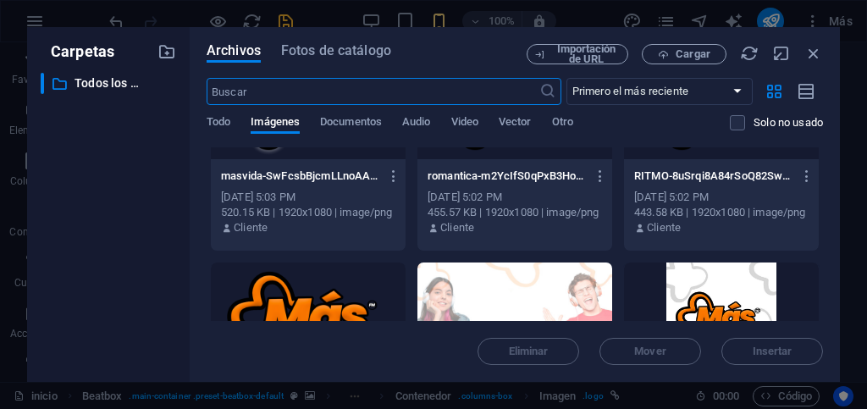
scroll to position [423, 0]
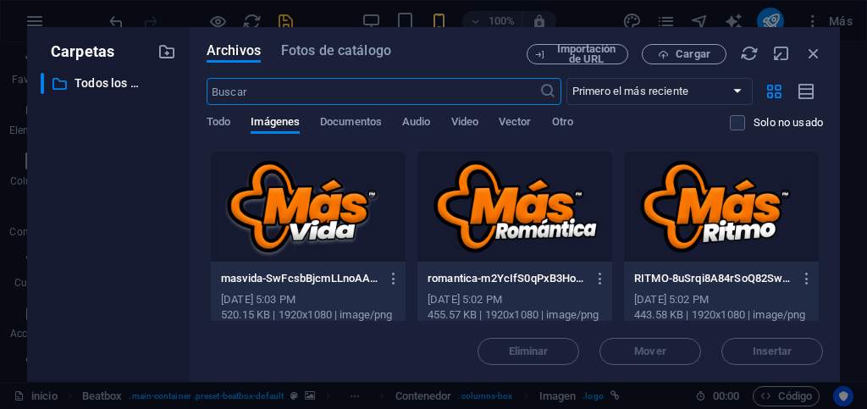
click at [699, 233] on div at bounding box center [721, 207] width 195 height 110
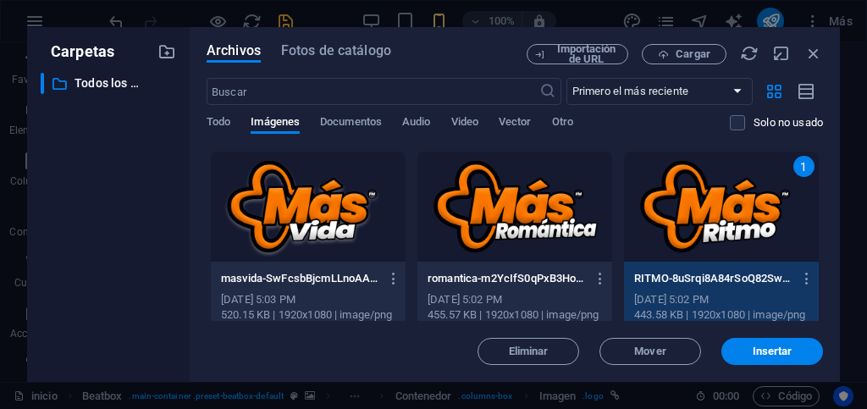
drag, startPoint x: 756, startPoint y: 353, endPoint x: 716, endPoint y: 334, distance: 44.3
click at [756, 352] on span "Insertar" at bounding box center [773, 351] width 40 height 10
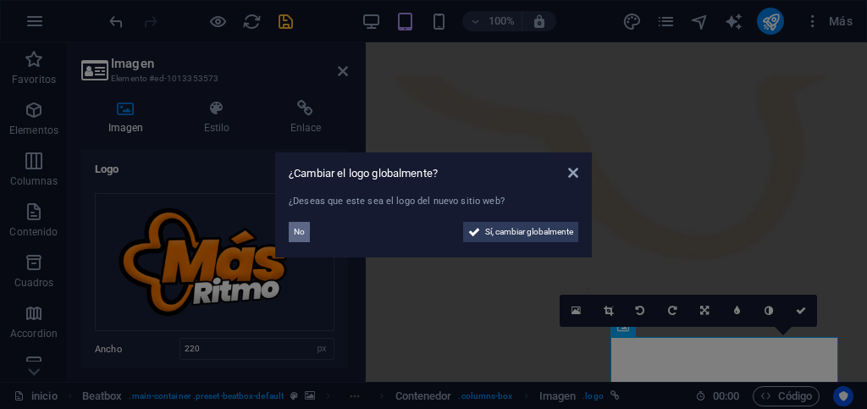
click at [301, 234] on span "No" at bounding box center [299, 232] width 11 height 20
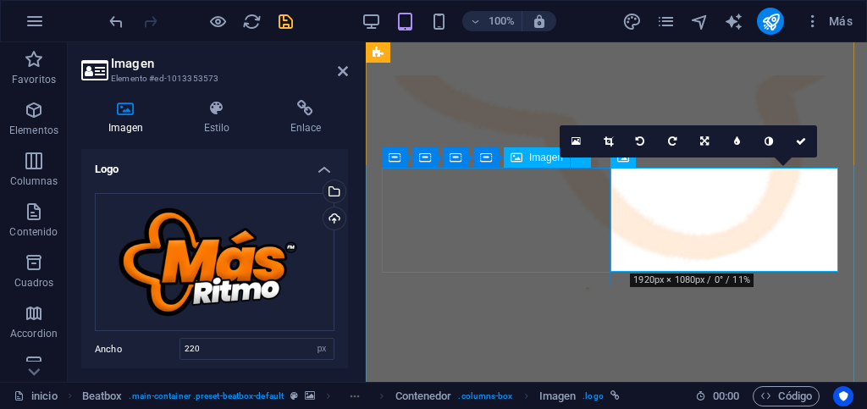
scroll to position [302, 0]
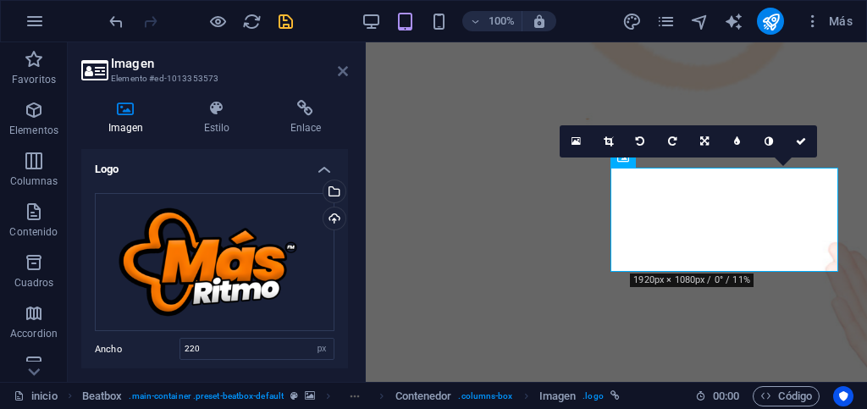
click at [340, 75] on icon at bounding box center [343, 71] width 10 height 14
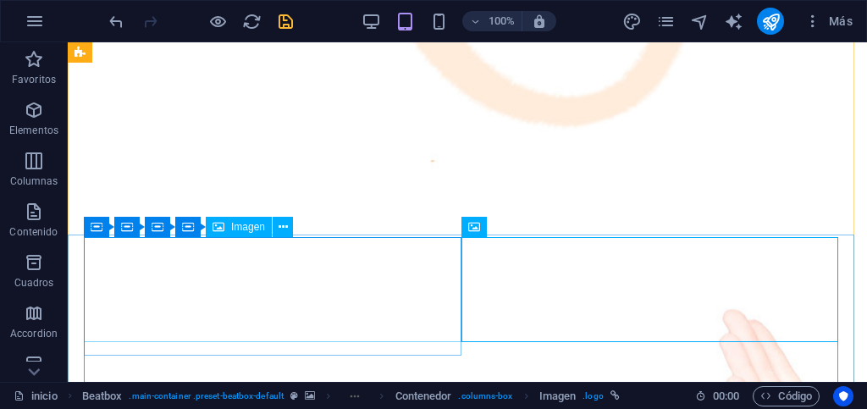
scroll to position [472, 0]
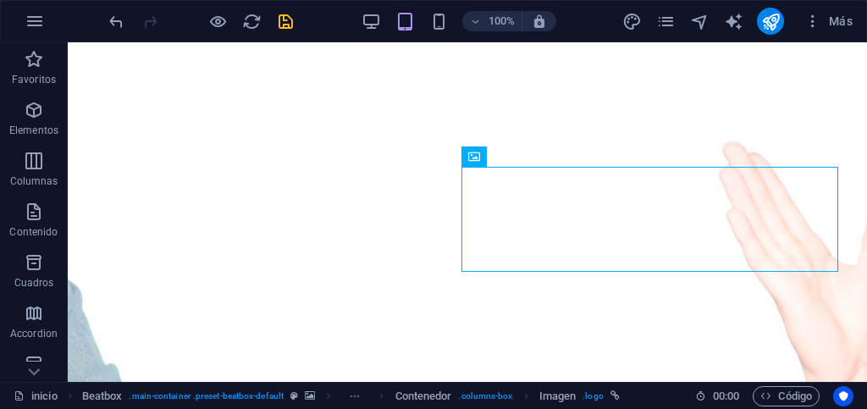
click at [285, 21] on icon "save" at bounding box center [285, 21] width 19 height 19
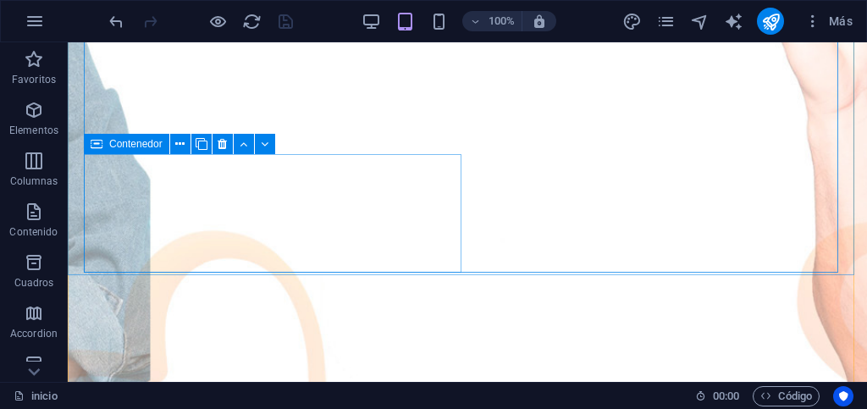
scroll to position [647, 0]
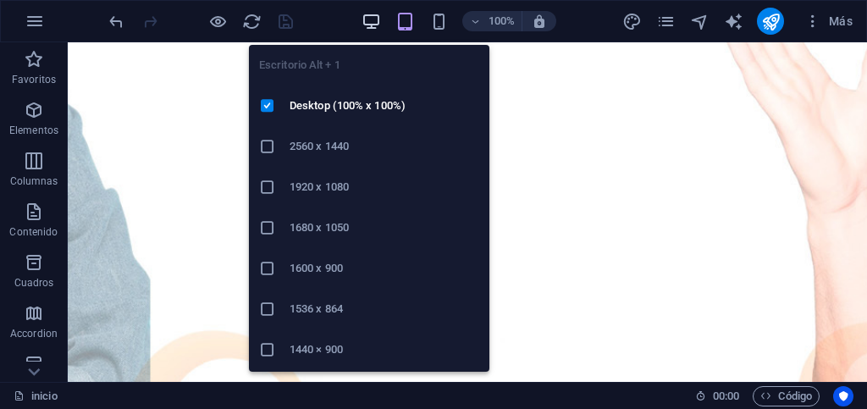
click at [368, 25] on icon "button" at bounding box center [371, 21] width 19 height 19
click at [373, 25] on icon "button" at bounding box center [371, 21] width 19 height 19
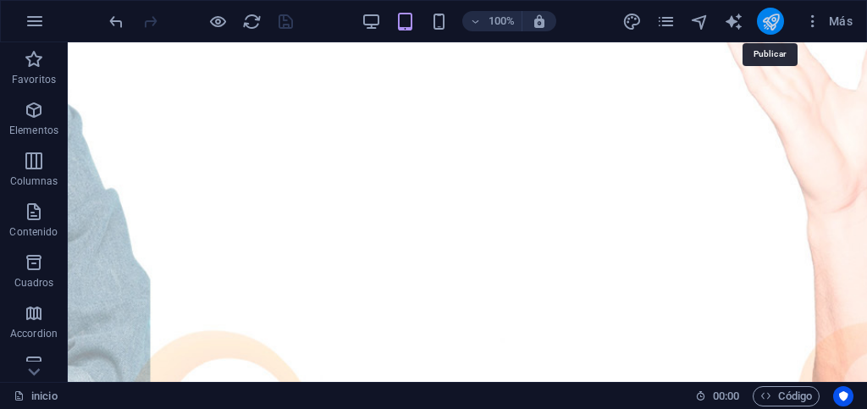
click at [772, 21] on icon "publish" at bounding box center [770, 21] width 19 height 19
